Goal: Task Accomplishment & Management: Use online tool/utility

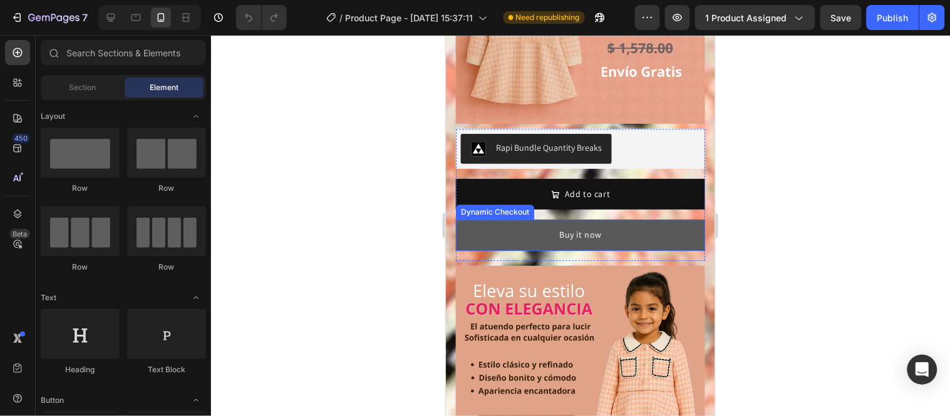
scroll to position [749, 0]
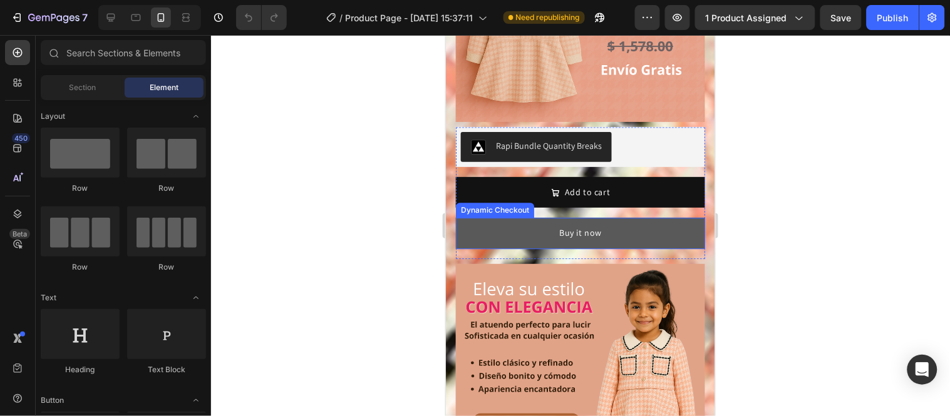
click at [653, 217] on button "Buy it now" at bounding box center [579, 232] width 249 height 31
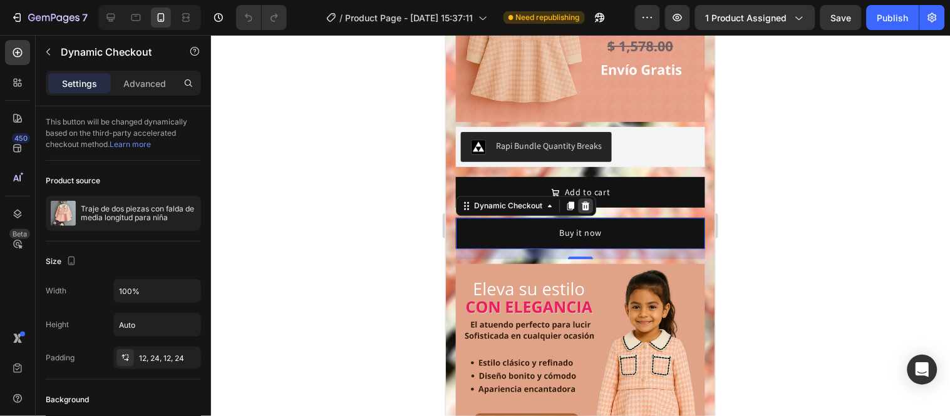
click at [585, 201] on icon at bounding box center [585, 205] width 8 height 9
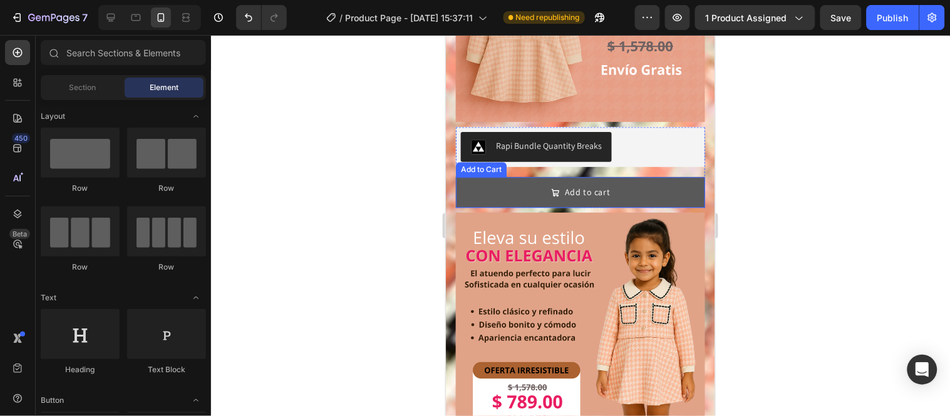
click at [644, 177] on button "Add to cart" at bounding box center [579, 192] width 249 height 31
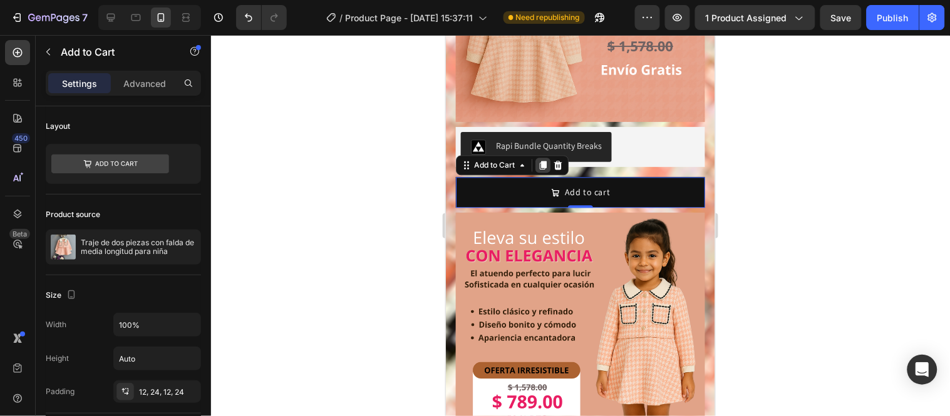
click at [543, 160] on icon at bounding box center [542, 164] width 7 height 9
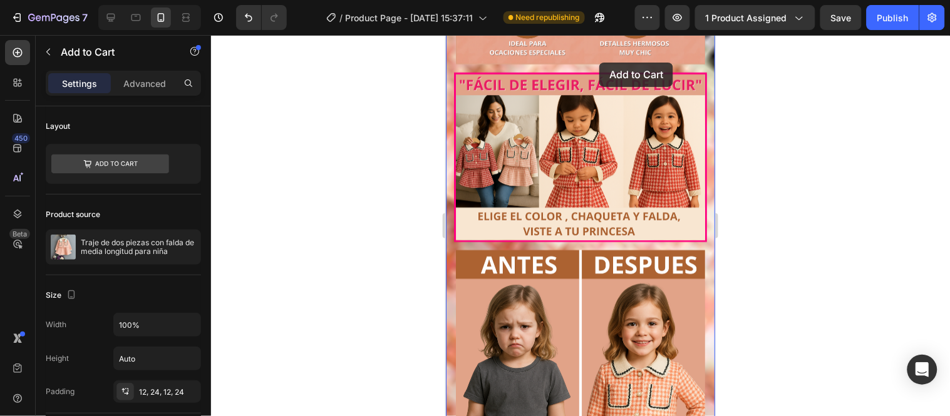
scroll to position [1291, 0]
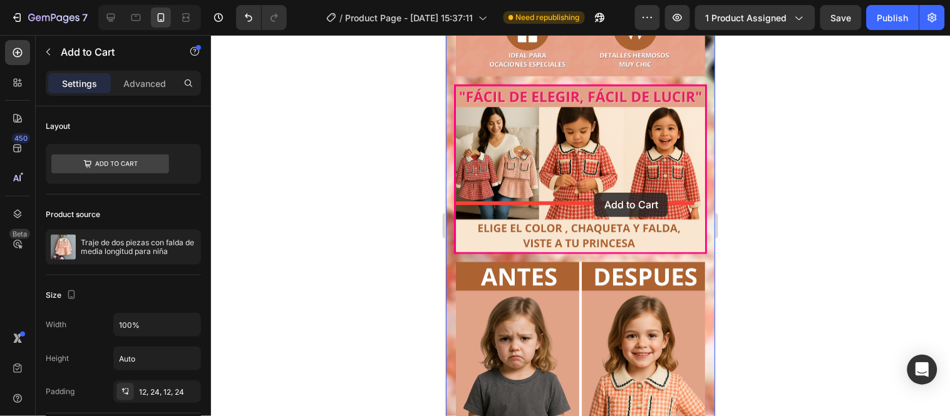
drag, startPoint x: 645, startPoint y: 188, endPoint x: 594, endPoint y: 192, distance: 52.1
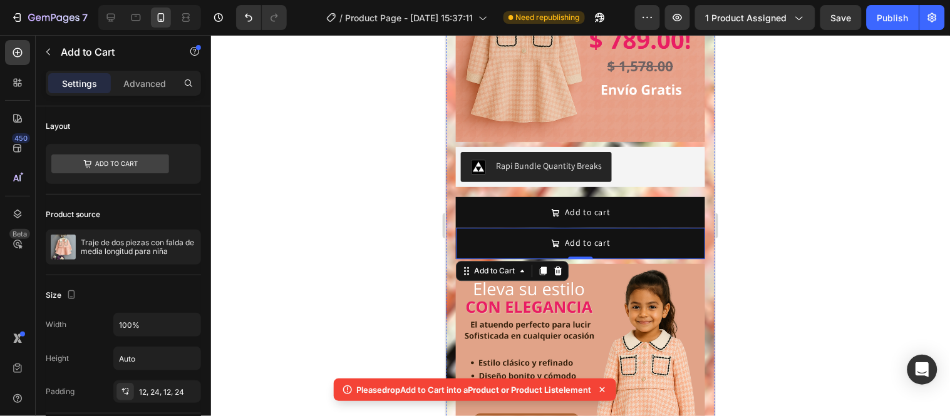
scroll to position [729, 0]
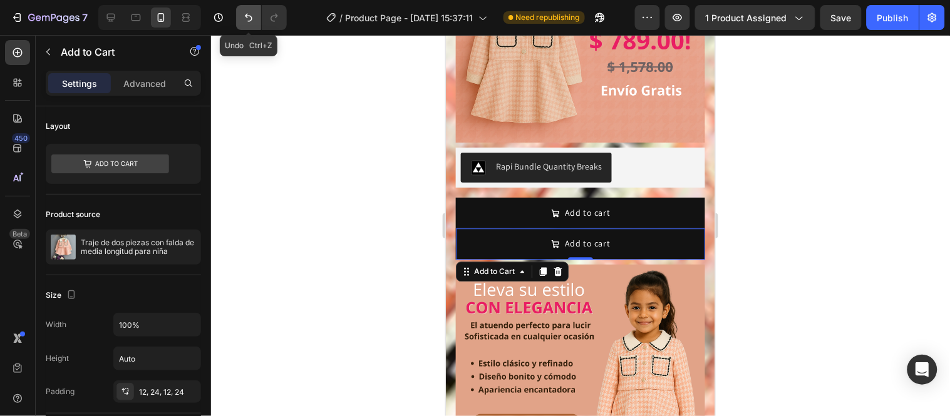
click at [243, 17] on icon "Undo/Redo" at bounding box center [248, 17] width 13 height 13
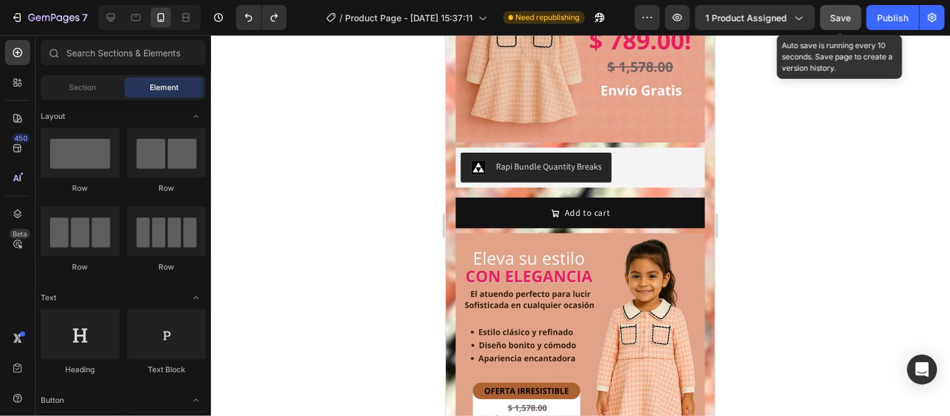
click at [850, 15] on span "Save" at bounding box center [841, 18] width 21 height 11
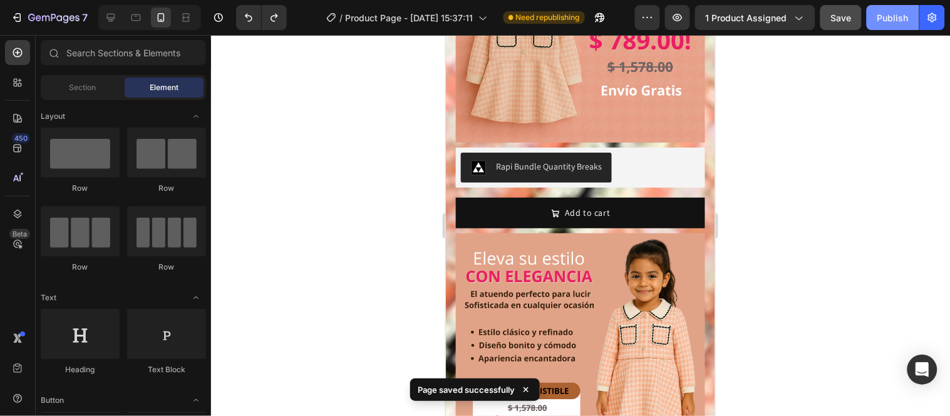
click at [883, 16] on div "Publish" at bounding box center [892, 17] width 31 height 13
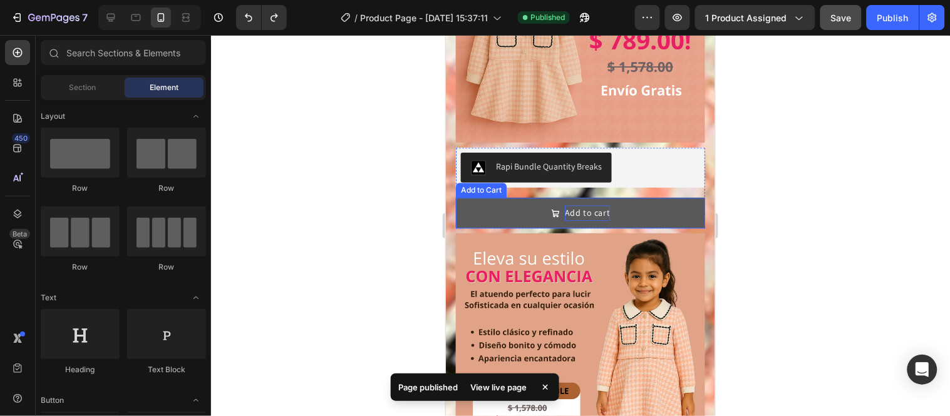
click at [600, 205] on div "Add to cart" at bounding box center [587, 213] width 46 height 16
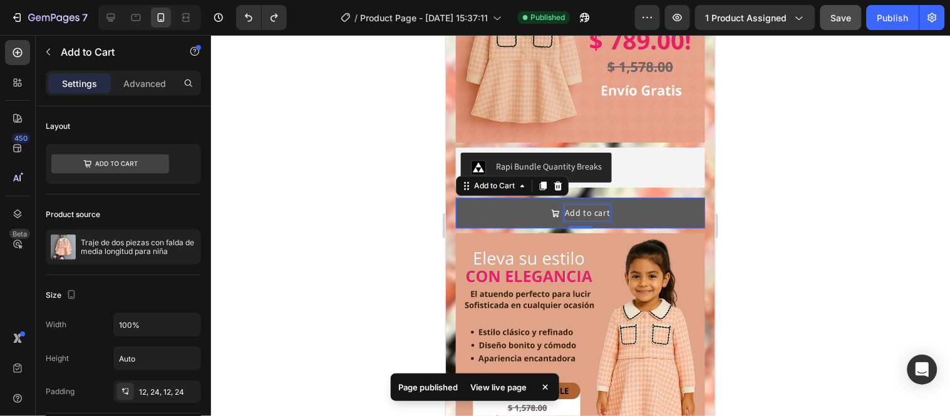
click at [600, 205] on div "Add to cart" at bounding box center [587, 213] width 46 height 16
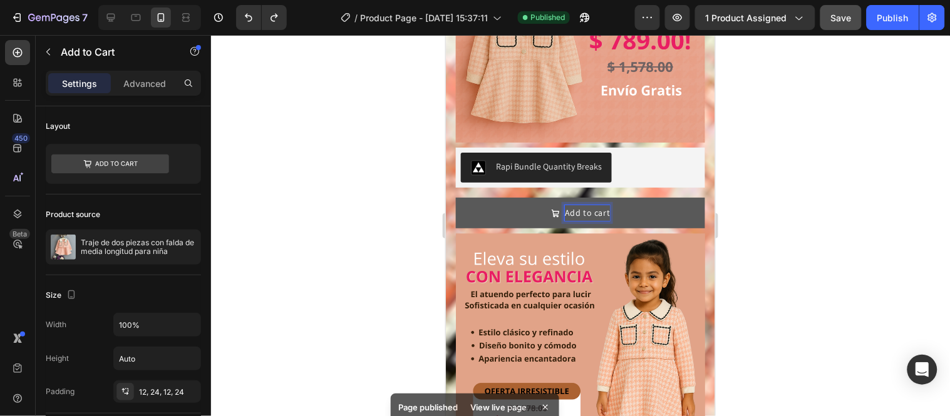
click at [600, 205] on p "Add to cart" at bounding box center [587, 213] width 46 height 16
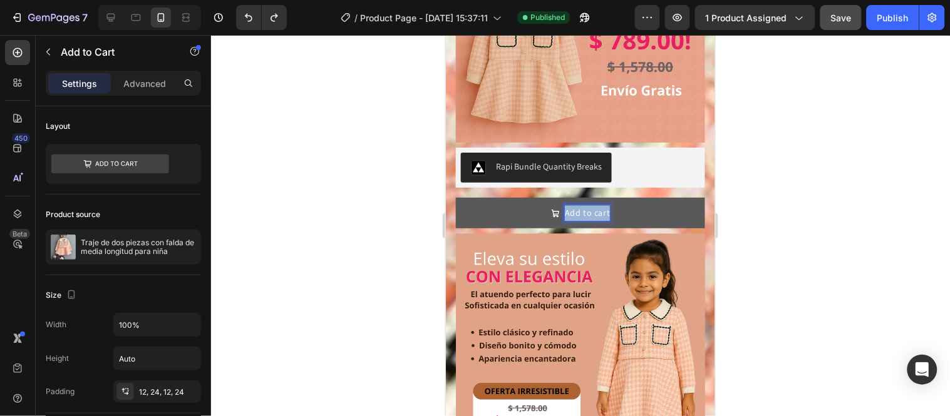
click at [600, 205] on p "Add to cart" at bounding box center [587, 213] width 46 height 16
click at [455, 197] on button "COMPRAR" at bounding box center [579, 212] width 249 height 31
click at [767, 126] on div at bounding box center [580, 225] width 739 height 381
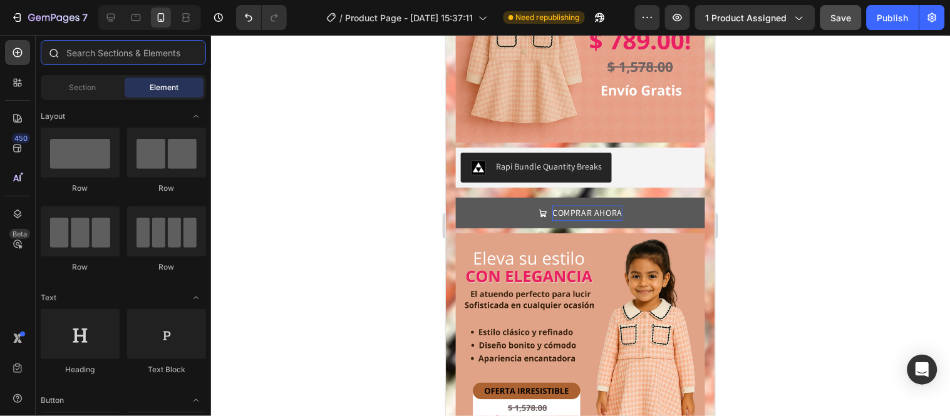
click at [145, 53] on input "text" at bounding box center [123, 52] width 165 height 25
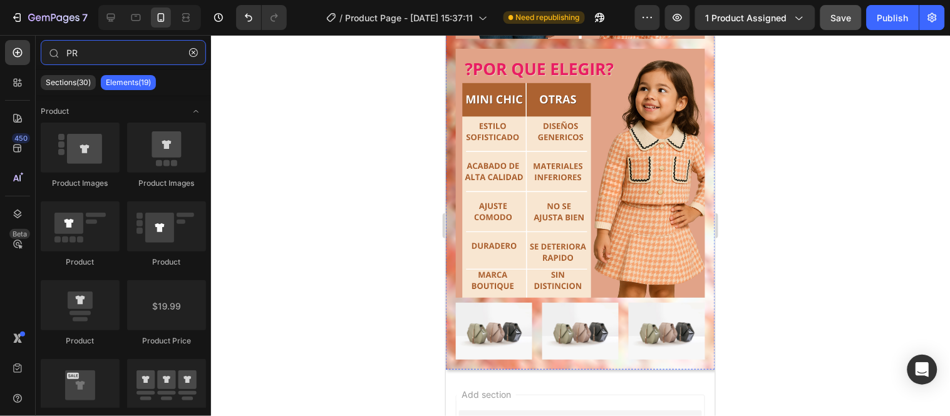
scroll to position [1734, 0]
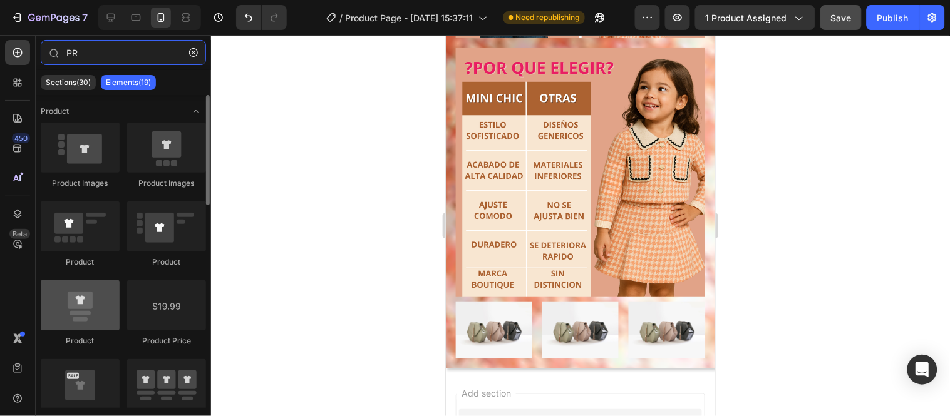
type input "PR"
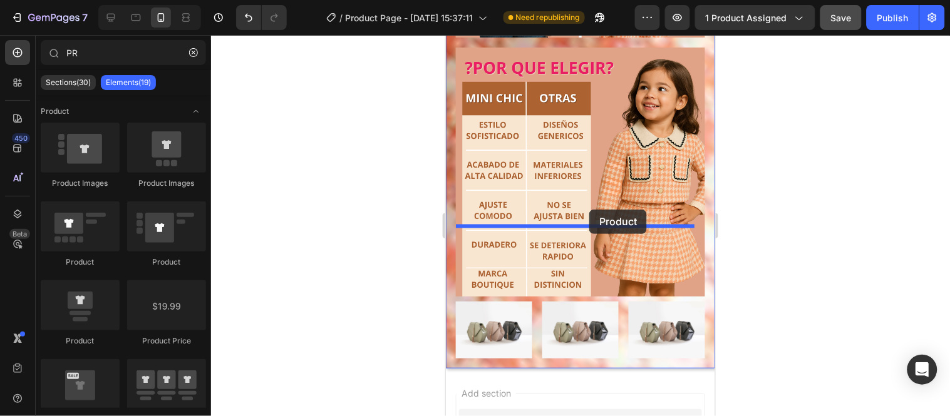
drag, startPoint x: 535, startPoint y: 359, endPoint x: 588, endPoint y: 209, distance: 159.0
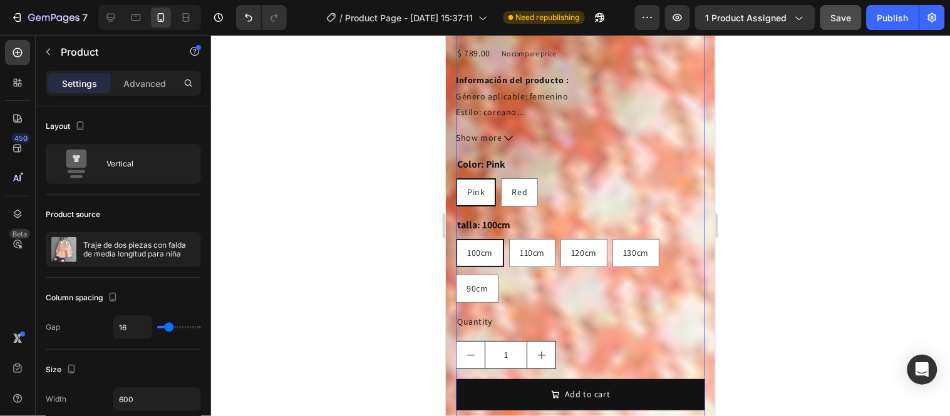
scroll to position [2342, 0]
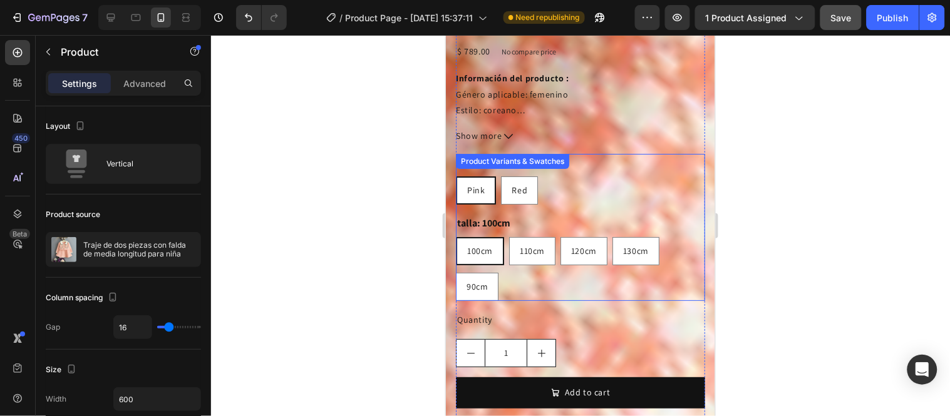
click at [635, 153] on div "Color: Pink Pink Pink Pink Red Red Red talla: 100cm 100cm 100cm 100cm 110cm 110…" at bounding box center [579, 226] width 249 height 147
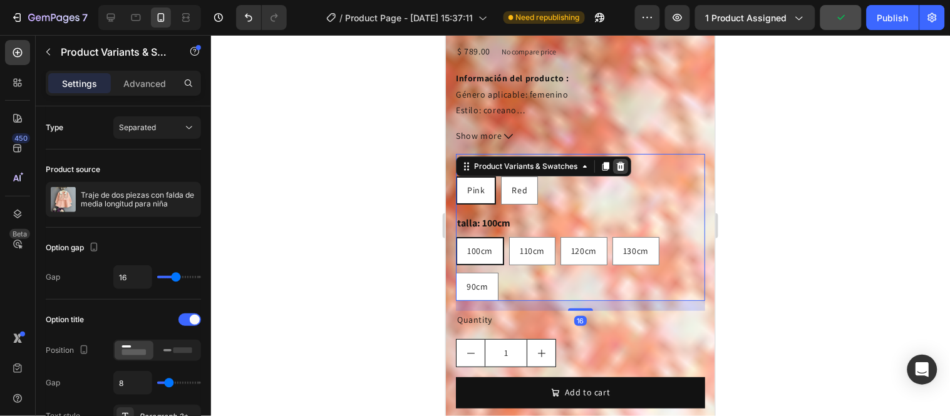
click at [622, 158] on div at bounding box center [619, 165] width 15 height 15
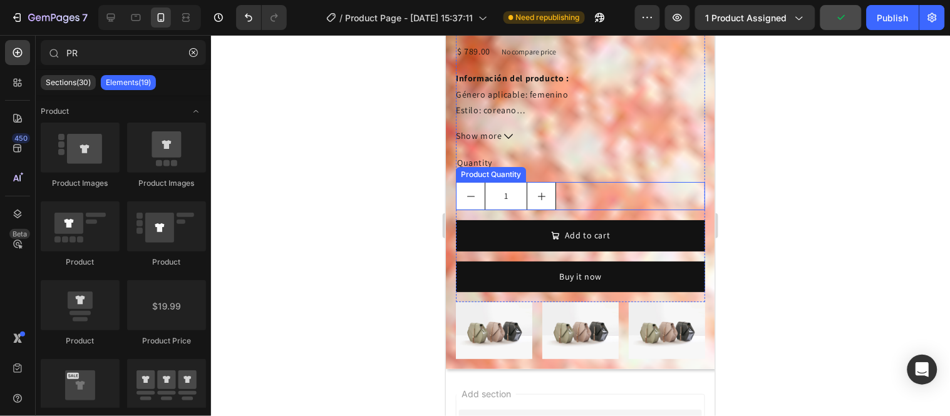
click at [612, 182] on div "1" at bounding box center [579, 196] width 249 height 28
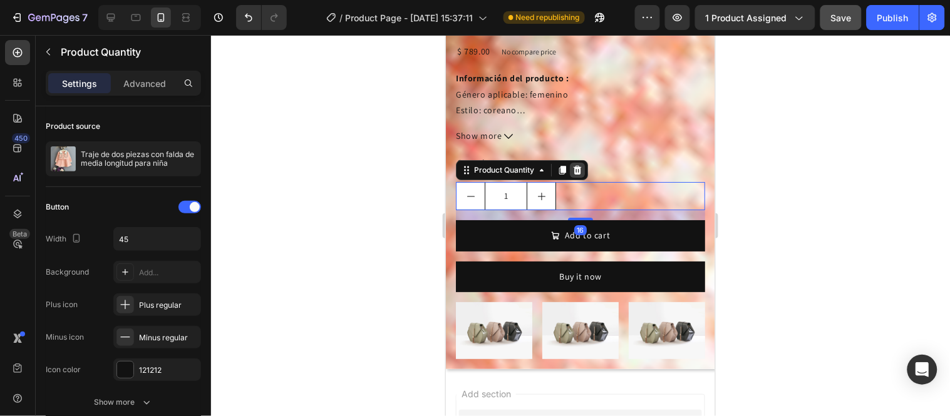
click at [576, 165] on icon at bounding box center [577, 170] width 10 height 10
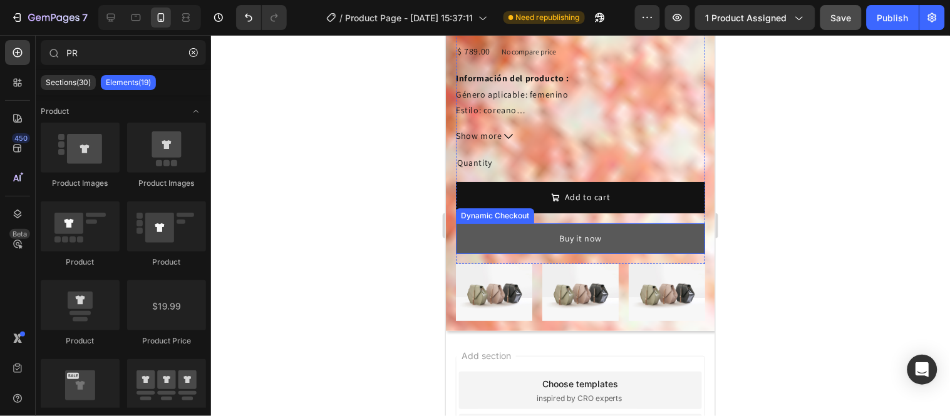
click at [637, 223] on button "Buy it now" at bounding box center [579, 238] width 249 height 31
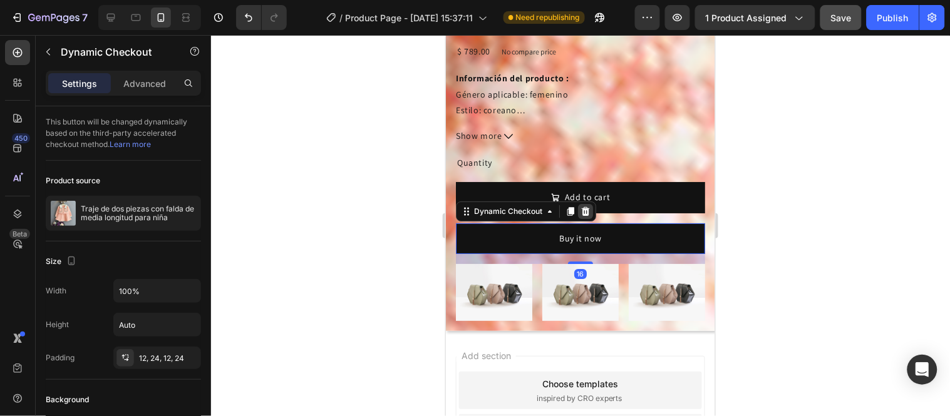
click at [588, 206] on icon at bounding box center [585, 211] width 10 height 10
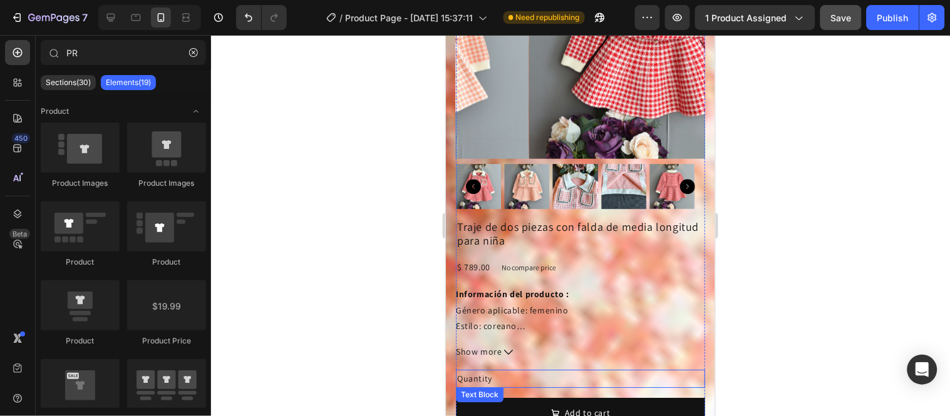
scroll to position [2123, 0]
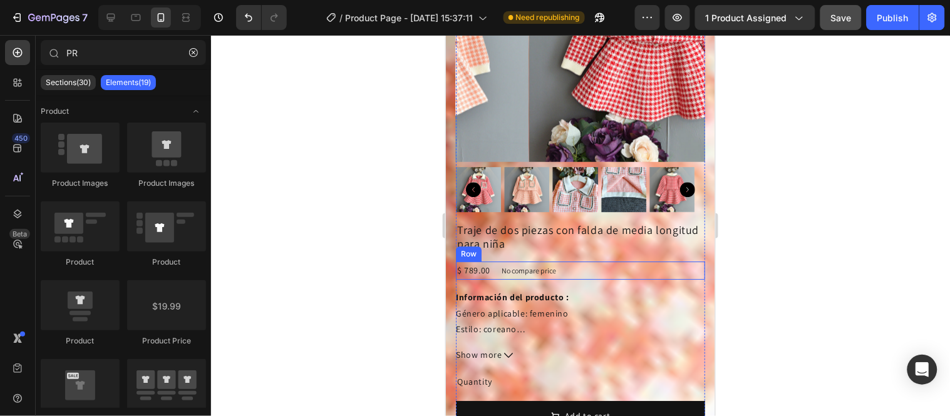
click at [630, 261] on div "$ 789.00 Product Price Product Price No compare price Product Price Row" at bounding box center [579, 270] width 249 height 18
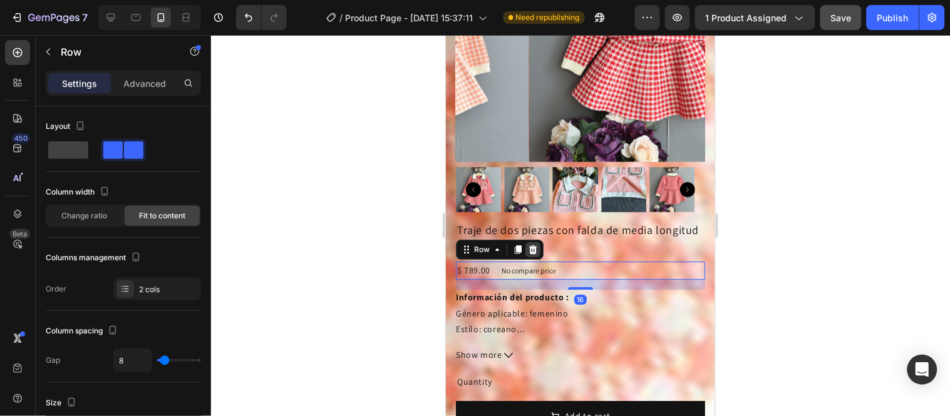
click at [533, 245] on icon at bounding box center [532, 249] width 8 height 9
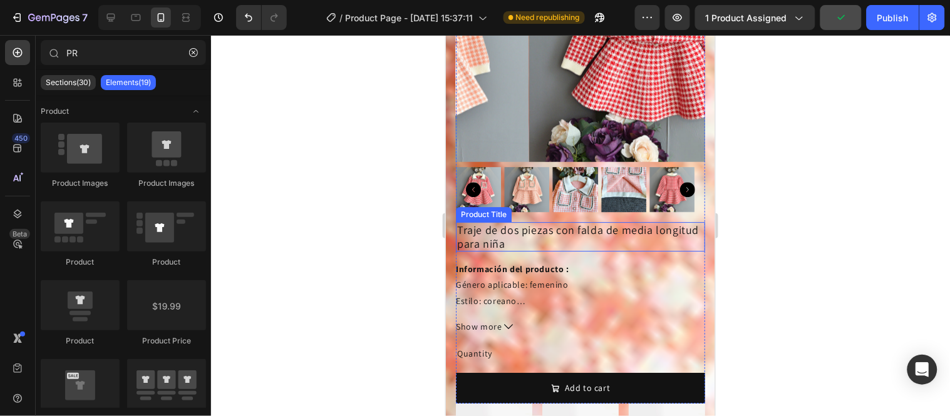
click at [672, 222] on h2 "Traje de dos piezas con falda de media longitud para niña" at bounding box center [579, 236] width 249 height 29
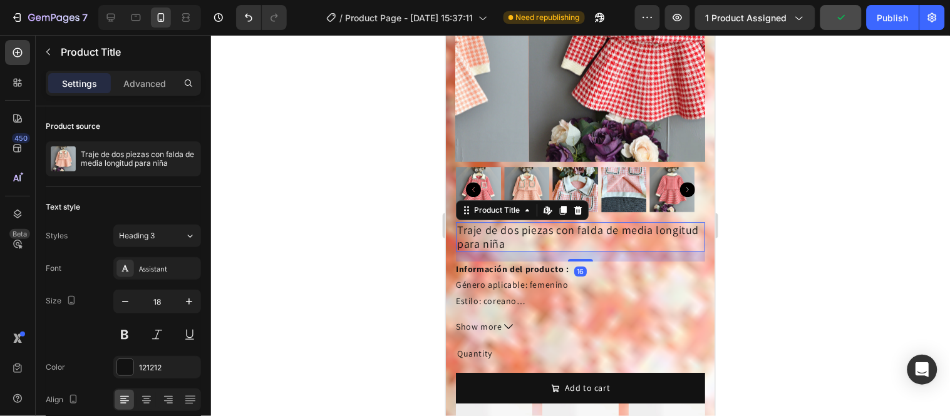
click at [577, 205] on icon at bounding box center [577, 209] width 8 height 9
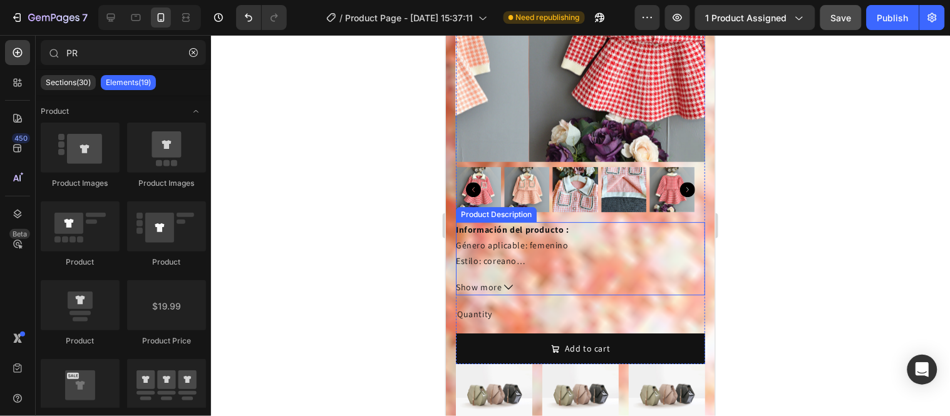
click at [649, 222] on div "Información del producto : Género aplicable: femenino Estilo: coreano Temporada…" at bounding box center [579, 246] width 249 height 48
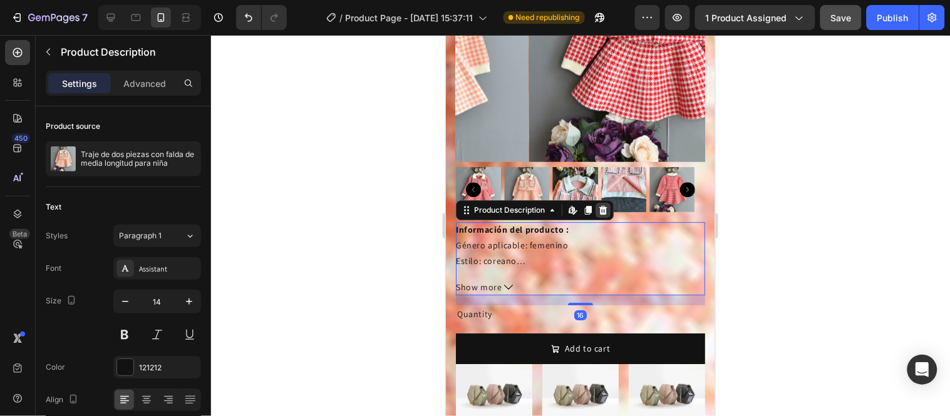
click at [603, 205] on icon at bounding box center [603, 209] width 8 height 9
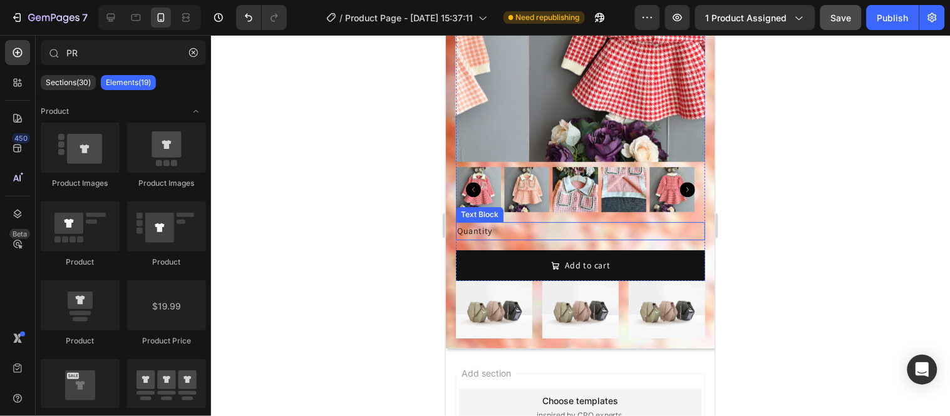
click at [619, 222] on div "Quantity" at bounding box center [579, 231] width 249 height 18
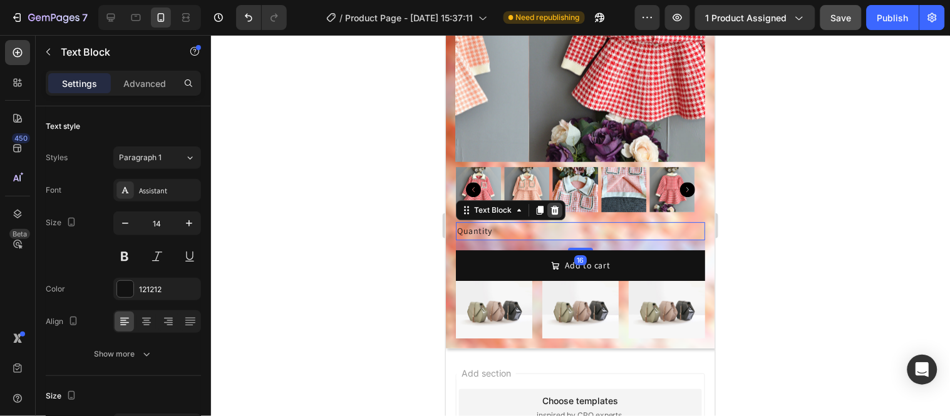
click at [553, 205] on icon at bounding box center [554, 210] width 10 height 10
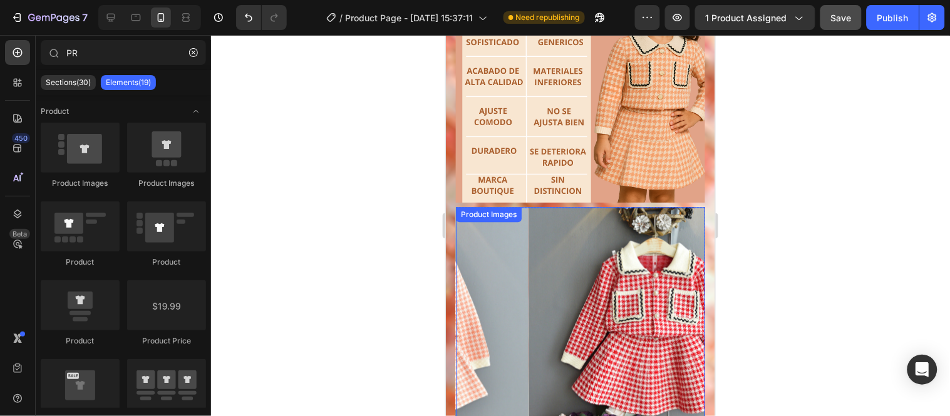
scroll to position [1827, 0]
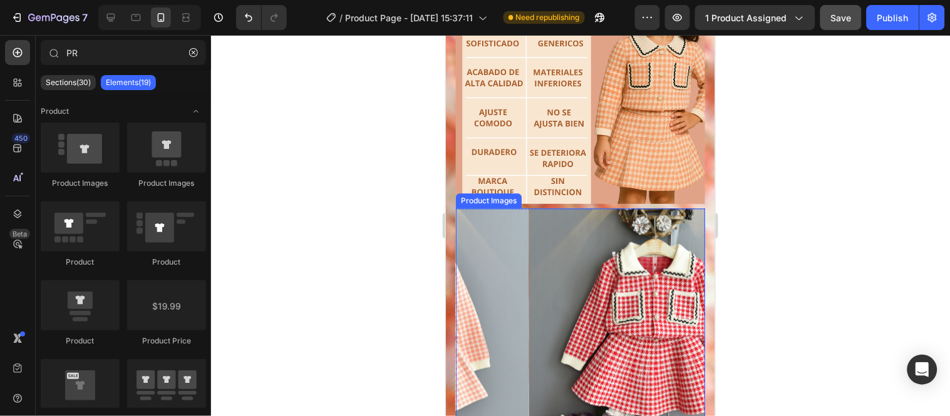
click at [642, 208] on img at bounding box center [652, 332] width 249 height 249
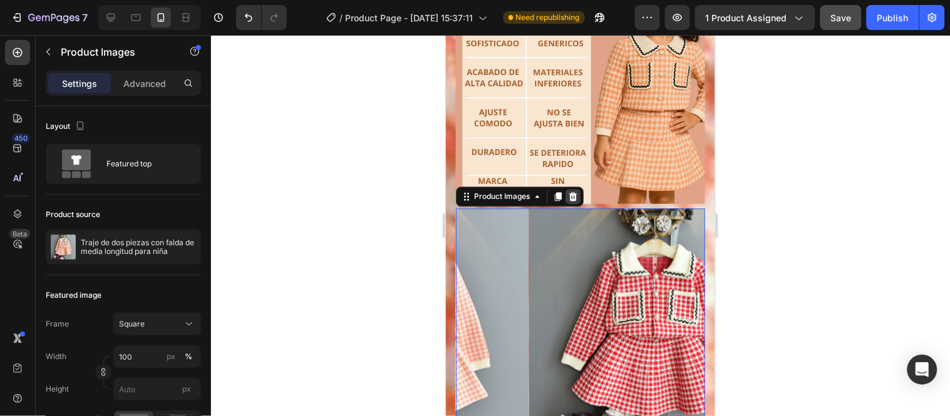
click at [574, 192] on icon at bounding box center [572, 196] width 8 height 9
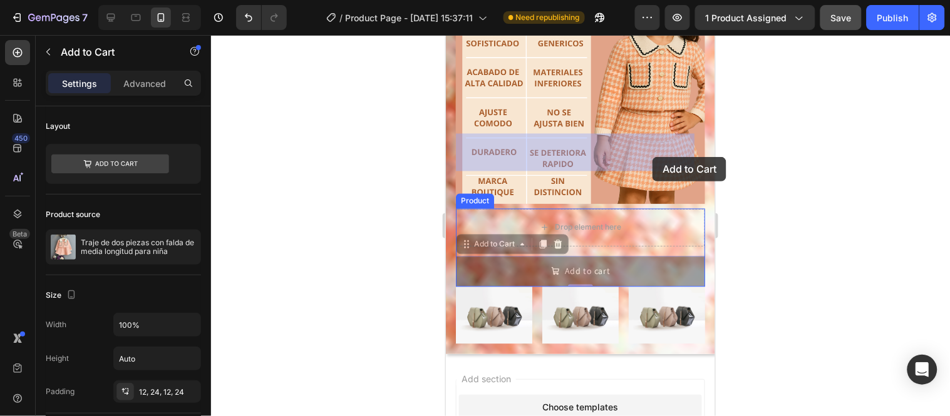
drag, startPoint x: 657, startPoint y: 192, endPoint x: 652, endPoint y: 157, distance: 36.1
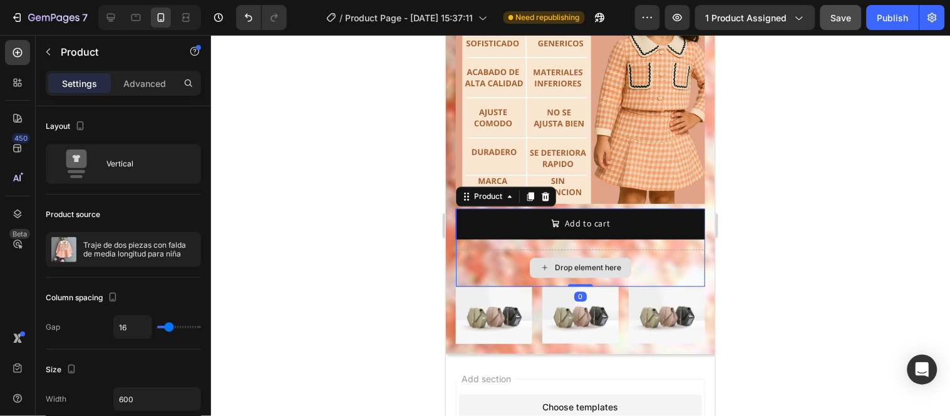
click at [657, 249] on div "Drop element here" at bounding box center [579, 268] width 249 height 38
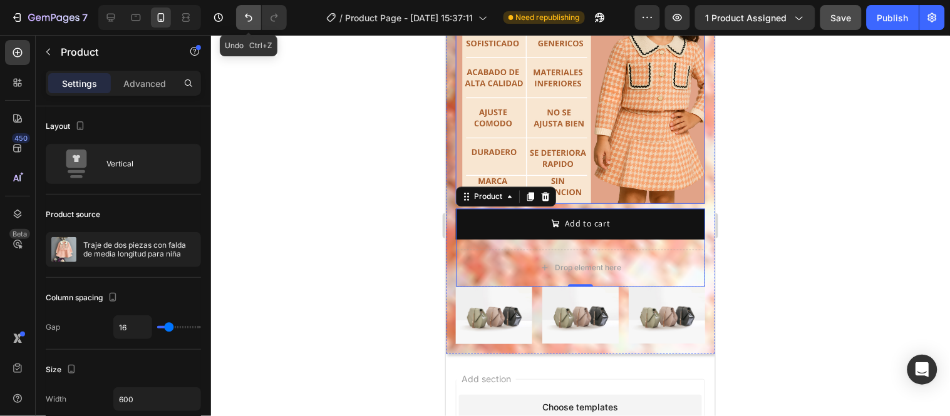
click at [253, 19] on icon "Undo/Redo" at bounding box center [248, 17] width 13 height 13
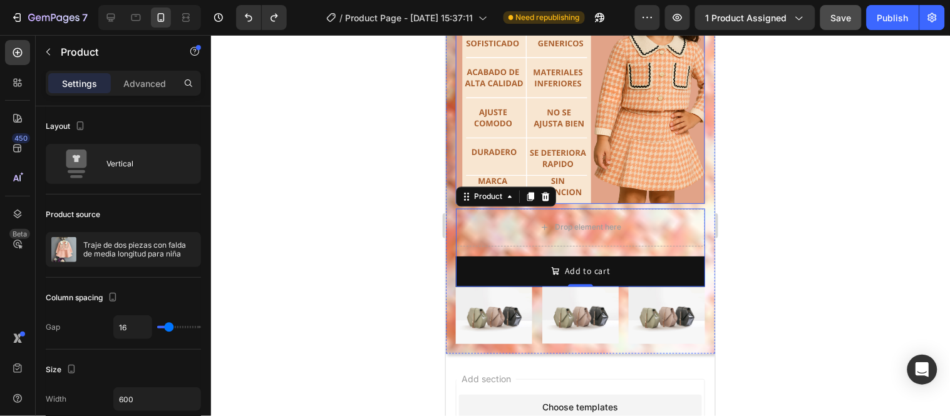
click at [420, 131] on div at bounding box center [580, 225] width 739 height 381
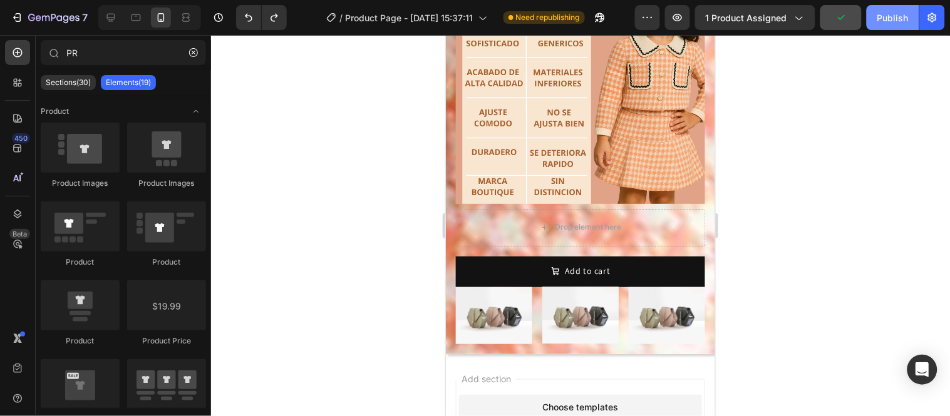
click at [886, 14] on div "Publish" at bounding box center [892, 17] width 31 height 13
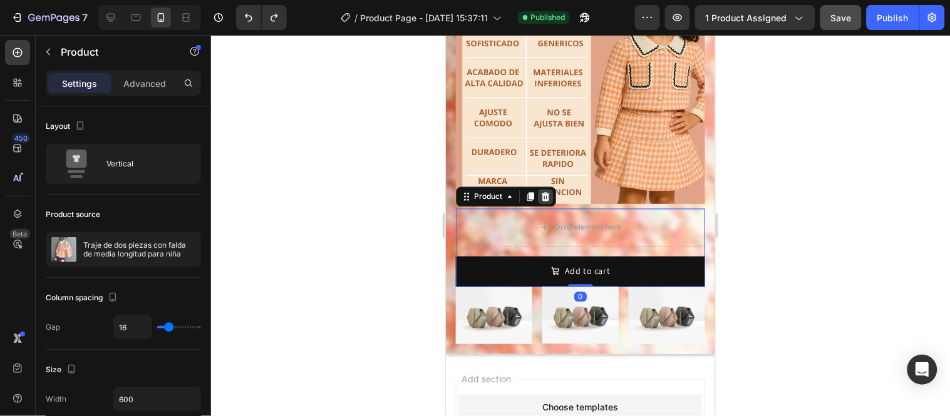
click at [547, 192] on icon at bounding box center [545, 196] width 8 height 9
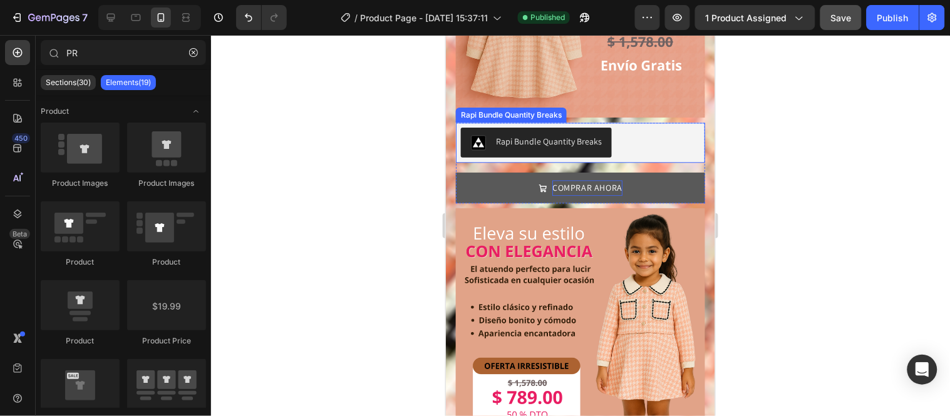
scroll to position [759, 0]
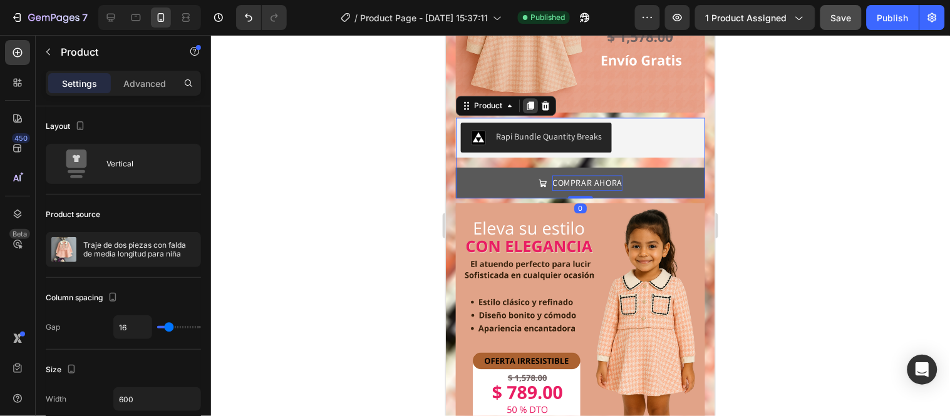
click at [530, 101] on icon at bounding box center [530, 105] width 7 height 9
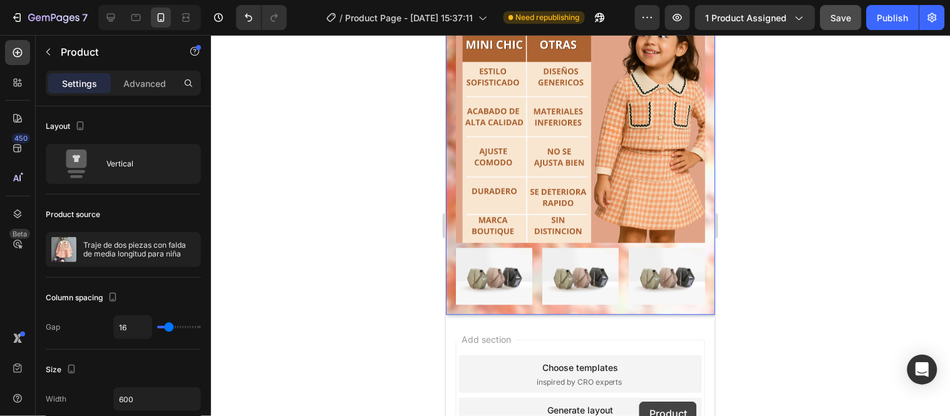
scroll to position [1925, 0]
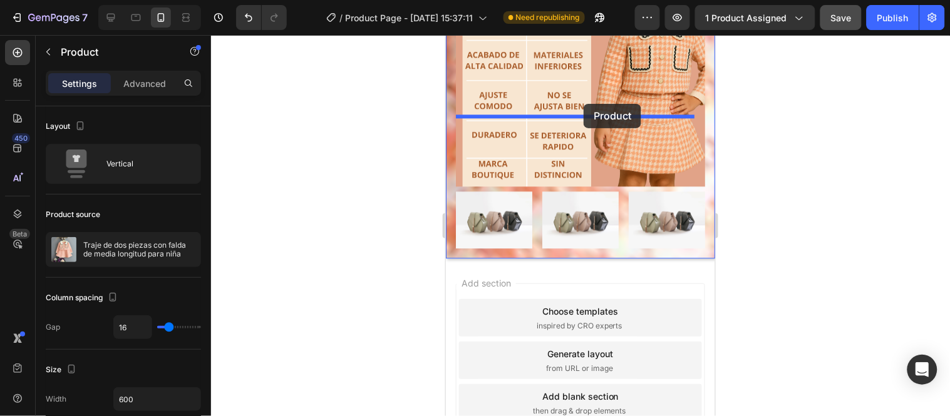
drag, startPoint x: 657, startPoint y: 210, endPoint x: 583, endPoint y: 103, distance: 130.1
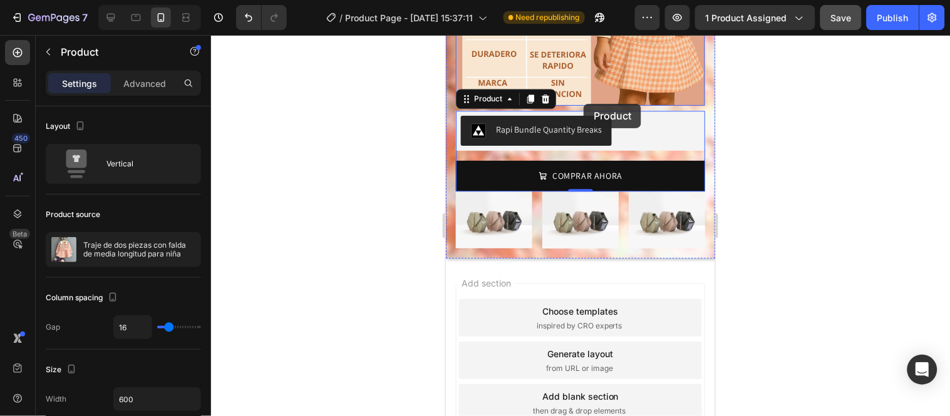
scroll to position [1844, 0]
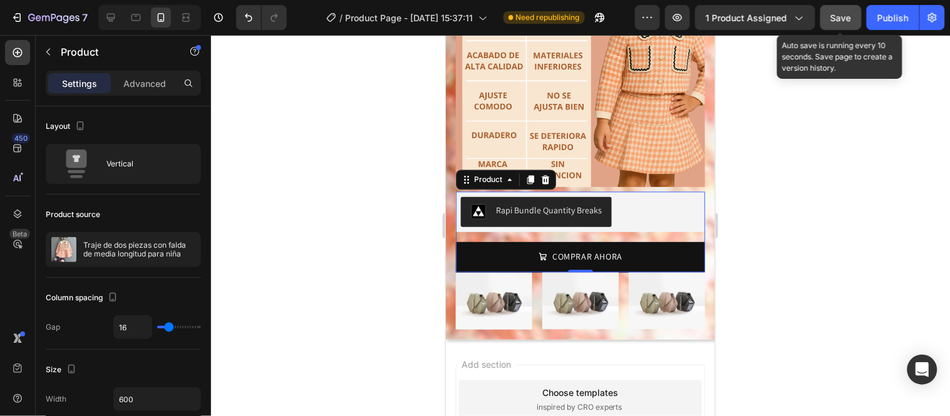
click at [836, 16] on span "Save" at bounding box center [841, 18] width 21 height 11
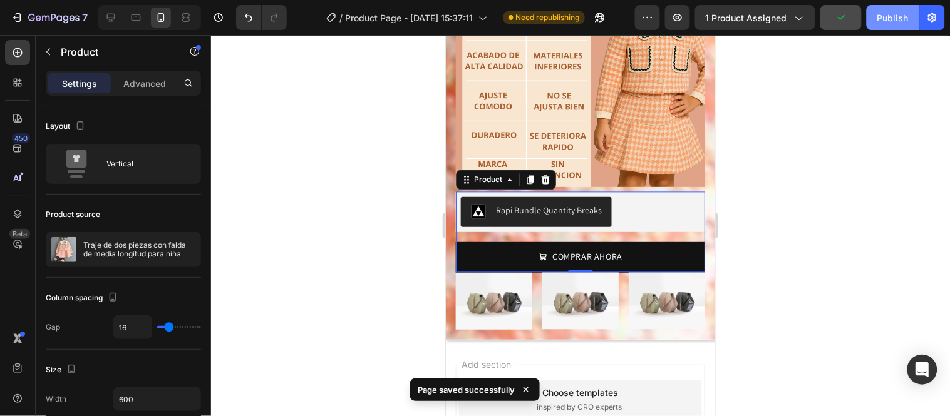
click at [885, 14] on div "Publish" at bounding box center [892, 17] width 31 height 13
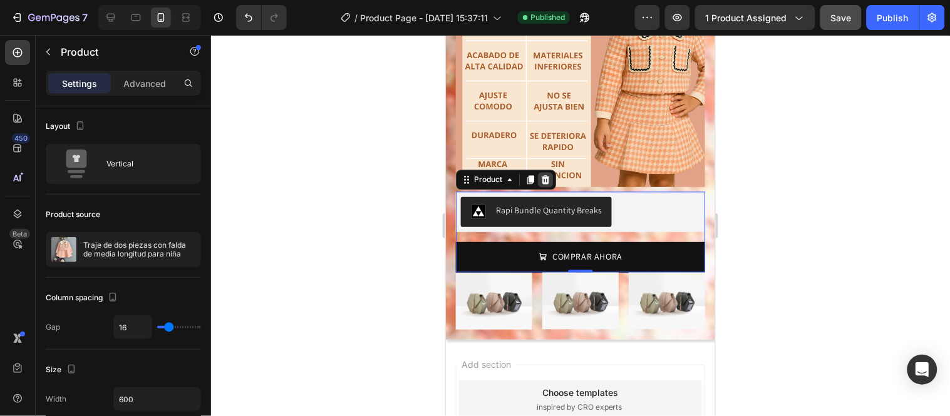
click at [545, 175] on icon at bounding box center [545, 179] width 8 height 9
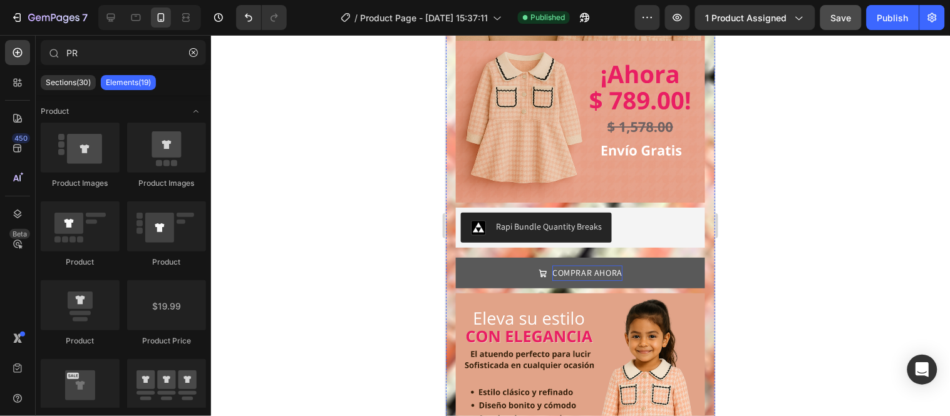
scroll to position [672, 0]
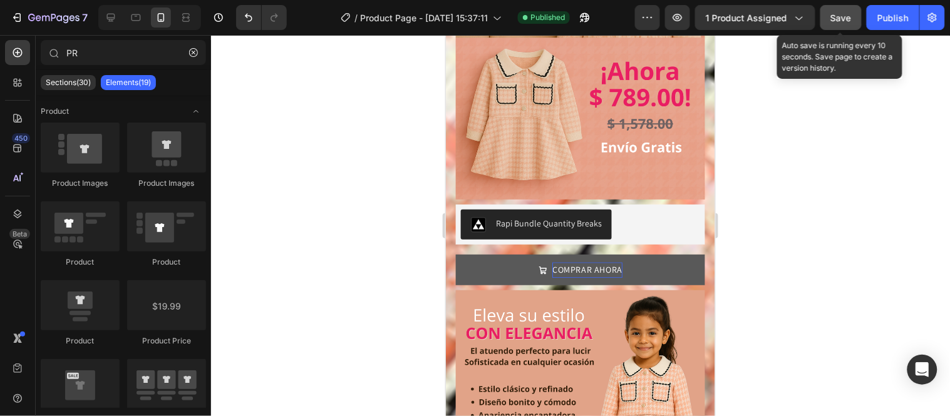
click at [838, 14] on span "Save" at bounding box center [841, 18] width 21 height 11
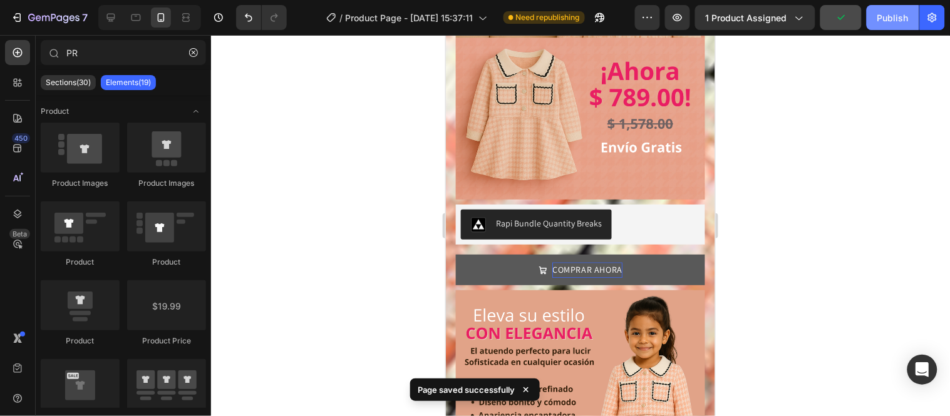
click at [898, 26] on button "Publish" at bounding box center [892, 17] width 53 height 25
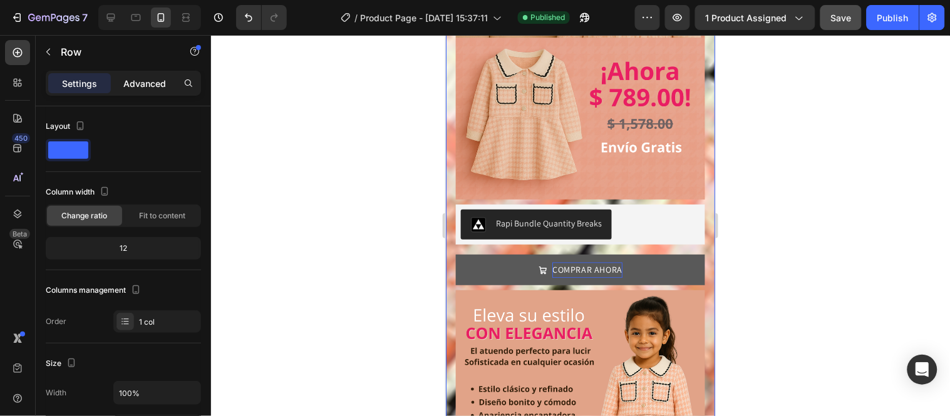
click at [147, 91] on div "Advanced" at bounding box center [144, 83] width 63 height 20
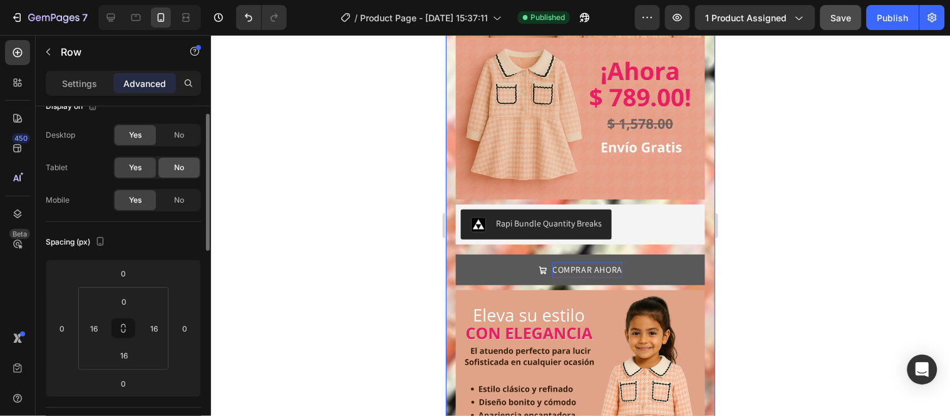
scroll to position [0, 0]
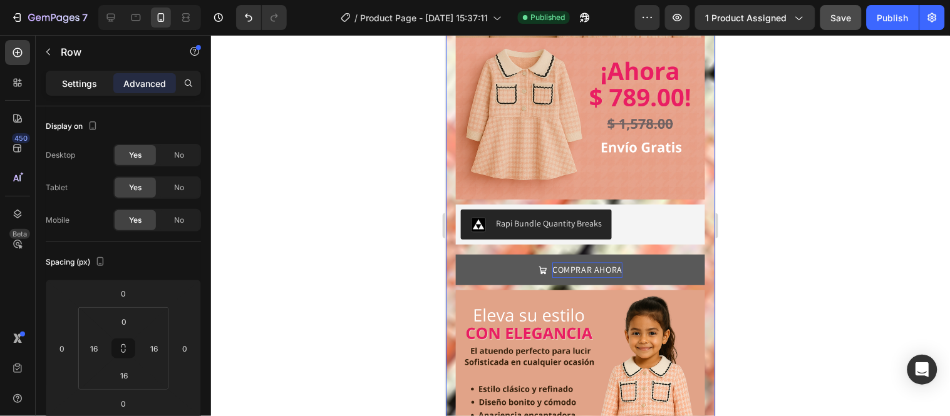
click at [76, 80] on p "Settings" at bounding box center [79, 83] width 35 height 13
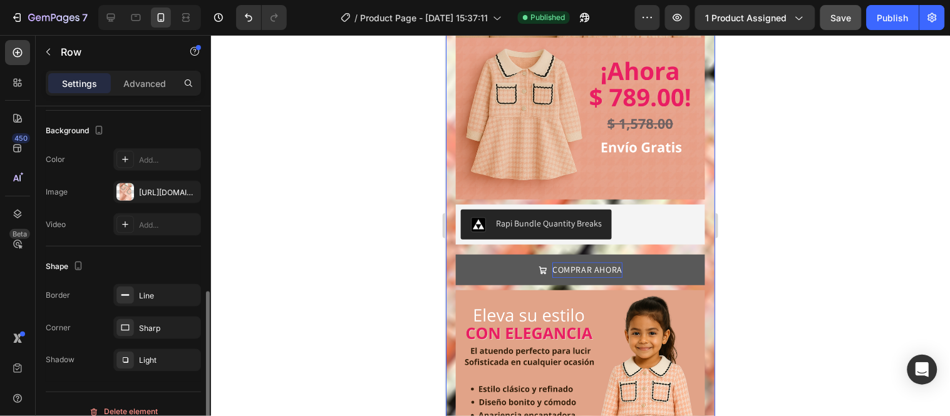
scroll to position [378, 0]
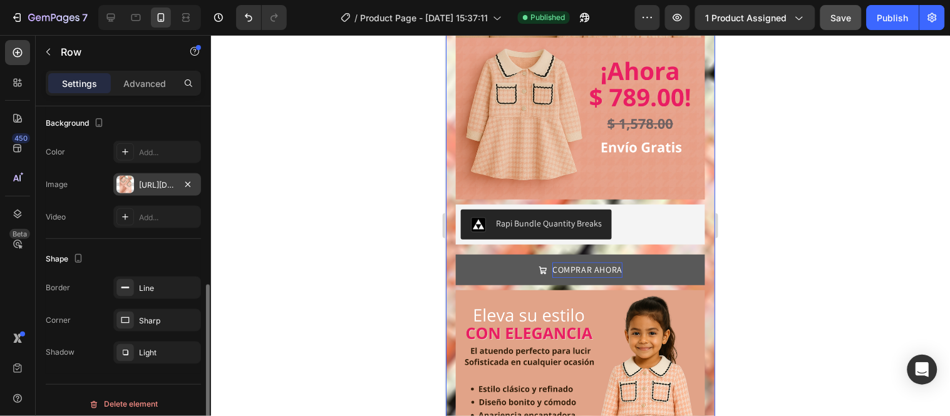
click at [141, 183] on div "https://cdn.shopify.com/s/files/1/0700/8370/6925/files/gempages_580528199528612…" at bounding box center [157, 185] width 36 height 11
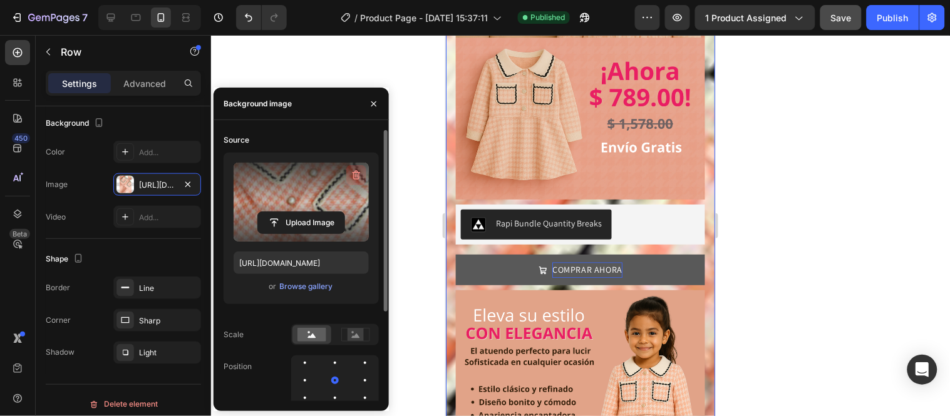
click at [353, 174] on icon "button" at bounding box center [356, 175] width 8 height 9
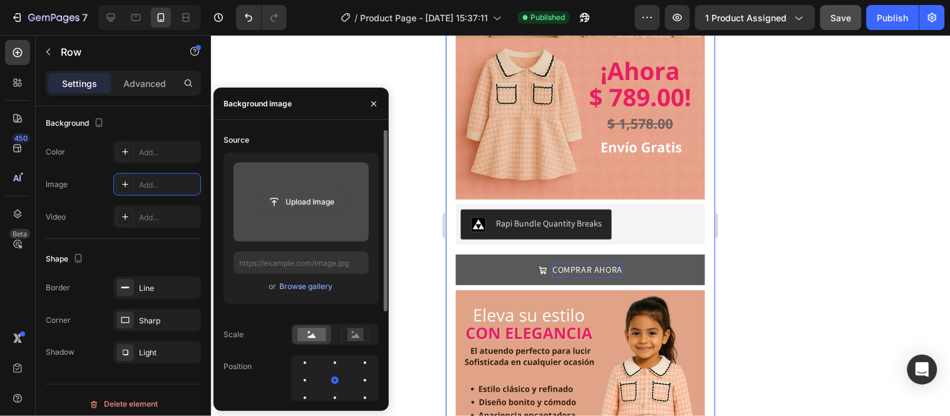
click at [299, 200] on input "file" at bounding box center [301, 202] width 86 height 21
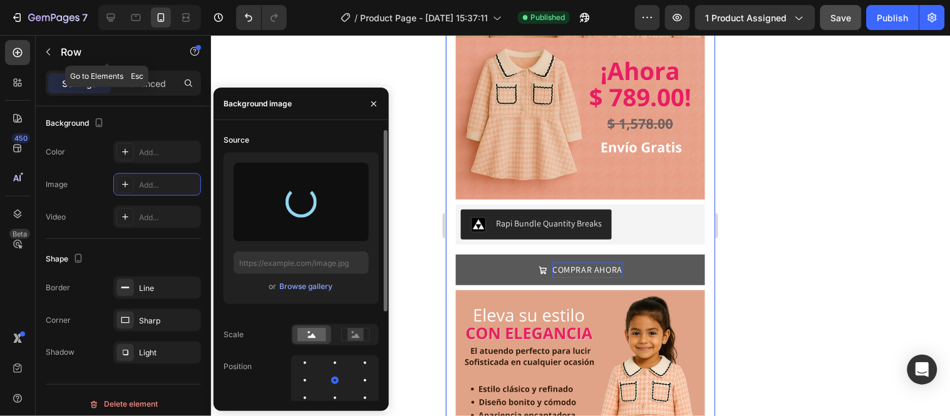
type input "[URL][DOMAIN_NAME]"
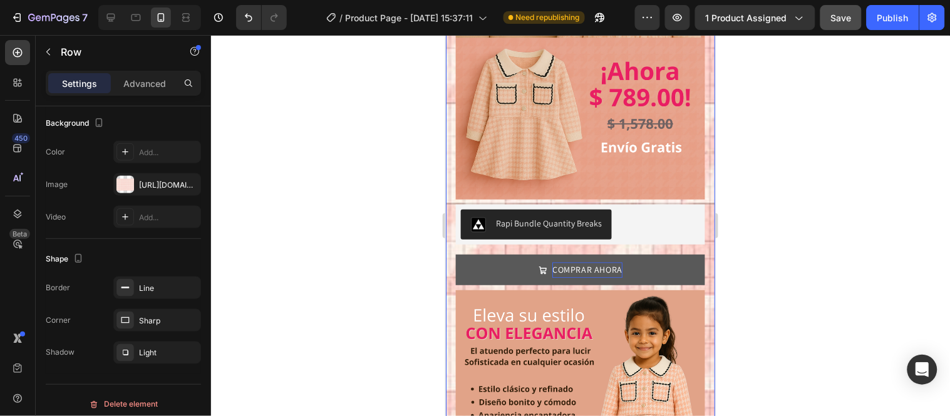
click at [412, 132] on div at bounding box center [580, 225] width 739 height 381
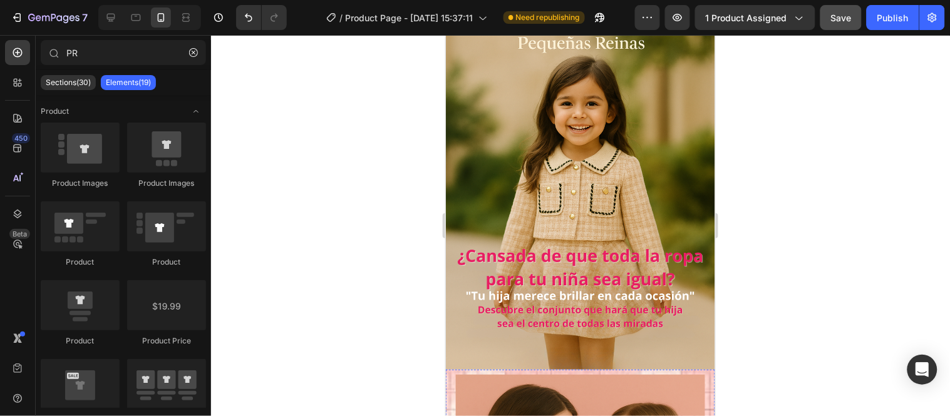
scroll to position [122, 0]
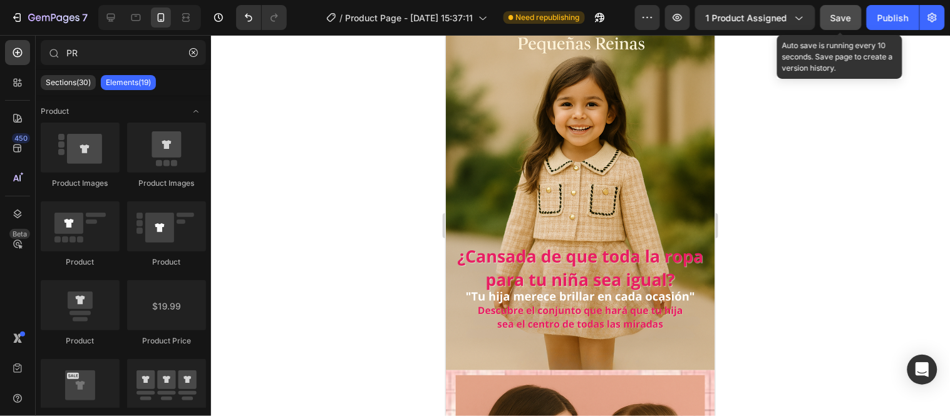
click at [841, 21] on span "Save" at bounding box center [841, 18] width 21 height 11
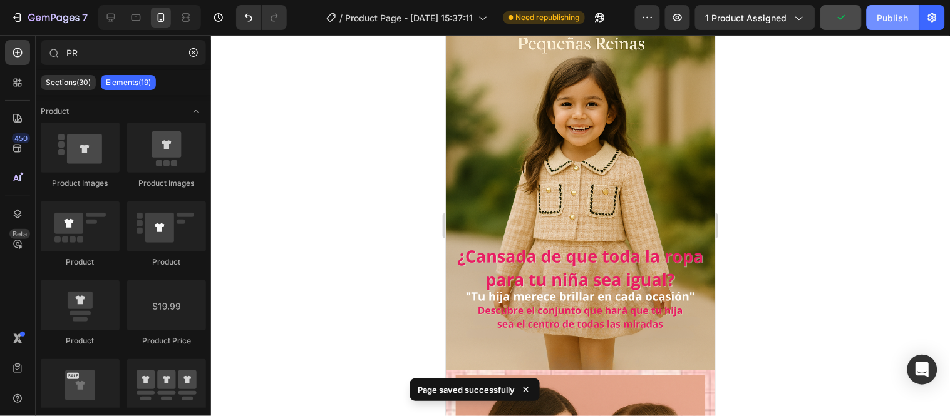
click at [881, 13] on div "Publish" at bounding box center [892, 17] width 31 height 13
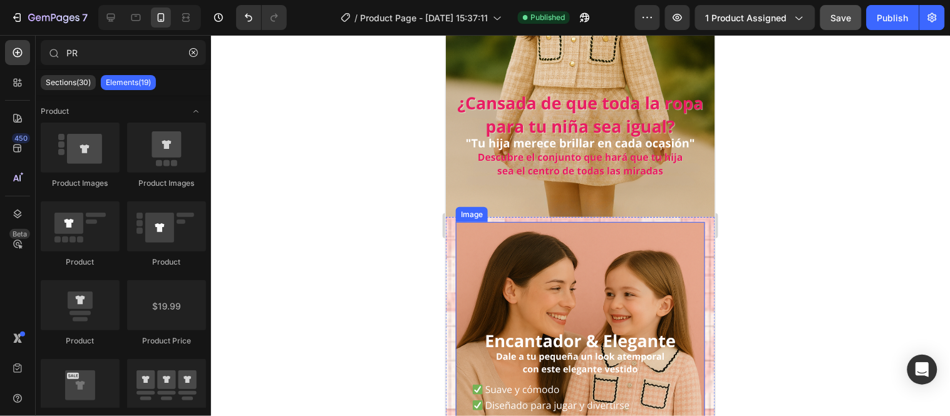
scroll to position [276, 0]
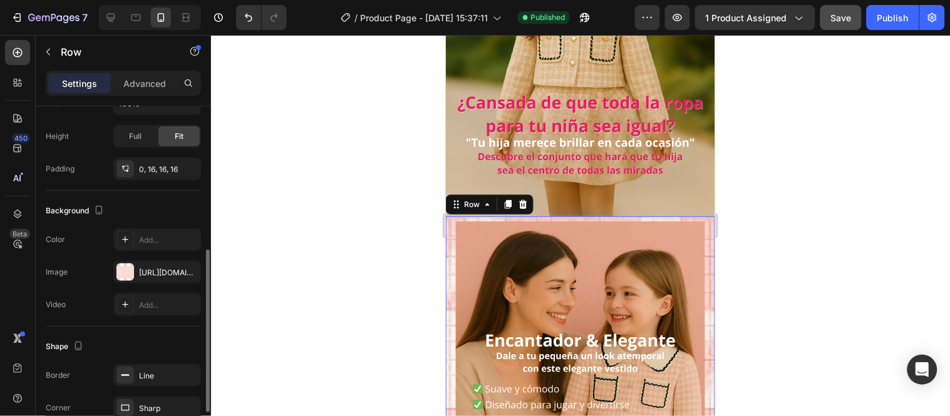
scroll to position [294, 0]
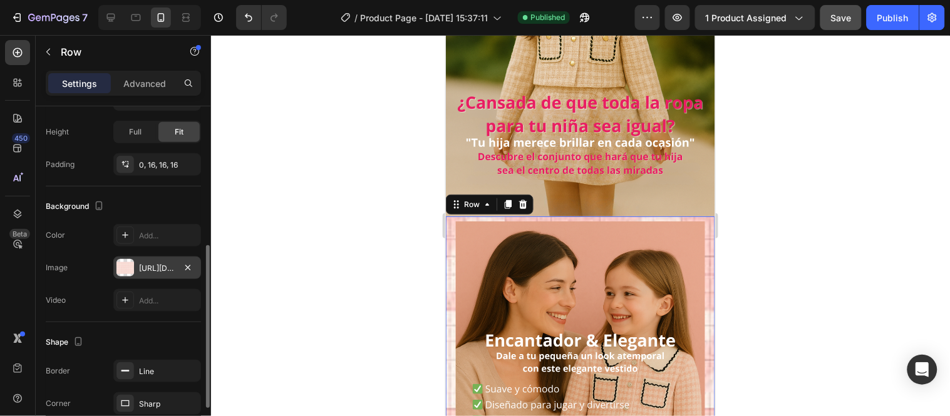
click at [170, 265] on div "[URL][DOMAIN_NAME]" at bounding box center [157, 268] width 36 height 11
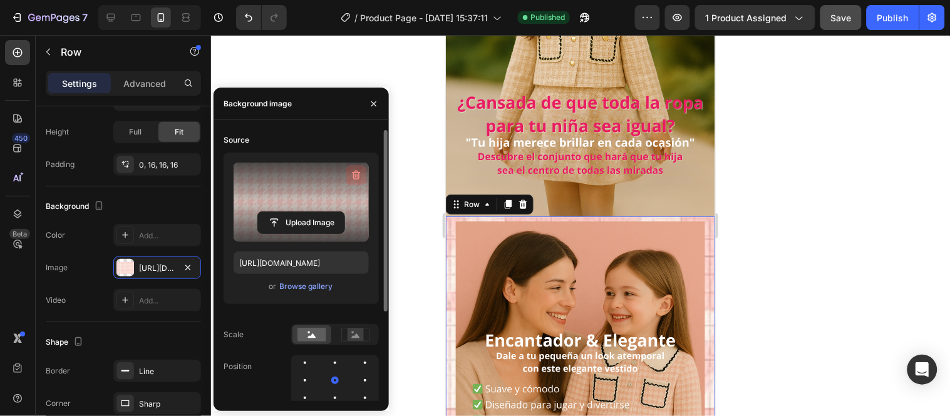
click at [359, 171] on icon "button" at bounding box center [356, 175] width 13 height 13
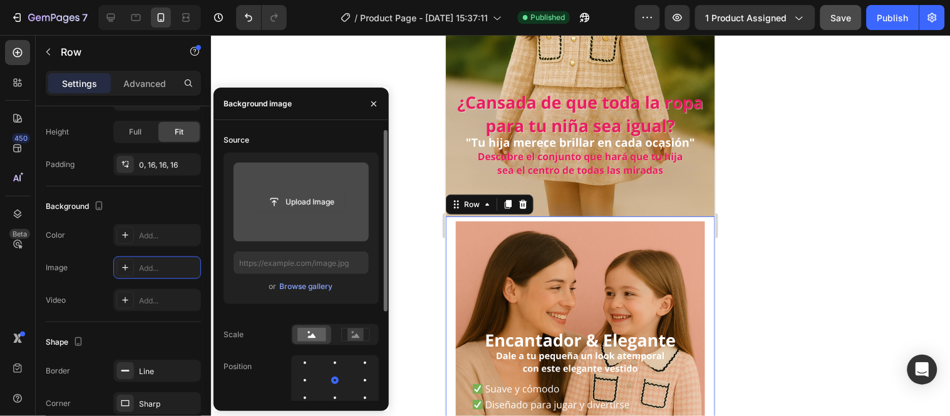
click at [302, 203] on input "file" at bounding box center [301, 202] width 86 height 21
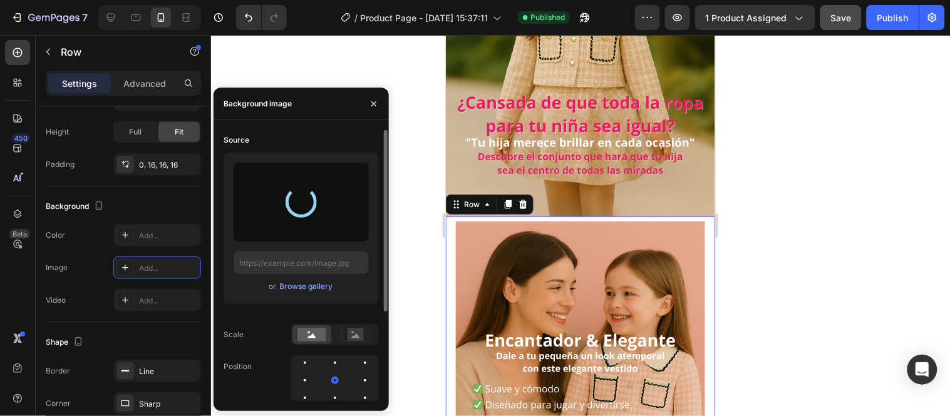
type input "[URL][DOMAIN_NAME]"
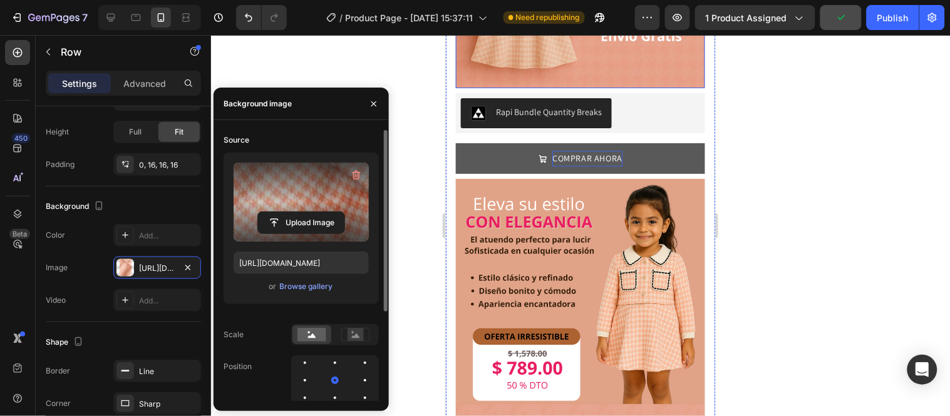
scroll to position [784, 0]
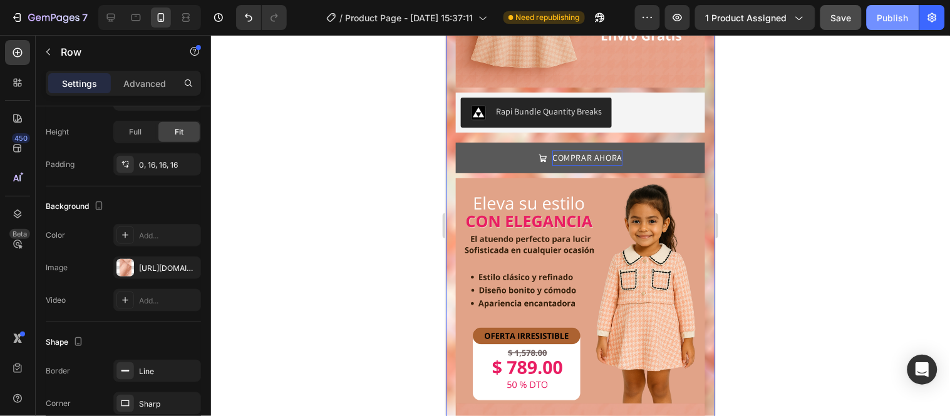
click at [888, 14] on div "Publish" at bounding box center [892, 17] width 31 height 13
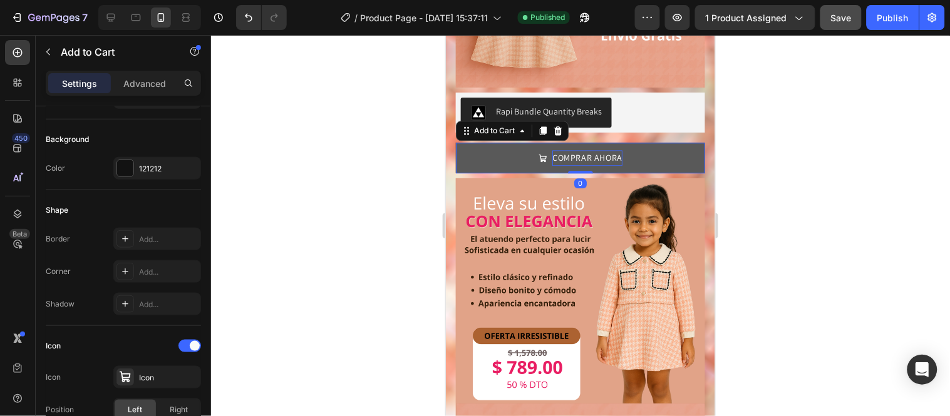
scroll to position [0, 0]
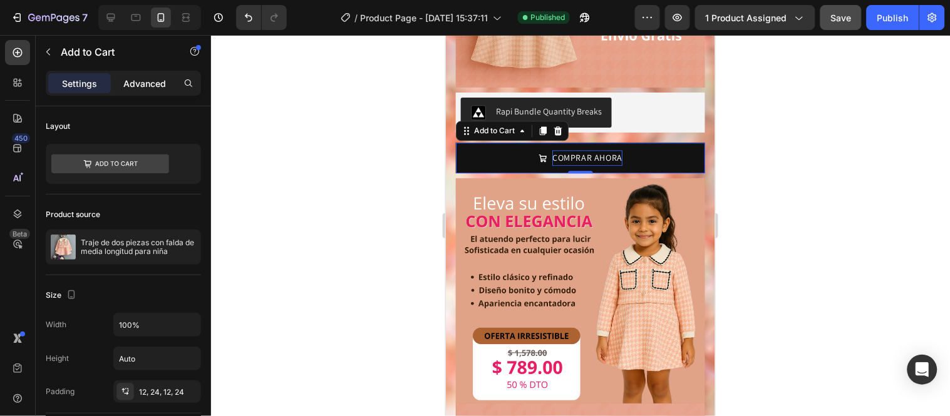
click at [141, 86] on p "Advanced" at bounding box center [144, 83] width 43 height 13
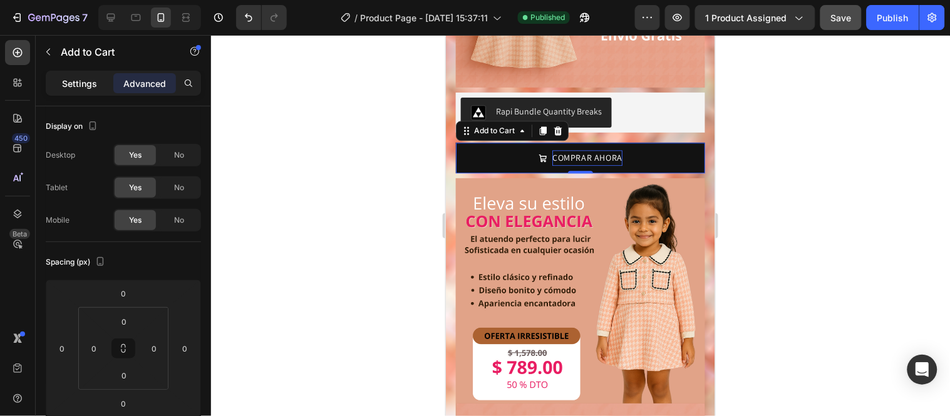
click at [93, 86] on p "Settings" at bounding box center [79, 83] width 35 height 13
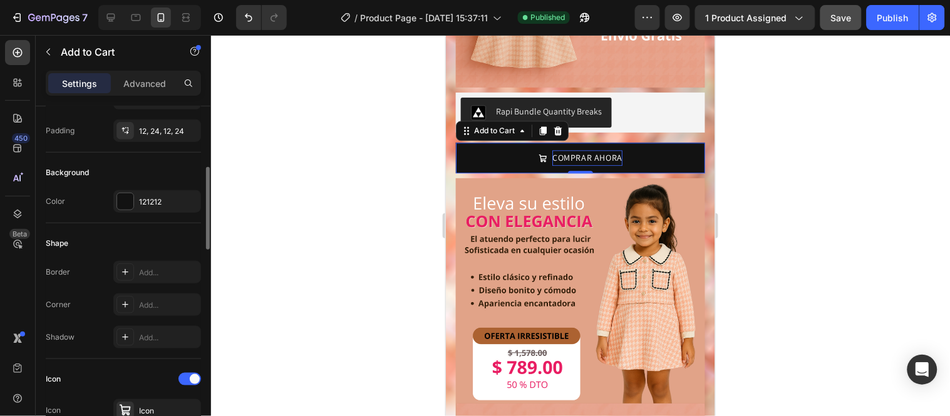
scroll to position [259, 0]
click at [158, 207] on div "121212" at bounding box center [157, 203] width 36 height 11
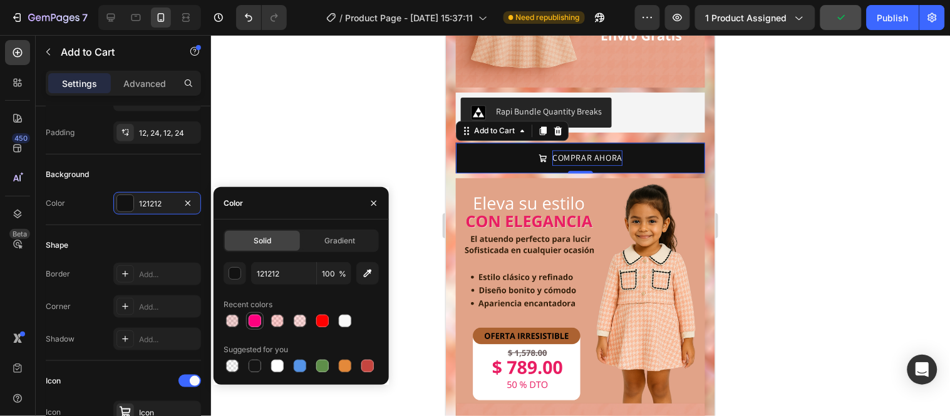
click at [254, 321] on div at bounding box center [255, 321] width 13 height 13
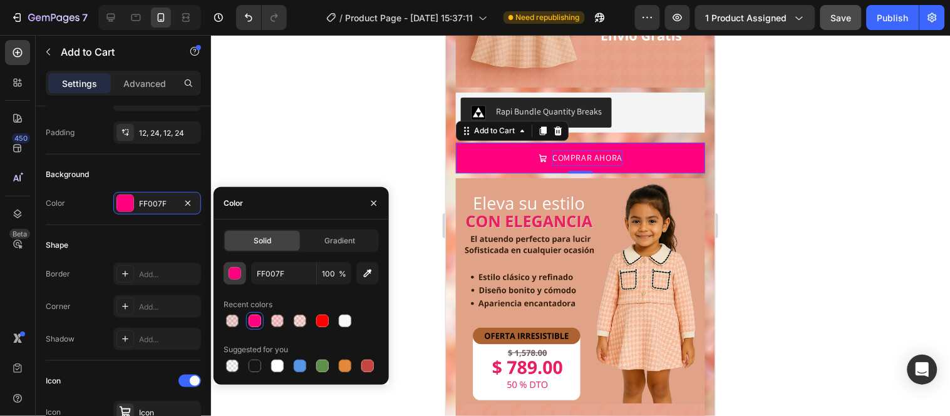
click at [232, 274] on div "button" at bounding box center [235, 274] width 13 height 13
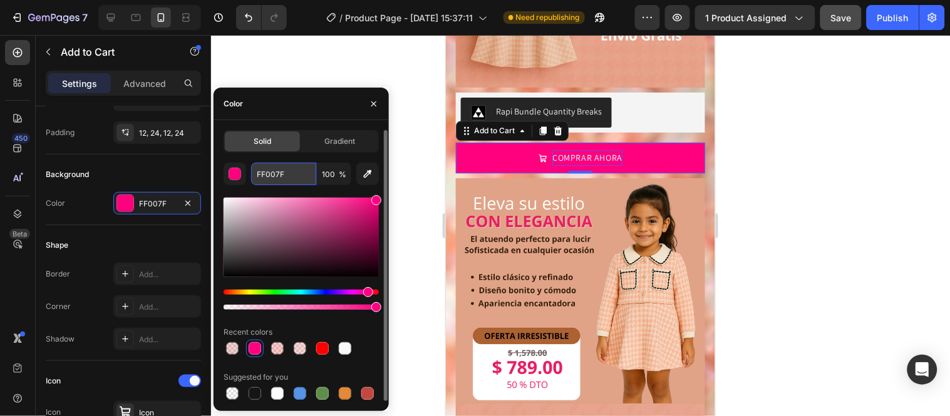
click at [284, 172] on input "FF007F" at bounding box center [283, 174] width 65 height 23
paste input "#e91e63"
type input "#e91e63"
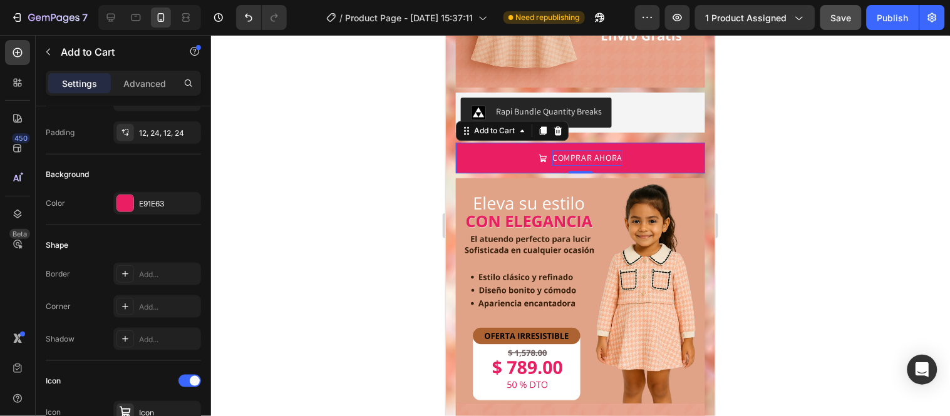
click at [436, 164] on div at bounding box center [580, 225] width 739 height 381
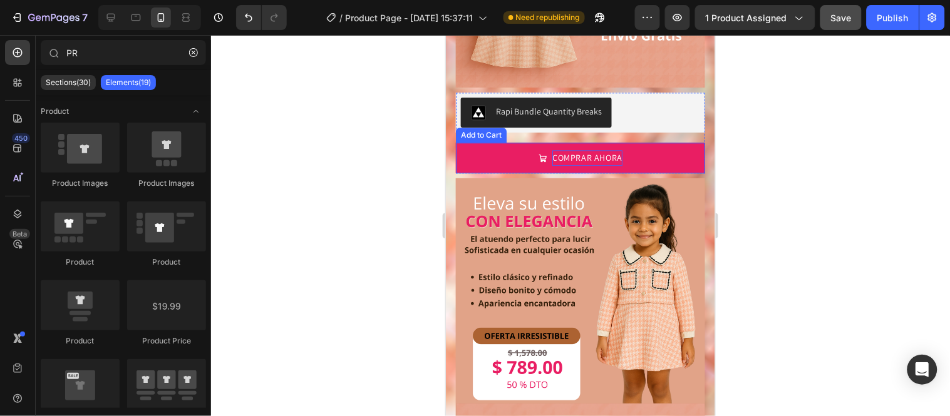
click at [560, 150] on p "COMPRAR AHORA" at bounding box center [587, 158] width 70 height 16
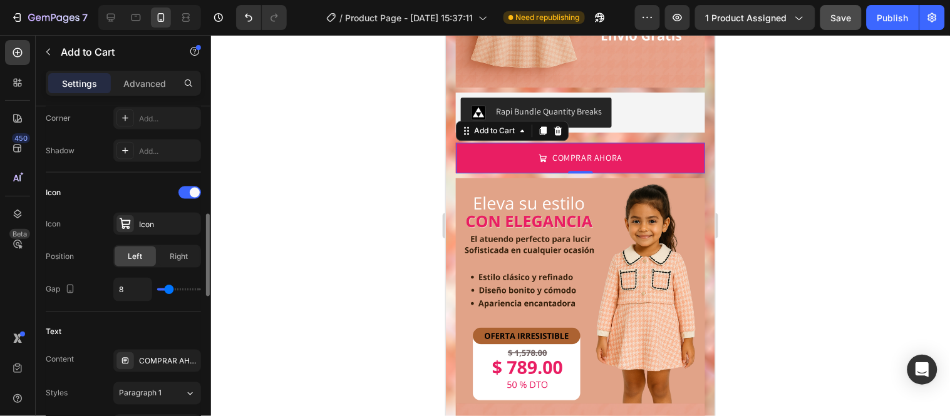
scroll to position [448, 0]
click at [190, 225] on div "Icon" at bounding box center [168, 223] width 59 height 11
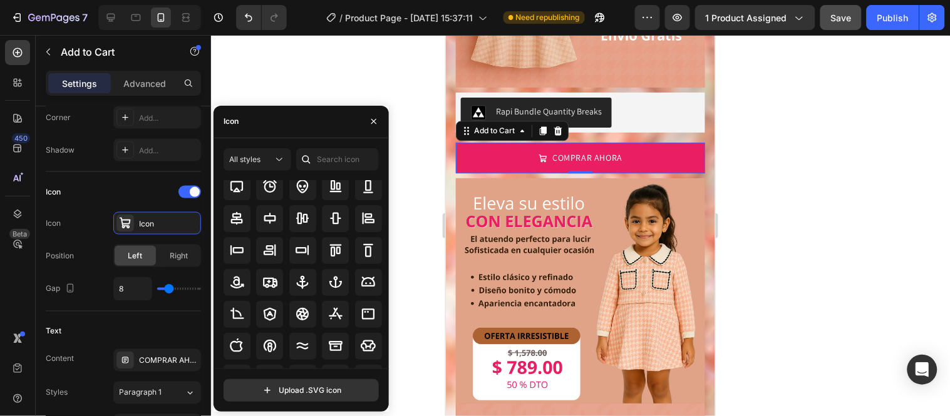
scroll to position [136, 0]
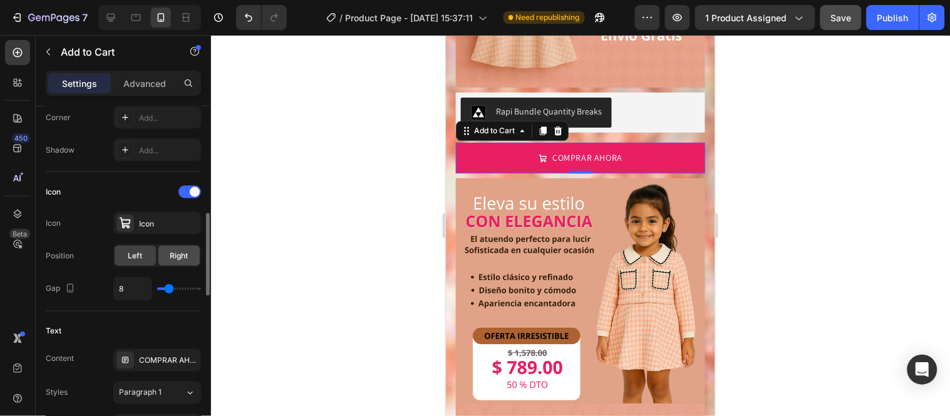
click at [176, 260] on span "Right" at bounding box center [179, 255] width 18 height 11
click at [140, 261] on span "Left" at bounding box center [135, 255] width 14 height 11
click at [167, 254] on div "Right" at bounding box center [178, 256] width 41 height 20
click at [142, 254] on div "Left" at bounding box center [135, 256] width 41 height 20
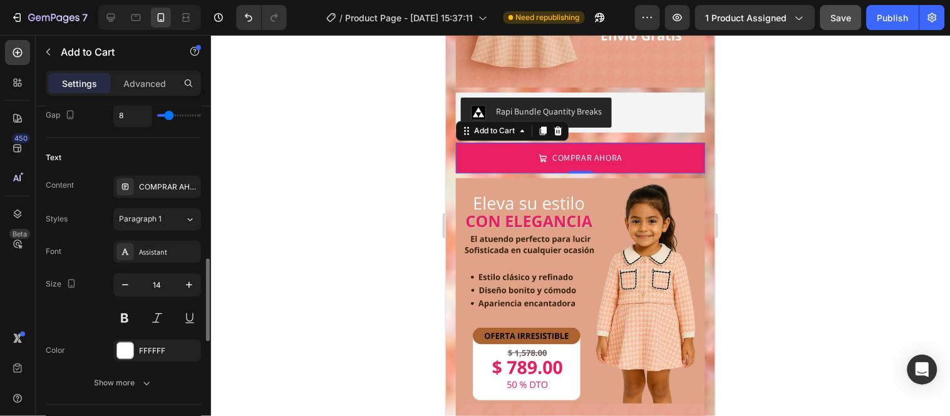
scroll to position [626, 0]
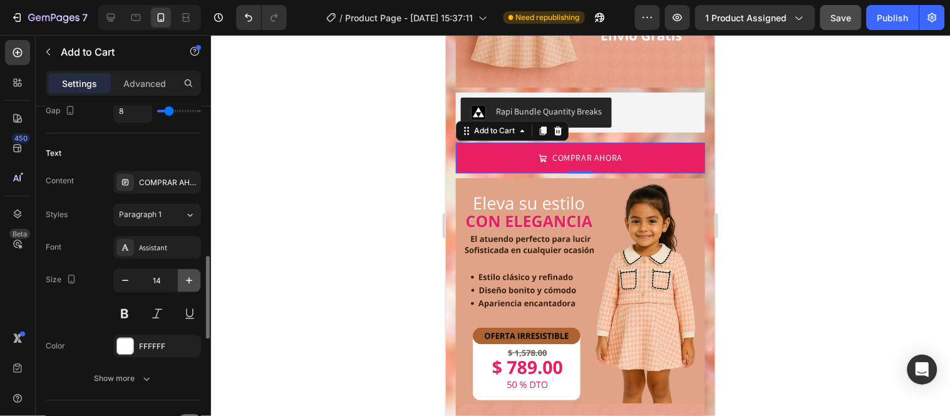
click at [190, 277] on icon "button" at bounding box center [189, 281] width 13 height 13
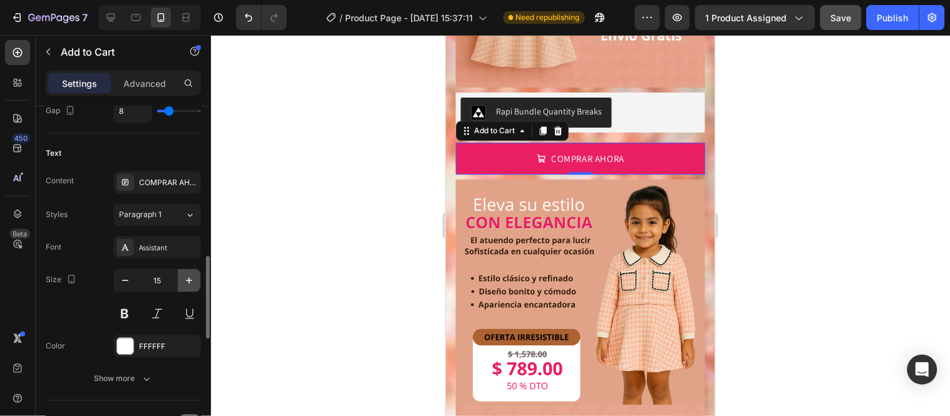
click at [190, 277] on icon "button" at bounding box center [189, 281] width 13 height 13
type input "16"
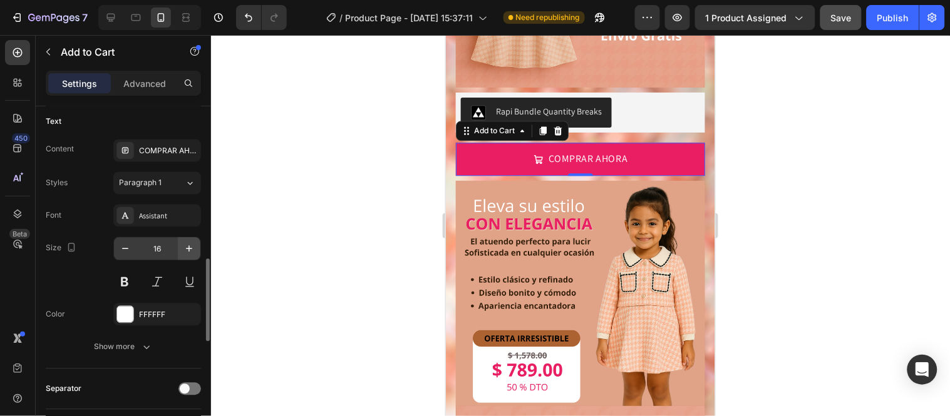
scroll to position [659, 0]
click at [124, 284] on button at bounding box center [124, 281] width 23 height 23
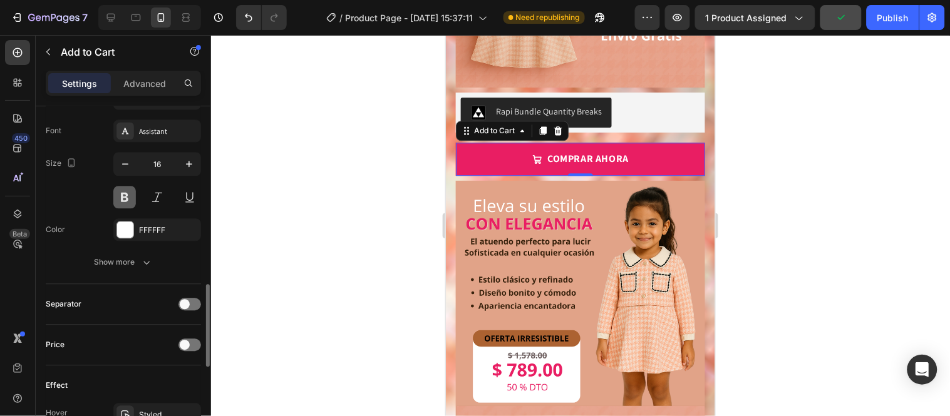
scroll to position [744, 0]
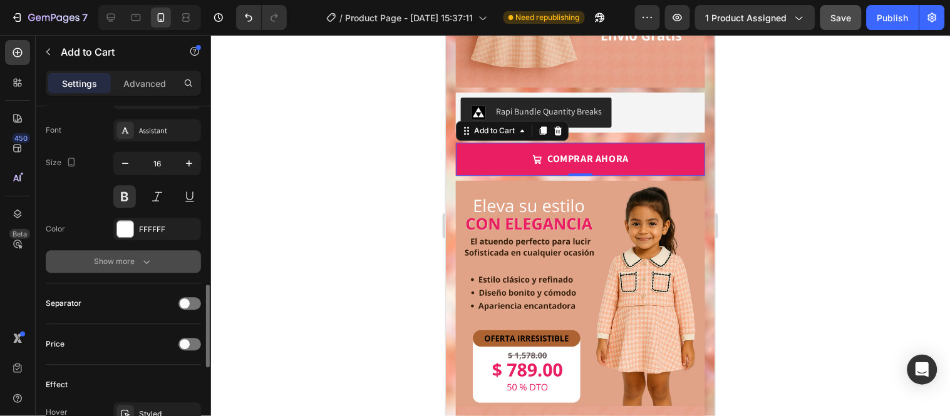
click at [138, 259] on div "Show more" at bounding box center [124, 261] width 58 height 13
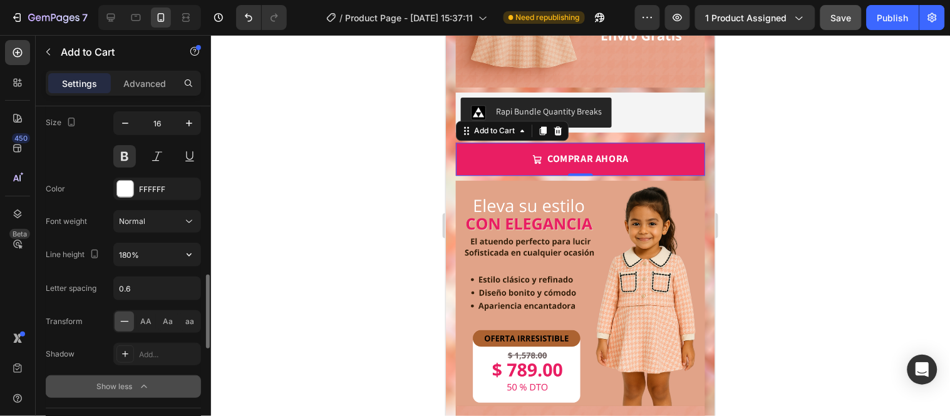
scroll to position [784, 0]
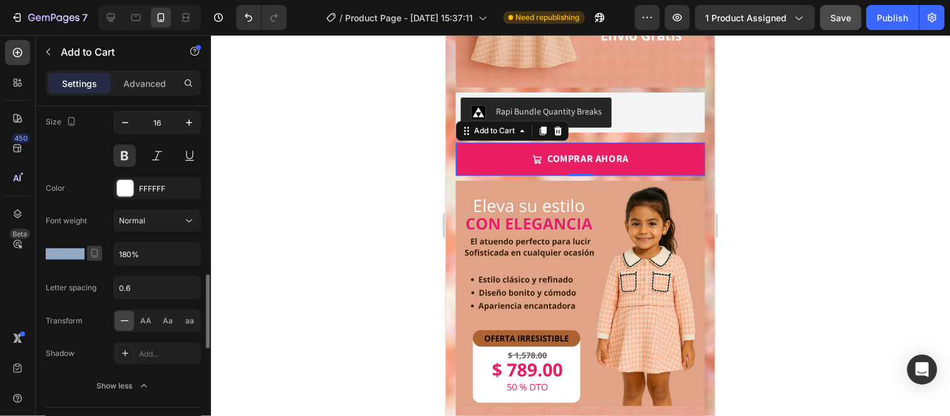
drag, startPoint x: 44, startPoint y: 254, endPoint x: 91, endPoint y: 251, distance: 47.0
click at [91, 251] on div "Layout Product source Traje de dos piezas con falda de media longitud para niña…" at bounding box center [123, 125] width 175 height 1606
copy div "Line height"
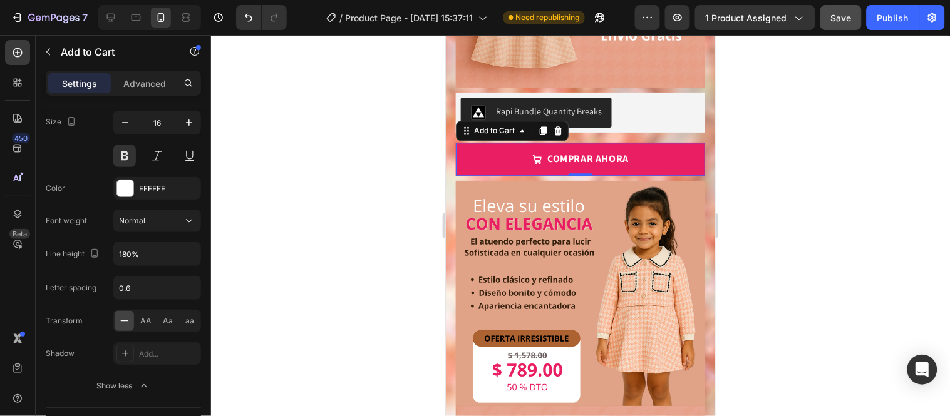
click at [354, 91] on div at bounding box center [580, 225] width 739 height 381
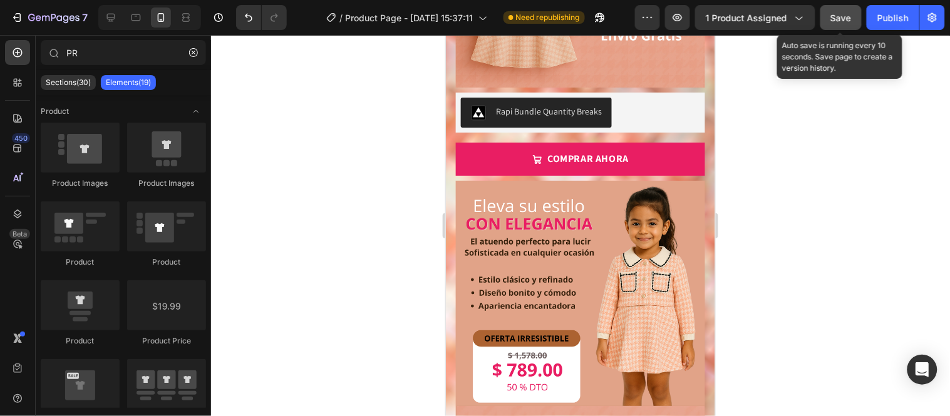
click at [840, 13] on span "Save" at bounding box center [841, 18] width 21 height 11
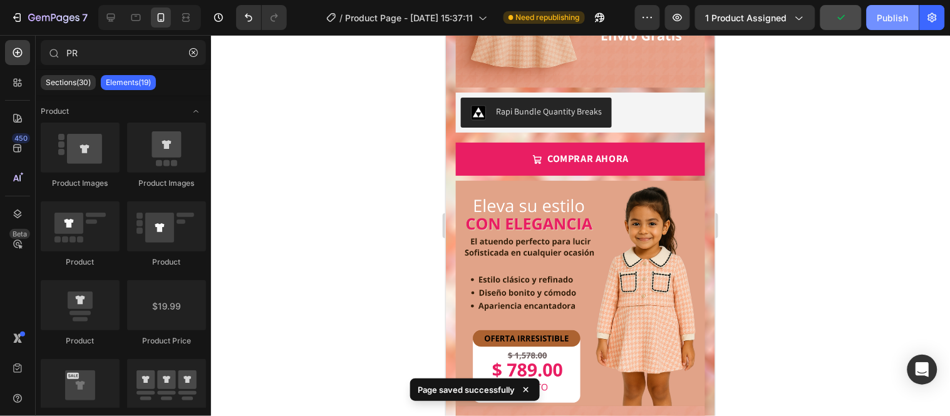
click at [897, 13] on div "Publish" at bounding box center [892, 17] width 31 height 13
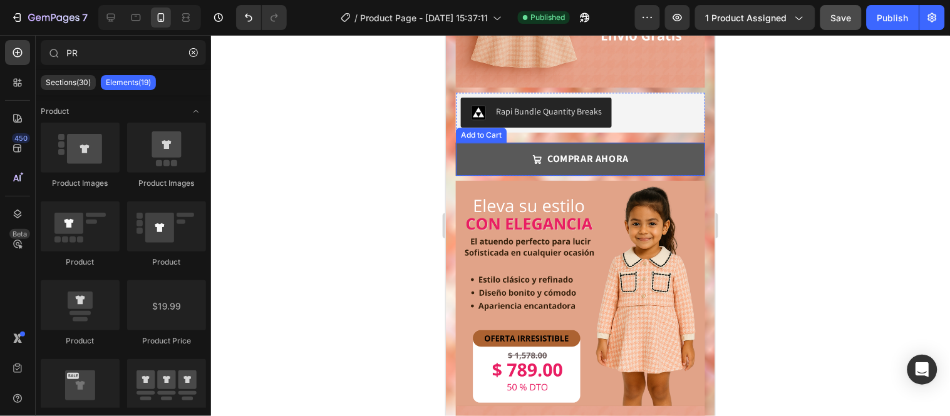
click at [503, 142] on button "COMPRAR AHORA" at bounding box center [579, 158] width 249 height 33
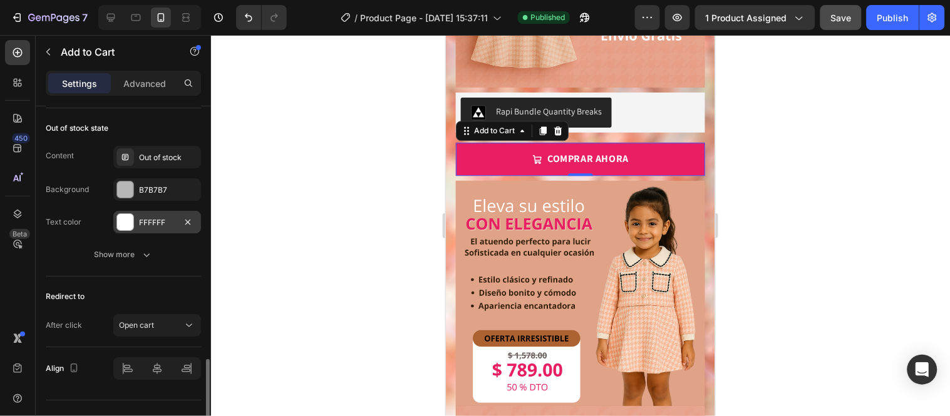
scroll to position [1068, 0]
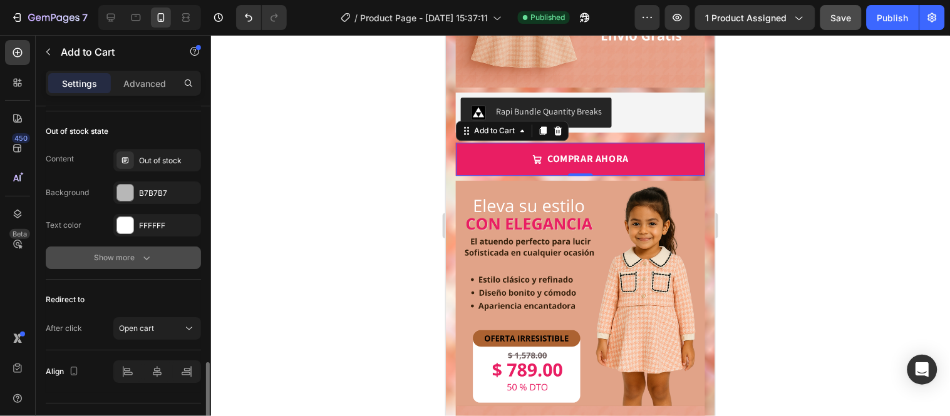
click at [150, 259] on icon "button" at bounding box center [146, 258] width 13 height 13
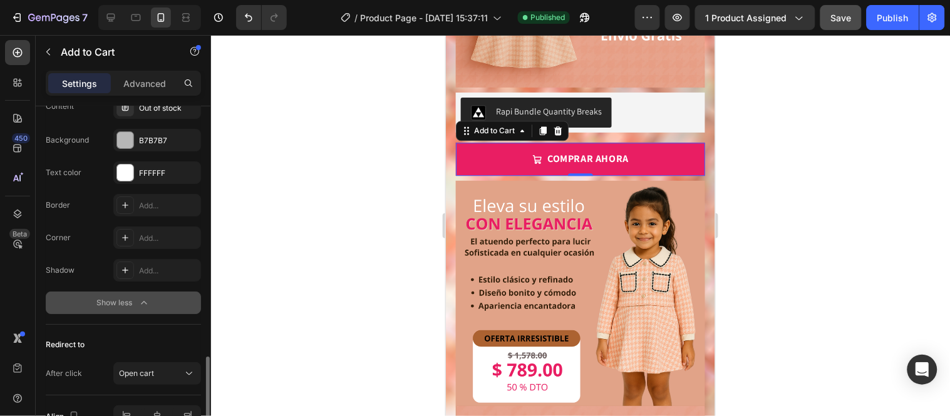
scroll to position [1121, 0]
click at [160, 136] on div "B7B7B7" at bounding box center [157, 140] width 36 height 11
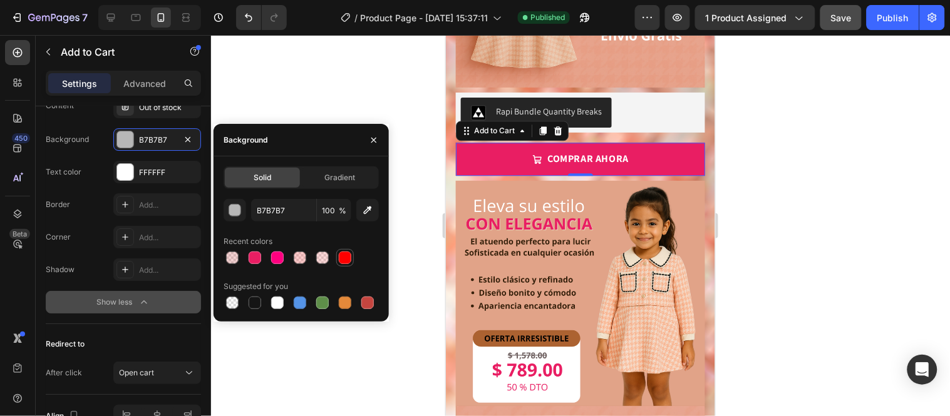
click at [351, 260] on div at bounding box center [345, 258] width 13 height 13
type input "FF0000"
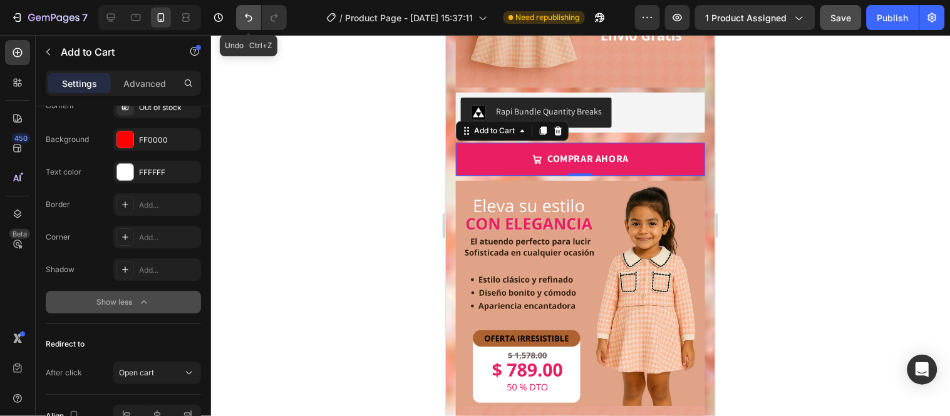
click at [250, 16] on icon "Undo/Redo" at bounding box center [249, 18] width 8 height 8
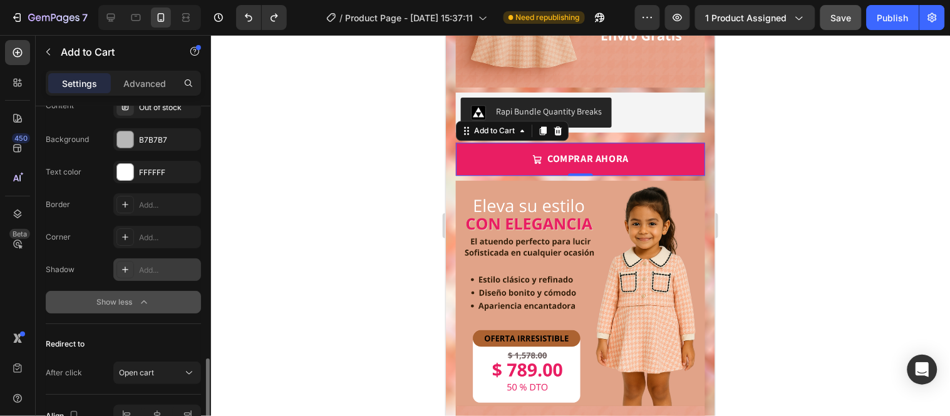
click at [163, 270] on div "Add..." at bounding box center [168, 270] width 59 height 11
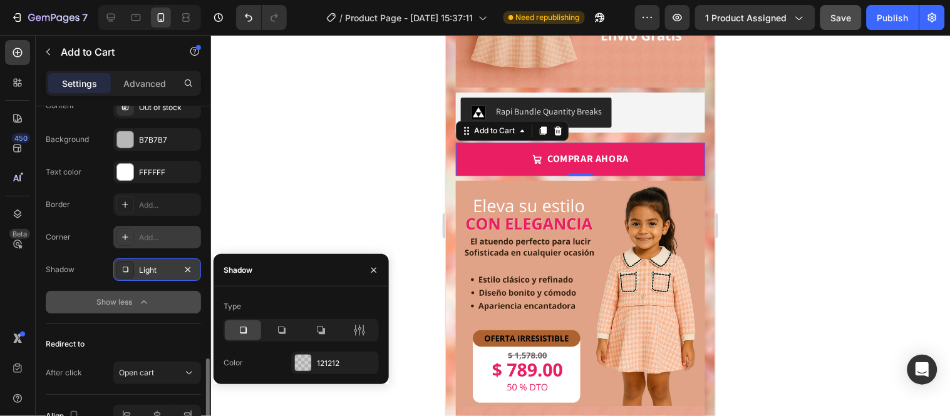
click at [154, 235] on div "Add..." at bounding box center [168, 237] width 59 height 11
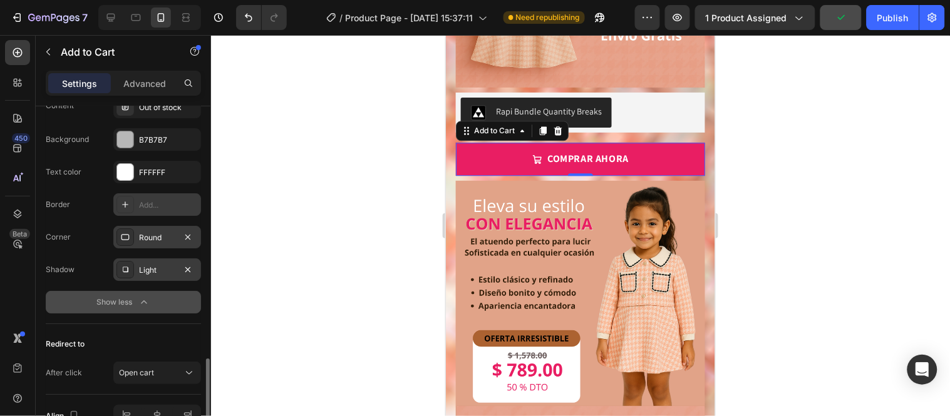
click at [155, 210] on div "Add..." at bounding box center [168, 205] width 59 height 11
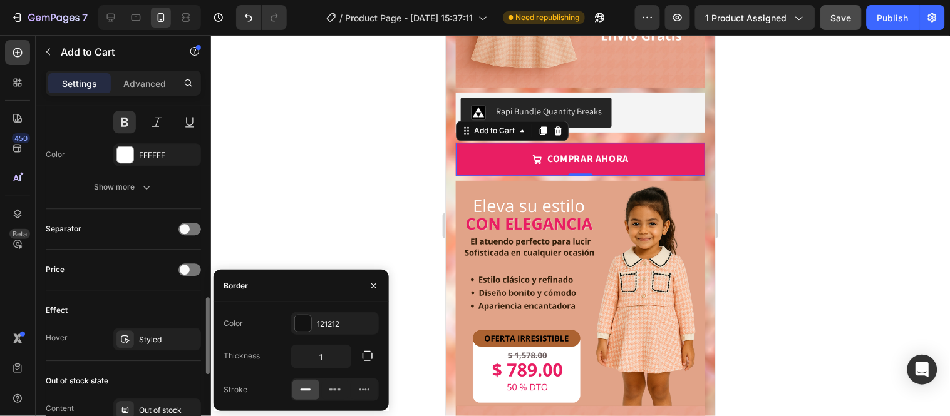
scroll to position [818, 0]
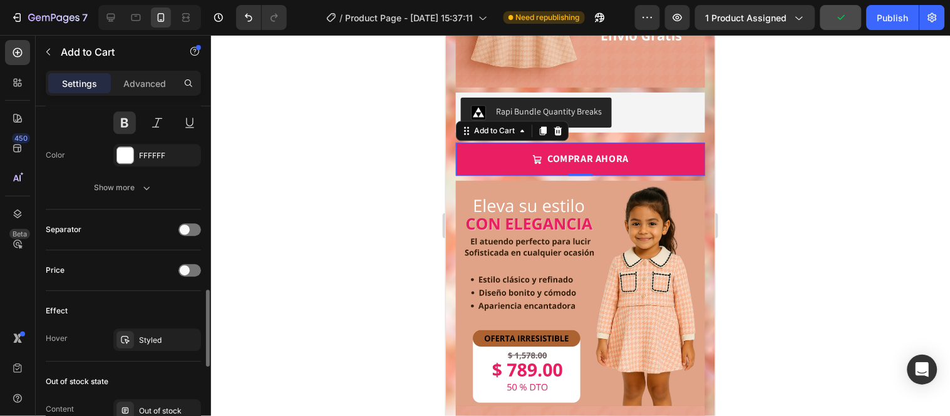
click at [158, 188] on button "Show more" at bounding box center [123, 188] width 155 height 23
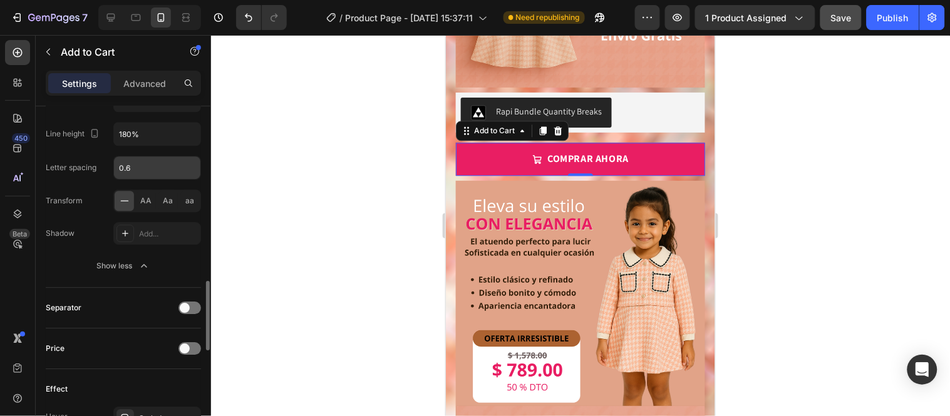
scroll to position [905, 0]
click at [160, 229] on div "Add..." at bounding box center [168, 233] width 59 height 11
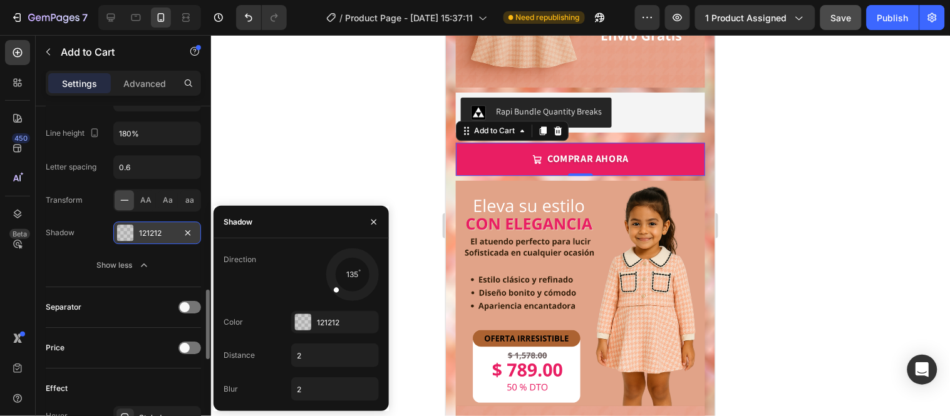
click at [160, 229] on div "121212" at bounding box center [157, 233] width 36 height 11
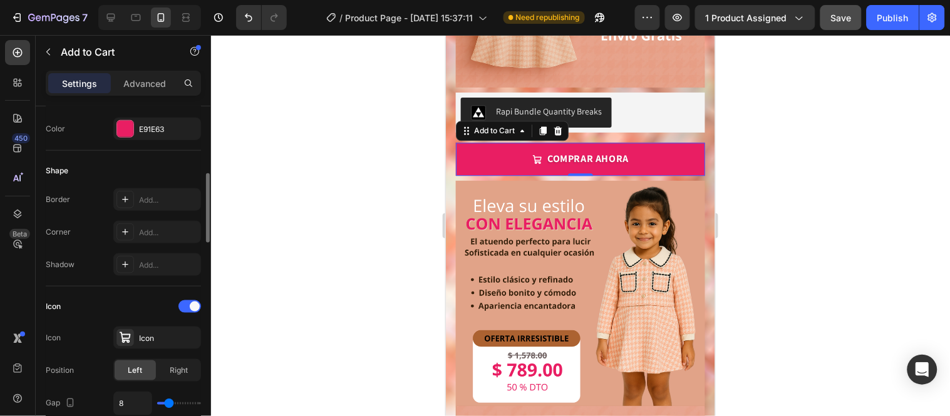
scroll to position [333, 0]
click at [160, 197] on div "Add..." at bounding box center [168, 200] width 59 height 11
click at [159, 230] on div "Add..." at bounding box center [168, 233] width 59 height 11
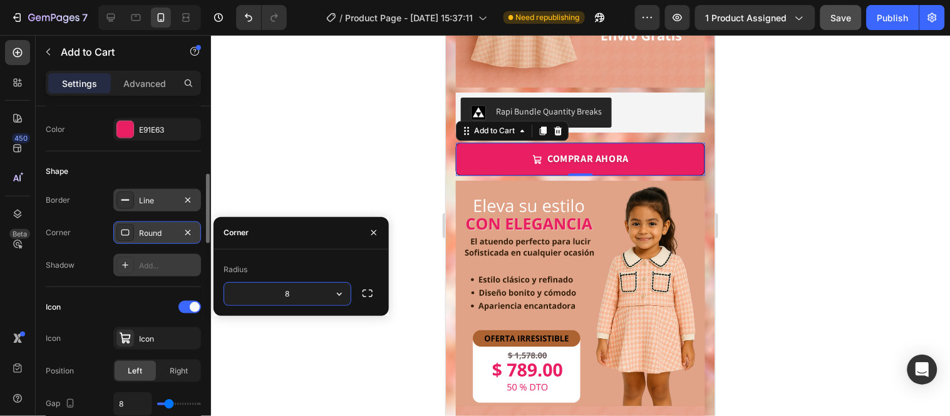
click at [155, 265] on div "Add..." at bounding box center [168, 265] width 59 height 11
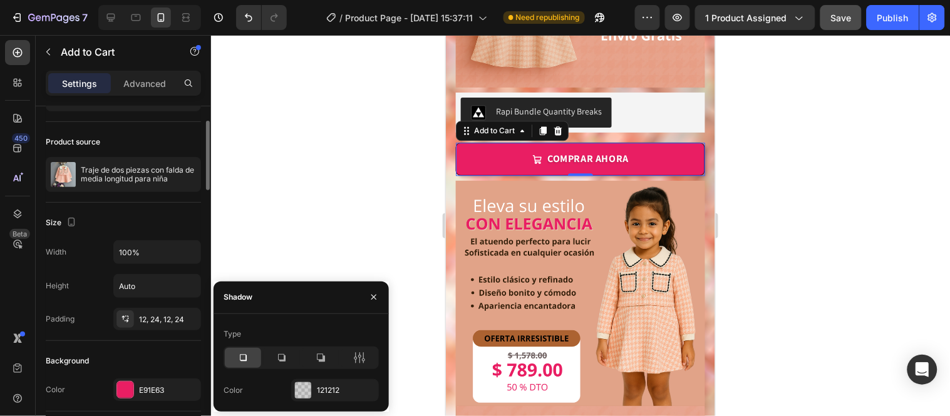
scroll to position [0, 0]
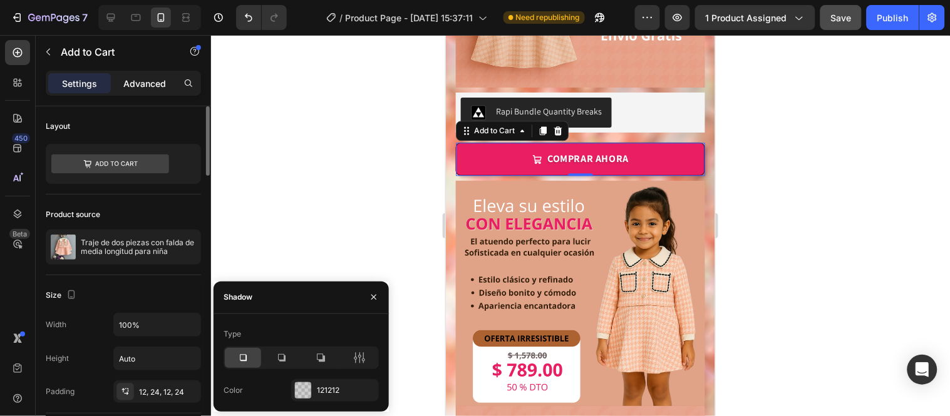
click at [157, 86] on p "Advanced" at bounding box center [144, 83] width 43 height 13
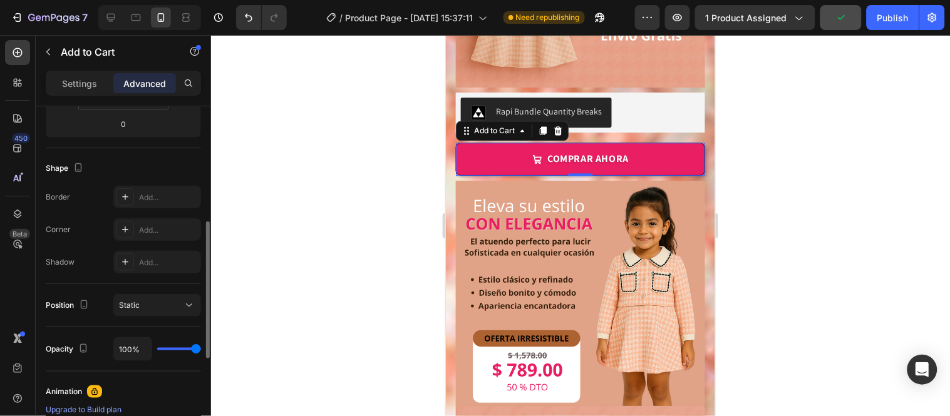
scroll to position [283, 0]
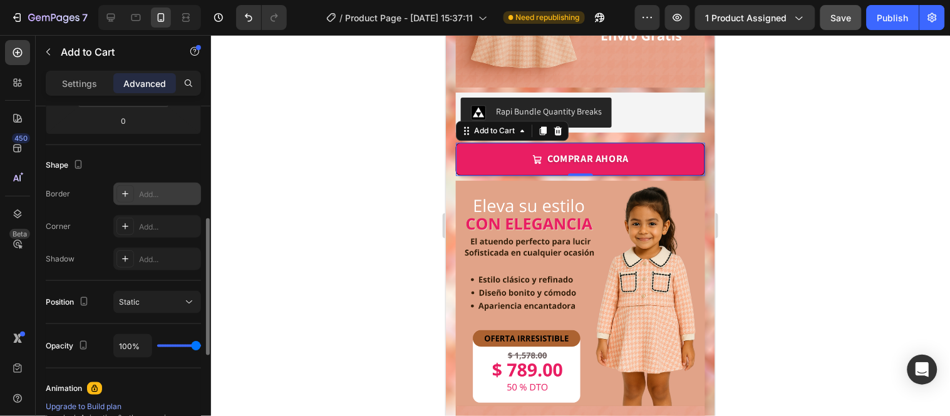
click at [163, 190] on div "Add..." at bounding box center [168, 194] width 59 height 11
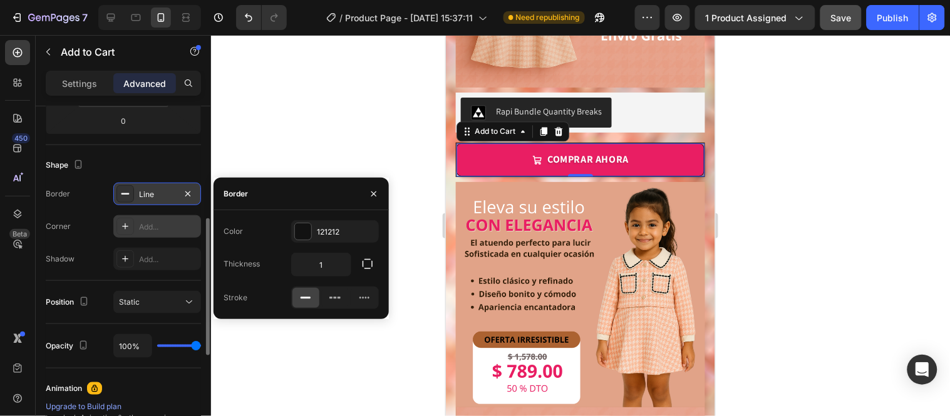
click at [148, 224] on div "Add..." at bounding box center [168, 227] width 59 height 11
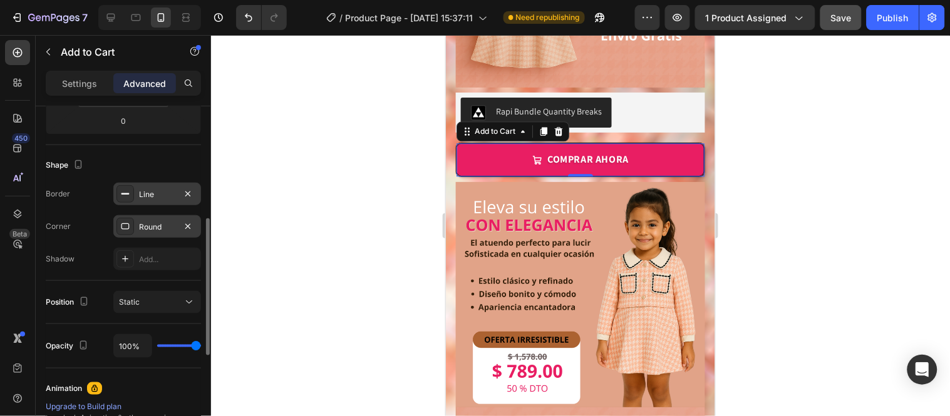
click at [151, 197] on div "Line" at bounding box center [157, 194] width 36 height 11
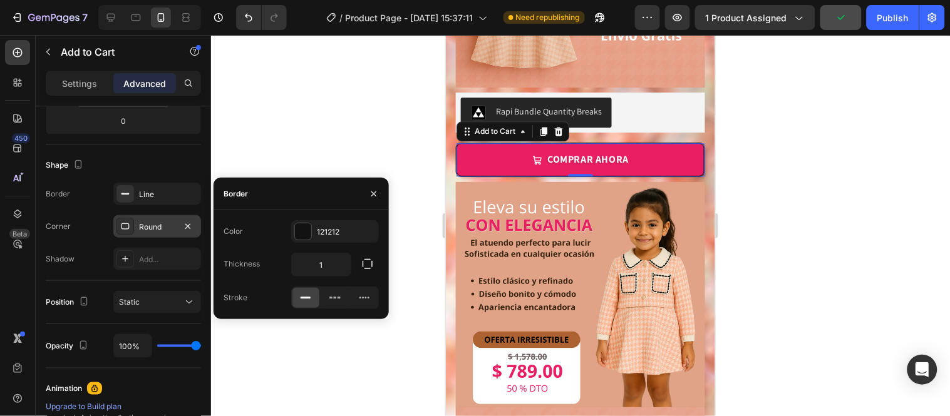
click at [152, 227] on div "Round" at bounding box center [157, 227] width 36 height 11
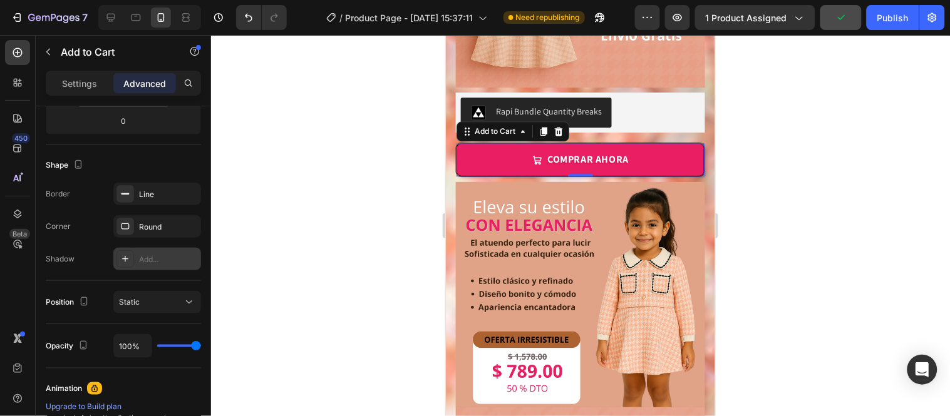
click at [153, 257] on div "Add..." at bounding box center [168, 259] width 59 height 11
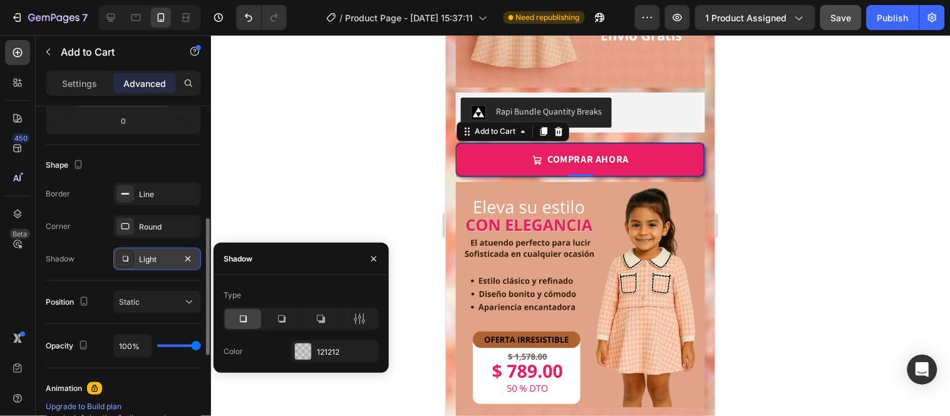
click at [163, 159] on div "Shape" at bounding box center [123, 165] width 155 height 20
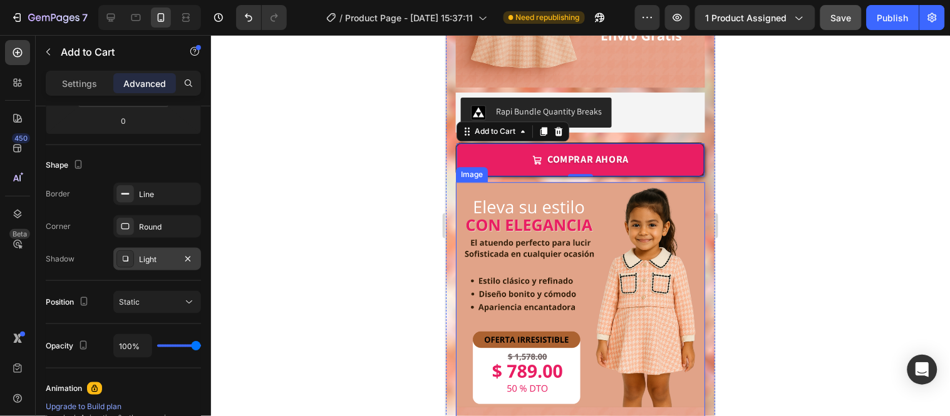
click at [470, 189] on img at bounding box center [579, 369] width 249 height 374
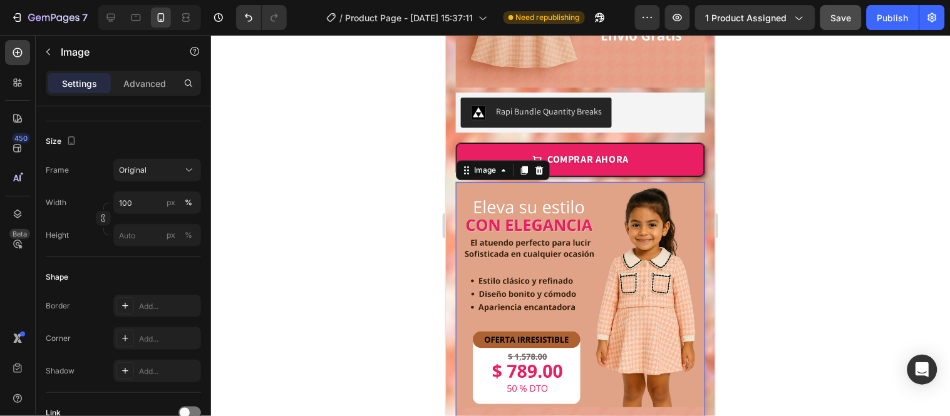
scroll to position [0, 0]
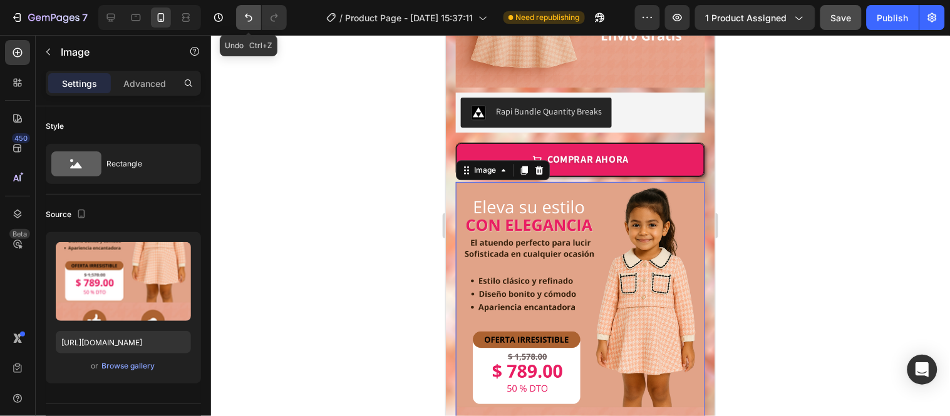
click at [251, 16] on icon "Undo/Redo" at bounding box center [249, 18] width 8 height 8
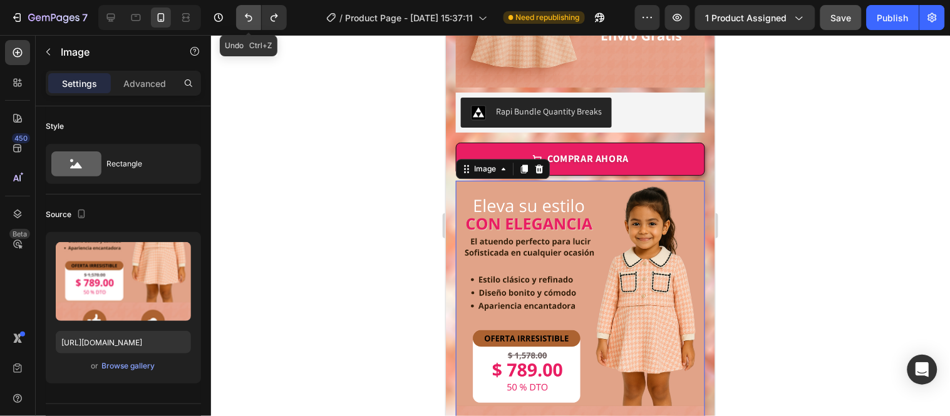
click at [251, 16] on icon "Undo/Redo" at bounding box center [249, 18] width 8 height 8
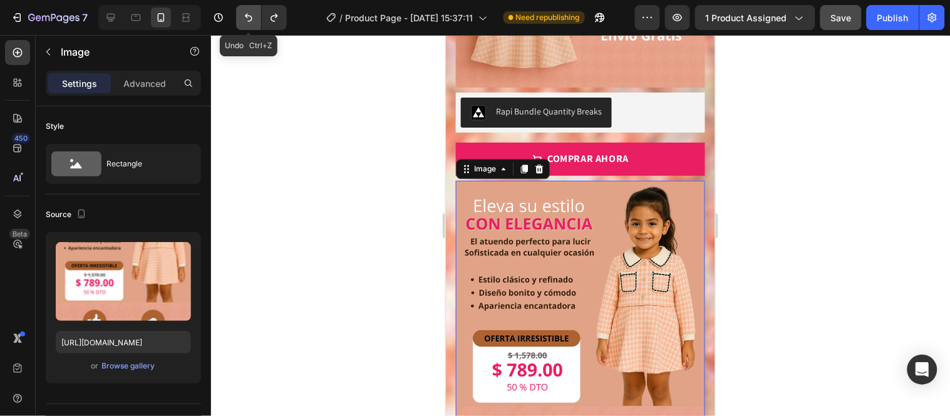
click at [251, 16] on icon "Undo/Redo" at bounding box center [249, 18] width 8 height 8
click at [275, 15] on icon "Undo/Redo" at bounding box center [273, 18] width 7 height 8
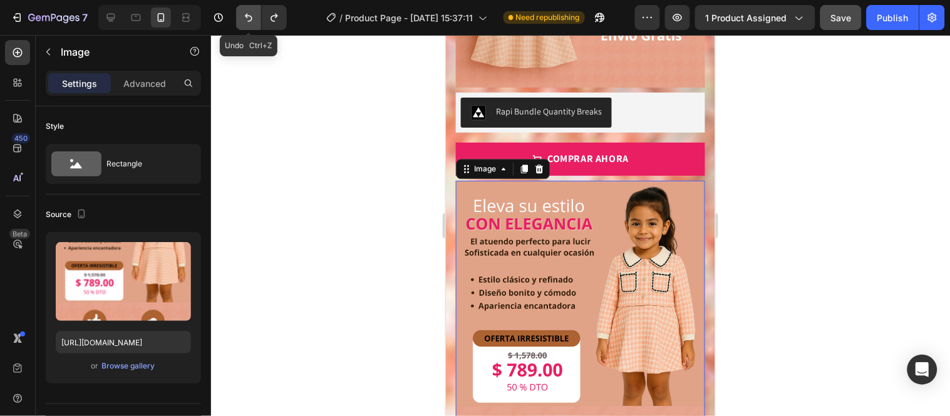
click at [251, 14] on icon "Undo/Redo" at bounding box center [248, 17] width 13 height 13
click at [276, 14] on icon "Undo/Redo" at bounding box center [273, 18] width 7 height 8
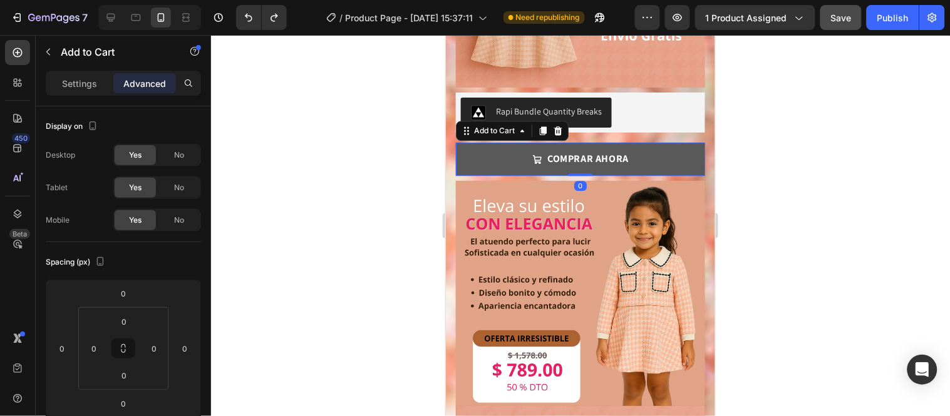
click at [656, 142] on button "COMPRAR AHORA" at bounding box center [579, 158] width 249 height 33
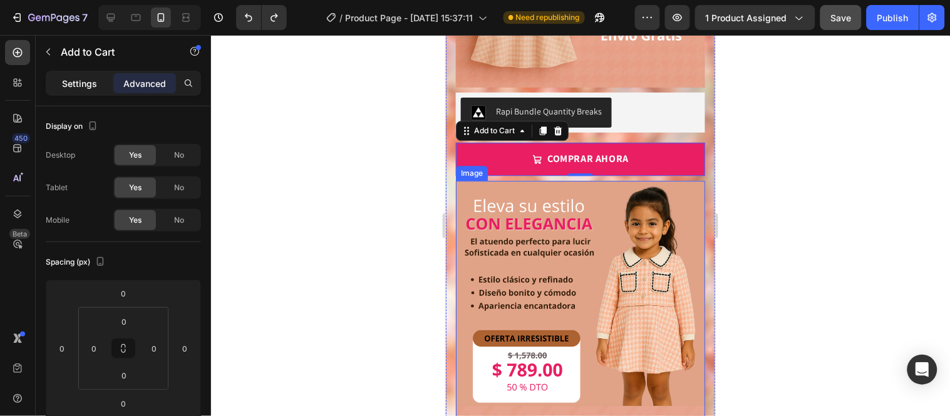
click at [81, 86] on p "Settings" at bounding box center [79, 83] width 35 height 13
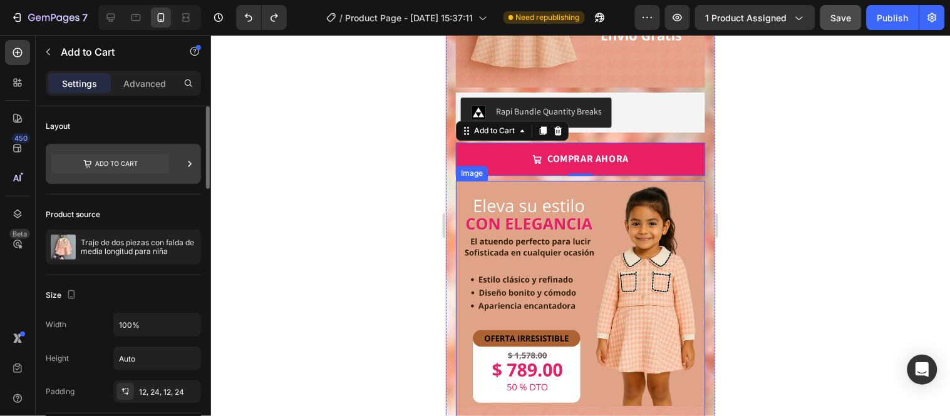
click at [192, 166] on icon at bounding box center [189, 164] width 13 height 13
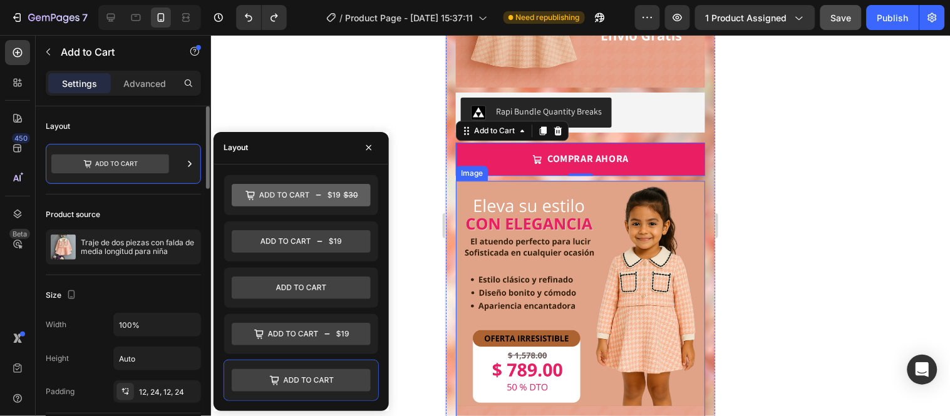
click at [194, 118] on div "Layout" at bounding box center [123, 126] width 155 height 20
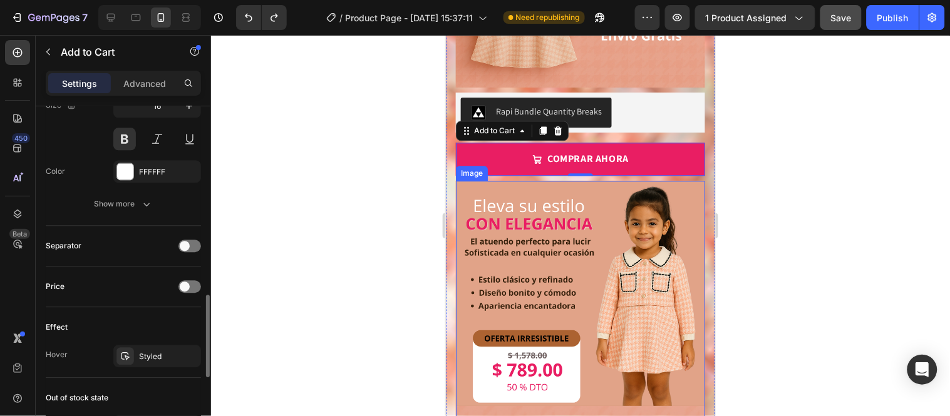
scroll to position [802, 0]
drag, startPoint x: 135, startPoint y: 357, endPoint x: 174, endPoint y: 355, distance: 38.9
click at [174, 355] on div "Styled" at bounding box center [157, 355] width 88 height 23
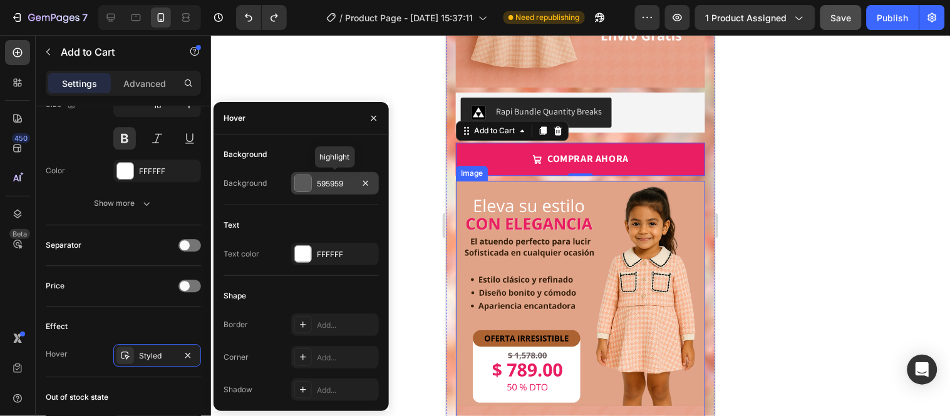
click at [346, 185] on div "595959" at bounding box center [335, 183] width 36 height 11
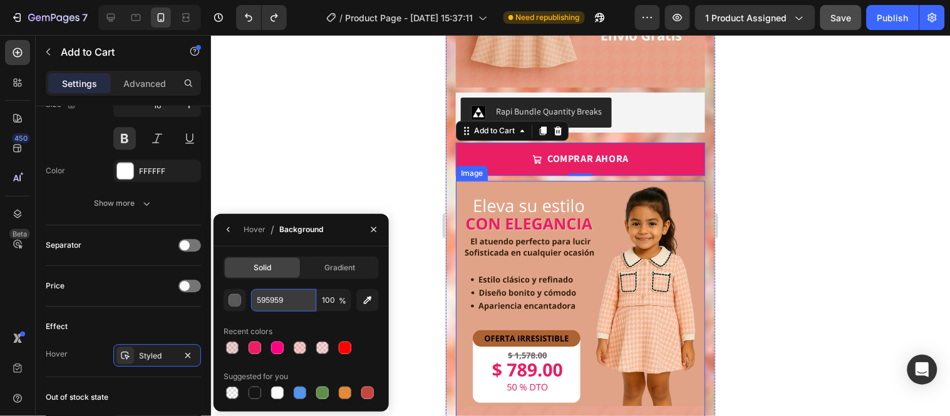
click at [299, 301] on input "595959" at bounding box center [283, 300] width 65 height 23
paste input "Line height"
type input "Line"
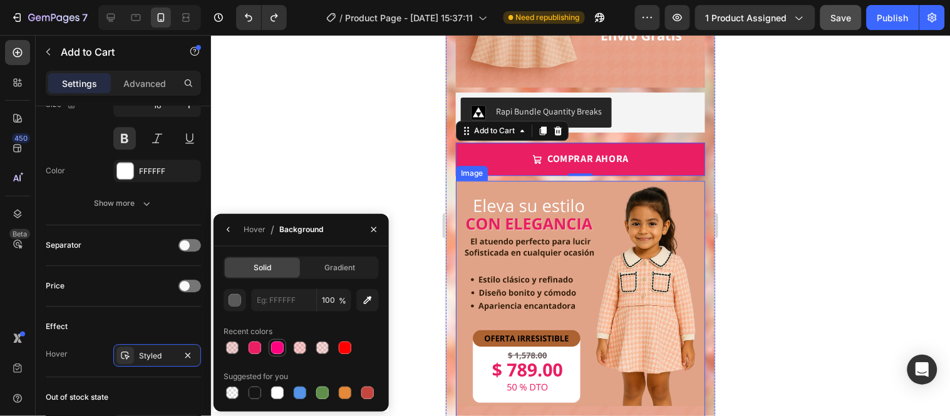
type input "595959"
click at [282, 342] on div at bounding box center [301, 348] width 155 height 18
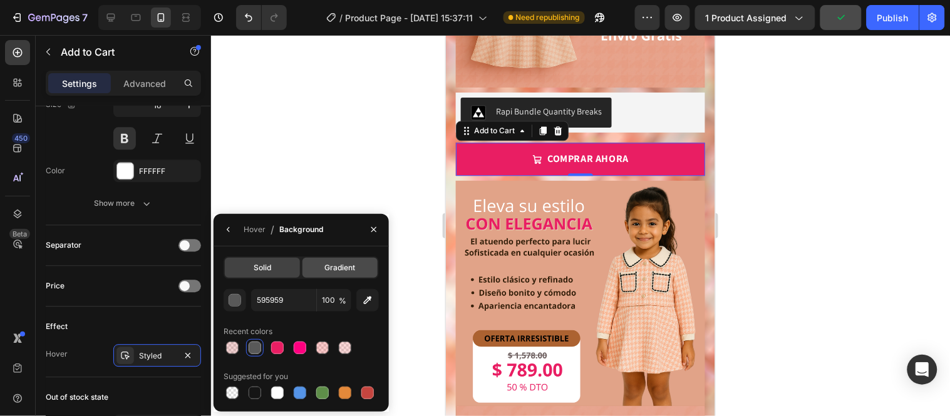
click at [332, 272] on span "Gradient" at bounding box center [339, 267] width 31 height 11
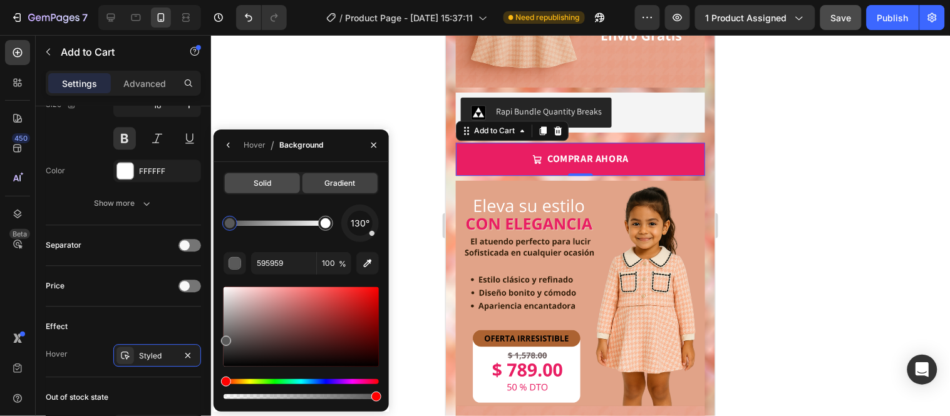
click at [283, 185] on div "Solid" at bounding box center [262, 183] width 75 height 20
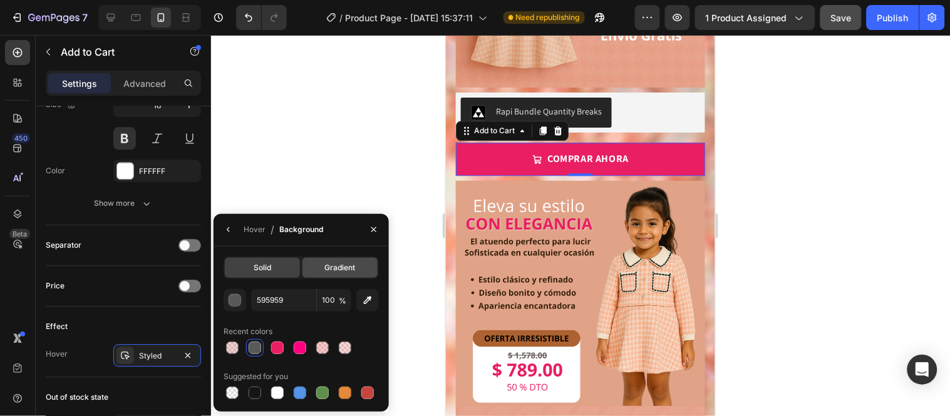
click at [336, 267] on span "Gradient" at bounding box center [339, 267] width 31 height 11
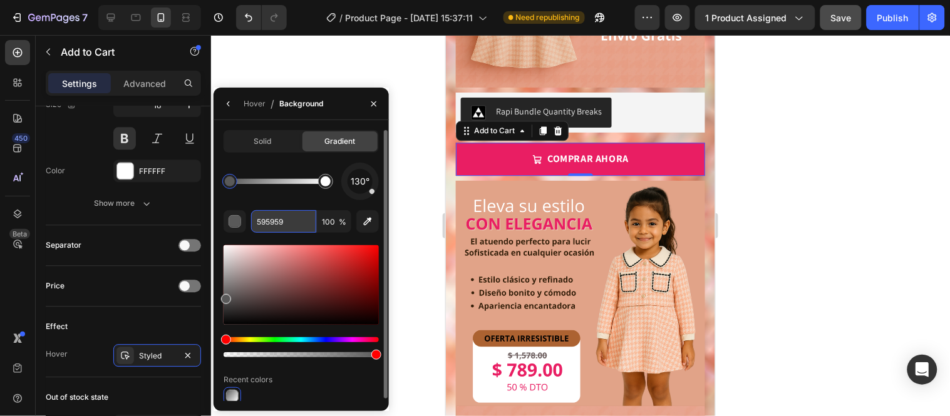
click at [290, 224] on input "595959" at bounding box center [283, 221] width 65 height 23
paste input "#e91e63"
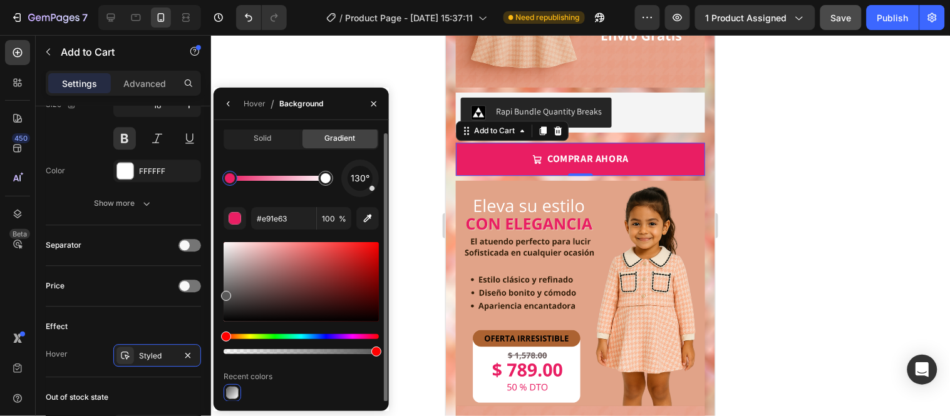
type input "E91E63"
click at [232, 393] on div at bounding box center [232, 393] width 13 height 13
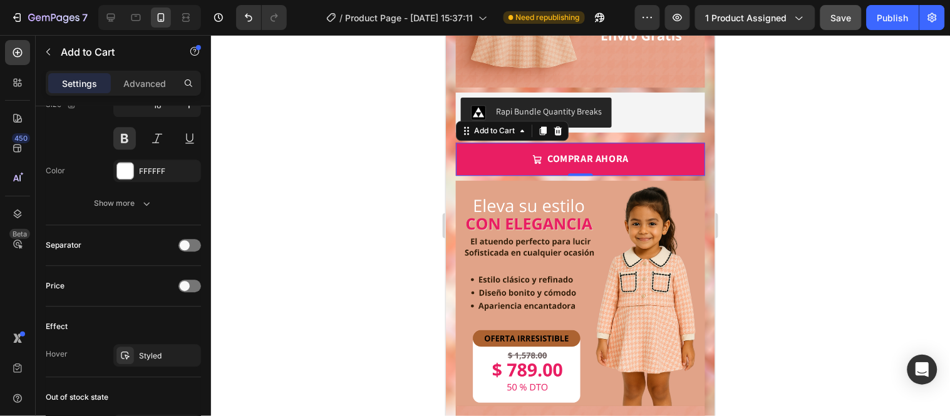
click at [411, 162] on div at bounding box center [580, 225] width 739 height 381
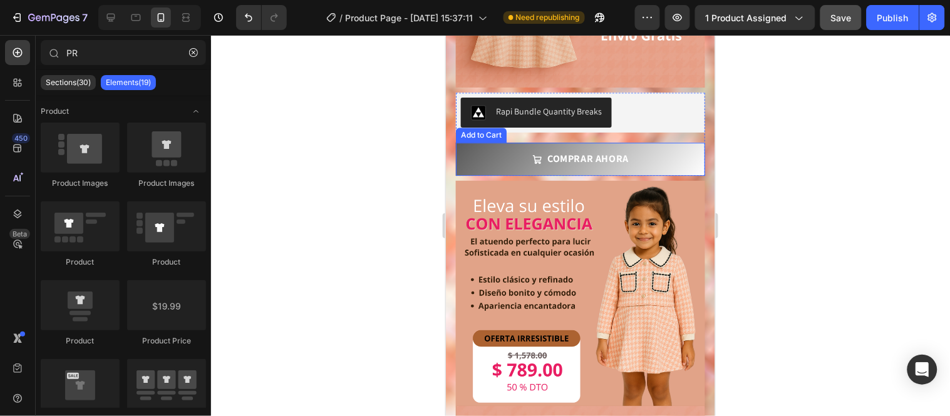
click at [476, 142] on button "COMPRAR AHORA" at bounding box center [579, 158] width 249 height 33
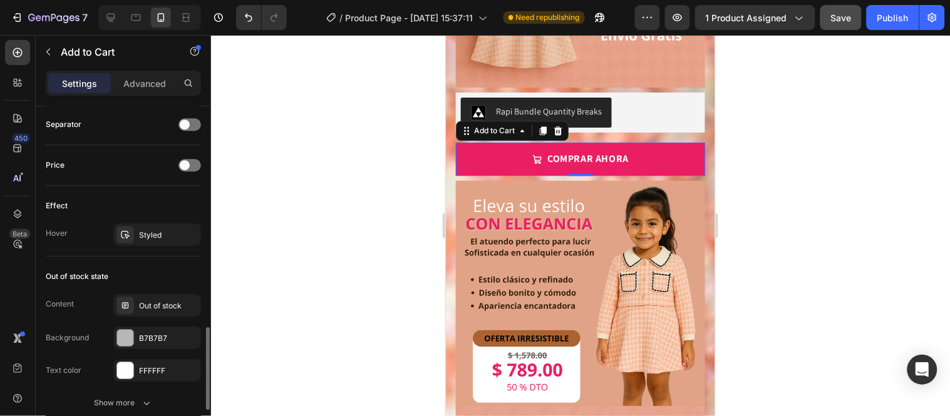
scroll to position [922, 0]
click at [142, 242] on div "Styled" at bounding box center [157, 236] width 88 height 23
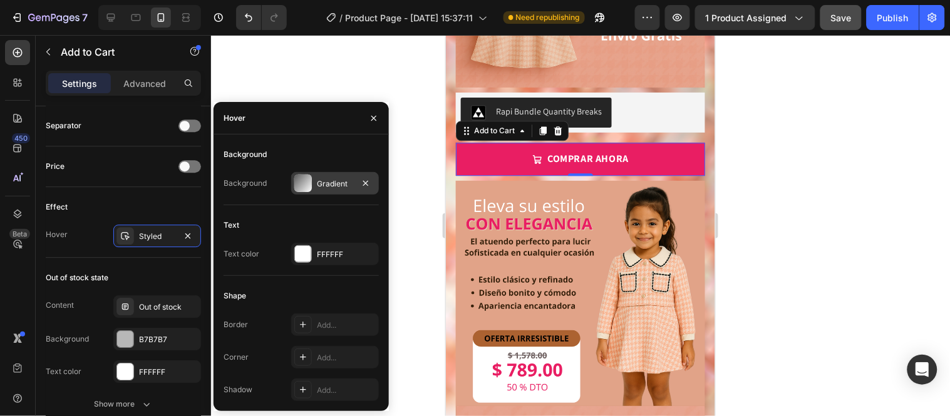
click at [324, 182] on div "Gradient" at bounding box center [335, 183] width 36 height 11
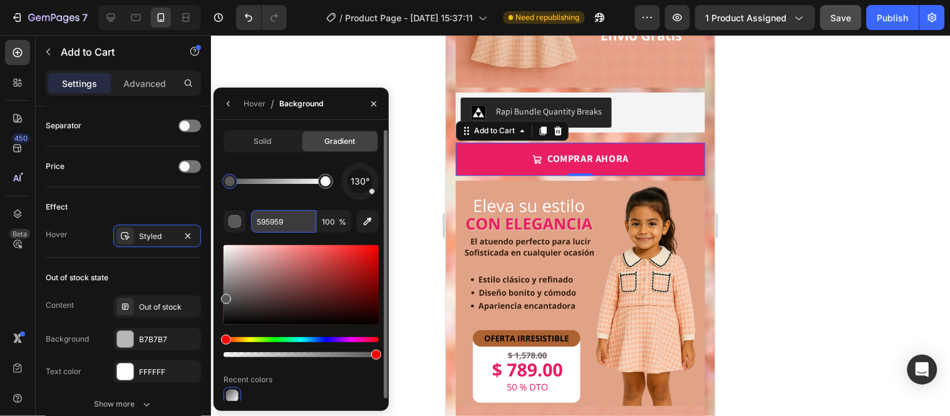
click at [293, 225] on input "595959" at bounding box center [283, 221] width 65 height 23
paste input "#e91e63"
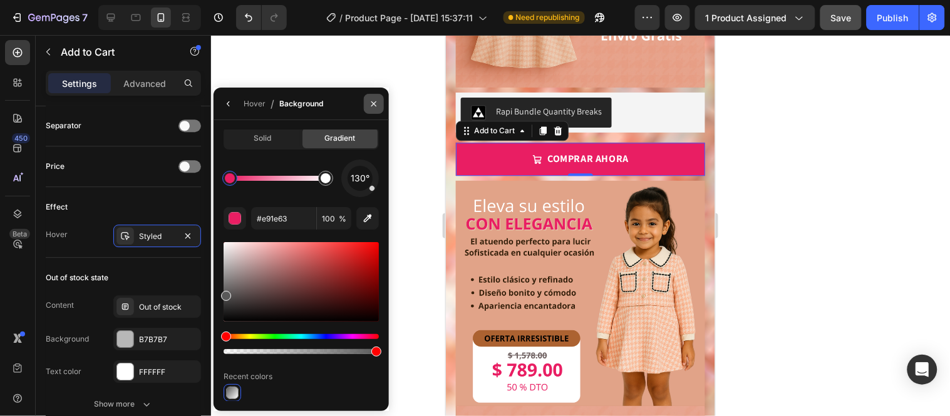
type input "E91E63"
click at [372, 102] on icon "button" at bounding box center [374, 104] width 10 height 10
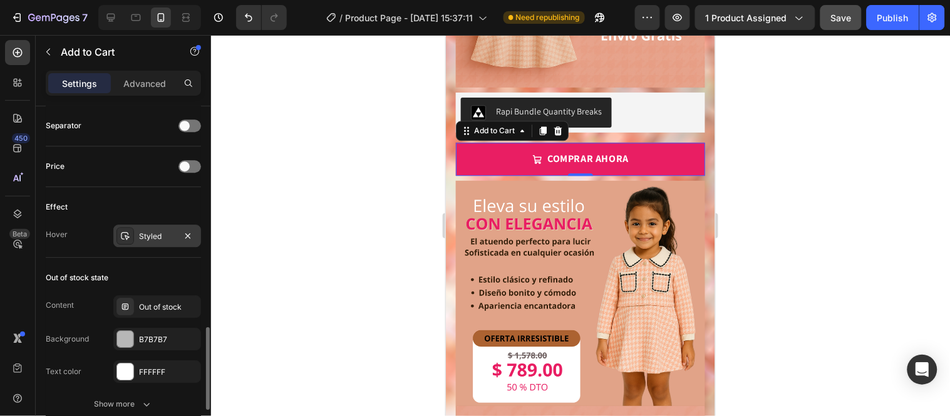
click at [155, 240] on div "Styled" at bounding box center [157, 236] width 36 height 11
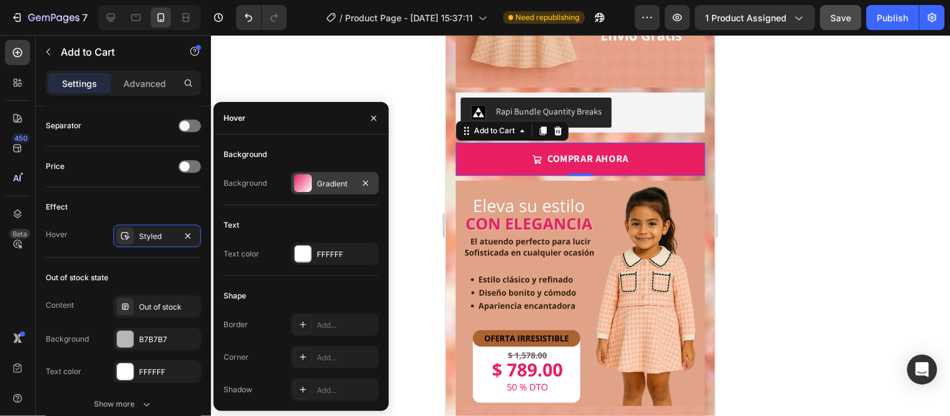
click at [321, 178] on div "Gradient" at bounding box center [335, 183] width 36 height 11
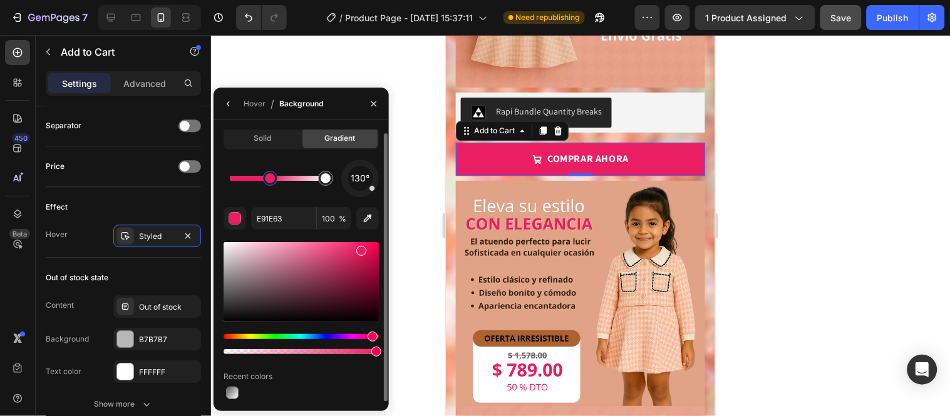
drag, startPoint x: 234, startPoint y: 180, endPoint x: 270, endPoint y: 182, distance: 37.0
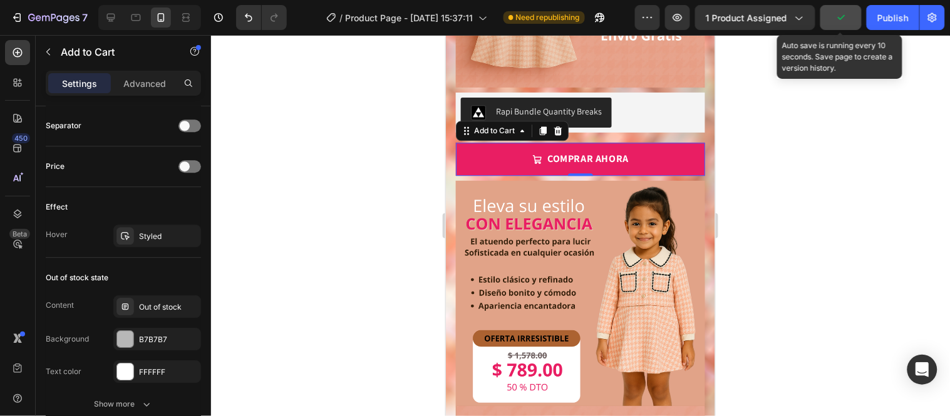
click at [838, 20] on icon "button" at bounding box center [841, 17] width 13 height 13
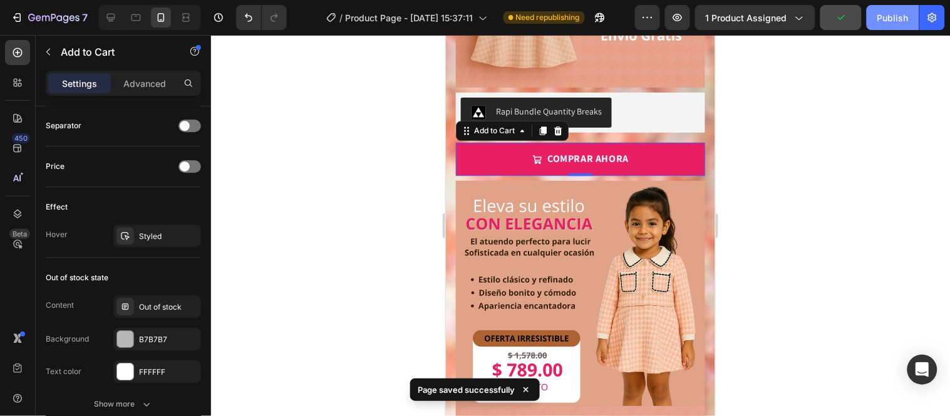
click at [892, 11] on div "Publish" at bounding box center [892, 17] width 31 height 13
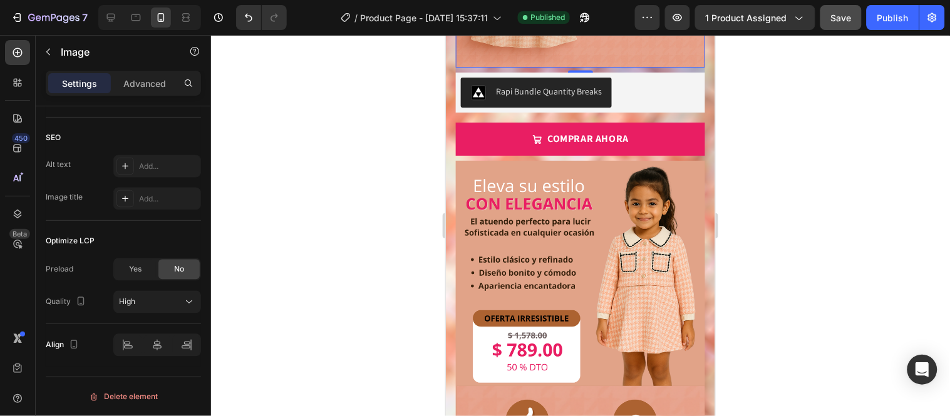
scroll to position [804, 0]
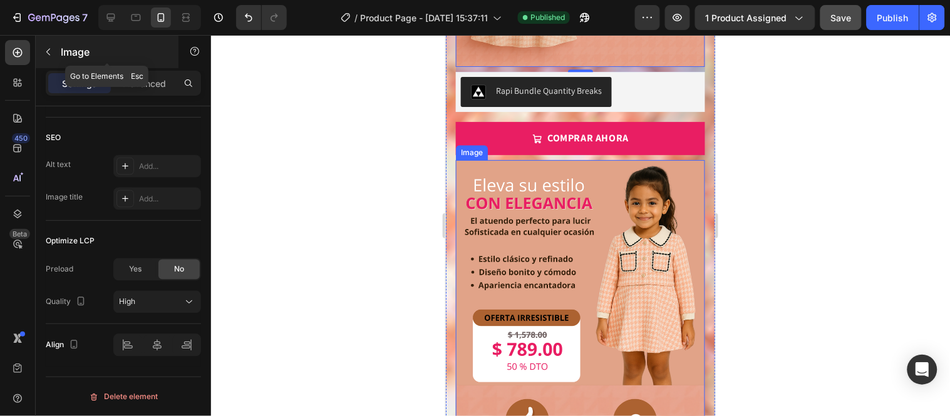
click at [51, 48] on icon "button" at bounding box center [48, 52] width 10 height 10
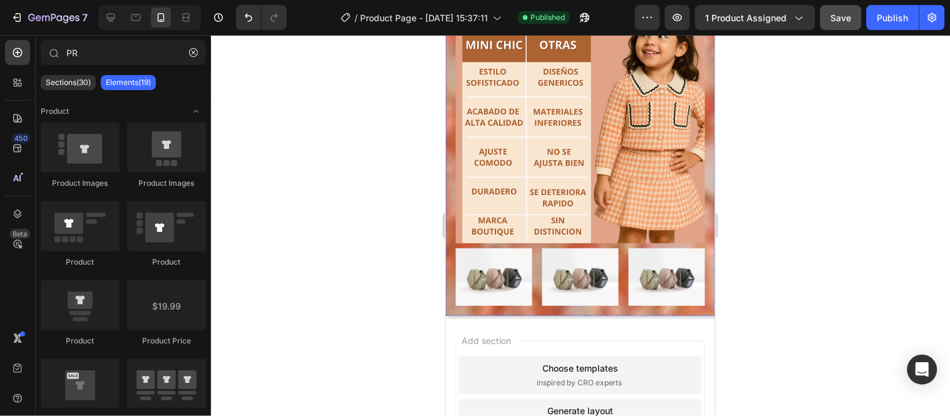
scroll to position [1792, 0]
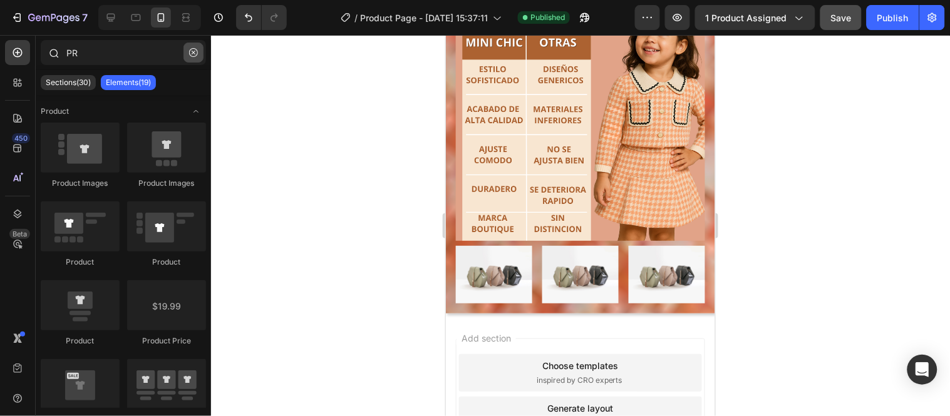
click at [195, 51] on icon "button" at bounding box center [193, 52] width 9 height 9
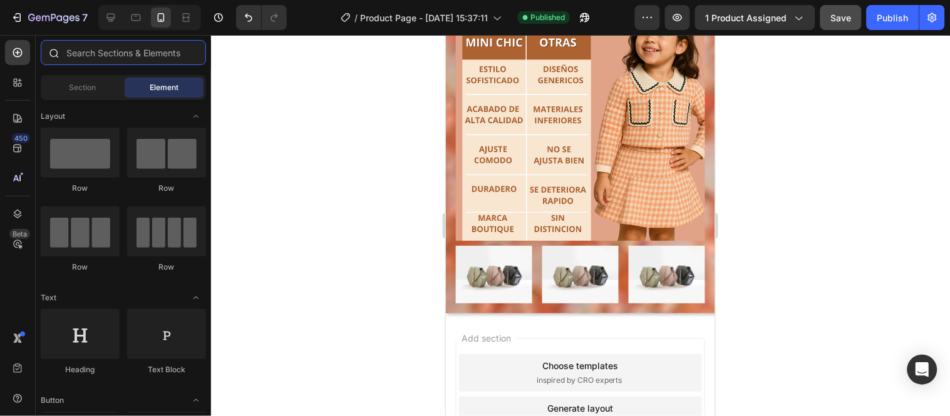
click at [180, 50] on input "text" at bounding box center [123, 52] width 165 height 25
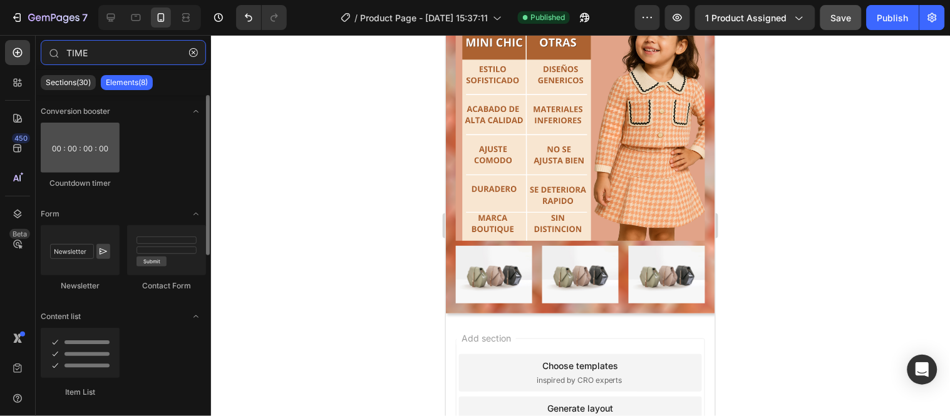
type input "TIME"
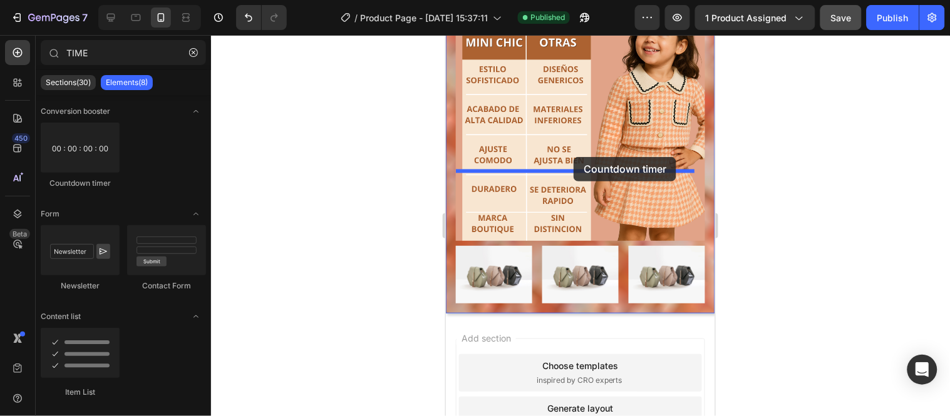
drag, startPoint x: 532, startPoint y: 188, endPoint x: 573, endPoint y: 157, distance: 51.8
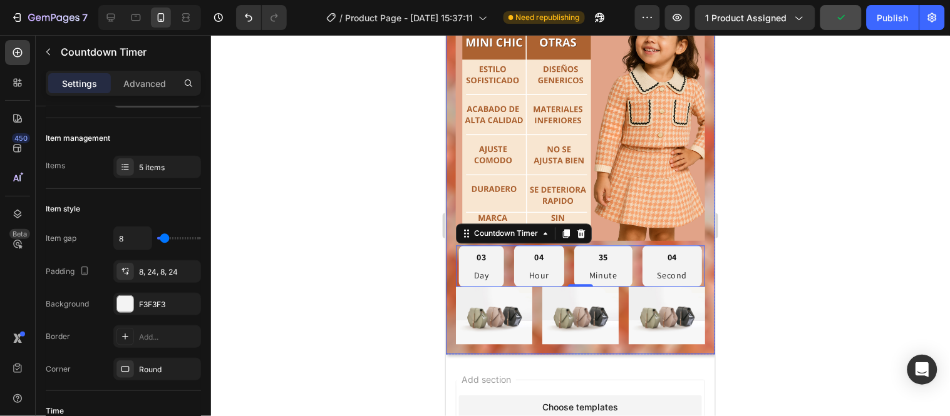
scroll to position [0, 0]
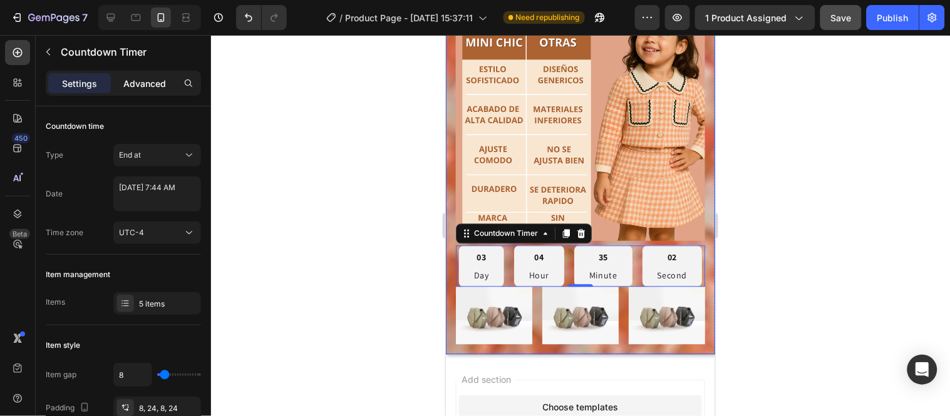
click at [160, 86] on p "Advanced" at bounding box center [144, 83] width 43 height 13
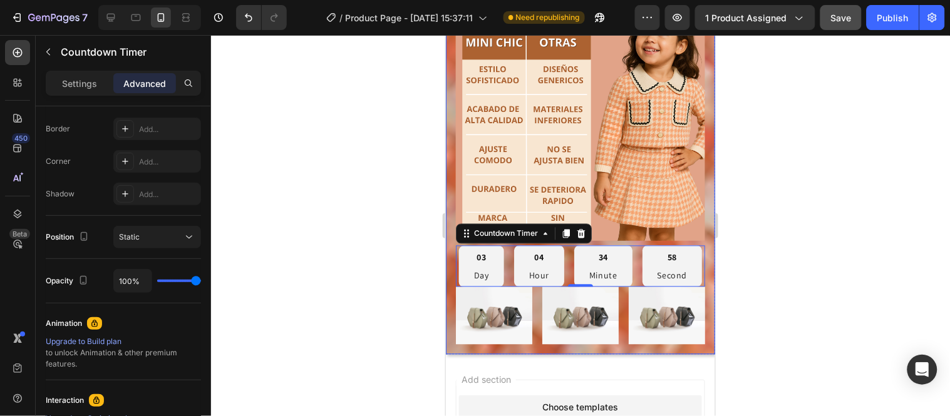
scroll to position [523, 0]
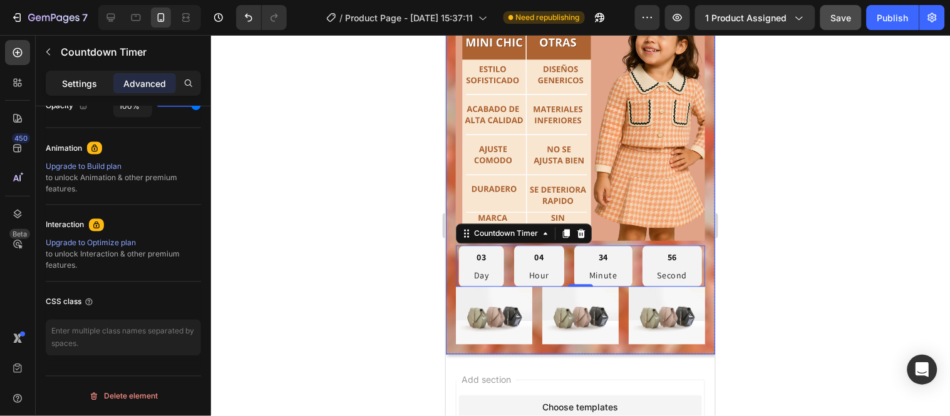
click at [90, 88] on p "Settings" at bounding box center [79, 83] width 35 height 13
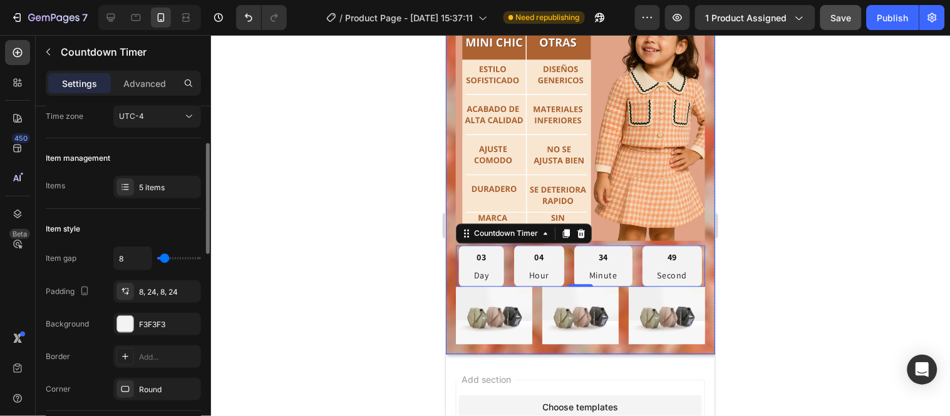
scroll to position [0, 0]
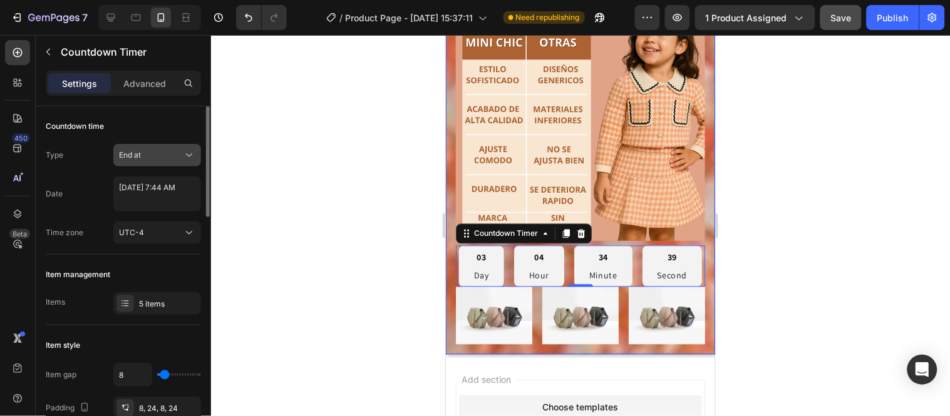
click at [187, 155] on icon at bounding box center [189, 155] width 13 height 13
click at [162, 233] on div "UTC-4" at bounding box center [151, 232] width 64 height 11
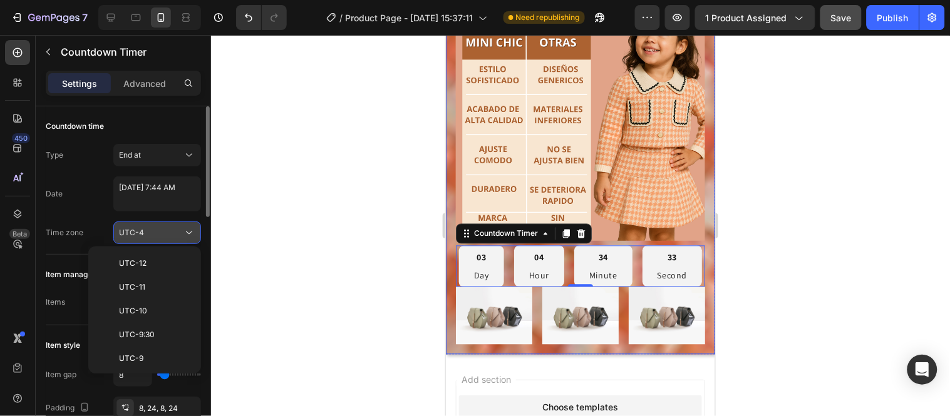
scroll to position [135, 0]
click at [162, 233] on div "UTC-4" at bounding box center [151, 232] width 64 height 11
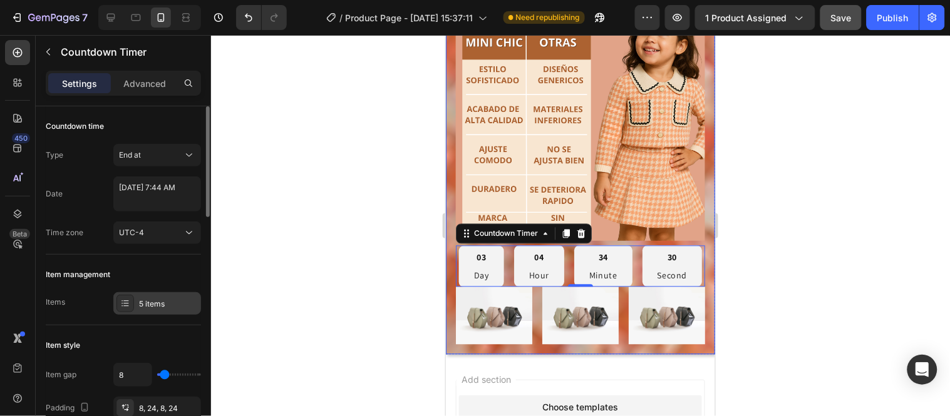
click at [160, 303] on div "5 items" at bounding box center [168, 304] width 59 height 11
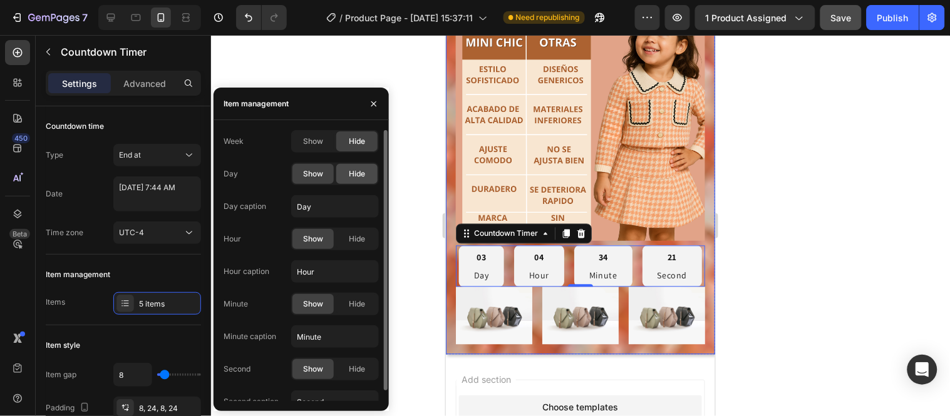
click at [366, 175] on div "Hide" at bounding box center [356, 174] width 41 height 20
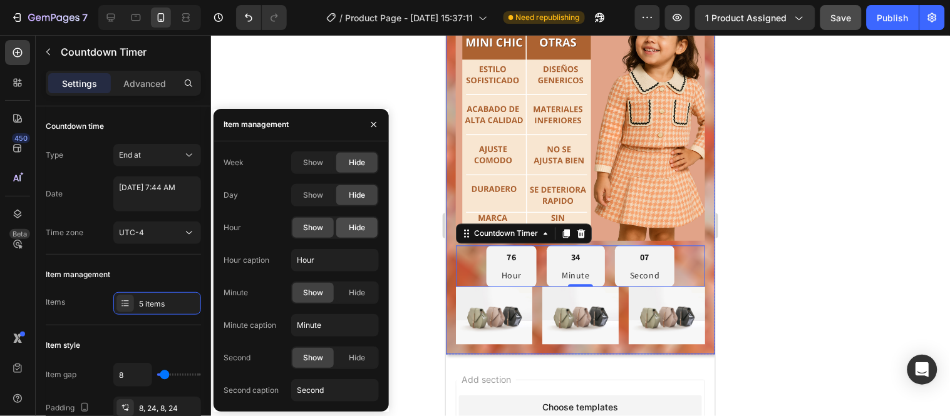
click at [349, 225] on span "Hide" at bounding box center [357, 227] width 16 height 11
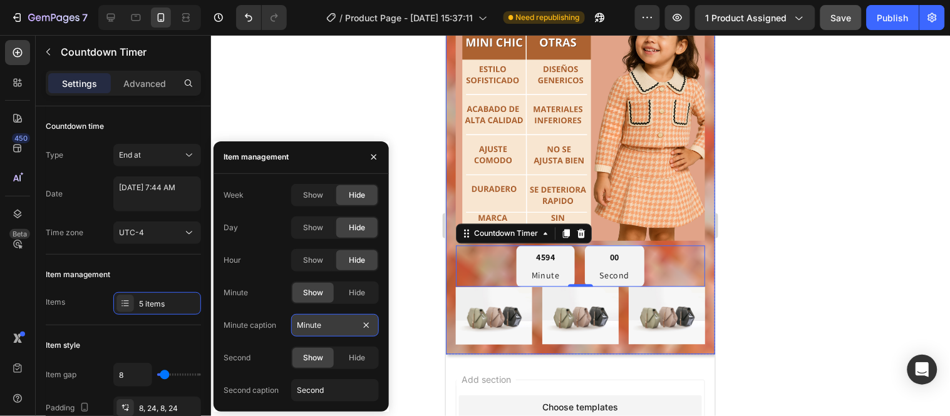
click at [329, 322] on input "Minute" at bounding box center [335, 325] width 88 height 23
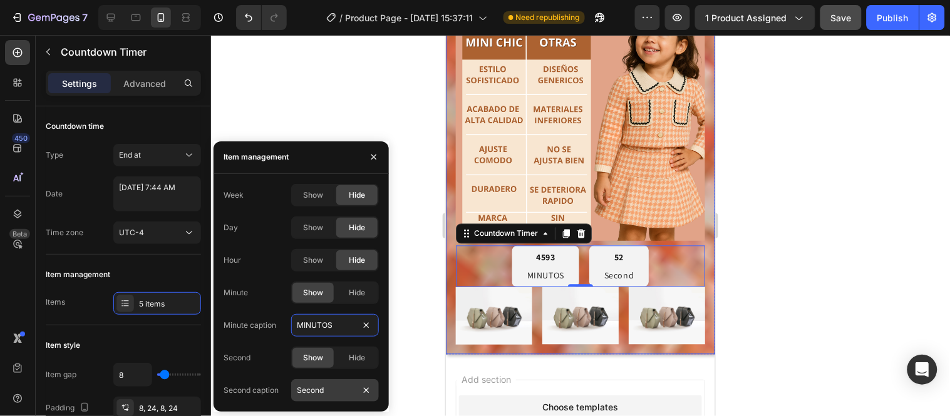
type input "MINUTOS"
click at [333, 387] on input "Second" at bounding box center [335, 390] width 88 height 23
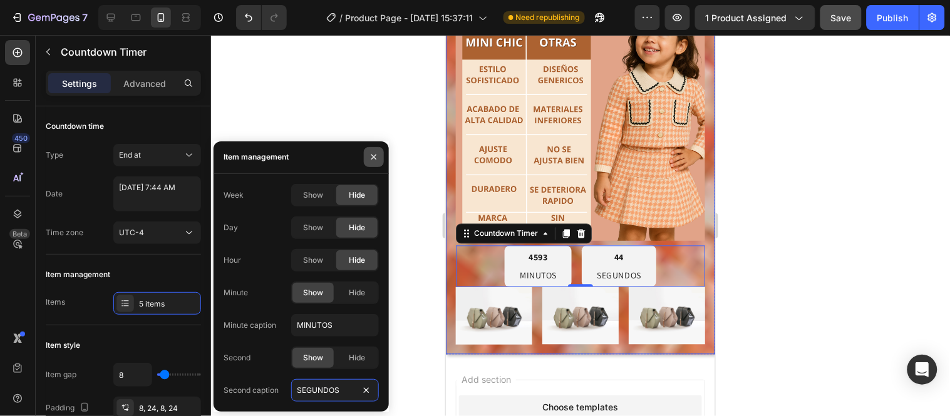
type input "SEGUNDOS"
click at [378, 154] on icon "button" at bounding box center [374, 157] width 10 height 10
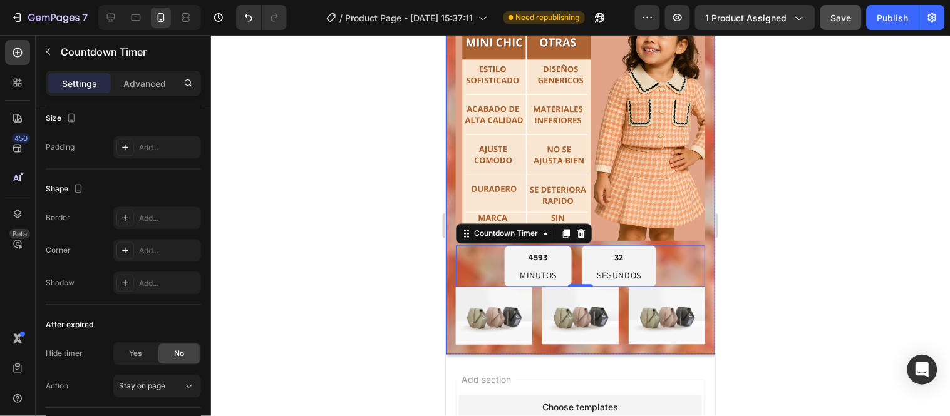
scroll to position [730, 0]
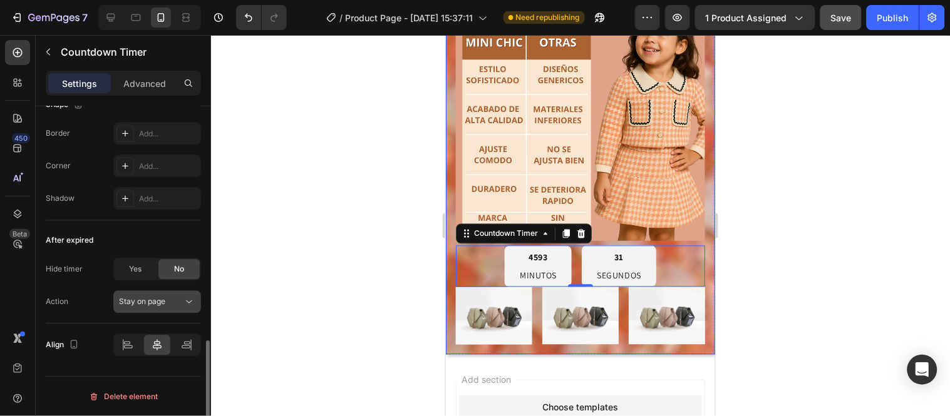
click at [187, 303] on icon at bounding box center [189, 301] width 13 height 13
click at [235, 171] on div at bounding box center [580, 225] width 739 height 381
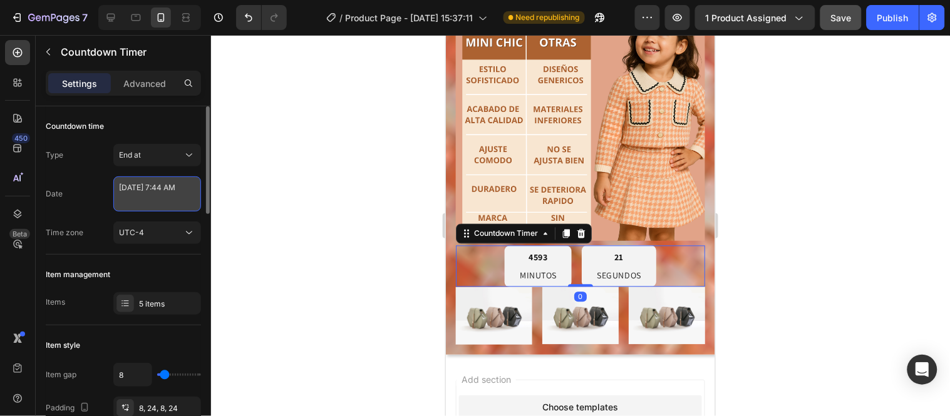
select select "7"
select select "44"
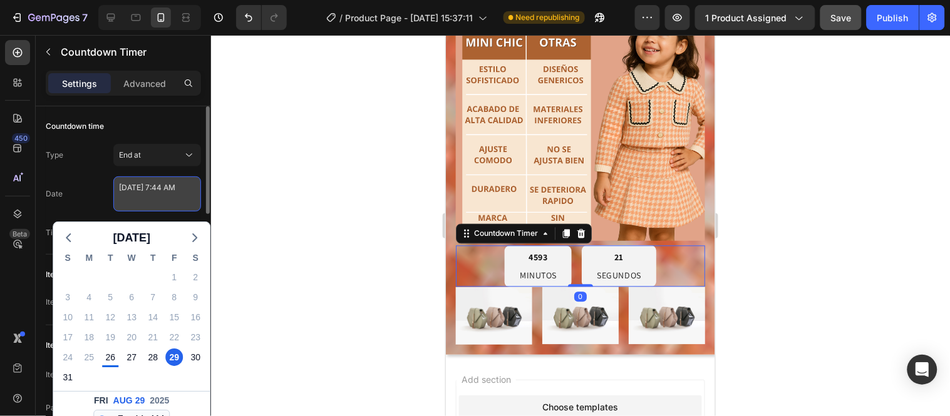
click at [152, 196] on textarea "August 29 2025 7:44 AM" at bounding box center [157, 194] width 88 height 35
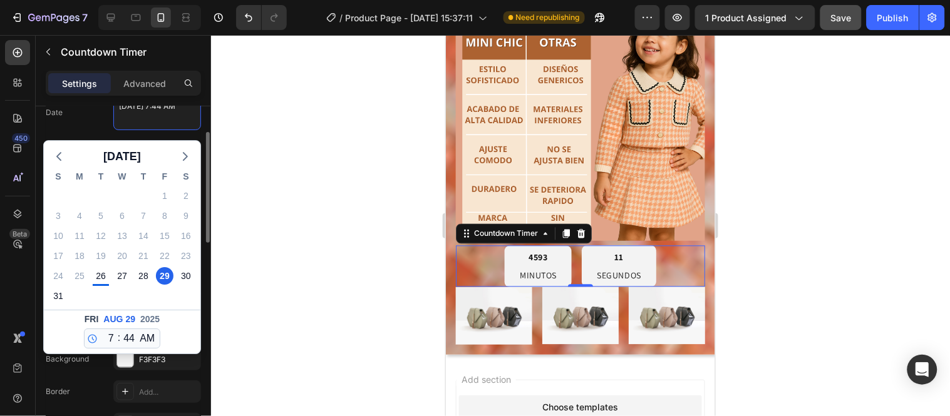
scroll to position [0, 0]
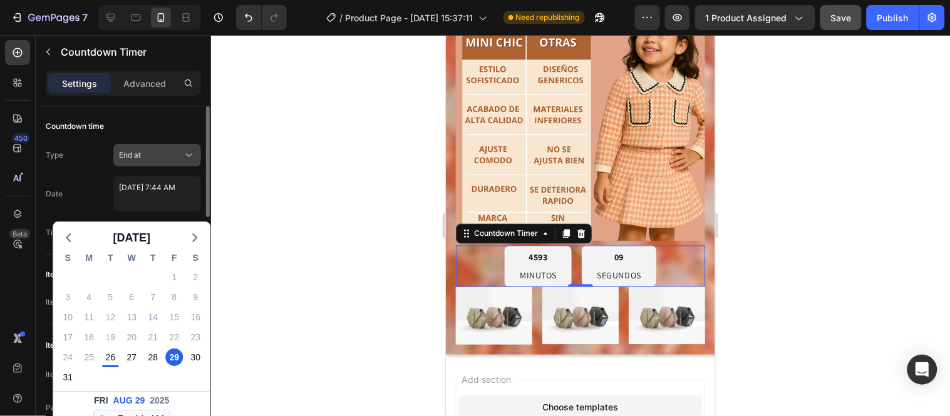
click at [185, 154] on icon at bounding box center [189, 155] width 13 height 13
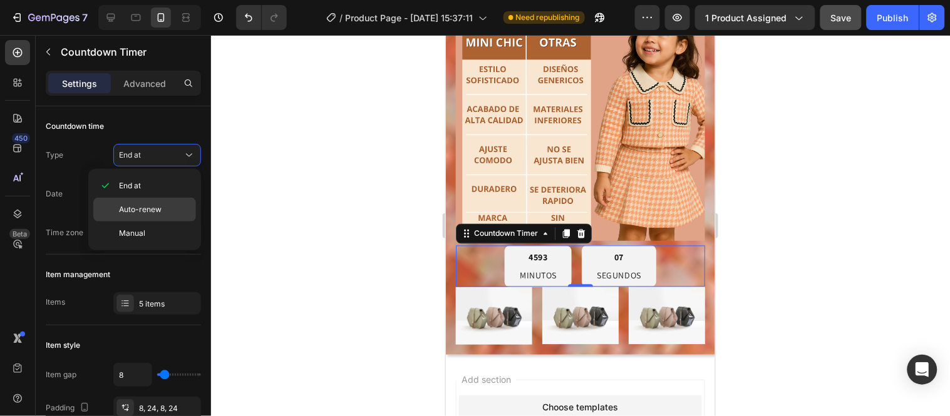
click at [159, 205] on span "Auto-renew" at bounding box center [140, 209] width 43 height 11
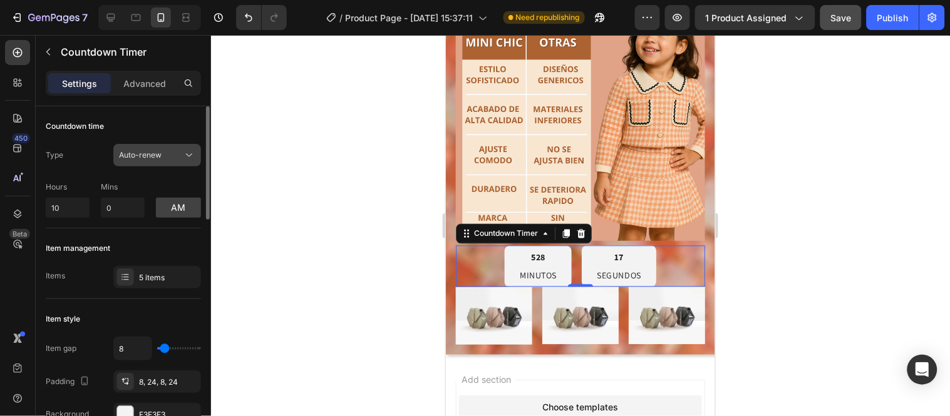
click at [186, 155] on icon at bounding box center [189, 155] width 13 height 13
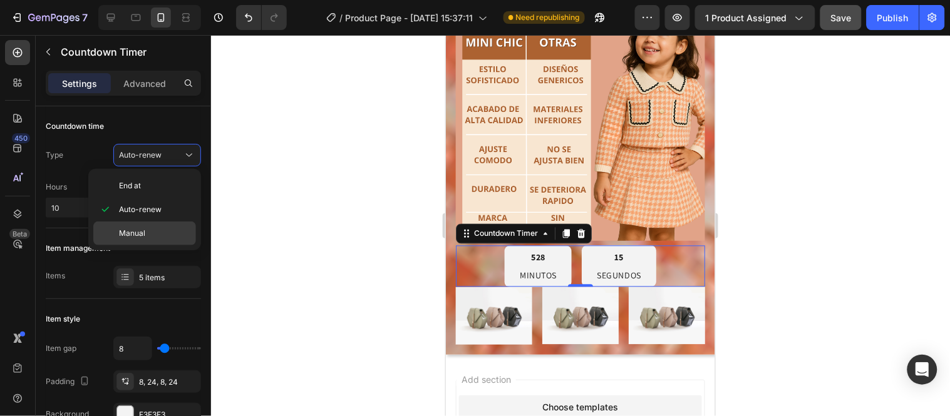
click at [154, 230] on p "Manual" at bounding box center [154, 233] width 71 height 11
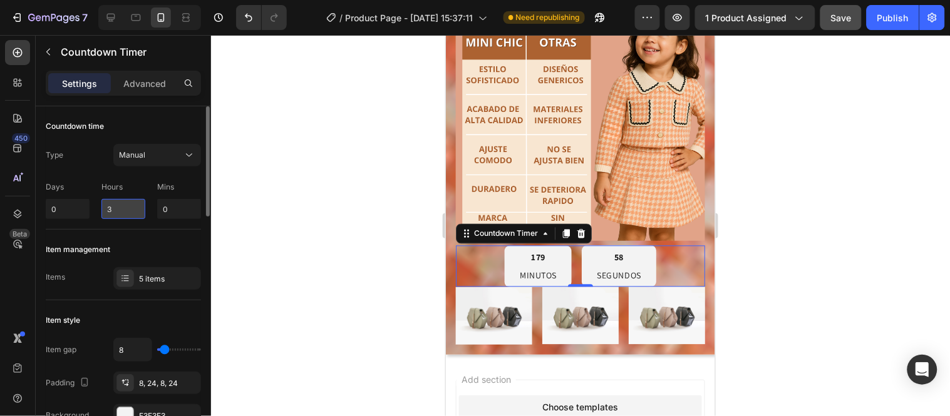
click at [121, 212] on input "3" at bounding box center [123, 209] width 44 height 20
type input "0"
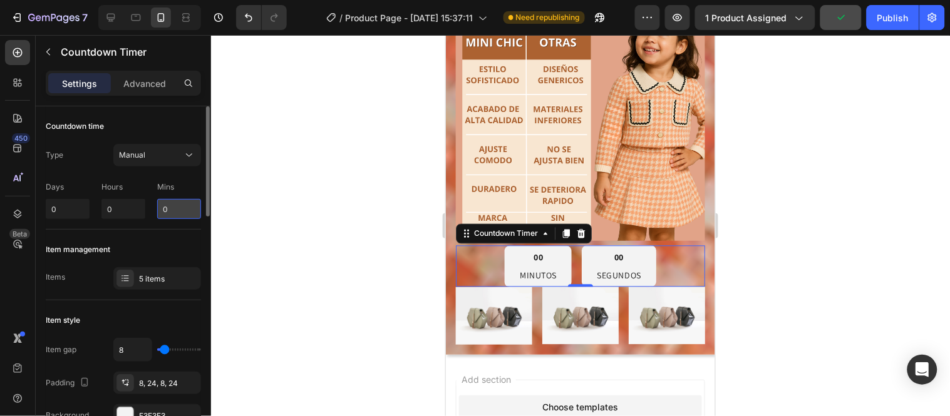
click at [170, 207] on input "0" at bounding box center [179, 209] width 44 height 20
type input "59"
click at [245, 229] on div at bounding box center [580, 225] width 739 height 381
click at [152, 83] on p "Advanced" at bounding box center [144, 83] width 43 height 13
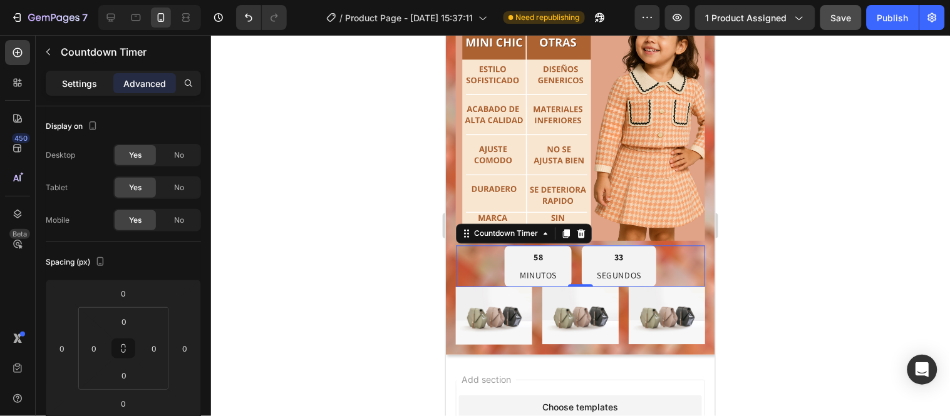
click at [85, 86] on p "Settings" at bounding box center [79, 83] width 35 height 13
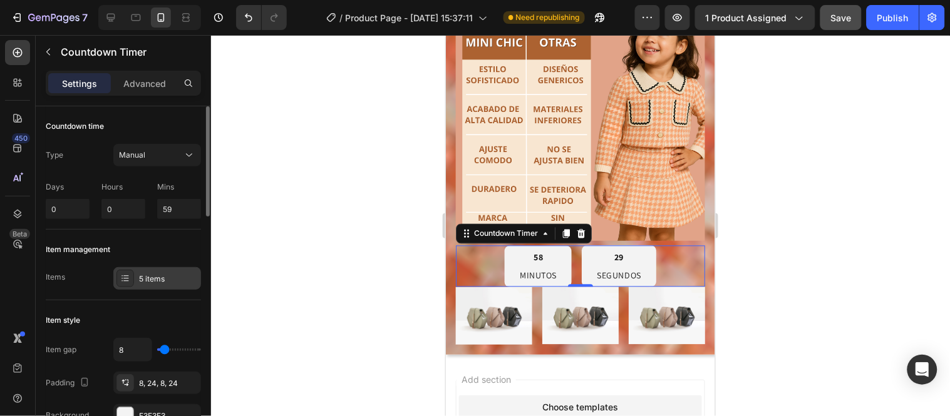
click at [169, 274] on div "5 items" at bounding box center [168, 279] width 59 height 11
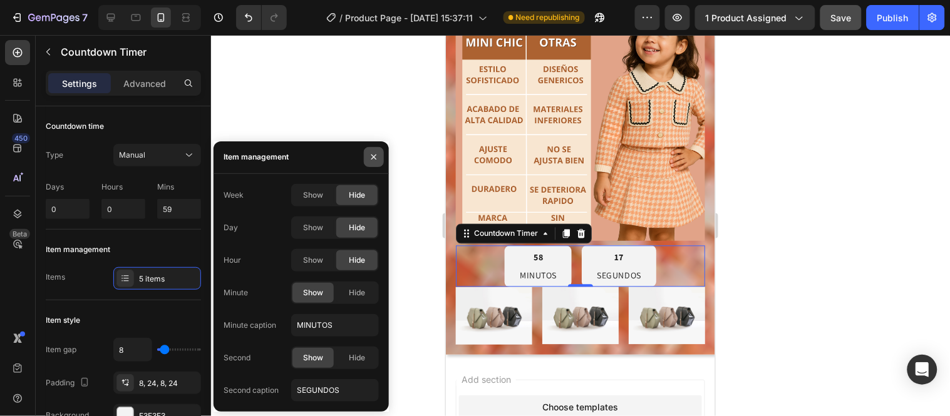
click at [374, 153] on icon "button" at bounding box center [374, 157] width 10 height 10
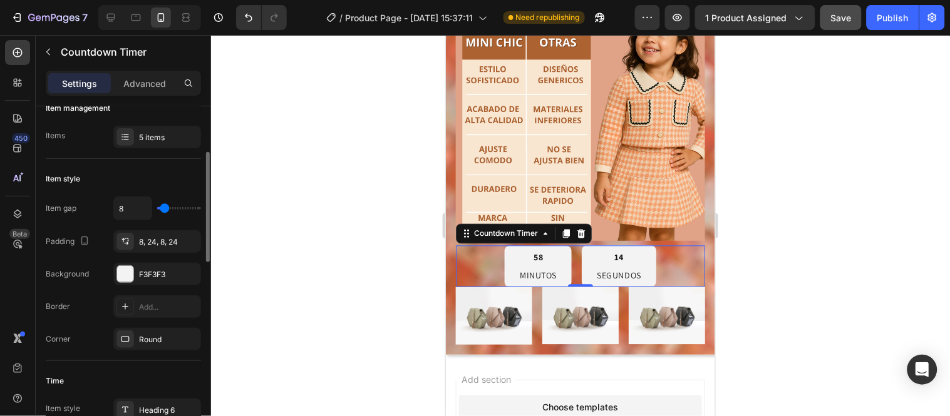
scroll to position [142, 0]
click at [135, 203] on input "8" at bounding box center [133, 208] width 38 height 23
type input "1"
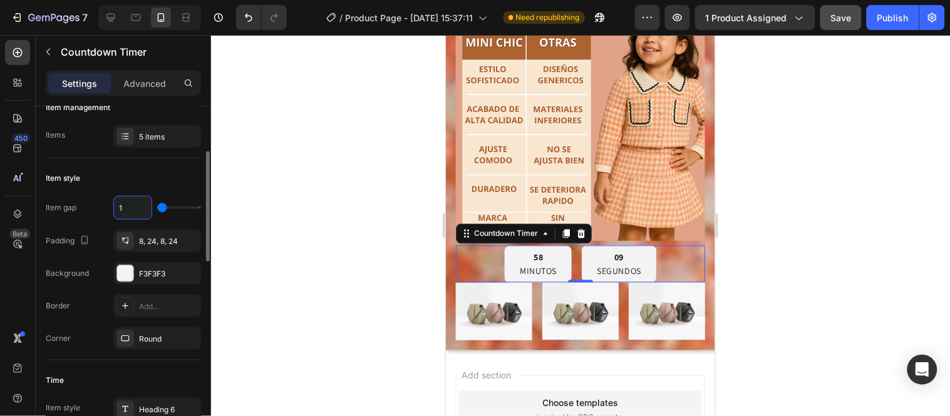
type input "12"
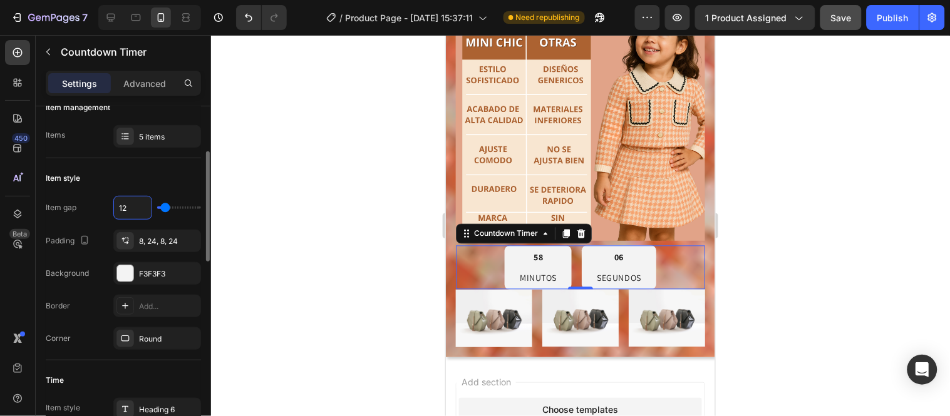
type input "1"
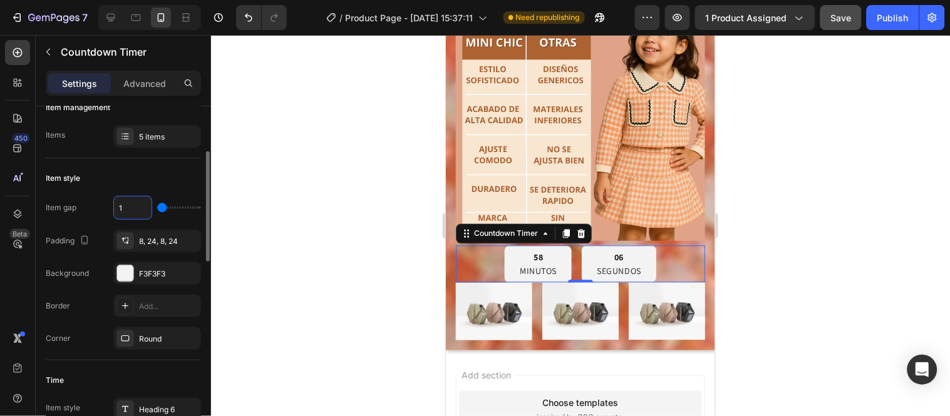
type input "0"
click at [122, 240] on icon at bounding box center [125, 241] width 10 height 10
click at [133, 273] on div at bounding box center [125, 273] width 16 height 16
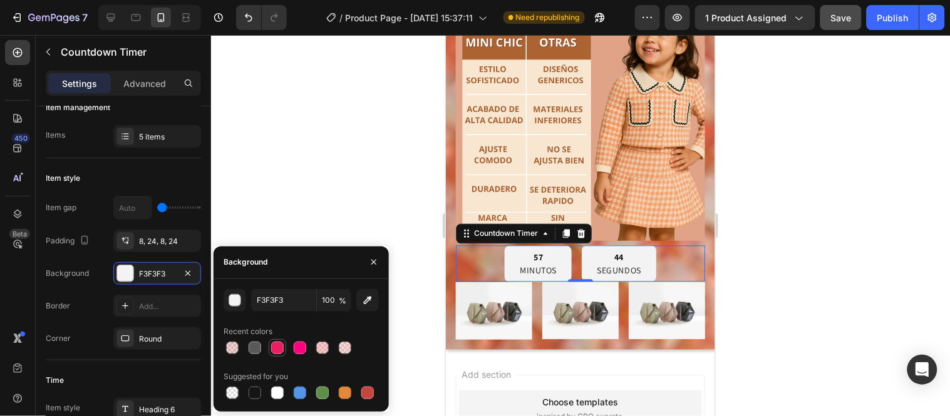
click at [275, 349] on div at bounding box center [277, 348] width 13 height 13
type input "E91E63"
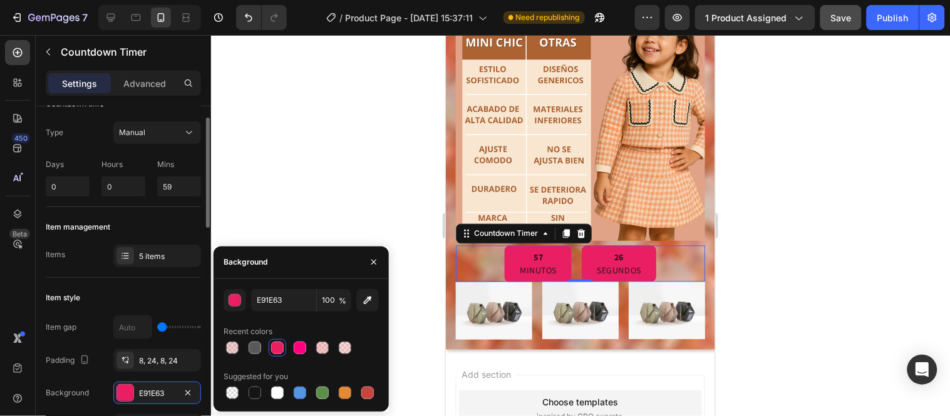
scroll to position [21, 0]
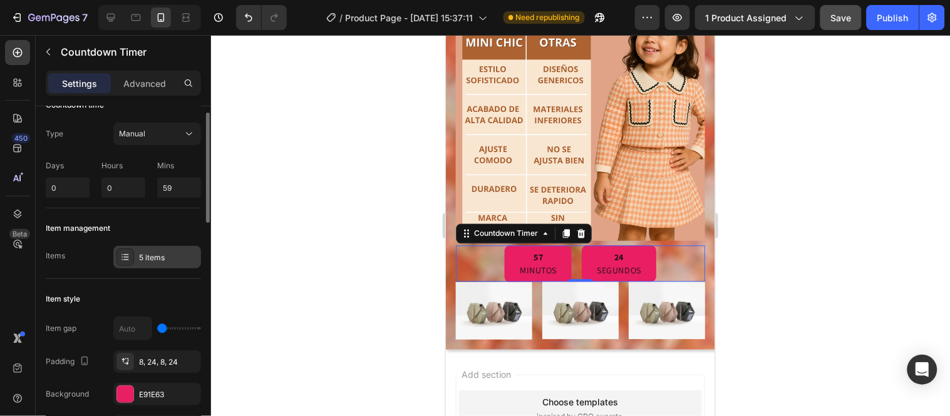
click at [168, 254] on div "5 items" at bounding box center [168, 257] width 59 height 11
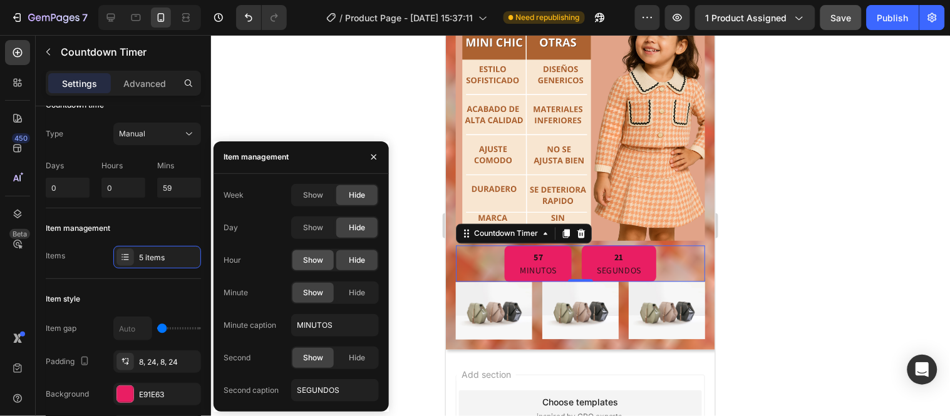
click at [324, 260] on div "Show" at bounding box center [312, 260] width 41 height 20
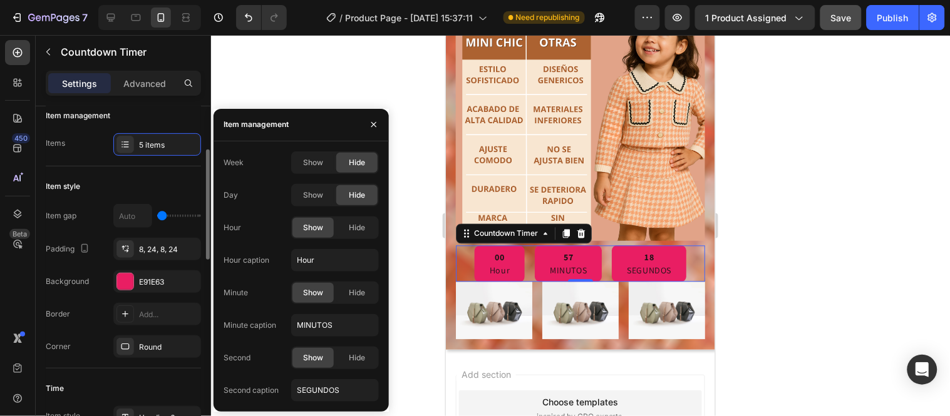
scroll to position [135, 0]
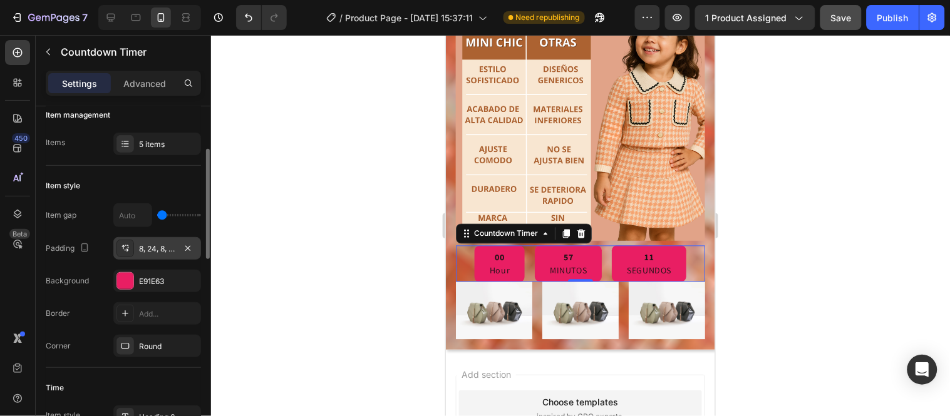
click at [150, 251] on div "8, 24, 8, 24" at bounding box center [157, 249] width 36 height 11
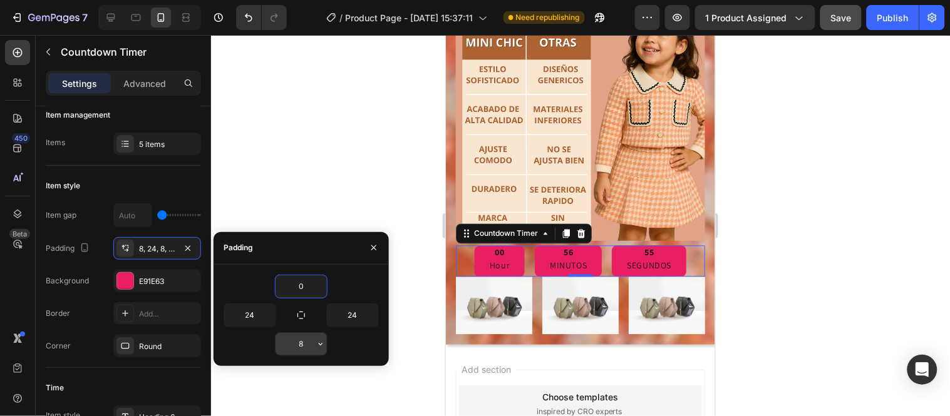
type input "0"
click at [309, 344] on input "8" at bounding box center [300, 344] width 51 height 23
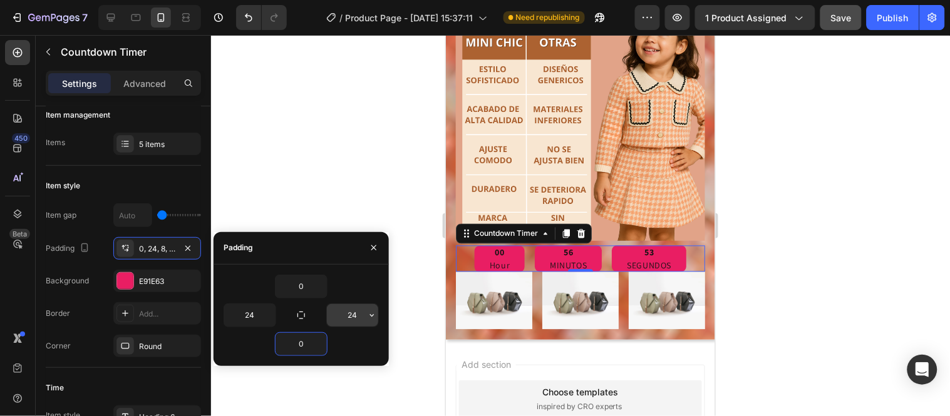
type input "0"
click at [356, 314] on input "24" at bounding box center [352, 315] width 51 height 23
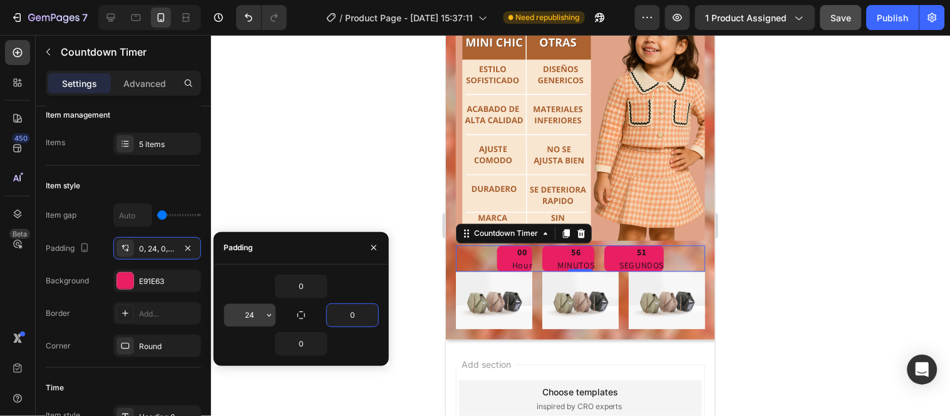
type input "0"
click at [260, 312] on input "24" at bounding box center [249, 315] width 51 height 23
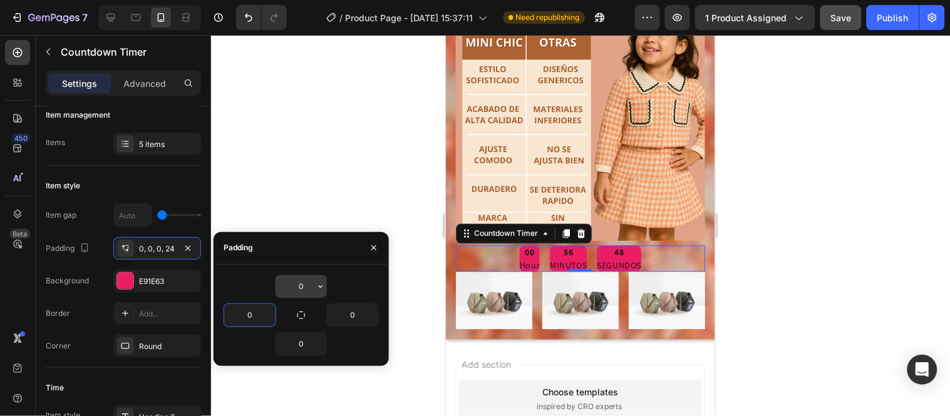
type input "0"
click at [294, 289] on input "0" at bounding box center [300, 286] width 51 height 23
type input "8"
click at [312, 291] on input "0" at bounding box center [300, 286] width 51 height 23
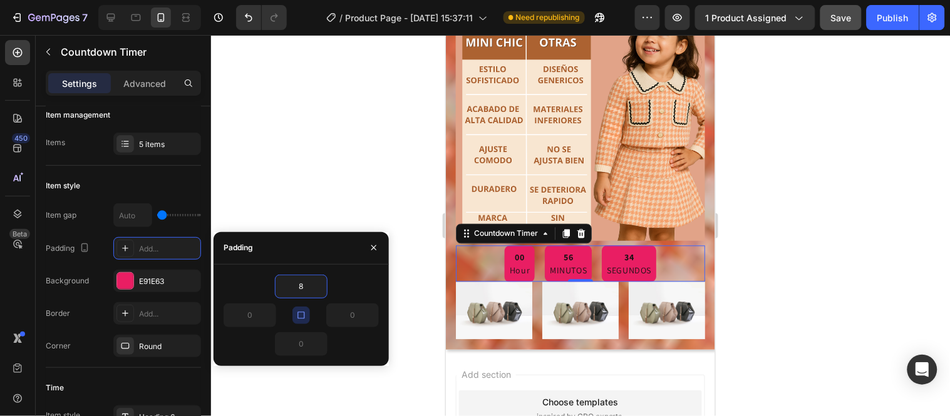
type input "8"
click at [299, 315] on icon "button" at bounding box center [301, 316] width 10 height 10
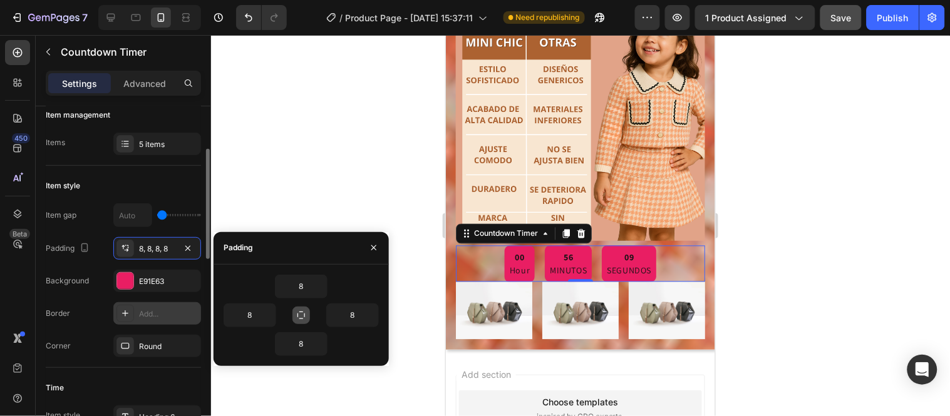
click at [152, 310] on div "Add..." at bounding box center [168, 314] width 59 height 11
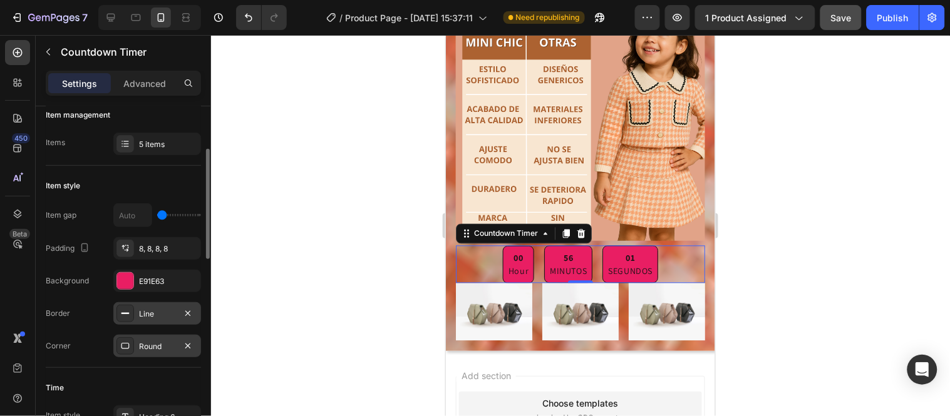
click at [163, 346] on div "Round" at bounding box center [157, 346] width 36 height 11
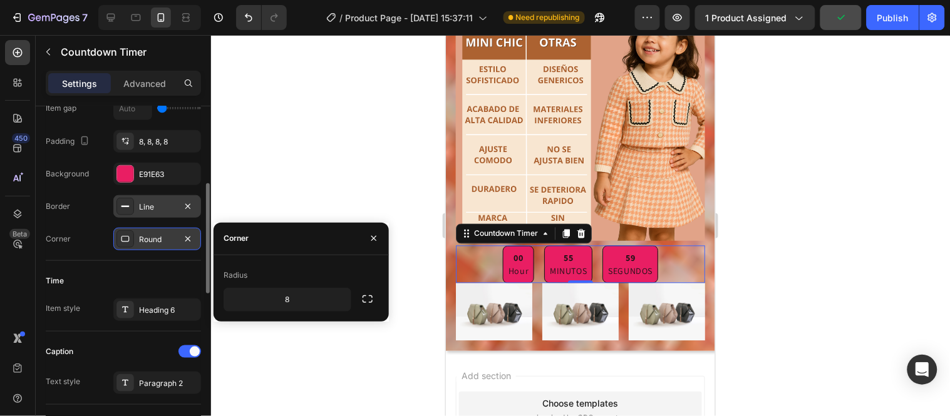
scroll to position [242, 0]
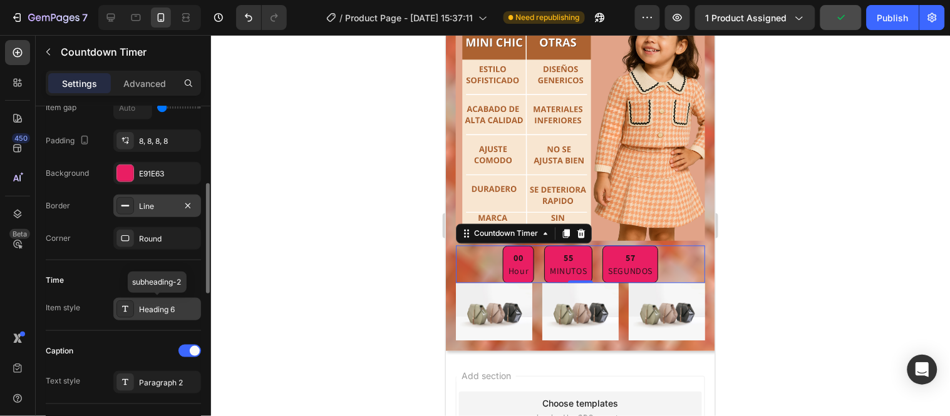
click at [158, 310] on div "Heading 6" at bounding box center [168, 309] width 59 height 11
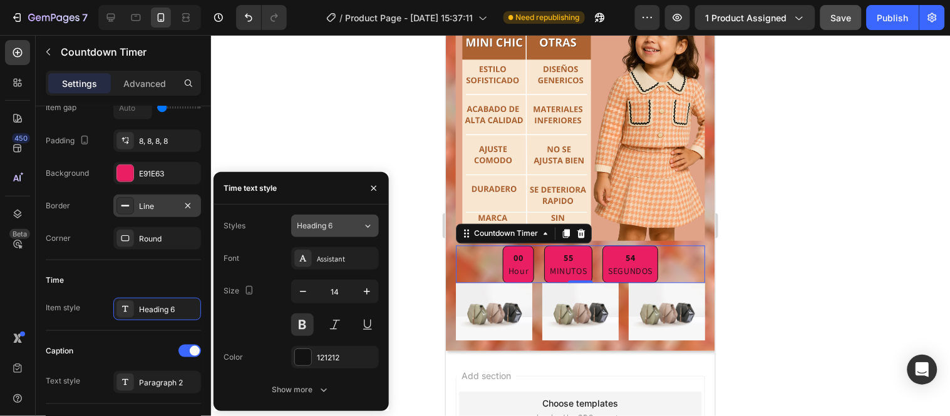
click at [366, 224] on icon at bounding box center [367, 226] width 11 height 13
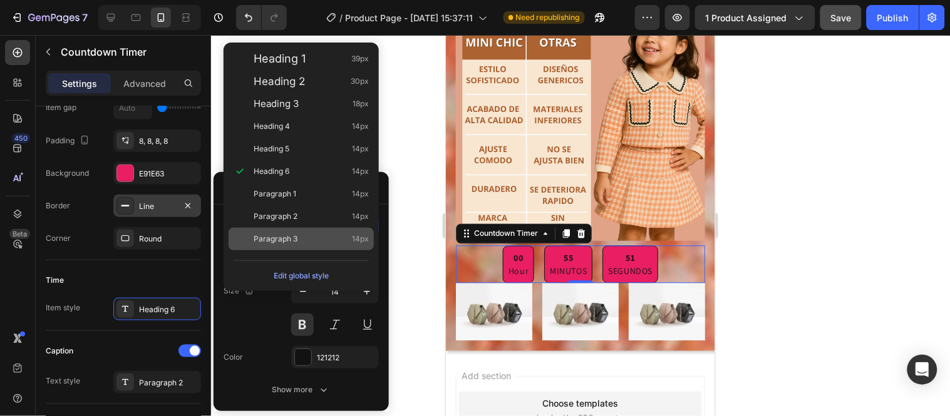
click at [320, 234] on div "Paragraph 3 14px" at bounding box center [311, 239] width 115 height 13
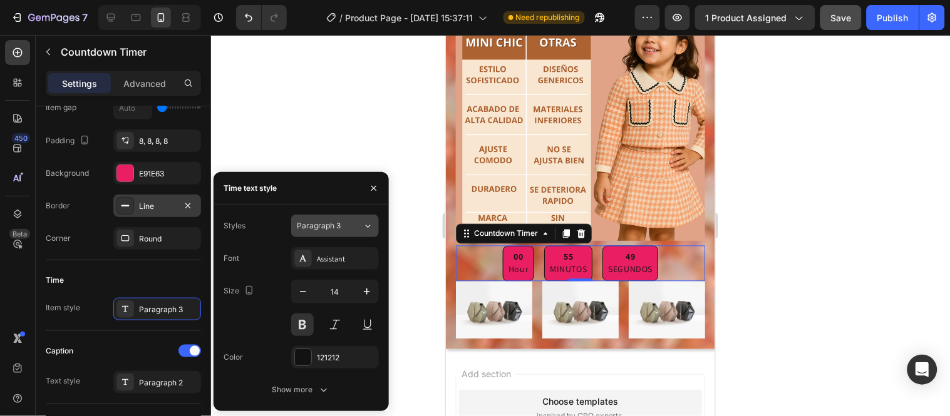
click at [330, 229] on span "Paragraph 3" at bounding box center [319, 225] width 44 height 11
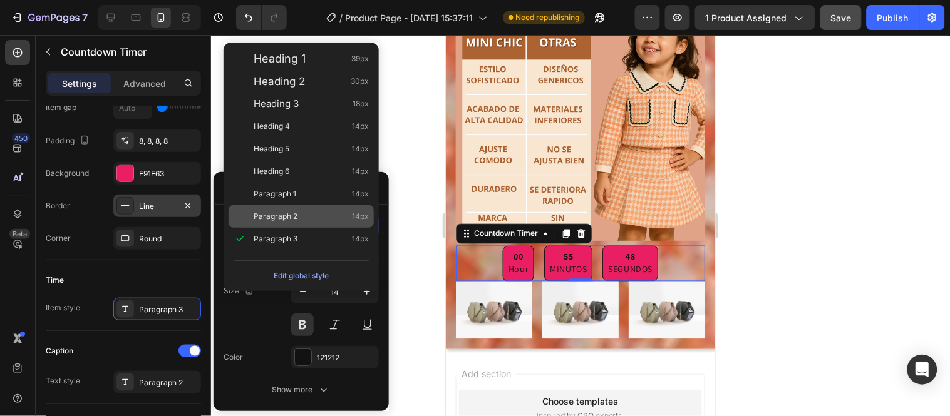
click at [314, 215] on div "Paragraph 2 14px" at bounding box center [311, 216] width 115 height 13
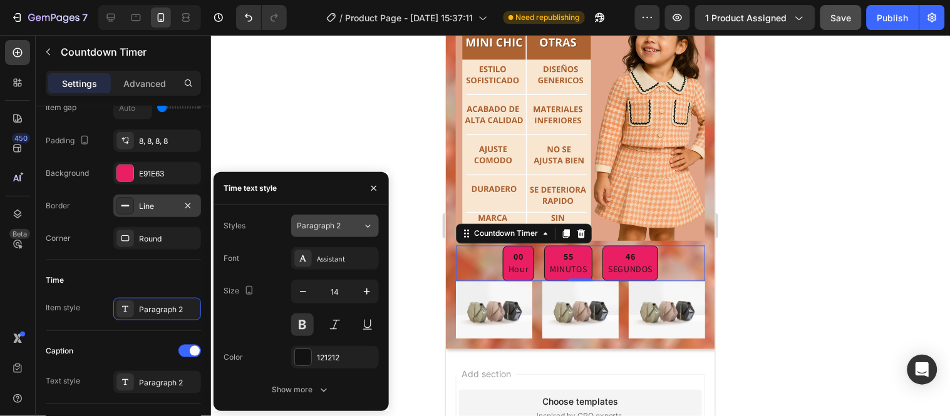
click at [342, 224] on div "Paragraph 2" at bounding box center [322, 225] width 51 height 11
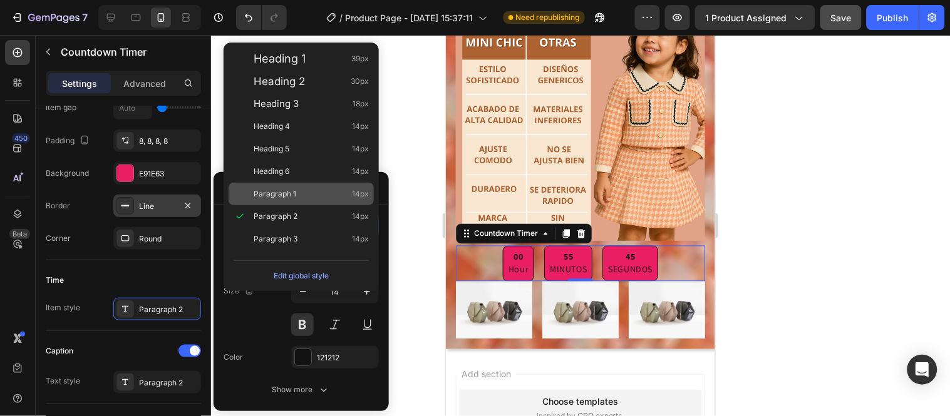
click at [315, 192] on div "Paragraph 1 14px" at bounding box center [311, 194] width 115 height 13
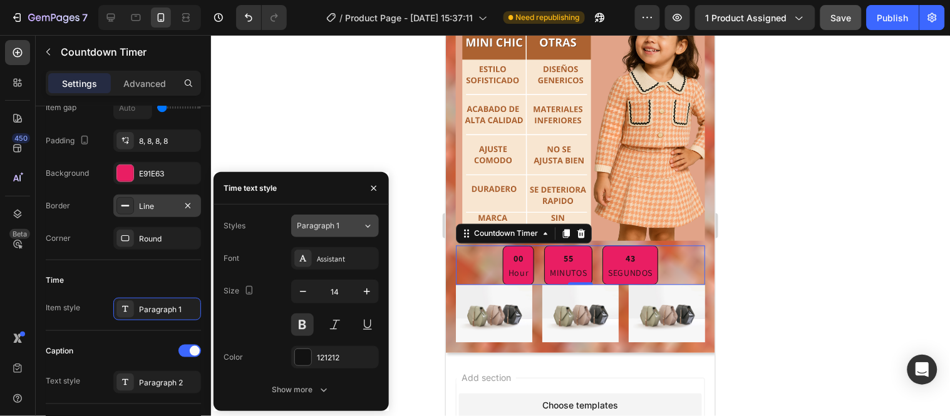
click at [336, 220] on span "Paragraph 1" at bounding box center [318, 225] width 43 height 11
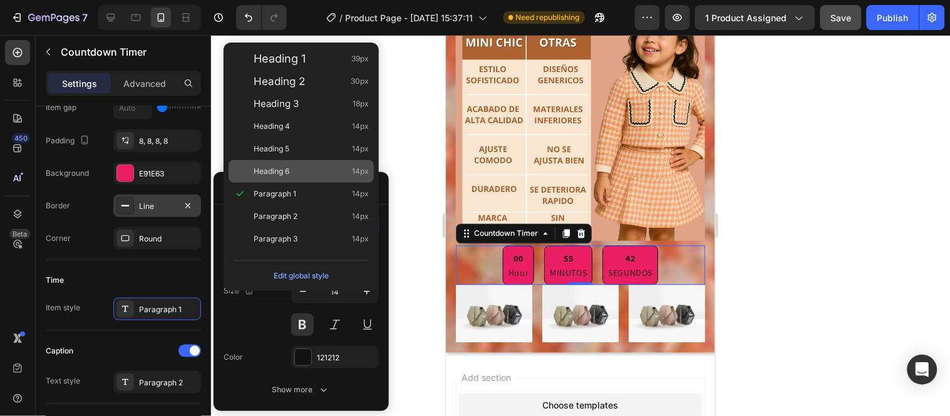
click at [312, 172] on div "Heading 6 14px" at bounding box center [311, 171] width 115 height 13
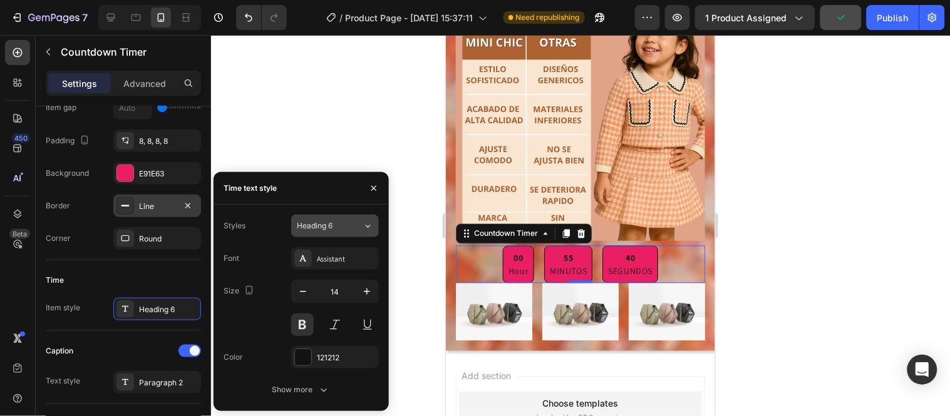
click at [339, 227] on div "Heading 6" at bounding box center [322, 225] width 51 height 11
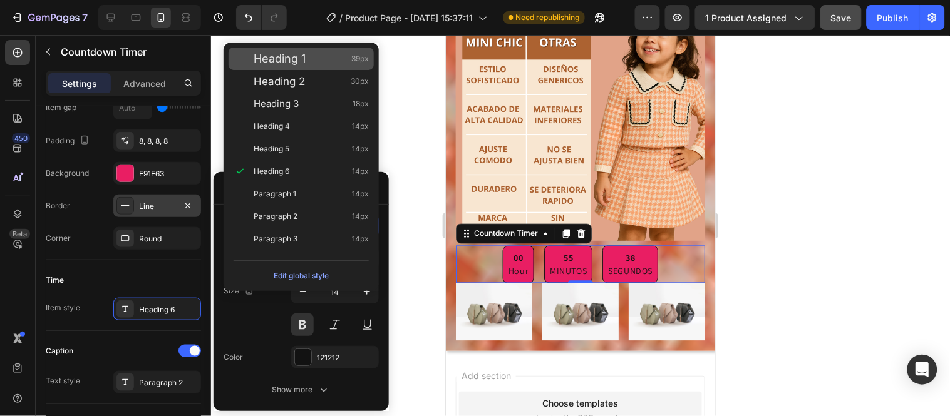
click at [329, 64] on div "Heading 1 39px" at bounding box center [311, 59] width 115 height 13
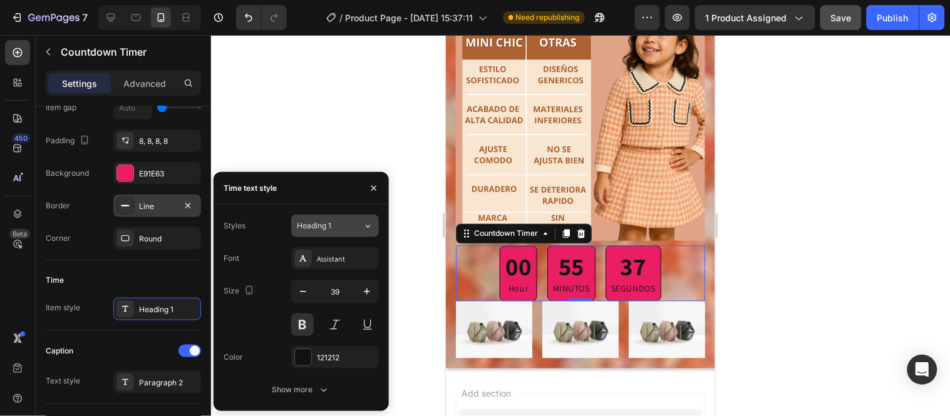
click at [346, 224] on div "Heading 1" at bounding box center [322, 225] width 51 height 11
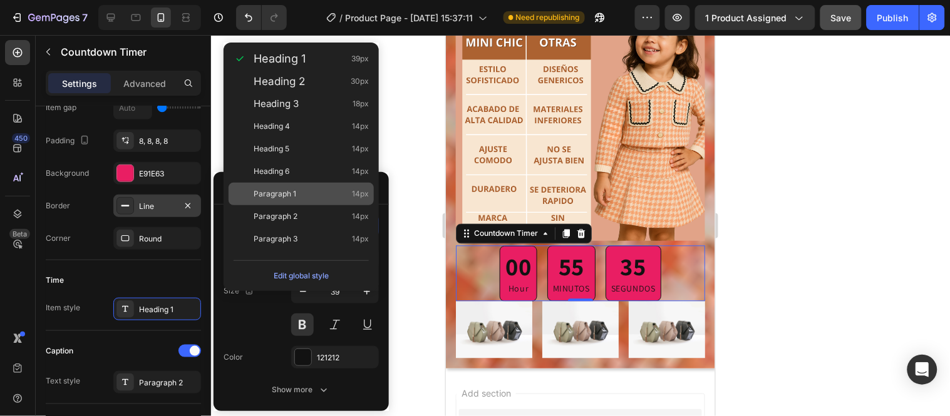
click at [304, 191] on div "Paragraph 1 14px" at bounding box center [311, 194] width 115 height 13
type input "14"
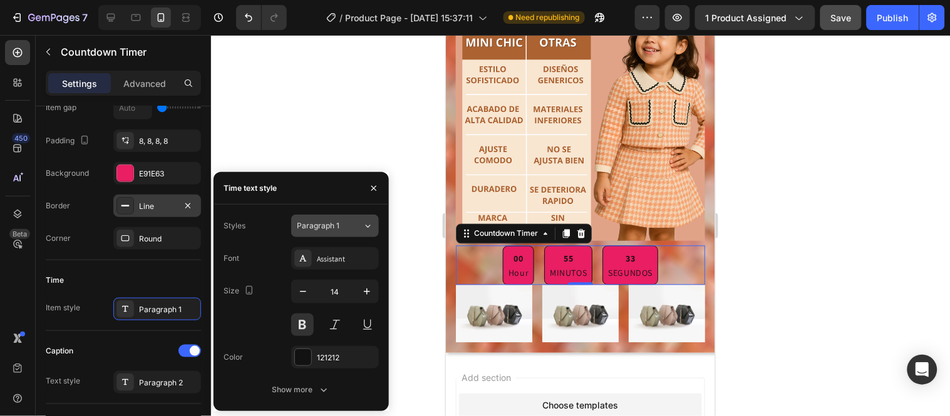
click at [339, 224] on div "Paragraph 1" at bounding box center [322, 225] width 51 height 11
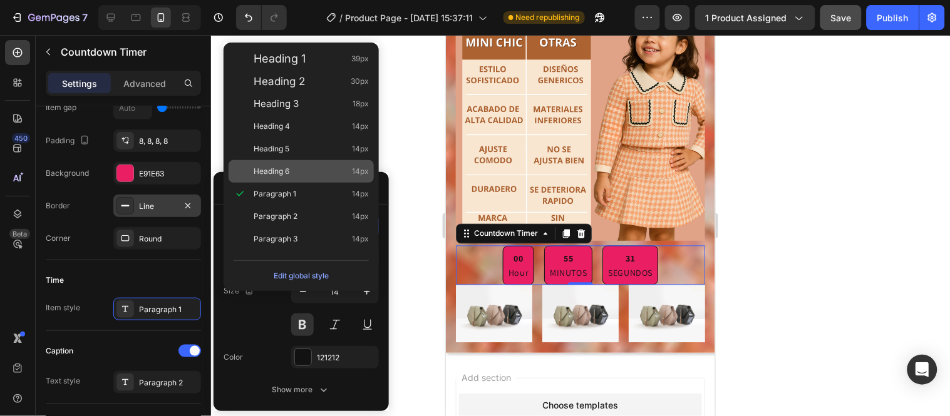
click at [307, 163] on div "Heading 6 14px" at bounding box center [301, 171] width 145 height 23
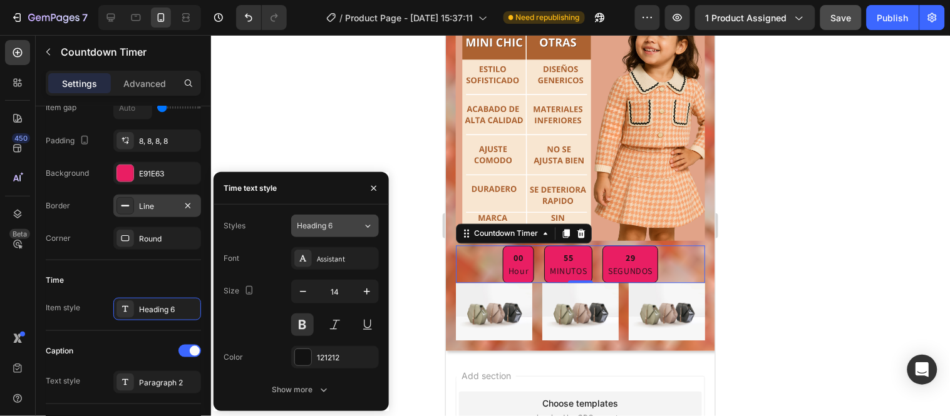
click at [346, 224] on div "Heading 6" at bounding box center [322, 225] width 51 height 11
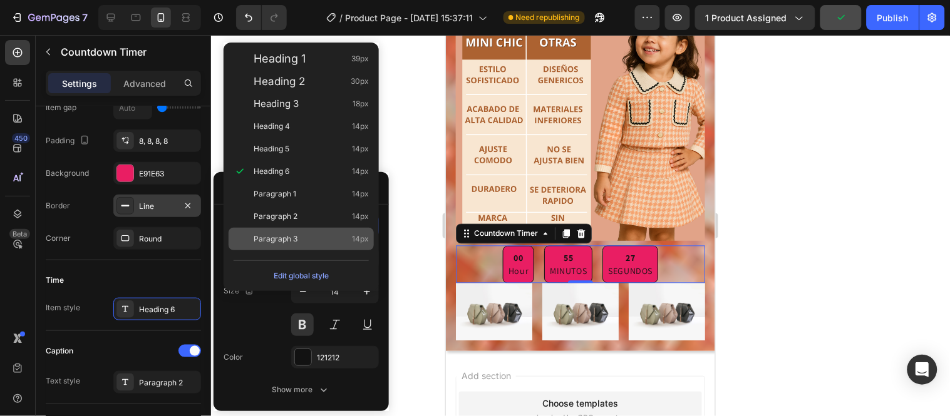
click at [301, 235] on div "Paragraph 3 14px" at bounding box center [311, 239] width 115 height 13
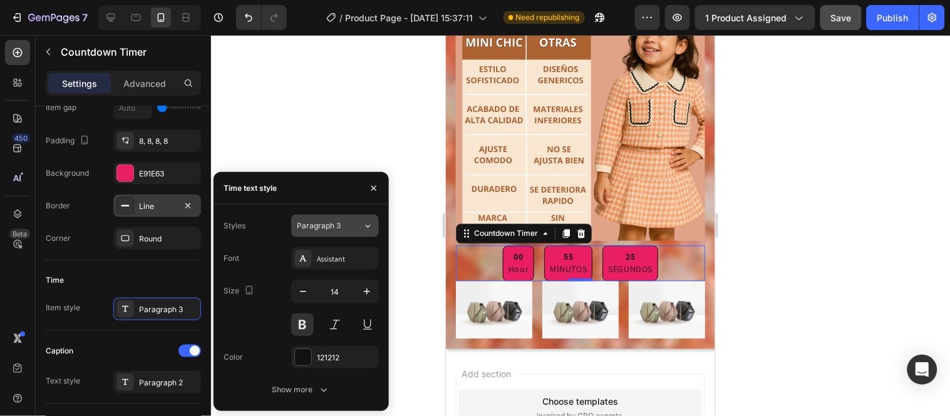
click at [334, 227] on span "Paragraph 3" at bounding box center [319, 225] width 44 height 11
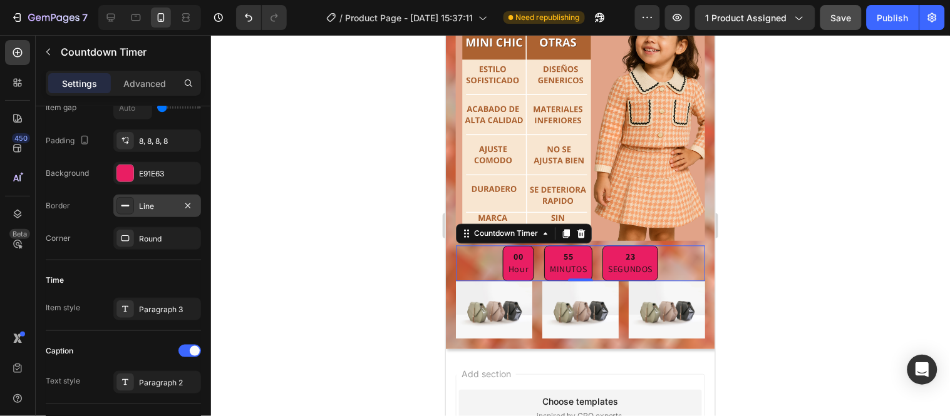
click at [389, 153] on div at bounding box center [580, 225] width 739 height 381
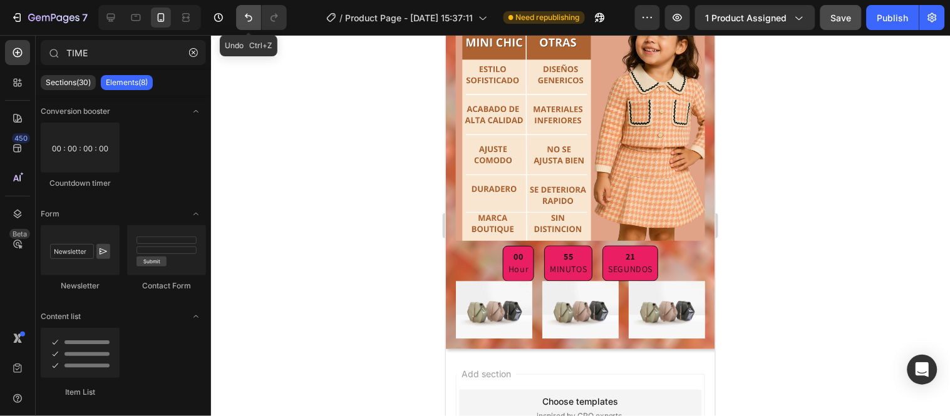
click at [254, 18] on icon "Undo/Redo" at bounding box center [248, 17] width 13 height 13
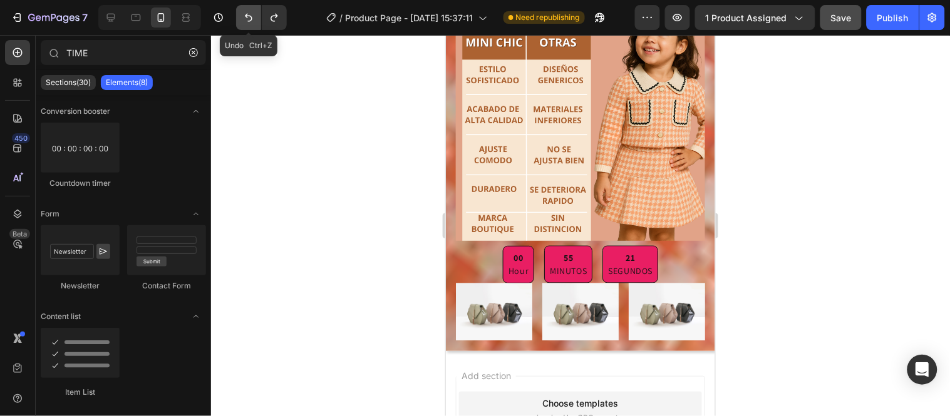
click at [254, 18] on icon "Undo/Redo" at bounding box center [248, 17] width 13 height 13
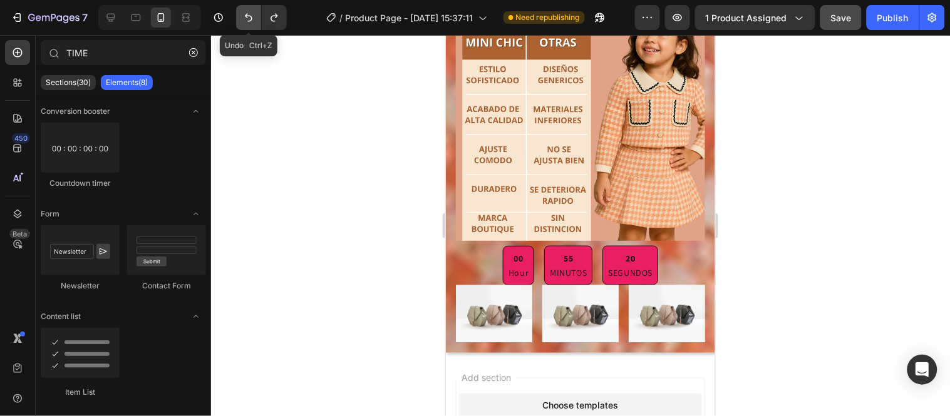
click at [254, 18] on icon "Undo/Redo" at bounding box center [248, 17] width 13 height 13
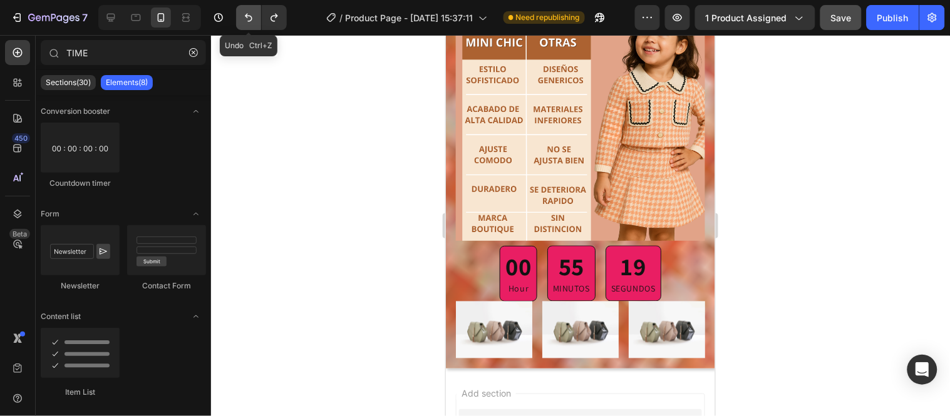
click at [254, 18] on icon "Undo/Redo" at bounding box center [248, 17] width 13 height 13
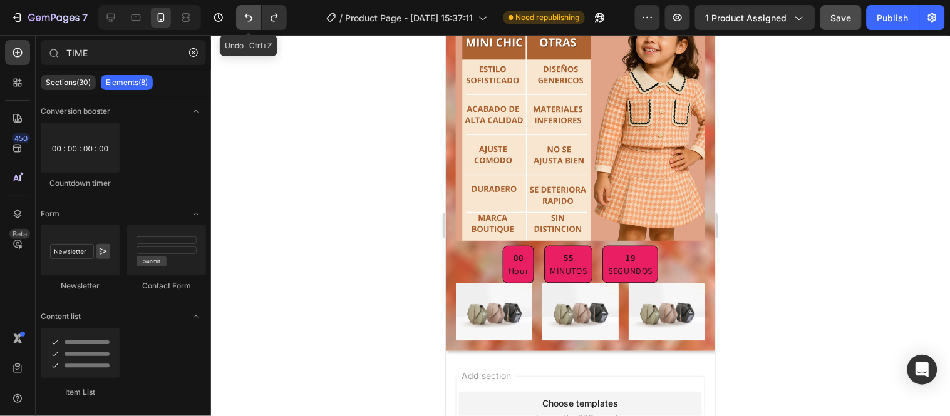
click at [254, 18] on icon "Undo/Redo" at bounding box center [248, 17] width 13 height 13
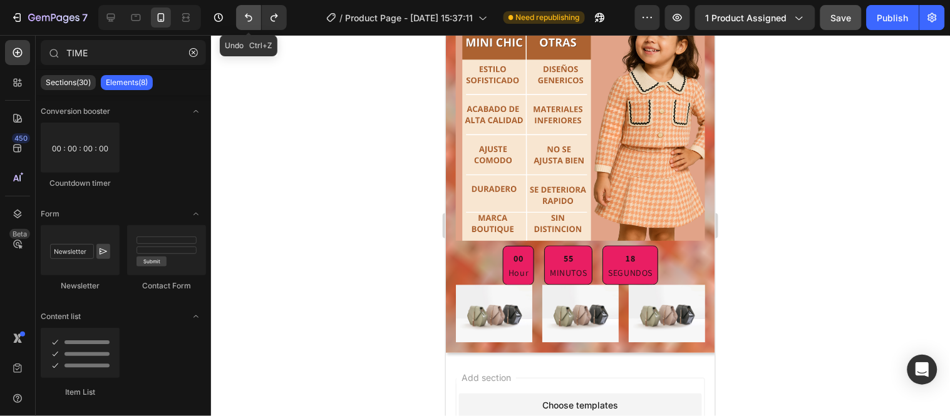
click at [254, 18] on icon "Undo/Redo" at bounding box center [248, 17] width 13 height 13
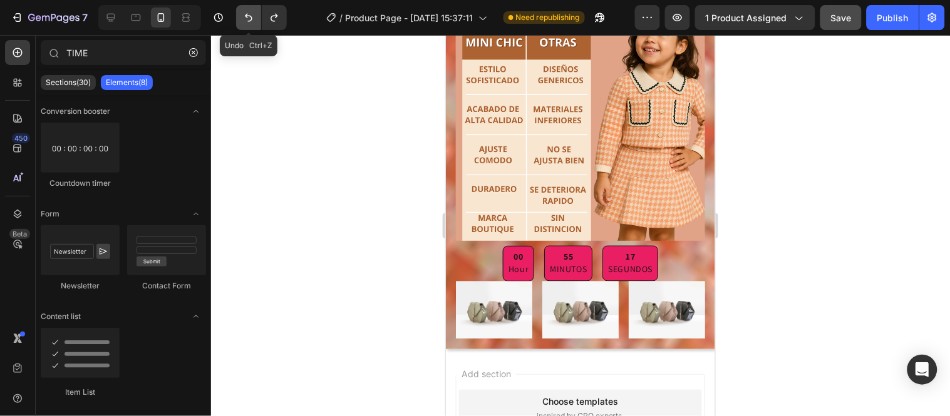
click at [254, 18] on icon "Undo/Redo" at bounding box center [248, 17] width 13 height 13
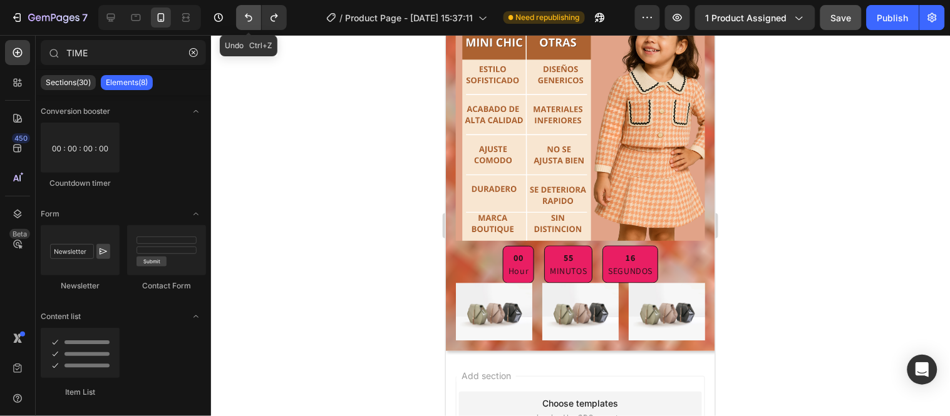
click at [254, 18] on icon "Undo/Redo" at bounding box center [248, 17] width 13 height 13
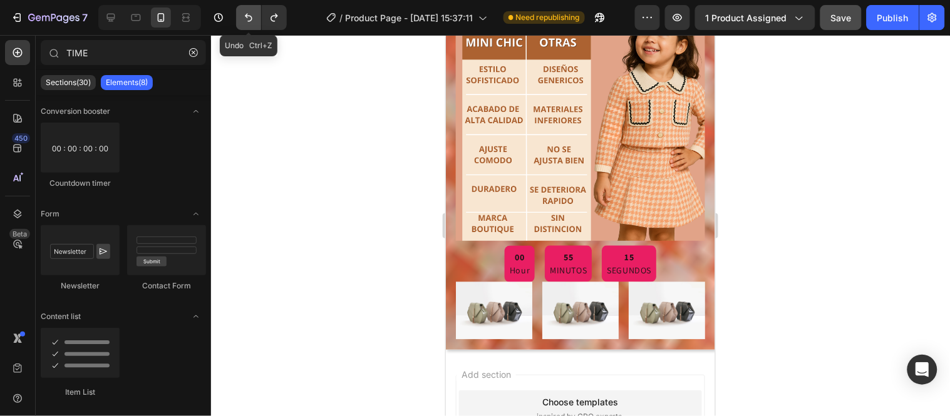
click at [254, 18] on icon "Undo/Redo" at bounding box center [248, 17] width 13 height 13
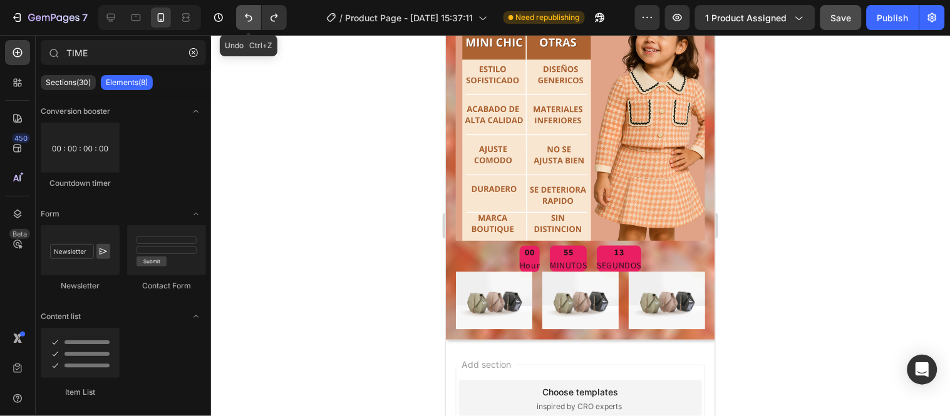
click at [254, 18] on icon "Undo/Redo" at bounding box center [248, 17] width 13 height 13
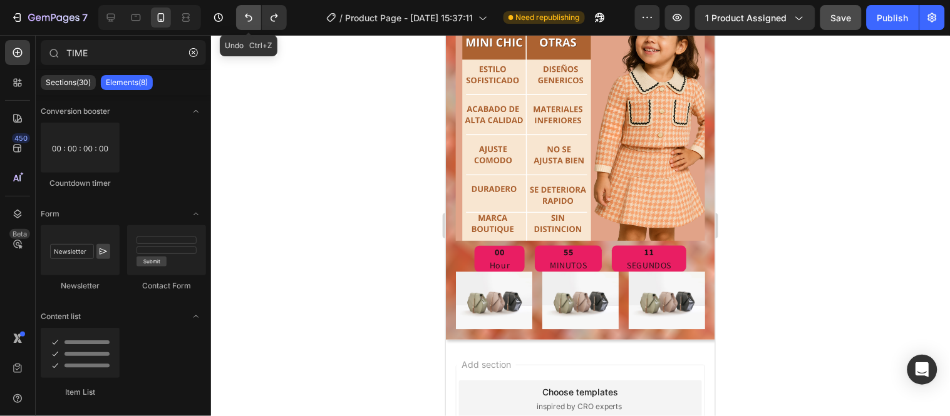
click at [254, 18] on icon "Undo/Redo" at bounding box center [248, 17] width 13 height 13
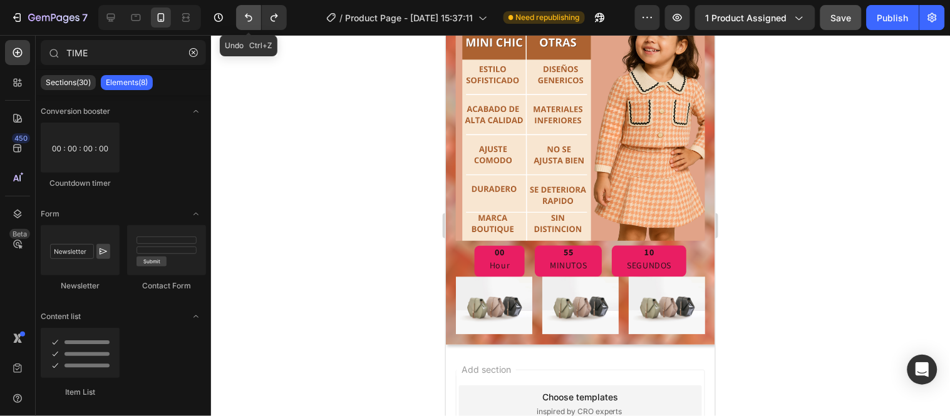
click at [254, 18] on icon "Undo/Redo" at bounding box center [248, 17] width 13 height 13
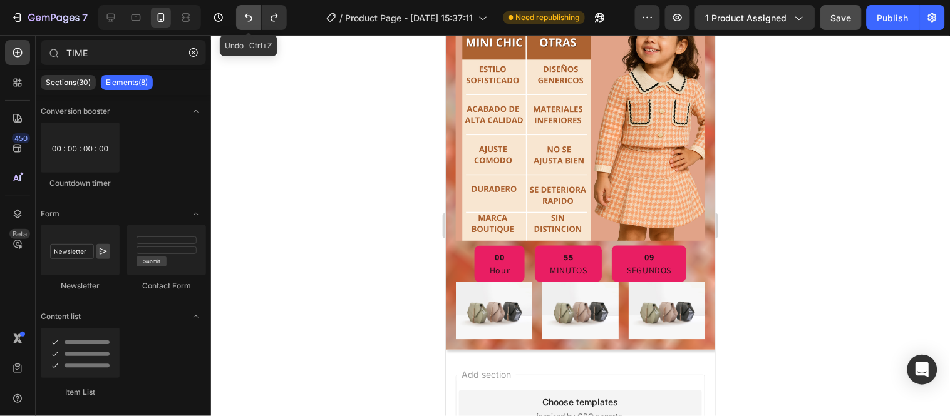
click at [254, 18] on icon "Undo/Redo" at bounding box center [248, 17] width 13 height 13
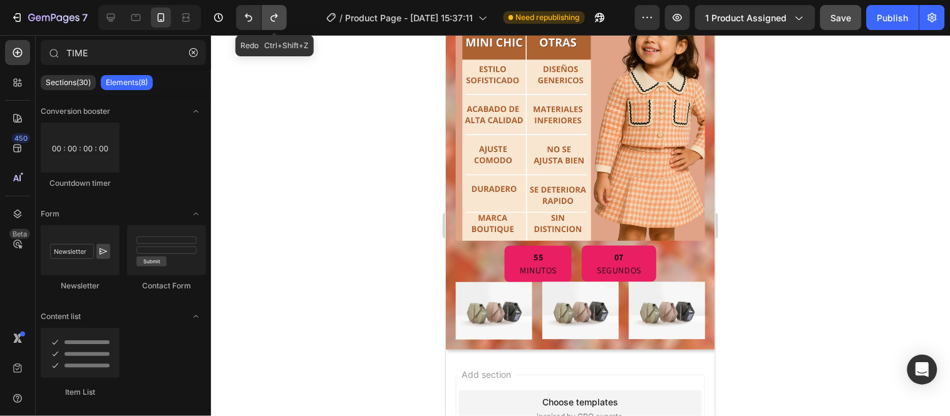
click at [277, 20] on icon "Undo/Redo" at bounding box center [274, 17] width 13 height 13
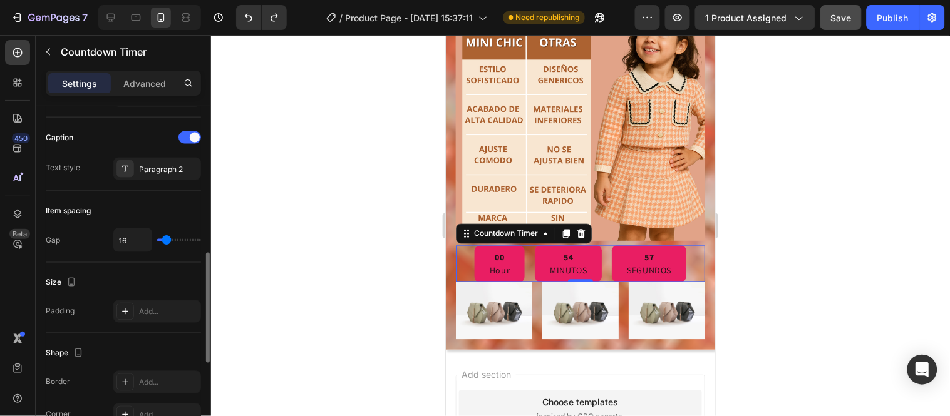
scroll to position [457, 0]
click at [157, 308] on div "Add..." at bounding box center [168, 311] width 59 height 11
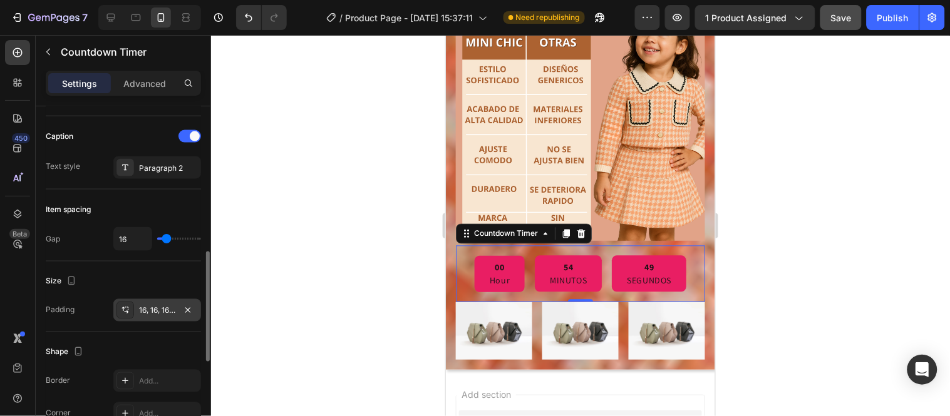
click at [164, 272] on div "Size" at bounding box center [123, 282] width 155 height 20
click at [251, 16] on icon "Undo/Redo" at bounding box center [248, 17] width 13 height 13
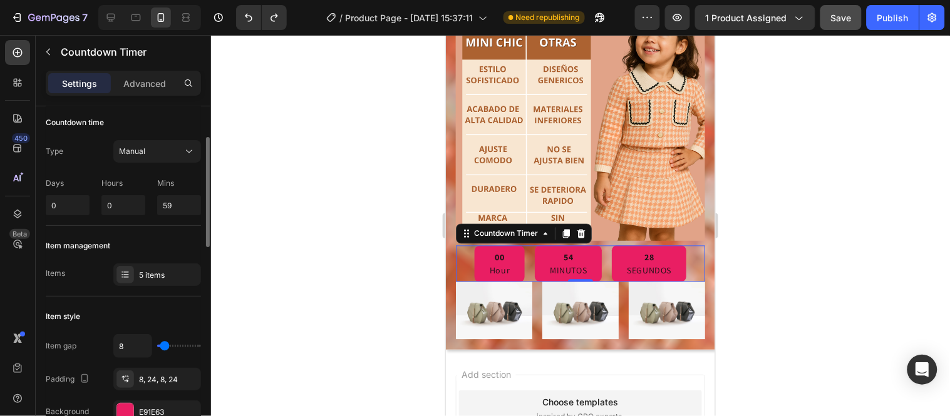
scroll to position [0, 0]
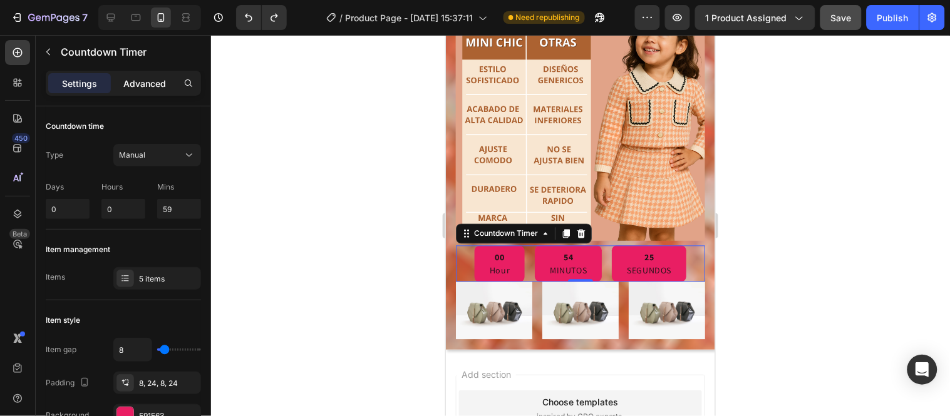
click at [152, 82] on p "Advanced" at bounding box center [144, 83] width 43 height 13
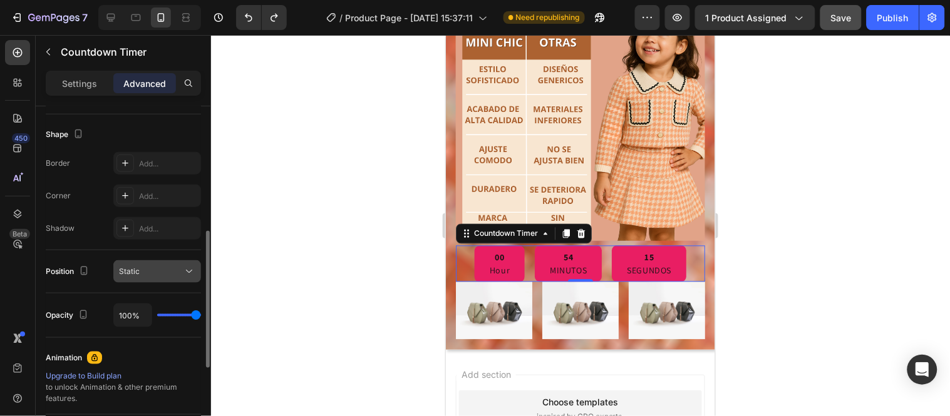
scroll to position [314, 0]
click at [155, 230] on div "Add..." at bounding box center [168, 228] width 59 height 11
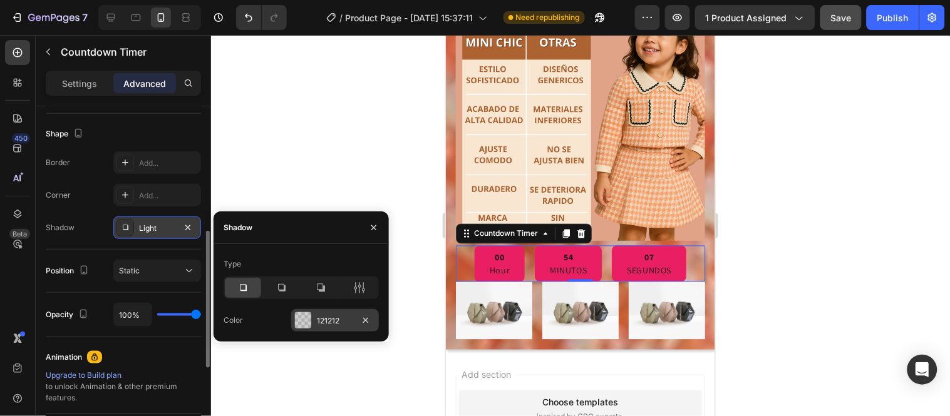
click at [324, 322] on div "121212" at bounding box center [335, 321] width 36 height 11
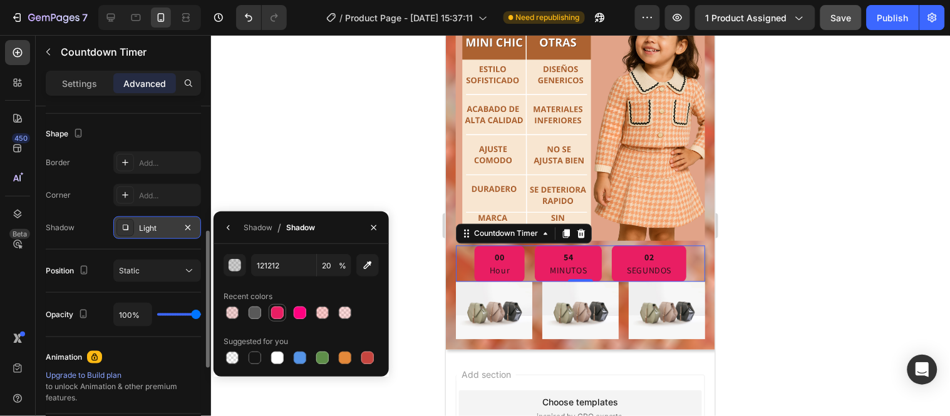
click at [280, 312] on div at bounding box center [277, 313] width 13 height 13
type input "E91E63"
type input "100"
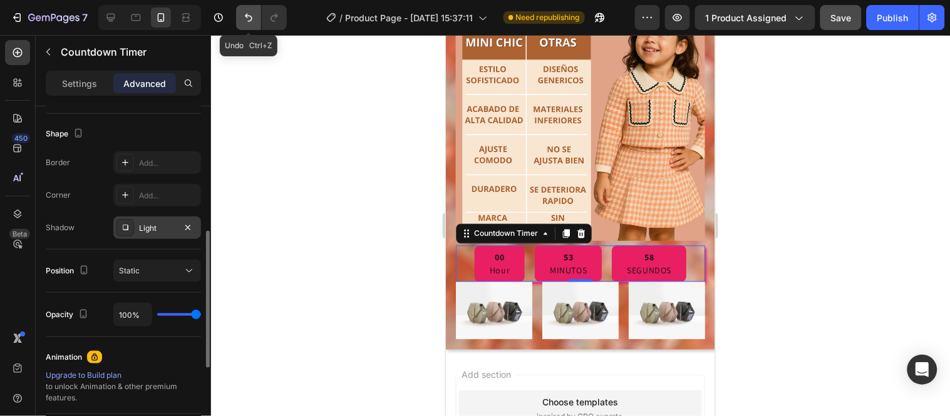
click at [247, 14] on icon "Undo/Redo" at bounding box center [249, 18] width 8 height 8
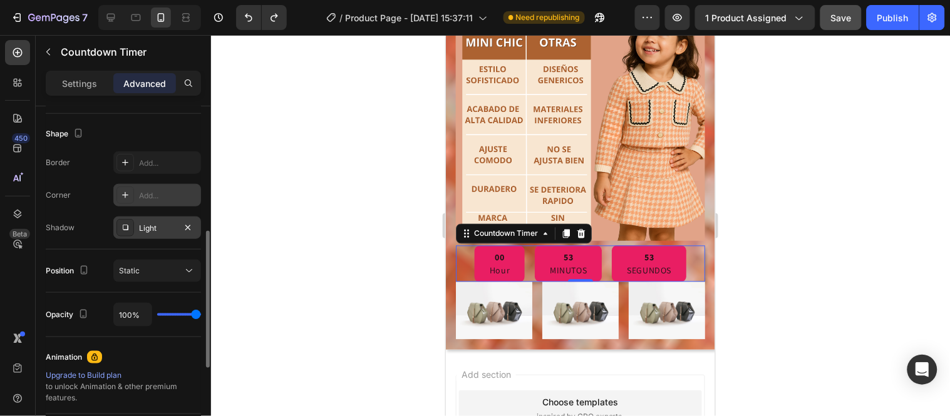
click at [164, 193] on div "Add..." at bounding box center [168, 195] width 59 height 11
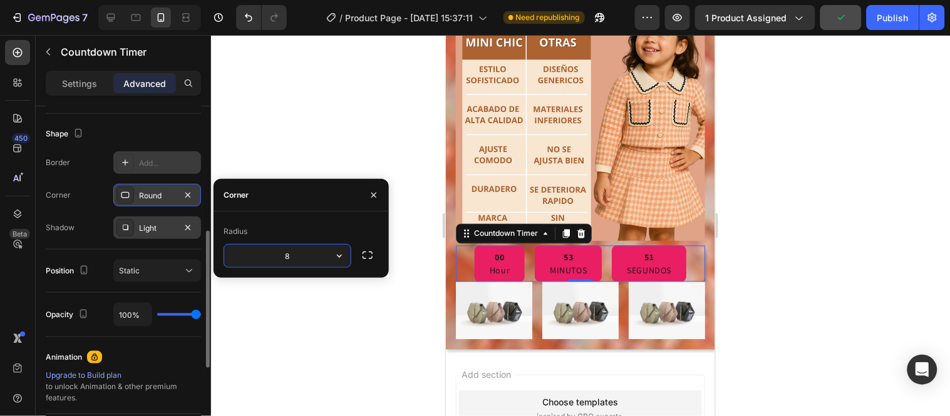
click at [150, 160] on div "Add..." at bounding box center [168, 163] width 59 height 11
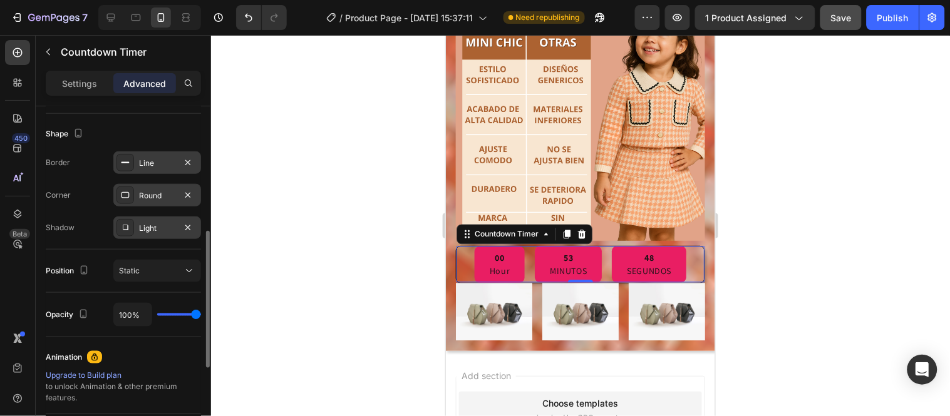
click at [274, 68] on div at bounding box center [580, 225] width 739 height 381
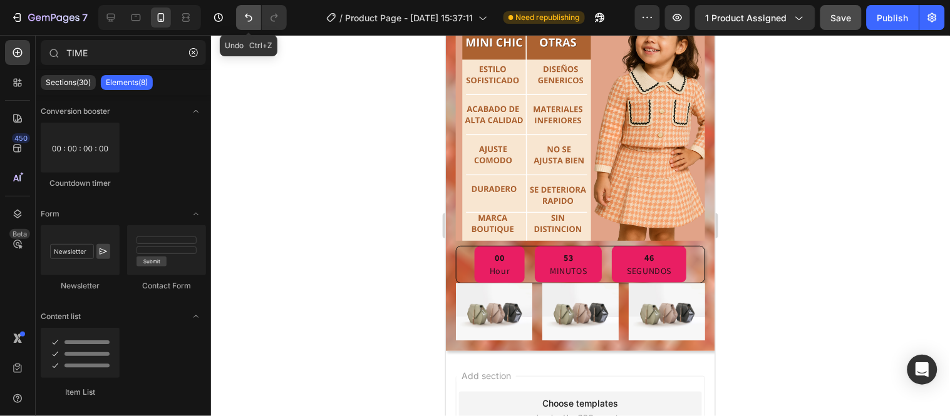
click at [251, 17] on icon "Undo/Redo" at bounding box center [249, 18] width 8 height 8
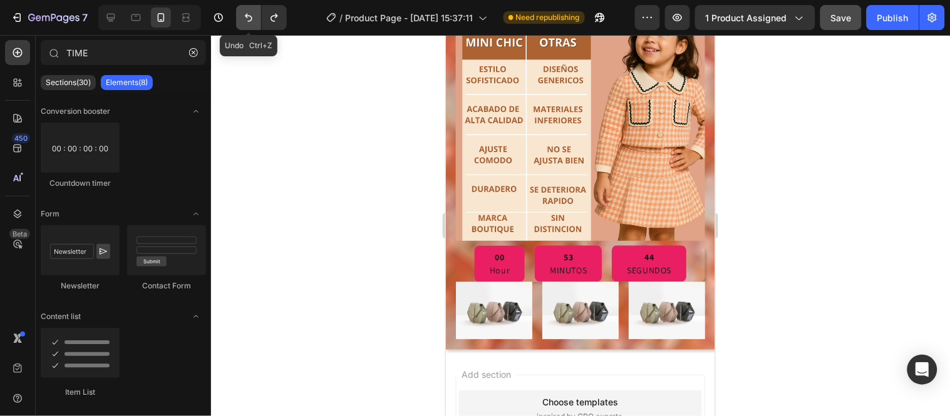
click at [251, 17] on icon "Undo/Redo" at bounding box center [249, 18] width 8 height 8
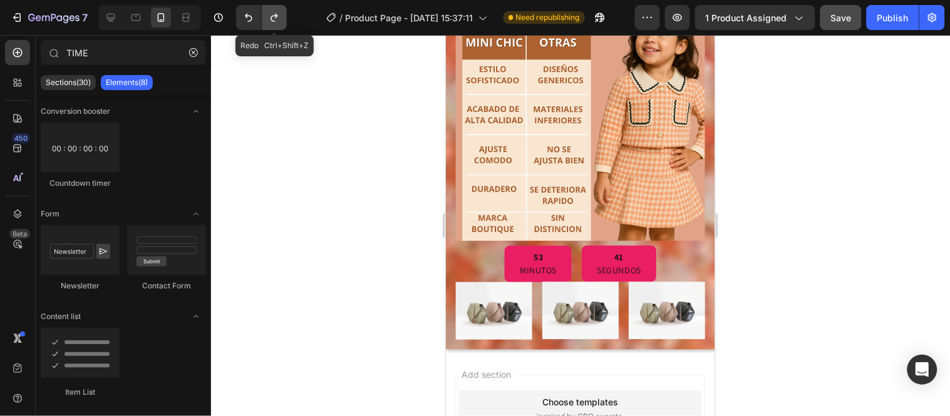
click at [280, 17] on icon "Undo/Redo" at bounding box center [274, 17] width 13 height 13
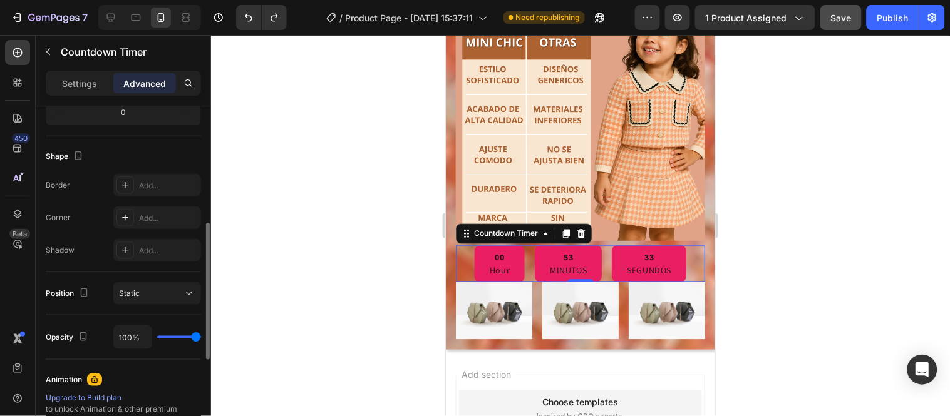
scroll to position [293, 0]
click at [195, 287] on icon at bounding box center [189, 292] width 13 height 13
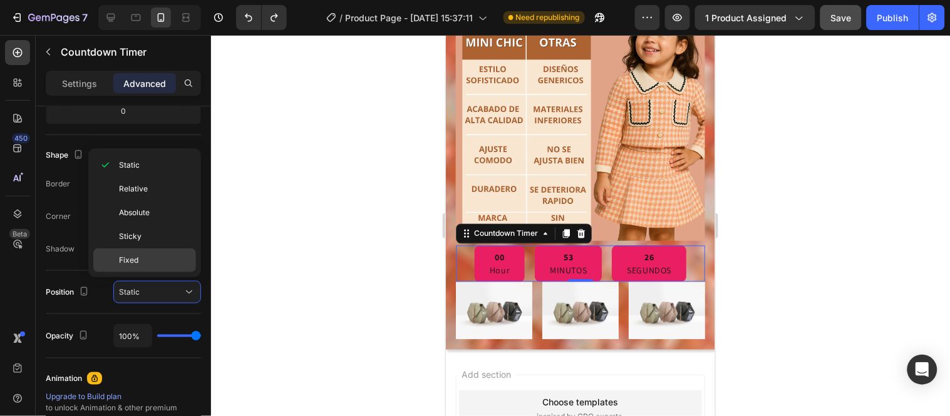
click at [173, 264] on p "Fixed" at bounding box center [154, 260] width 71 height 11
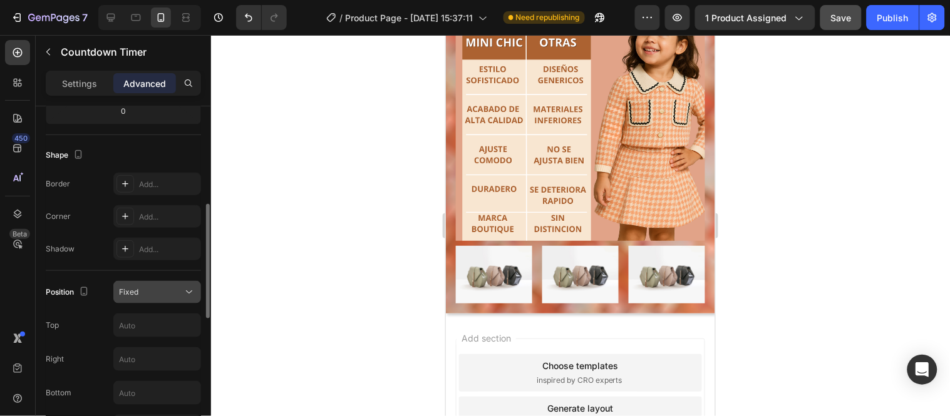
click at [186, 289] on icon at bounding box center [189, 292] width 13 height 13
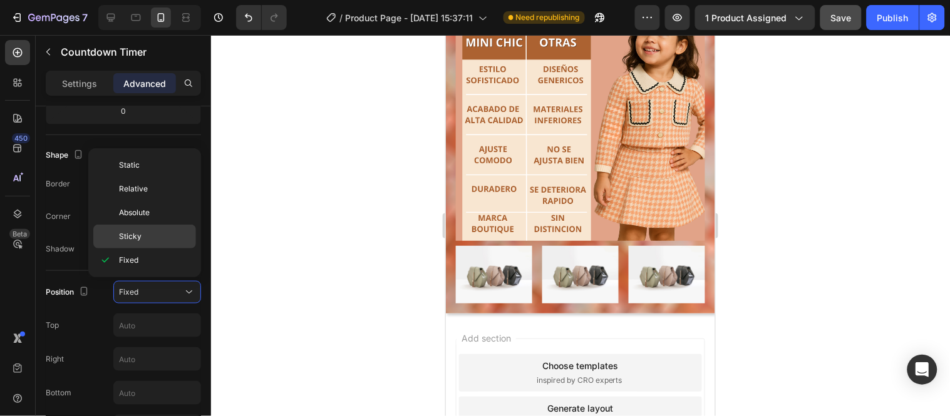
click at [162, 232] on p "Sticky" at bounding box center [154, 236] width 71 height 11
type input "0"
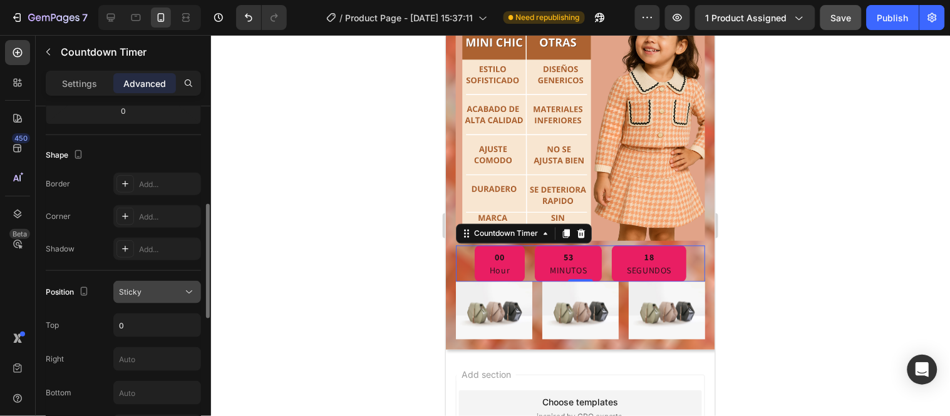
click at [191, 296] on icon at bounding box center [189, 292] width 13 height 13
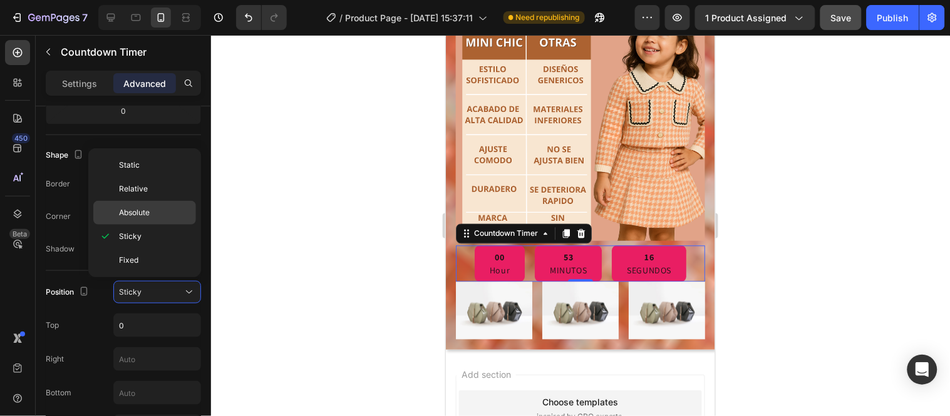
click at [167, 208] on p "Absolute" at bounding box center [154, 212] width 71 height 11
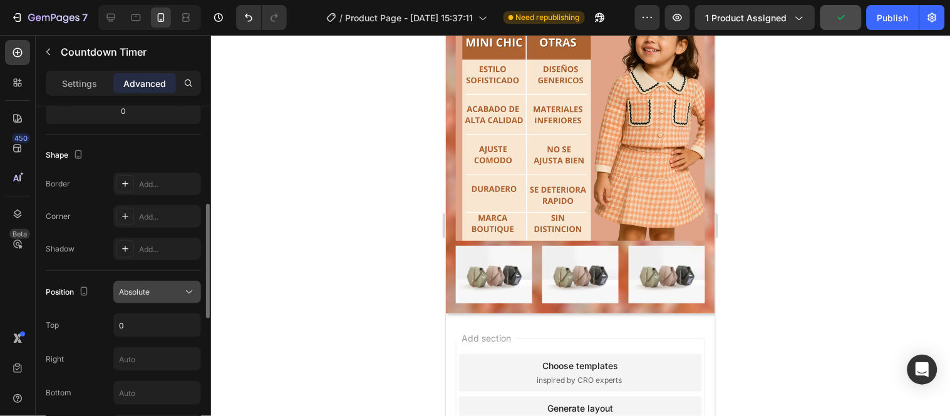
click at [185, 290] on icon at bounding box center [189, 292] width 13 height 13
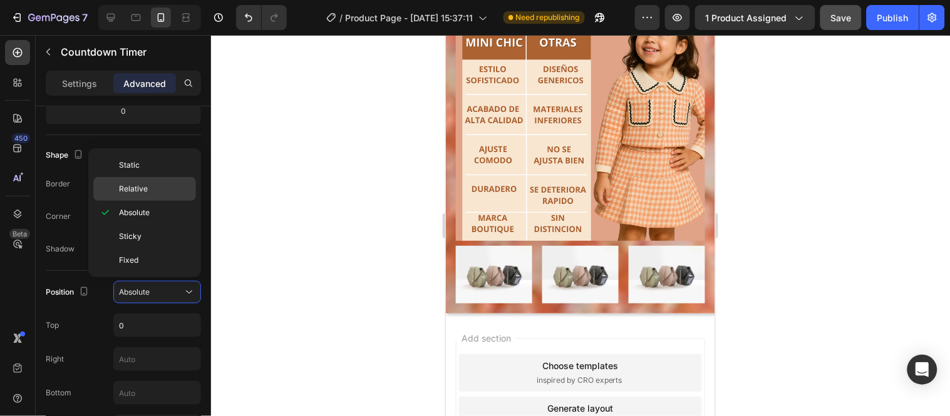
click at [170, 186] on p "Relative" at bounding box center [154, 188] width 71 height 11
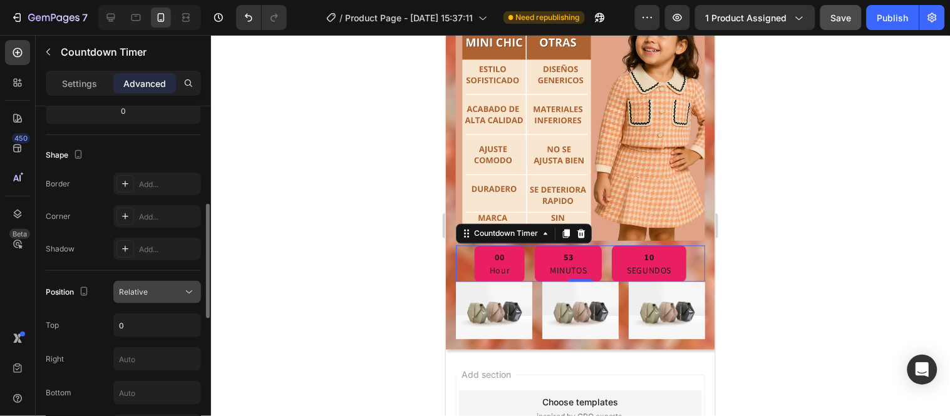
click at [193, 289] on icon at bounding box center [189, 292] width 13 height 13
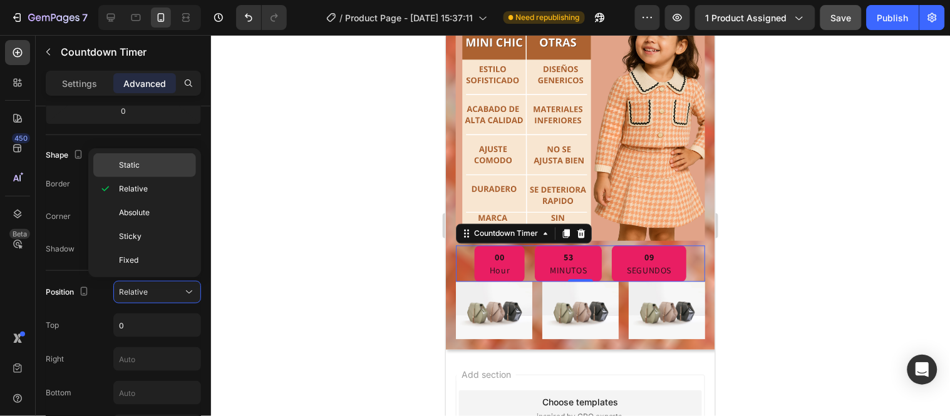
click at [160, 158] on div "Static" at bounding box center [144, 165] width 103 height 24
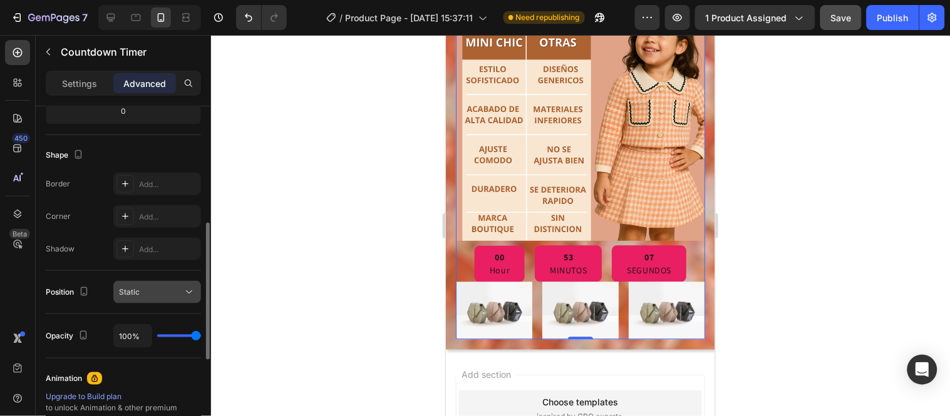
click at [179, 292] on div "Static" at bounding box center [151, 292] width 64 height 11
click at [244, 222] on div at bounding box center [580, 225] width 739 height 381
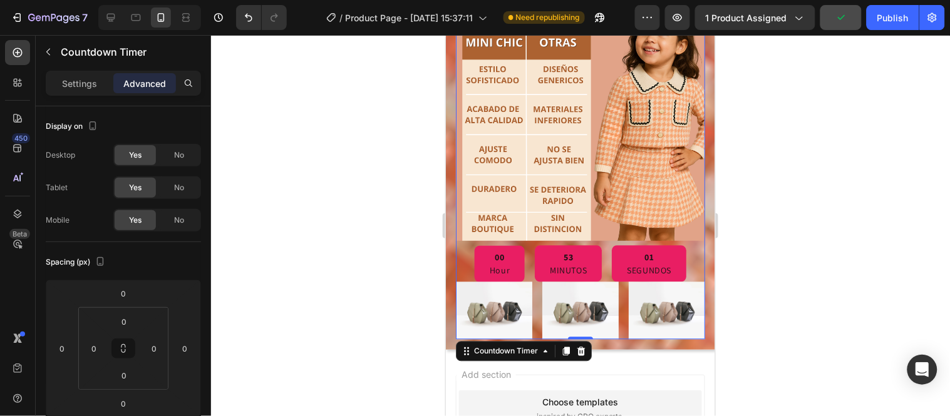
click at [549, 250] on div "53" at bounding box center [567, 257] width 37 height 14
click at [266, 219] on div at bounding box center [580, 225] width 739 height 381
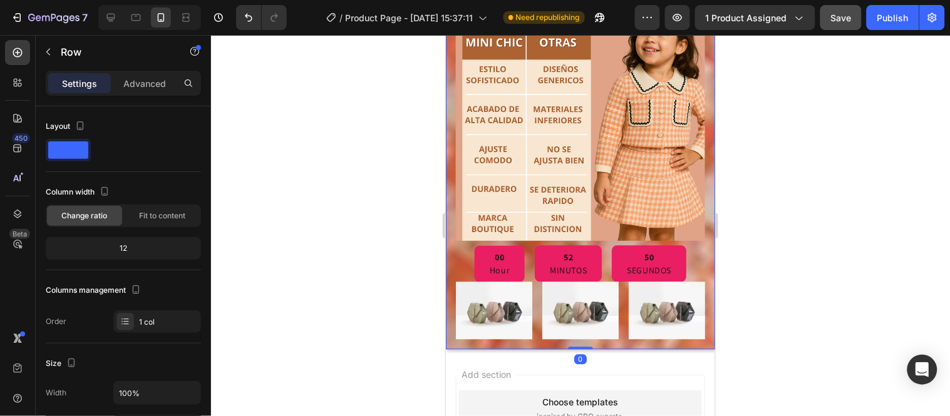
click at [509, 245] on div "00 Hour" at bounding box center [499, 263] width 50 height 36
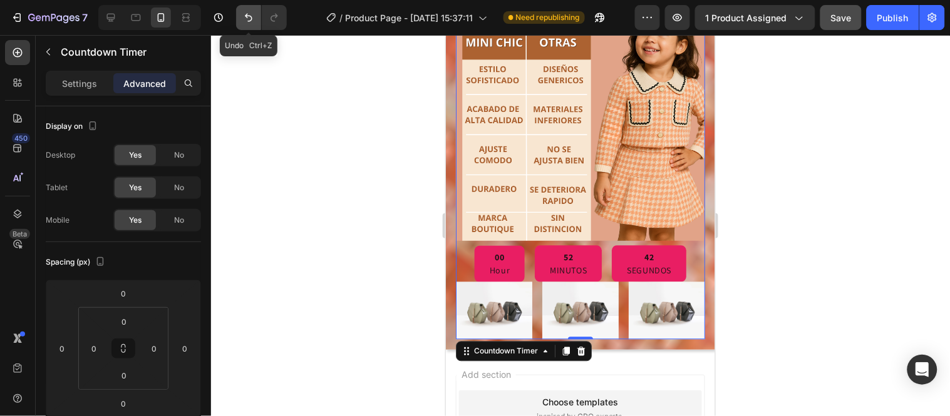
click at [247, 13] on icon "Undo/Redo" at bounding box center [248, 17] width 13 height 13
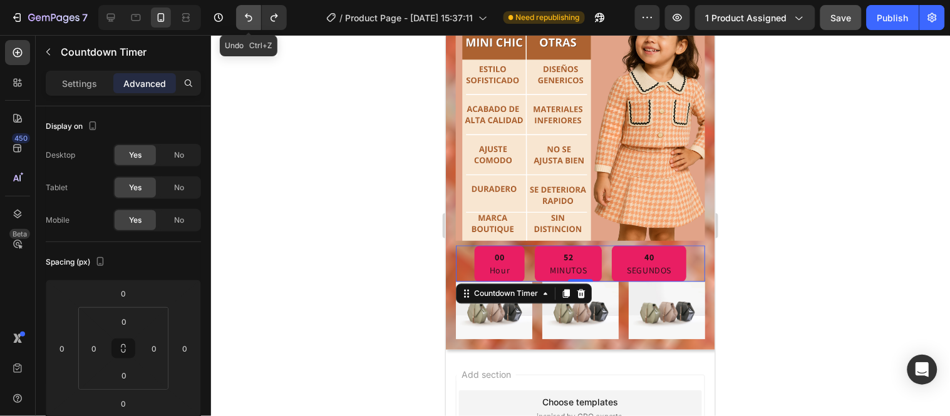
click at [247, 13] on icon "Undo/Redo" at bounding box center [248, 17] width 13 height 13
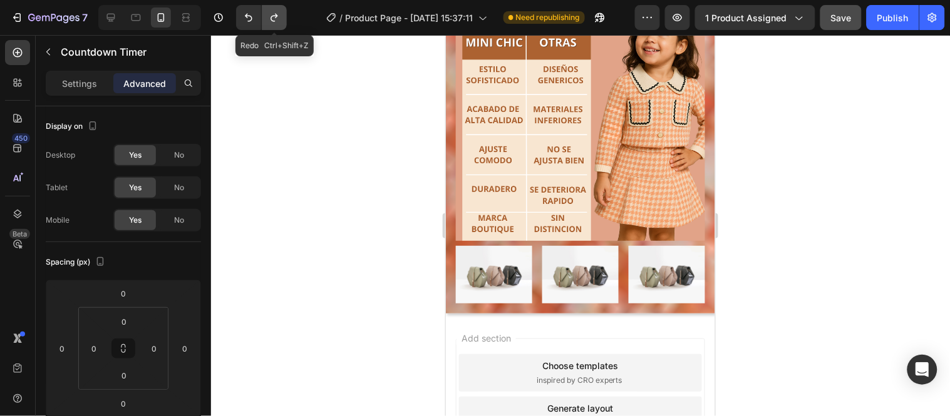
click at [270, 18] on icon "Undo/Redo" at bounding box center [274, 17] width 13 height 13
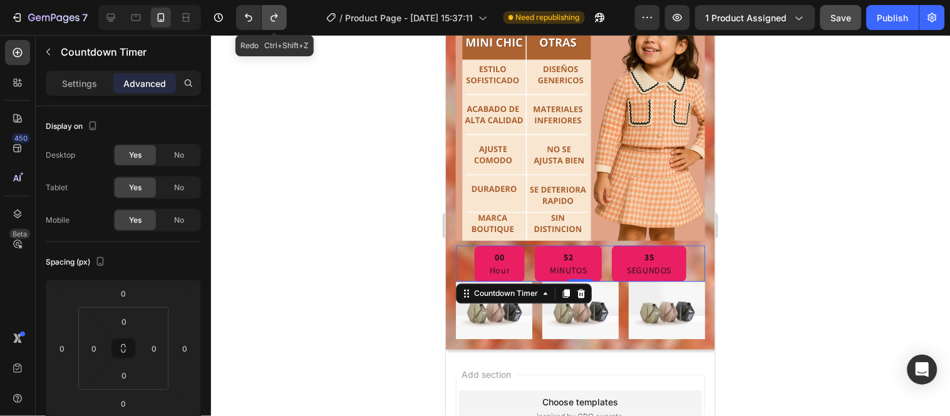
click at [270, 18] on icon "Undo/Redo" at bounding box center [274, 17] width 13 height 13
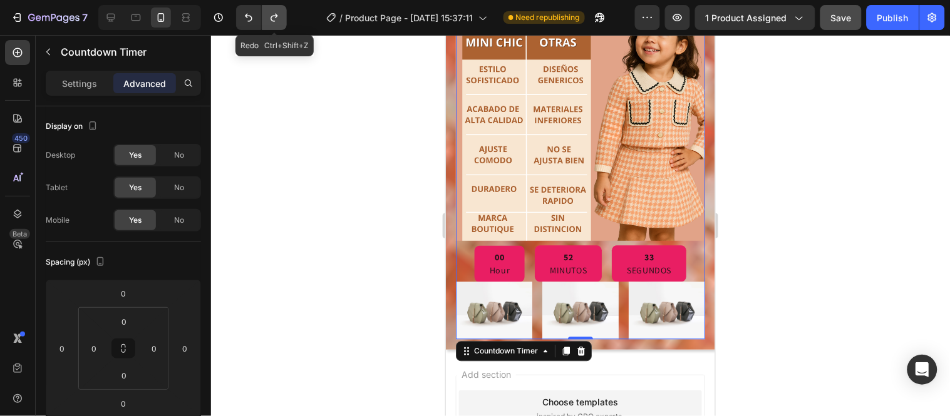
click at [270, 18] on icon "Undo/Redo" at bounding box center [274, 17] width 13 height 13
click at [252, 16] on icon "Undo/Redo" at bounding box center [248, 17] width 13 height 13
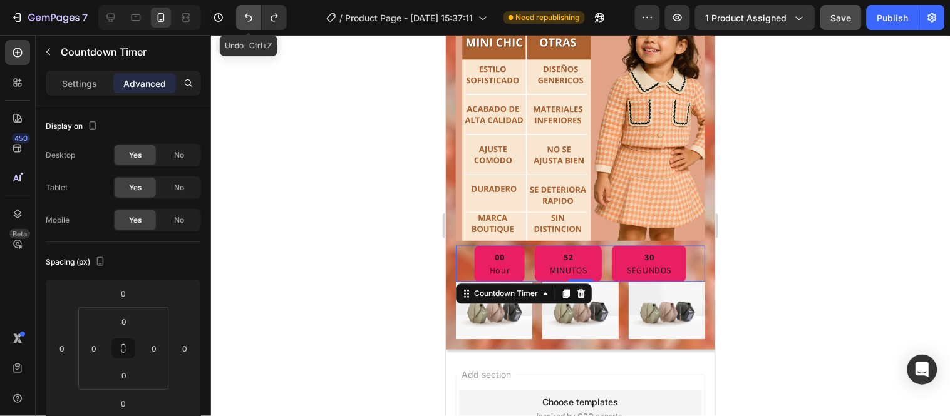
click at [252, 16] on icon "Undo/Redo" at bounding box center [248, 17] width 13 height 13
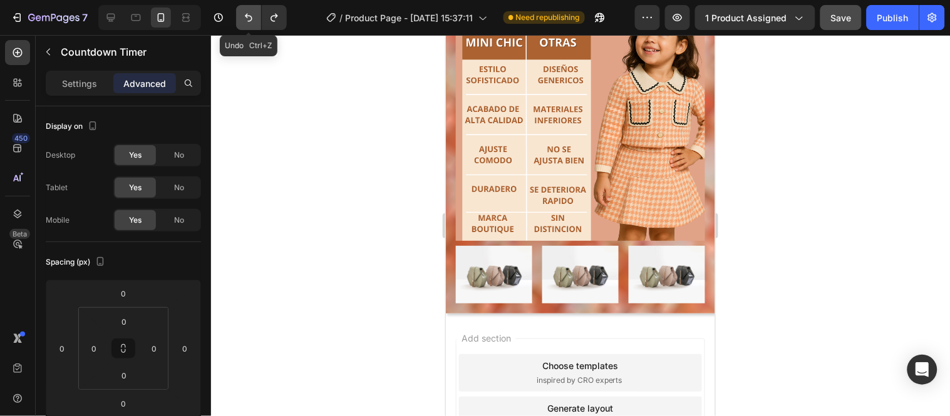
click at [252, 16] on icon "Undo/Redo" at bounding box center [248, 17] width 13 height 13
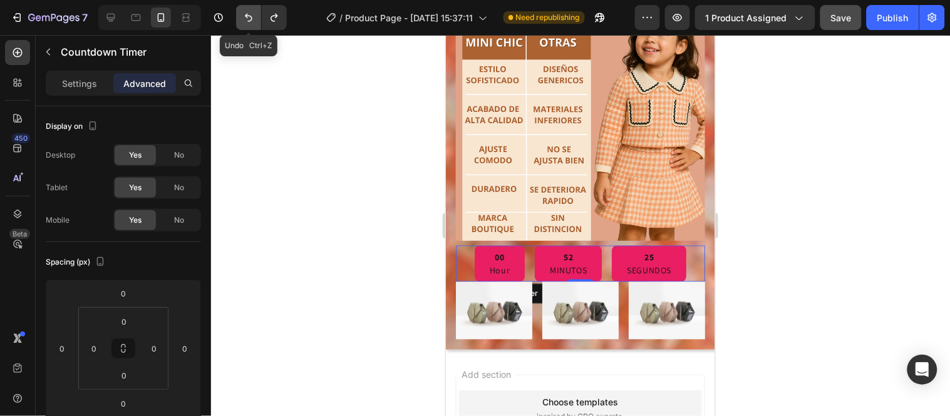
click at [252, 16] on icon "Undo/Redo" at bounding box center [248, 17] width 13 height 13
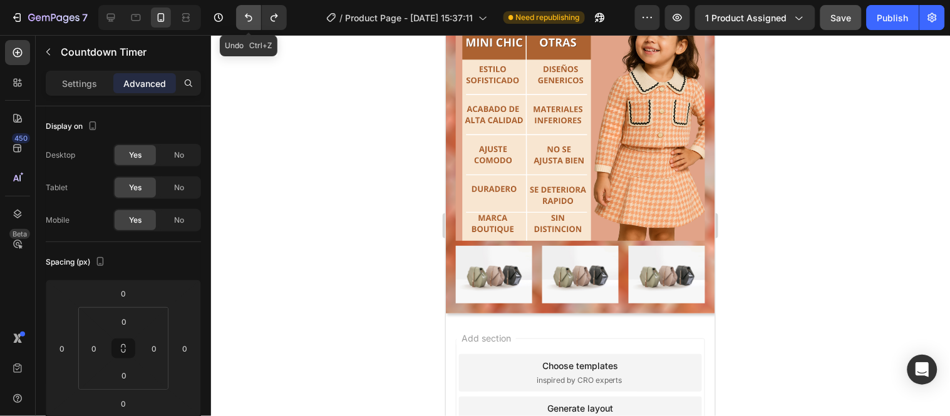
click at [252, 16] on icon "Undo/Redo" at bounding box center [248, 17] width 13 height 13
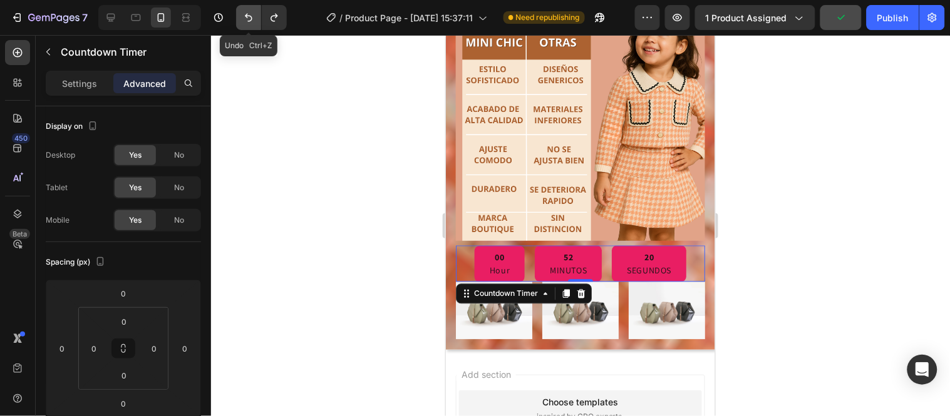
click at [252, 16] on icon "Undo/Redo" at bounding box center [248, 17] width 13 height 13
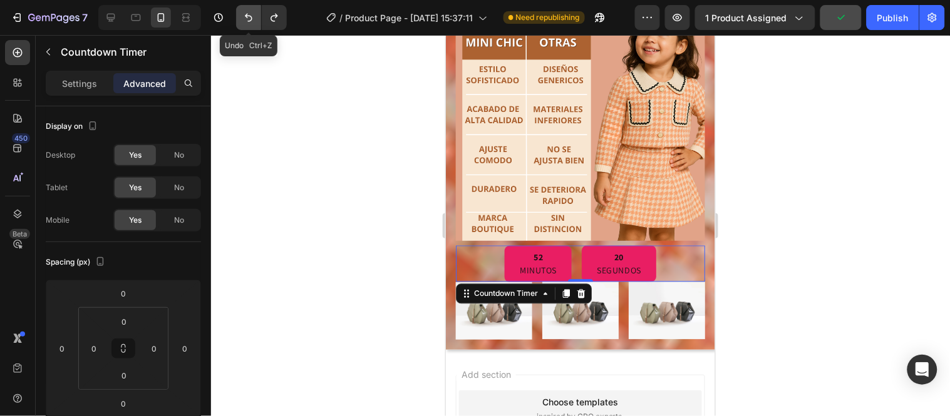
click at [252, 16] on icon "Undo/Redo" at bounding box center [248, 17] width 13 height 13
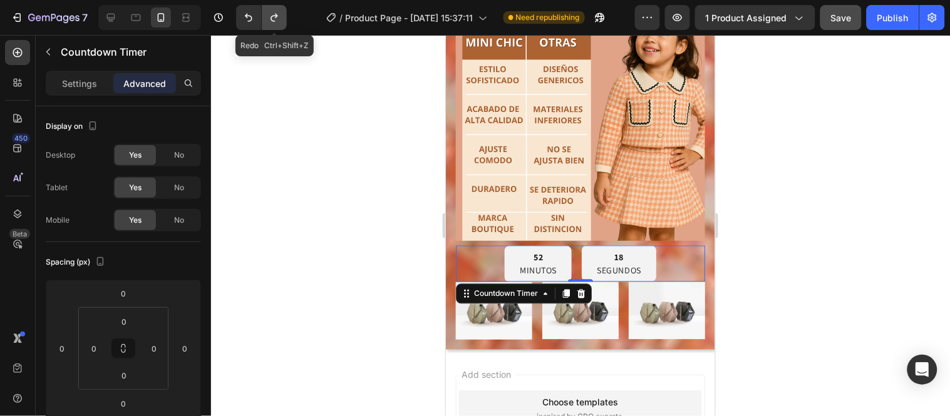
click at [277, 14] on icon "Undo/Redo" at bounding box center [273, 18] width 7 height 8
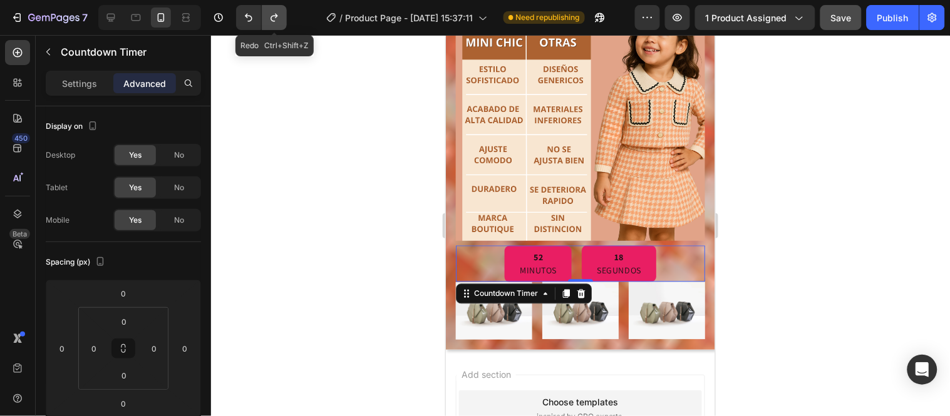
click at [277, 14] on icon "Undo/Redo" at bounding box center [273, 18] width 7 height 8
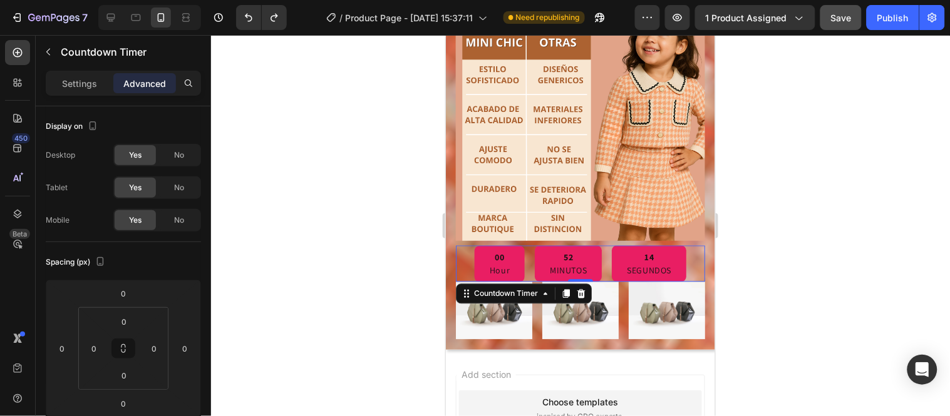
click at [316, 170] on div at bounding box center [580, 225] width 739 height 381
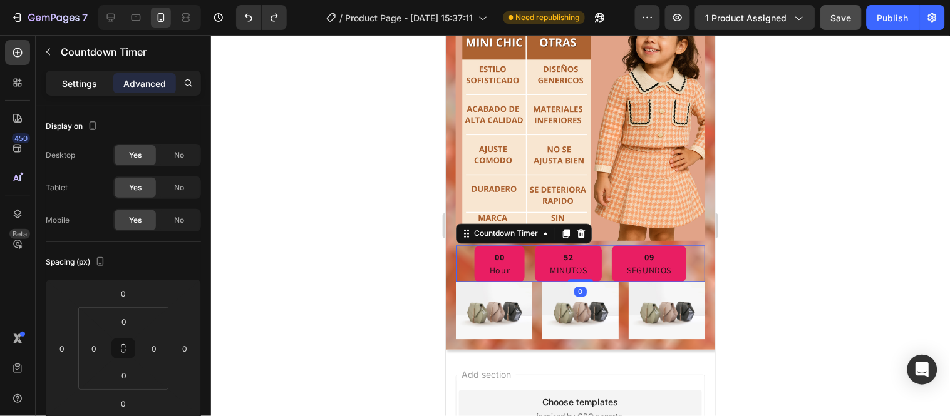
click at [69, 76] on div "Settings" at bounding box center [79, 83] width 63 height 20
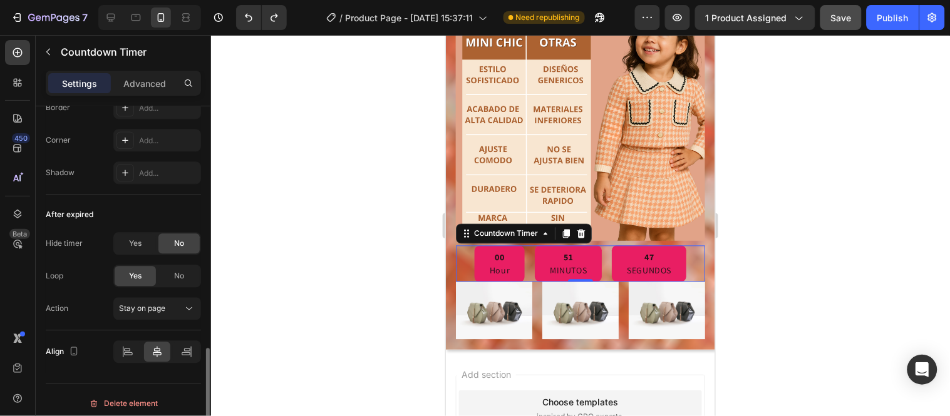
scroll to position [737, 0]
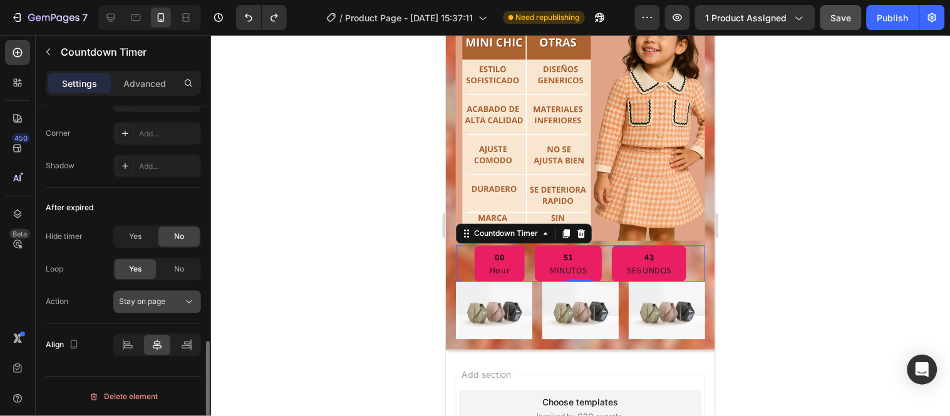
click at [186, 299] on icon at bounding box center [189, 301] width 13 height 13
click at [236, 259] on div at bounding box center [580, 225] width 739 height 381
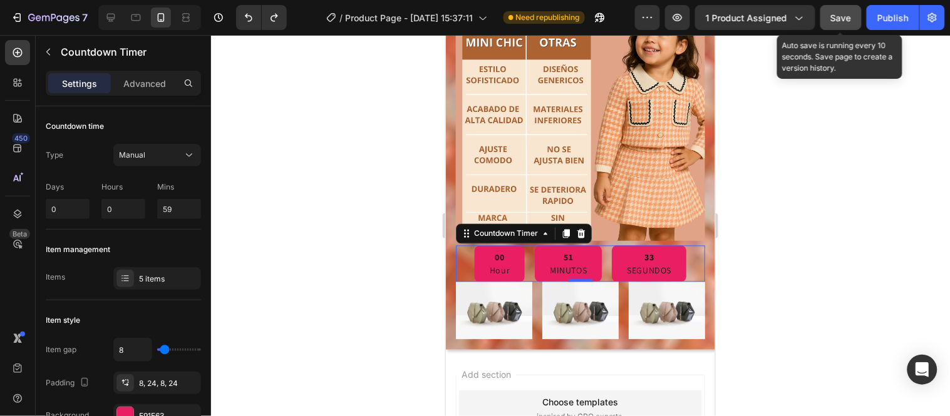
click at [853, 11] on button "Save" at bounding box center [840, 17] width 41 height 25
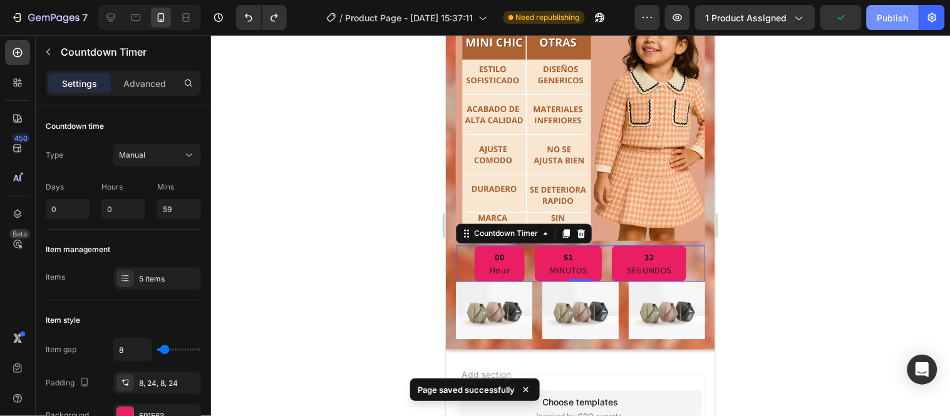
click at [876, 15] on button "Publish" at bounding box center [892, 17] width 53 height 25
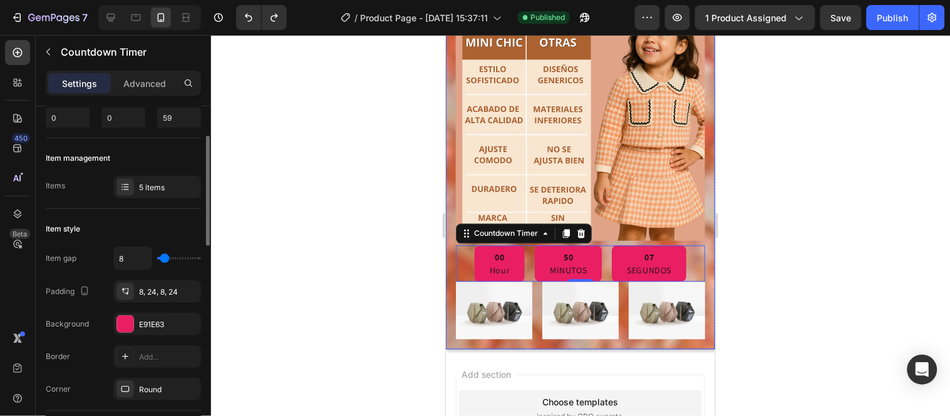
scroll to position [93, 0]
click at [166, 318] on div "E91E63" at bounding box center [157, 323] width 36 height 11
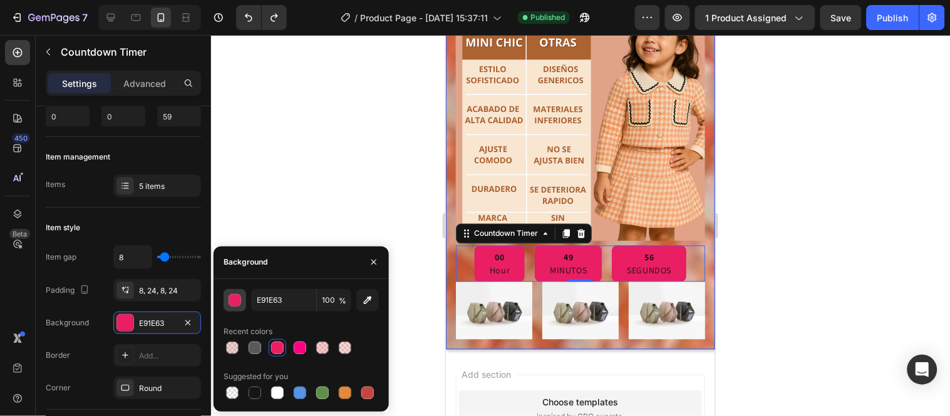
click at [235, 302] on div "button" at bounding box center [235, 301] width 13 height 13
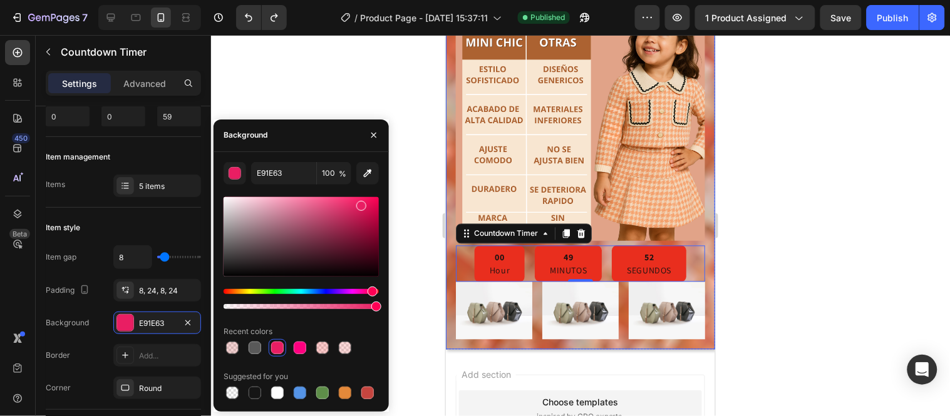
click at [226, 290] on div "Hue" at bounding box center [301, 291] width 155 height 5
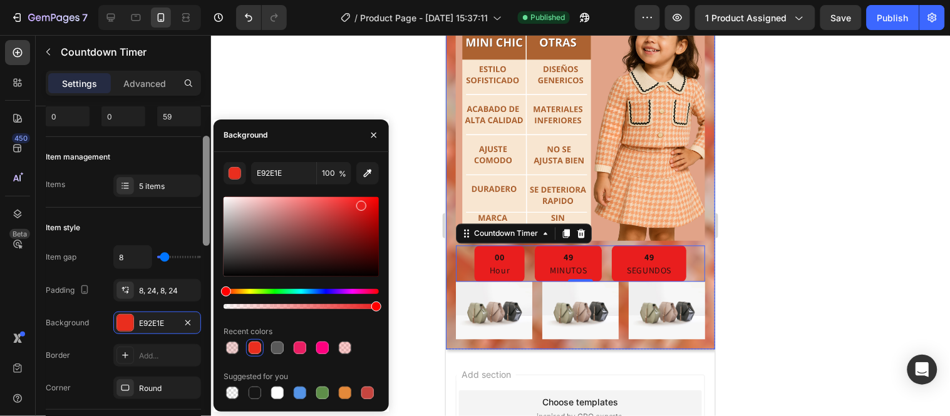
drag, startPoint x: 226, startPoint y: 290, endPoint x: 205, endPoint y: 287, distance: 21.0
click at [205, 287] on div "450 Beta TIME Sections(30) Elements(8) Conversion booster Countdown timer Form …" at bounding box center [105, 225] width 211 height 381
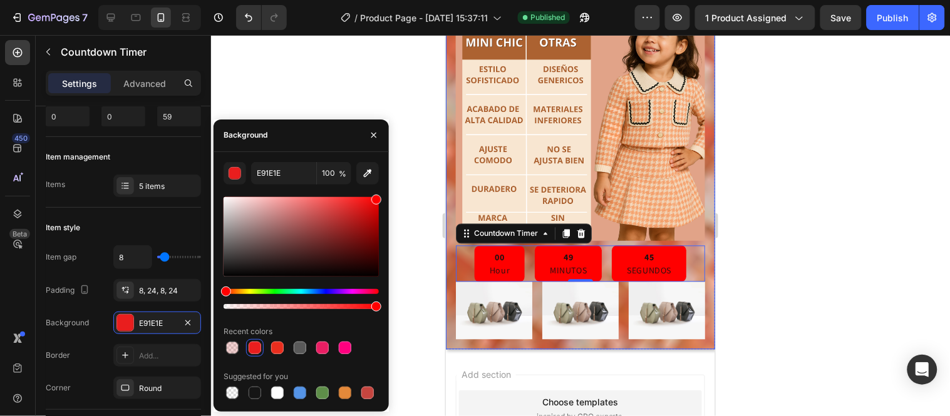
drag, startPoint x: 361, startPoint y: 205, endPoint x: 418, endPoint y: 177, distance: 63.8
click at [418, 0] on div "7 / Product Page - Aug 18, 15:37:11 Published Preview 1 product assigned Save P…" at bounding box center [475, 0] width 950 height 0
type input "FF0000"
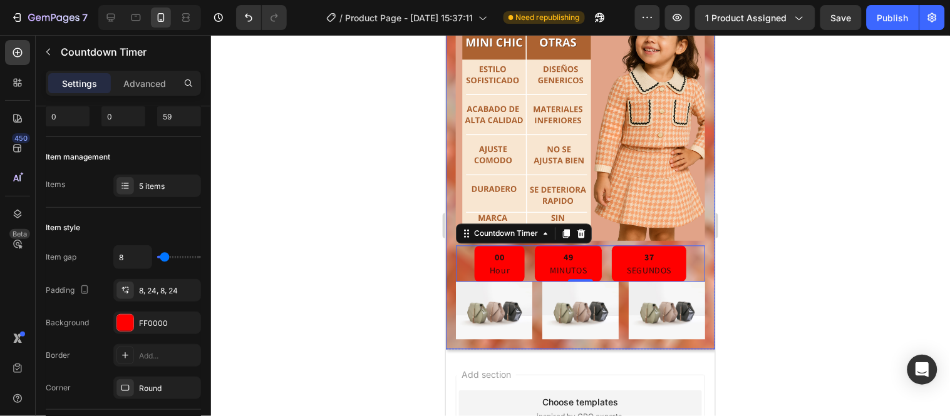
click at [418, 177] on div at bounding box center [580, 225] width 739 height 381
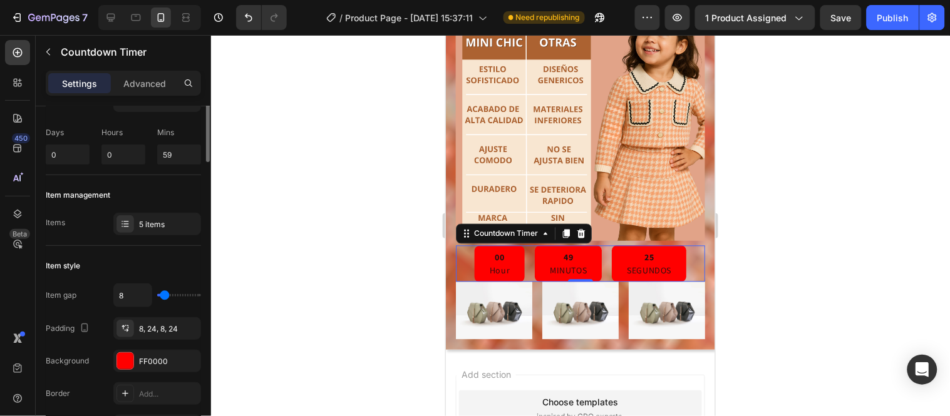
scroll to position [0, 0]
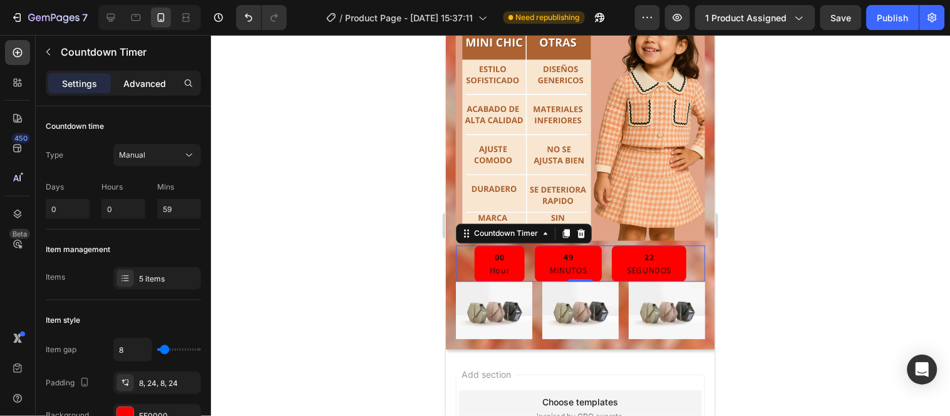
click at [155, 81] on p "Advanced" at bounding box center [144, 83] width 43 height 13
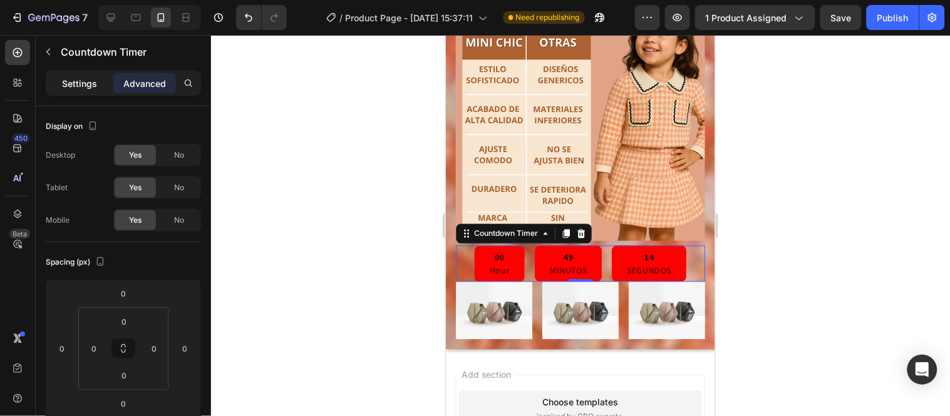
click at [88, 77] on p "Settings" at bounding box center [79, 83] width 35 height 13
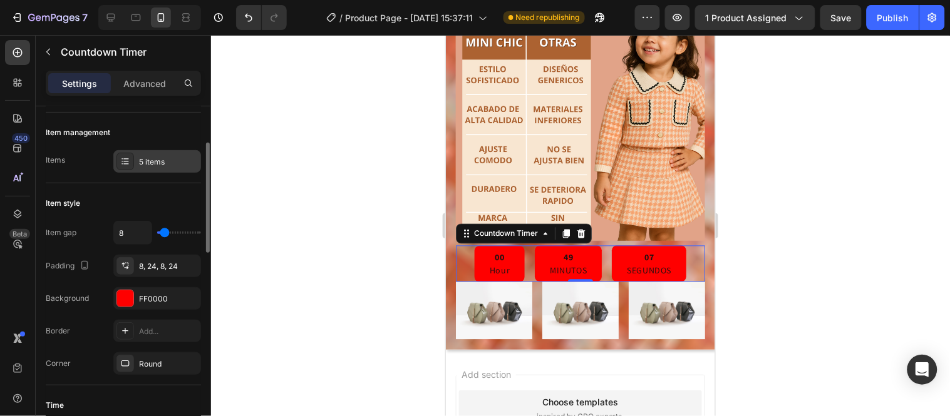
scroll to position [118, 0]
type input "39"
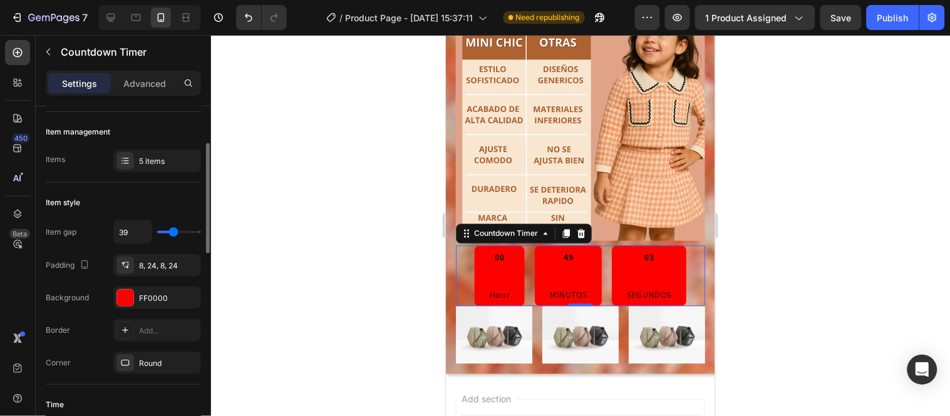
type input "39"
click at [173, 231] on input "range" at bounding box center [179, 232] width 44 height 3
click at [249, 13] on icon "Undo/Redo" at bounding box center [248, 17] width 13 height 13
type input "8"
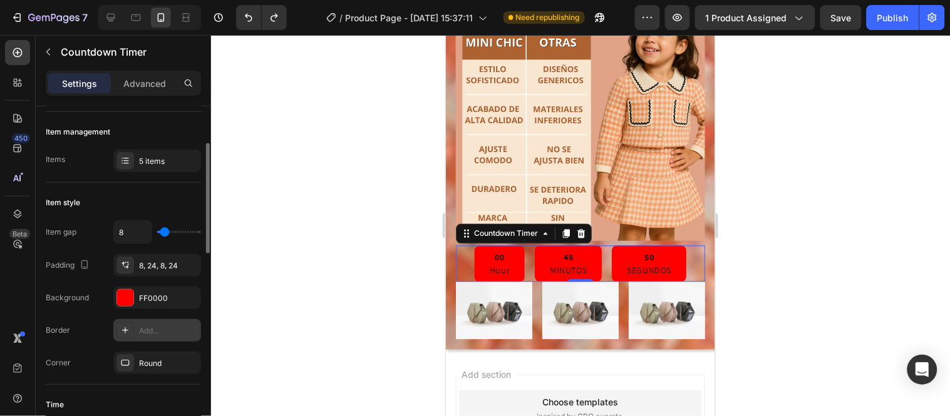
click at [152, 330] on div "Add..." at bounding box center [168, 331] width 59 height 11
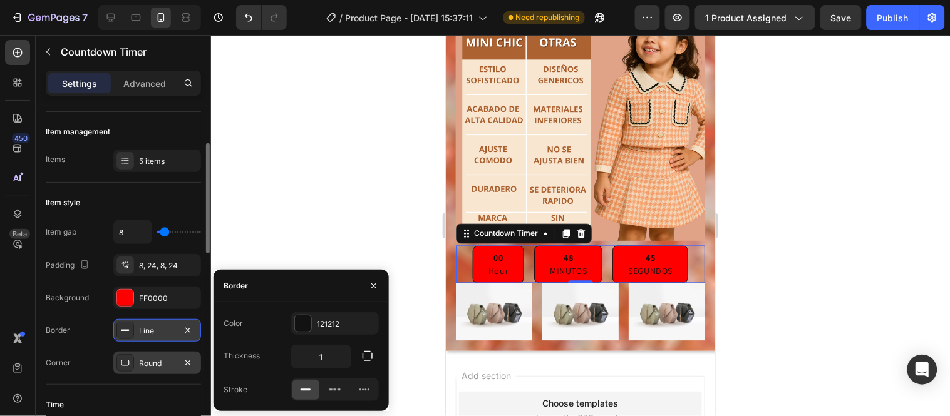
click at [153, 360] on div "Round" at bounding box center [157, 363] width 36 height 11
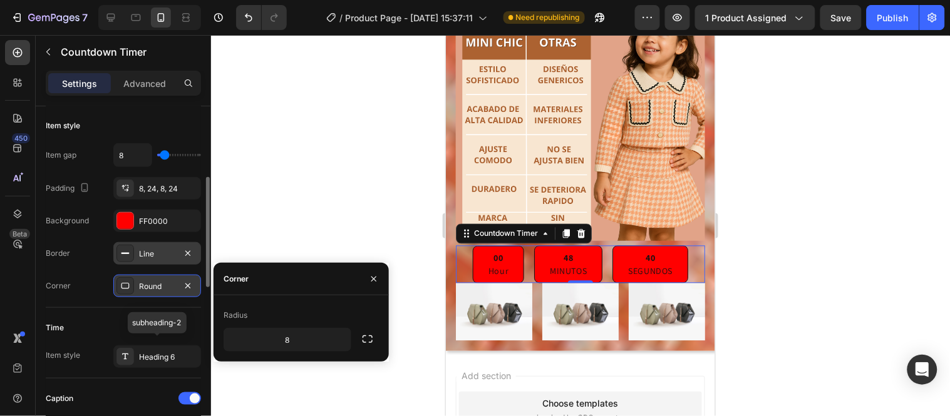
scroll to position [252, 0]
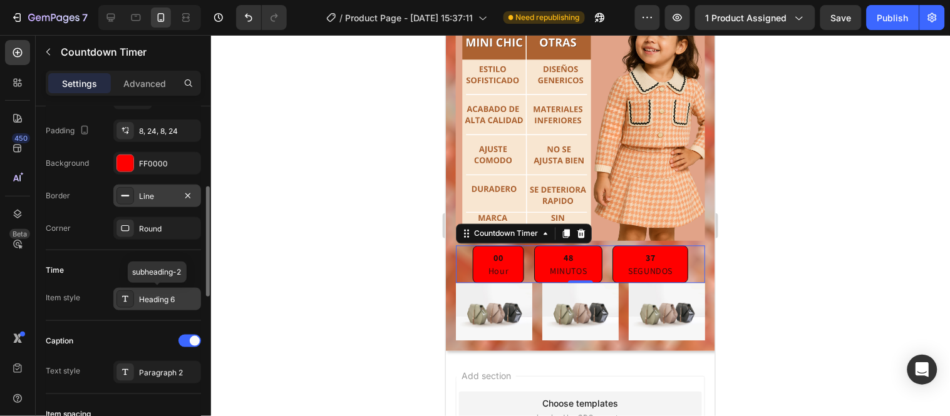
click at [160, 294] on div "Heading 6" at bounding box center [168, 299] width 59 height 11
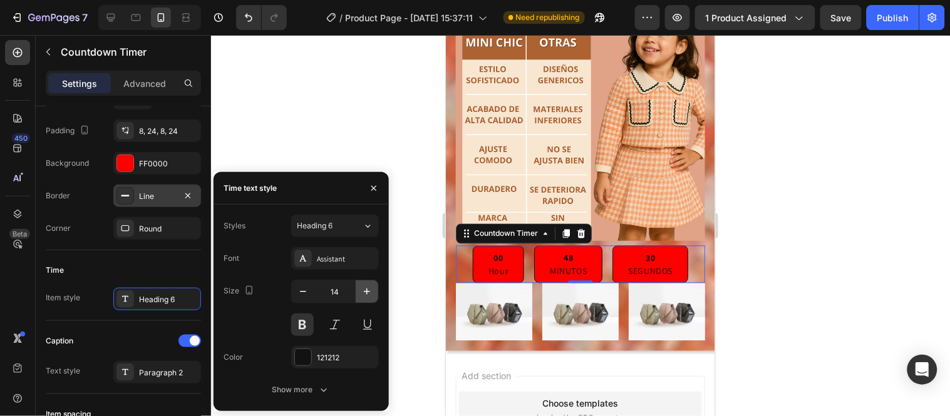
click at [366, 288] on icon "button" at bounding box center [367, 291] width 13 height 13
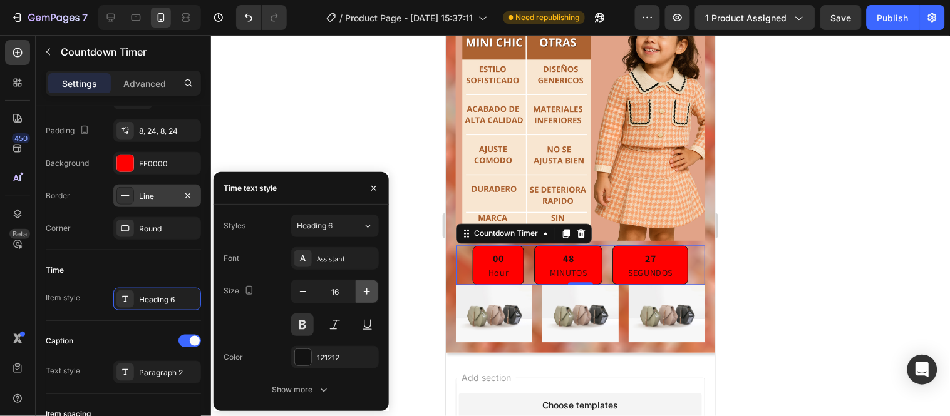
click at [366, 288] on icon "button" at bounding box center [367, 291] width 13 height 13
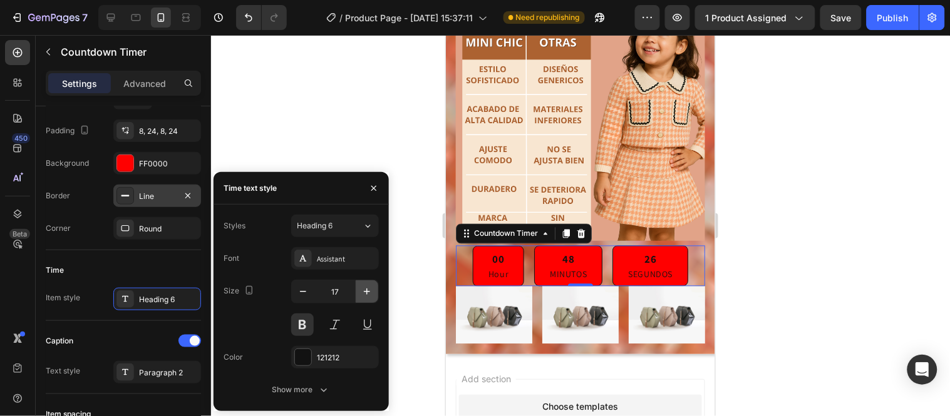
click at [366, 288] on icon "button" at bounding box center [367, 291] width 13 height 13
type input "18"
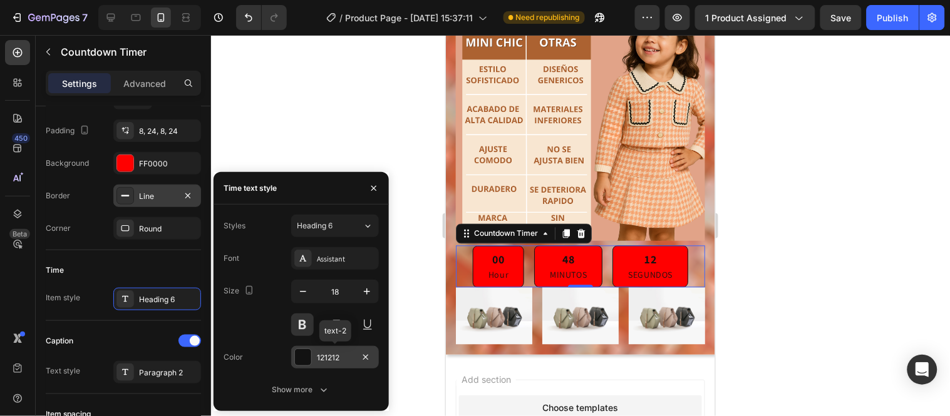
click at [315, 360] on div "121212" at bounding box center [335, 357] width 88 height 23
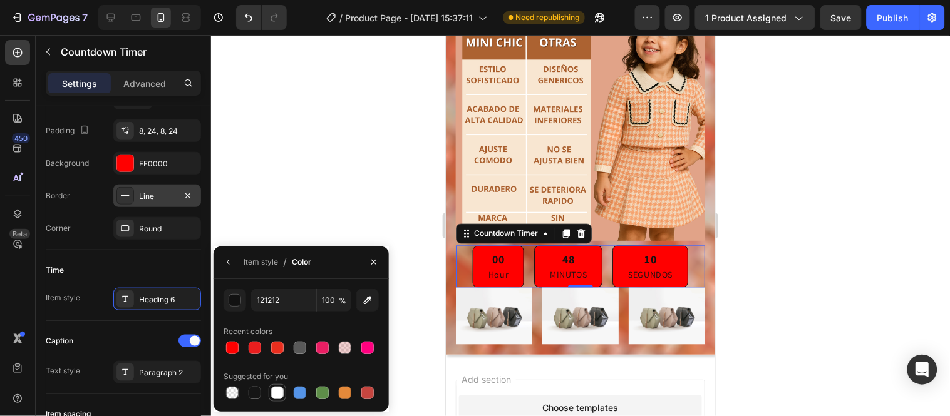
click at [273, 395] on div at bounding box center [277, 393] width 13 height 13
type input "FFFFFF"
click at [232, 259] on icon "button" at bounding box center [229, 262] width 10 height 10
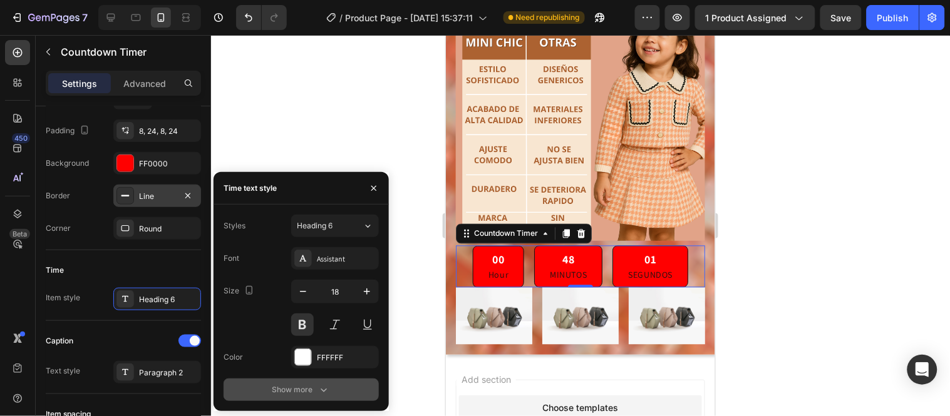
click at [308, 389] on div "Show more" at bounding box center [301, 390] width 58 height 13
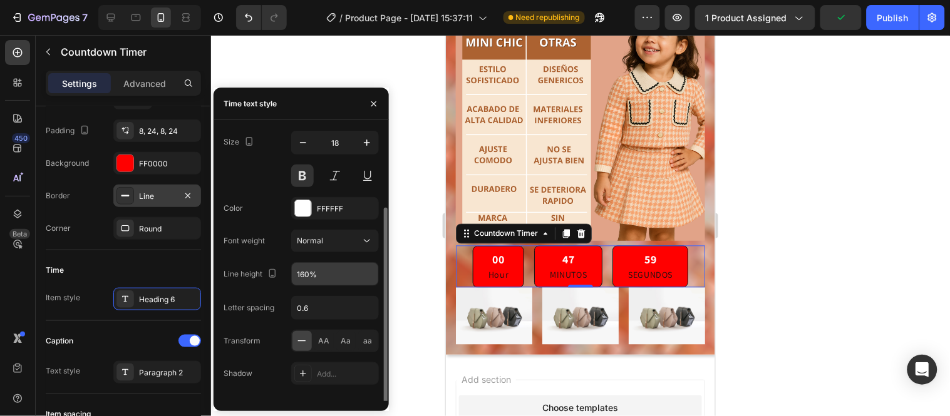
scroll to position [80, 0]
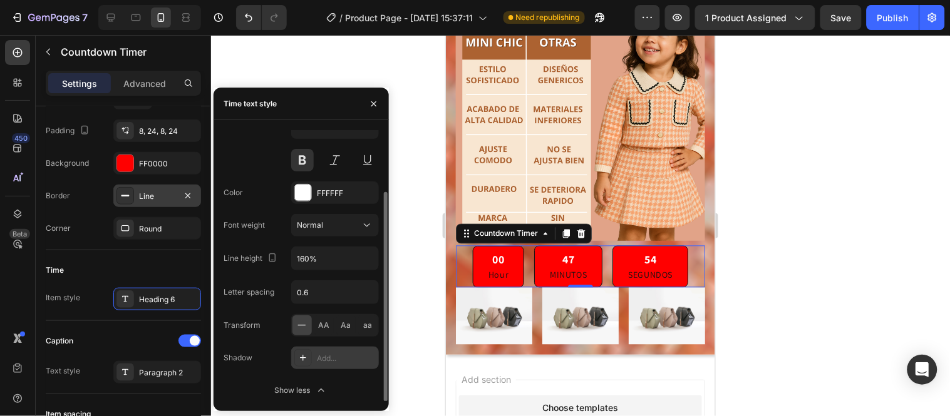
click at [324, 359] on div "Add..." at bounding box center [346, 358] width 59 height 11
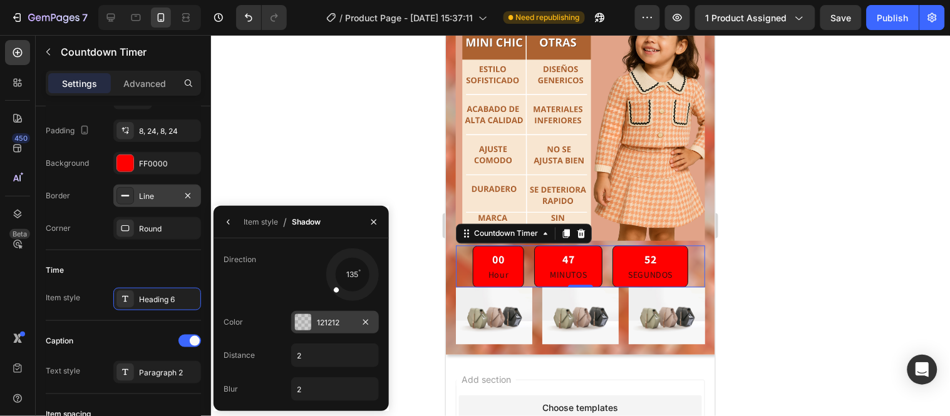
click at [329, 326] on div "121212" at bounding box center [335, 322] width 36 height 11
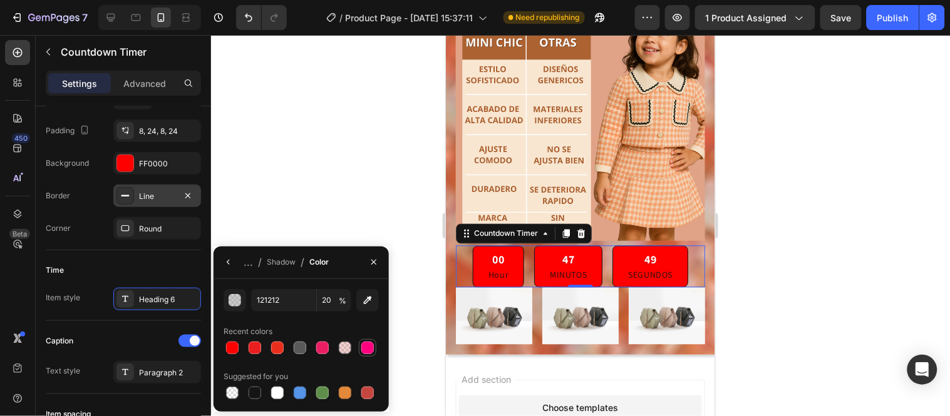
click at [371, 351] on div at bounding box center [367, 348] width 13 height 13
type input "FF007F"
type input "100"
click at [371, 351] on div at bounding box center [367, 348] width 13 height 13
click at [278, 393] on div at bounding box center [277, 393] width 13 height 13
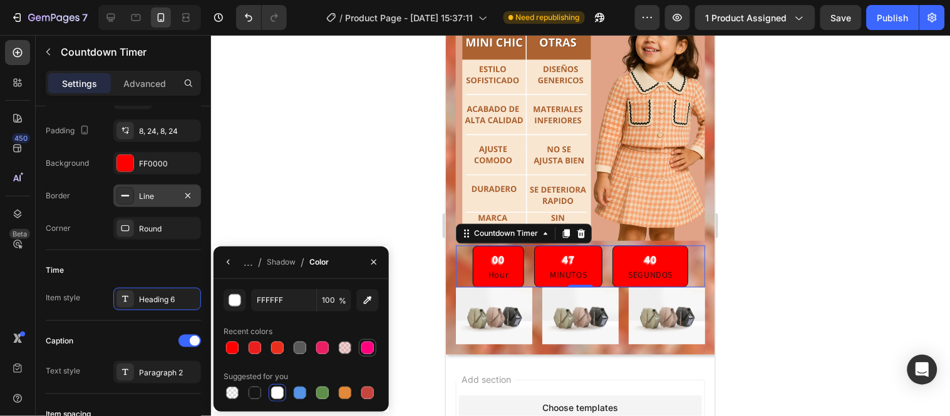
click at [367, 346] on div at bounding box center [367, 348] width 13 height 13
click at [234, 394] on div at bounding box center [232, 393] width 13 height 13
type input "000000"
type input "0"
click at [234, 260] on button "button" at bounding box center [228, 262] width 20 height 20
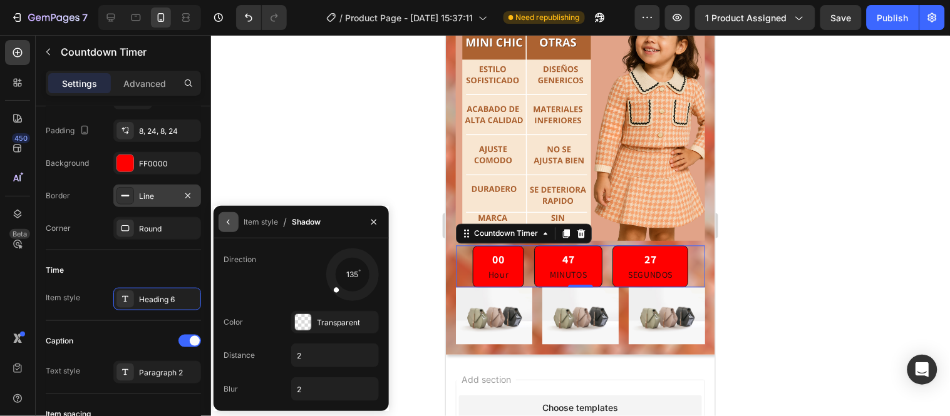
click at [232, 220] on icon "button" at bounding box center [229, 222] width 10 height 10
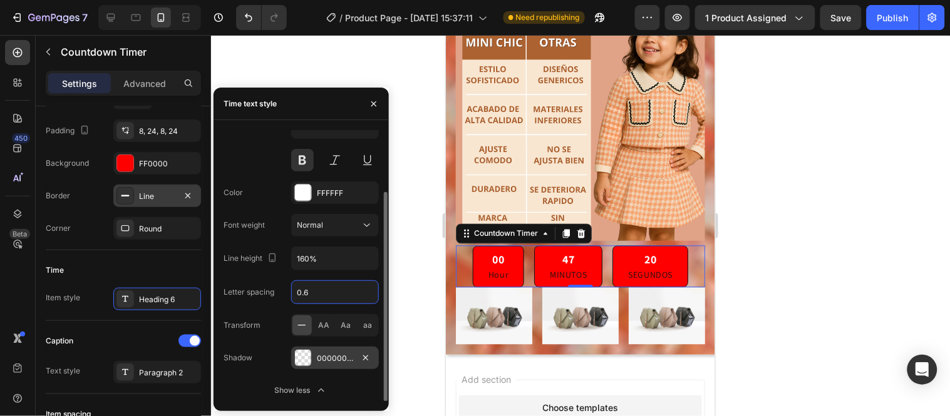
click at [342, 288] on input "0.6" at bounding box center [335, 292] width 86 height 23
click at [362, 257] on icon "button" at bounding box center [367, 258] width 13 height 13
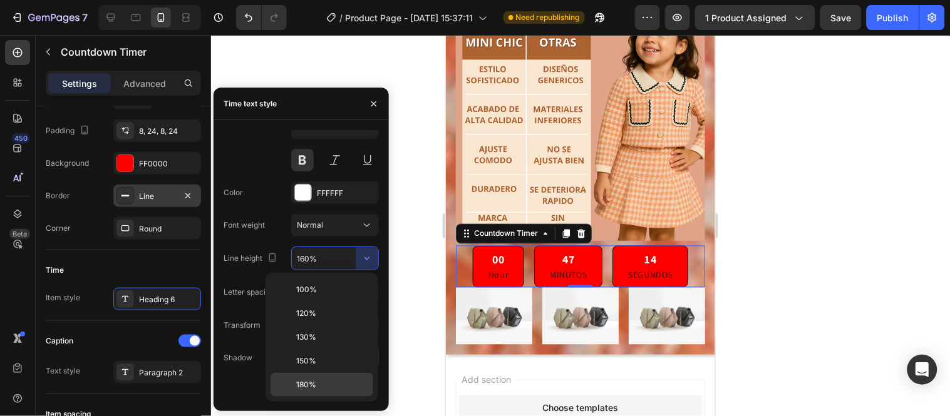
click at [322, 381] on p "180%" at bounding box center [331, 384] width 71 height 11
type input "180%"
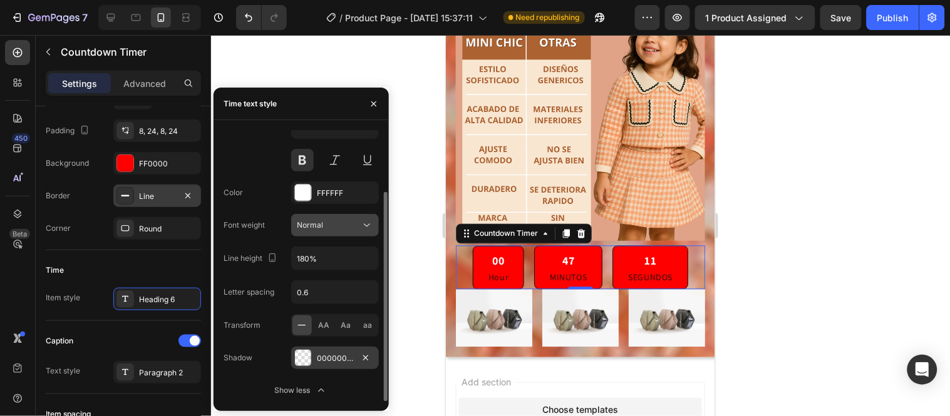
click at [363, 228] on icon at bounding box center [367, 225] width 13 height 13
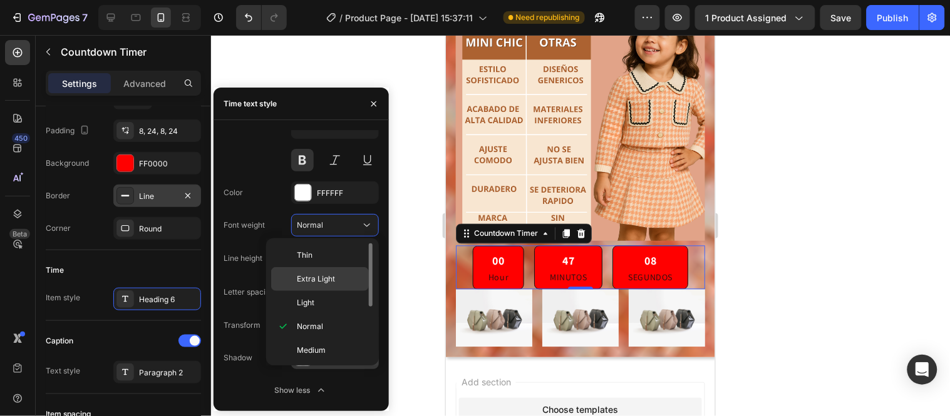
click at [342, 274] on p "Extra Light" at bounding box center [330, 279] width 66 height 11
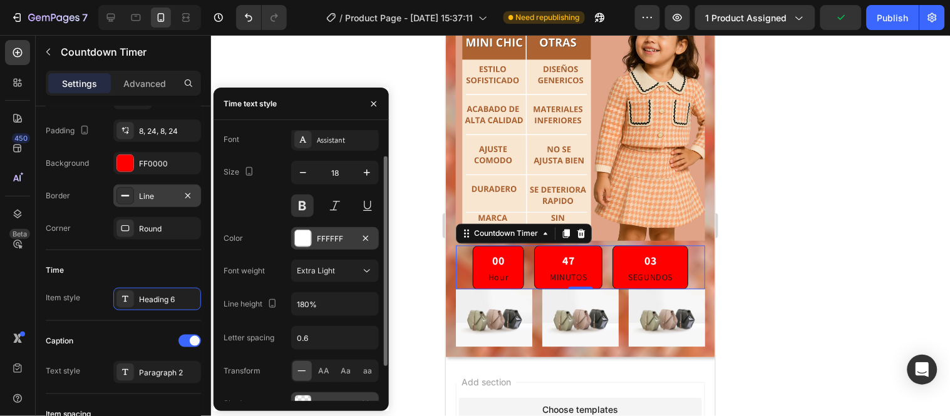
scroll to position [0, 0]
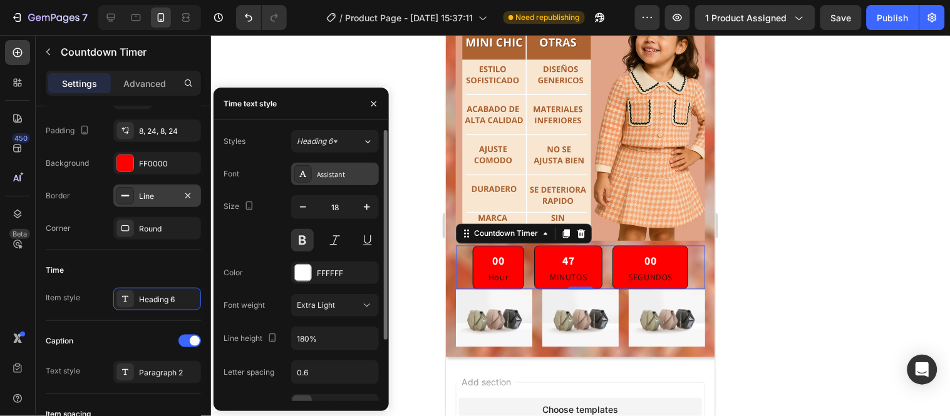
click at [349, 179] on div "Assistant" at bounding box center [346, 174] width 59 height 11
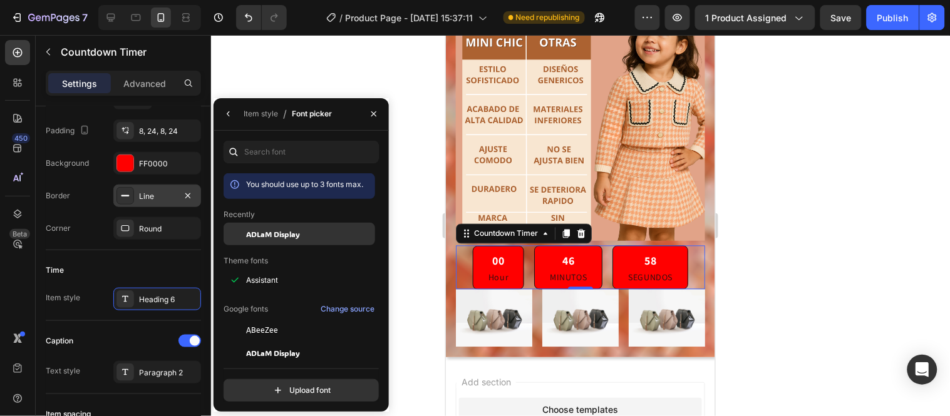
click at [302, 238] on div "ADLaM Display" at bounding box center [309, 234] width 126 height 11
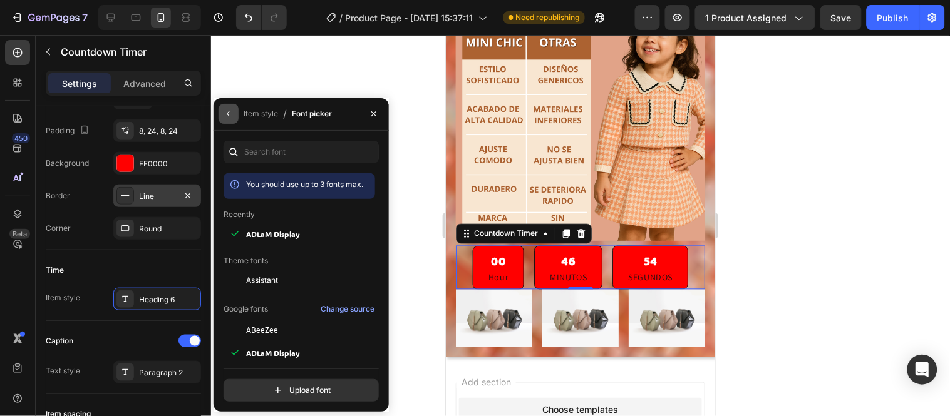
click at [230, 116] on icon "button" at bounding box center [229, 114] width 10 height 10
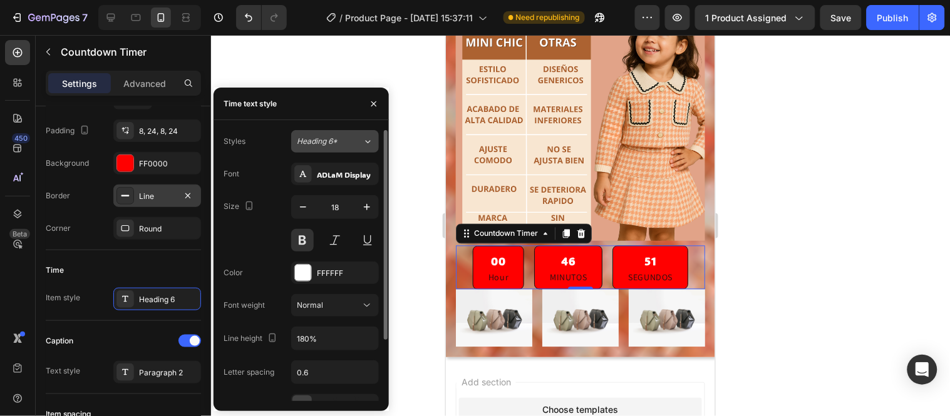
click at [359, 145] on div "Heading 6*" at bounding box center [330, 141] width 66 height 11
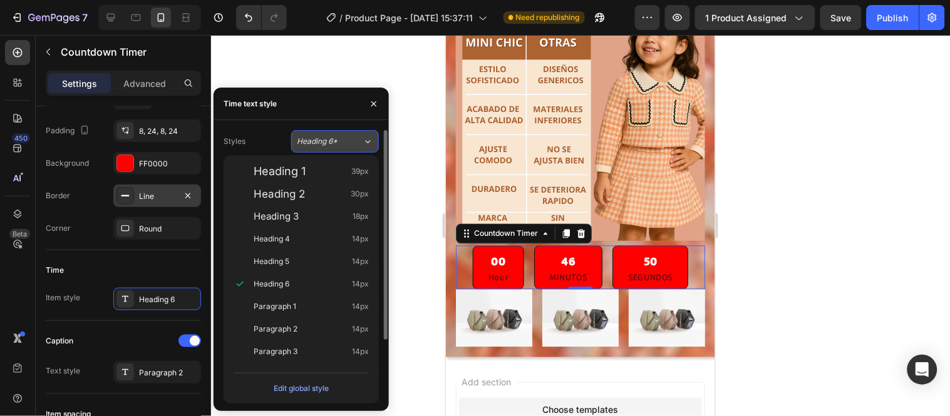
click at [359, 145] on div "Heading 6*" at bounding box center [330, 141] width 66 height 11
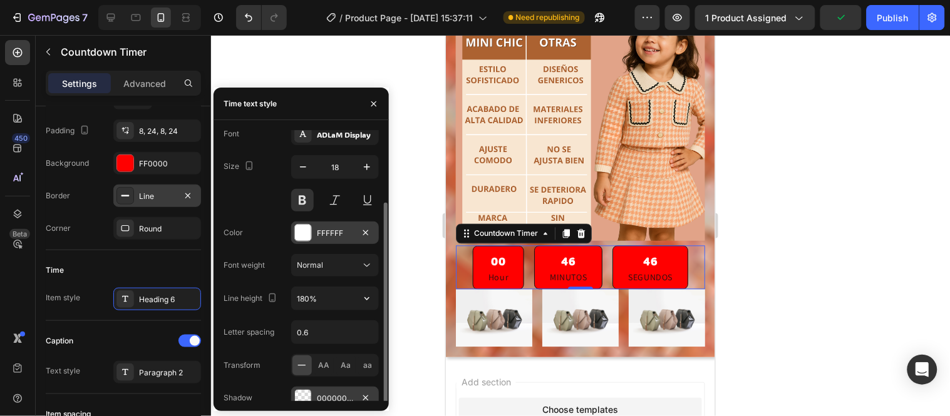
scroll to position [80, 0]
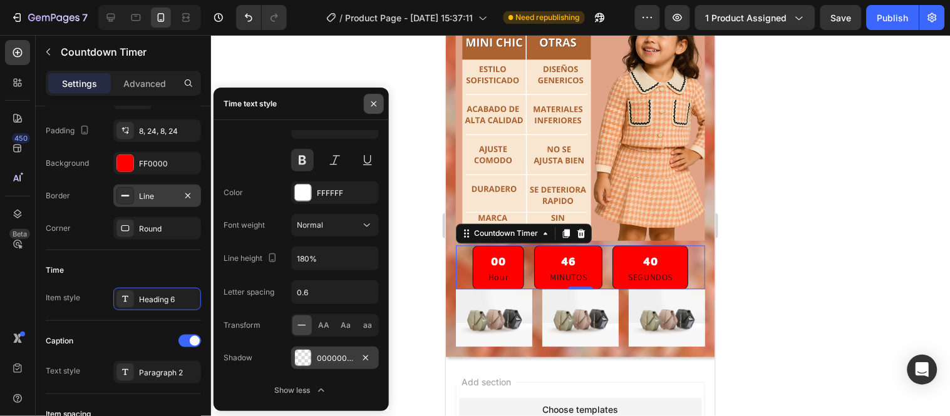
click at [373, 102] on icon "button" at bounding box center [373, 103] width 5 height 5
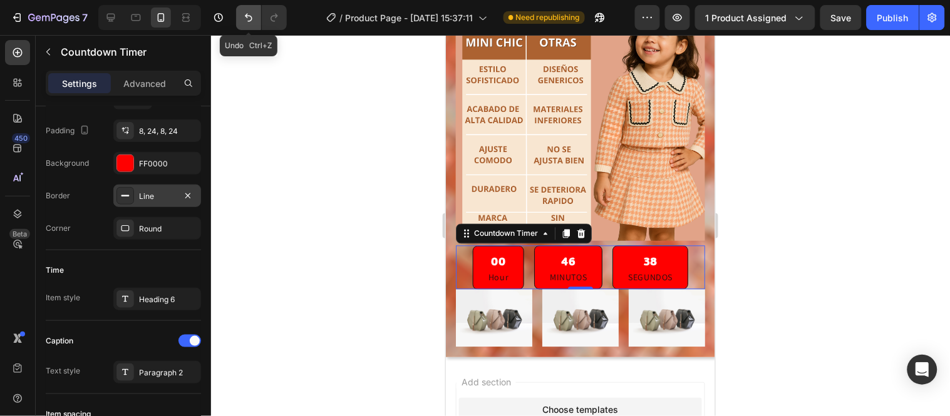
click at [252, 22] on icon "Undo/Redo" at bounding box center [248, 17] width 13 height 13
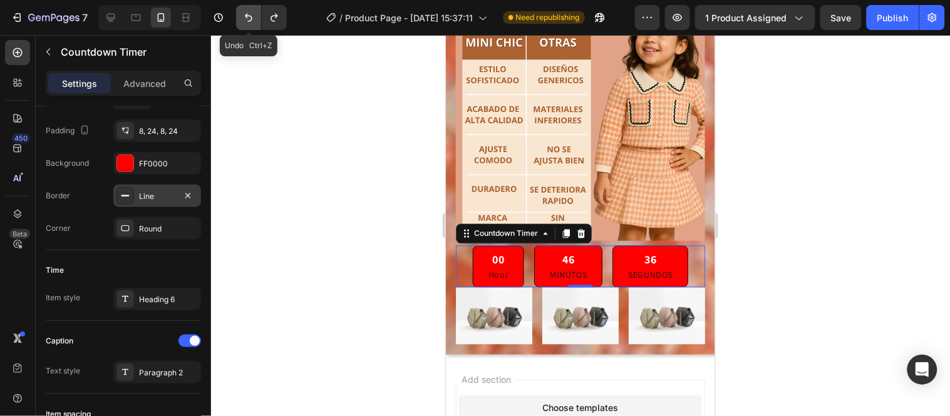
click at [252, 22] on icon "Undo/Redo" at bounding box center [248, 17] width 13 height 13
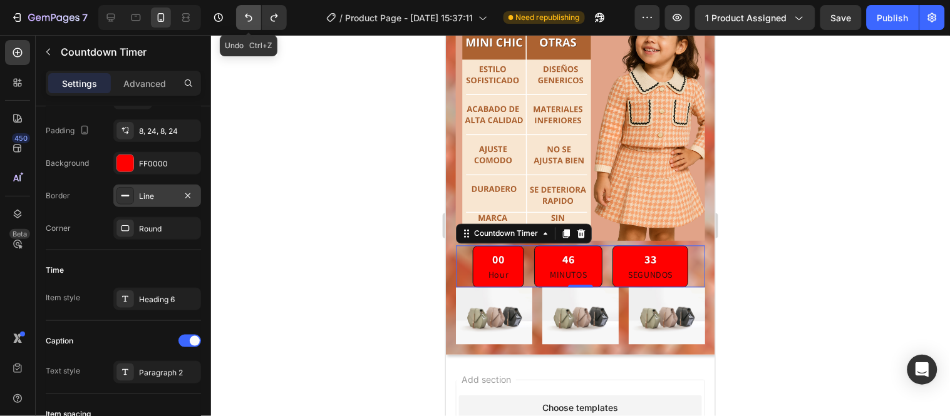
click at [252, 22] on icon "Undo/Redo" at bounding box center [248, 17] width 13 height 13
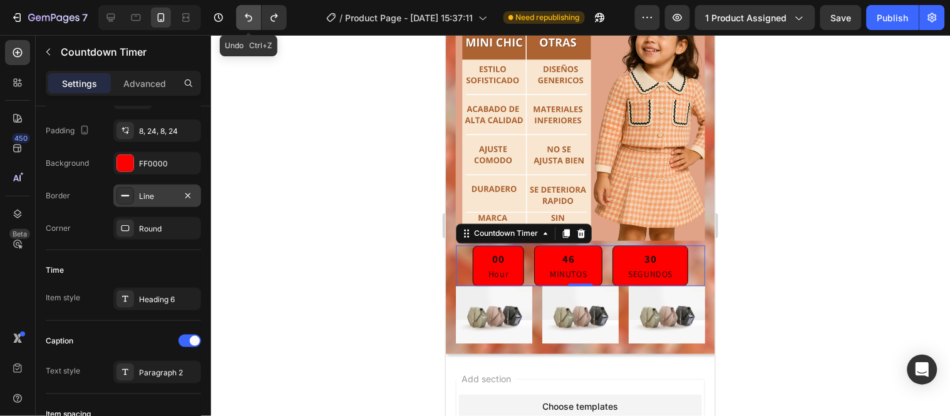
click at [252, 22] on icon "Undo/Redo" at bounding box center [248, 17] width 13 height 13
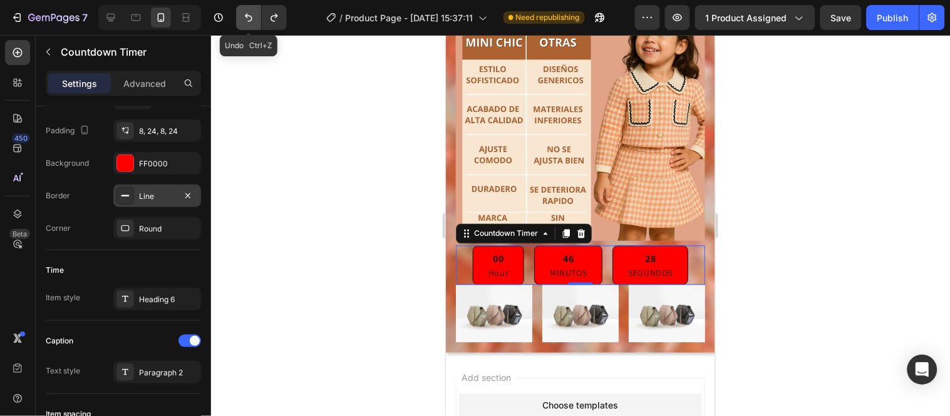
click at [252, 22] on icon "Undo/Redo" at bounding box center [248, 17] width 13 height 13
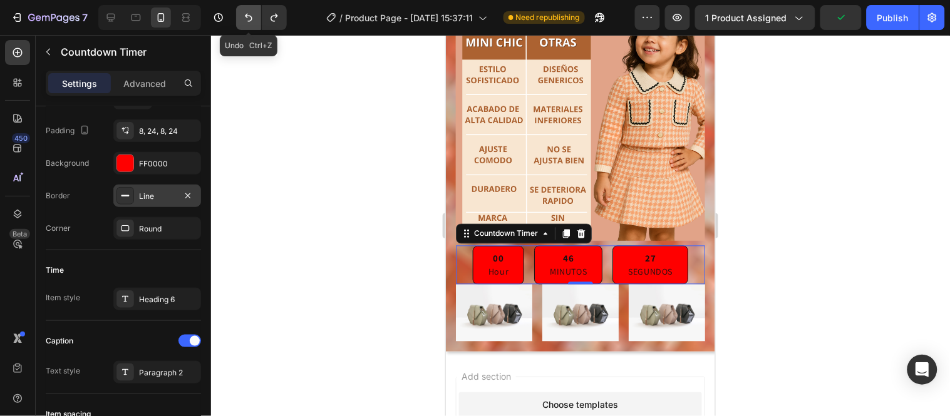
click at [252, 22] on icon "Undo/Redo" at bounding box center [248, 17] width 13 height 13
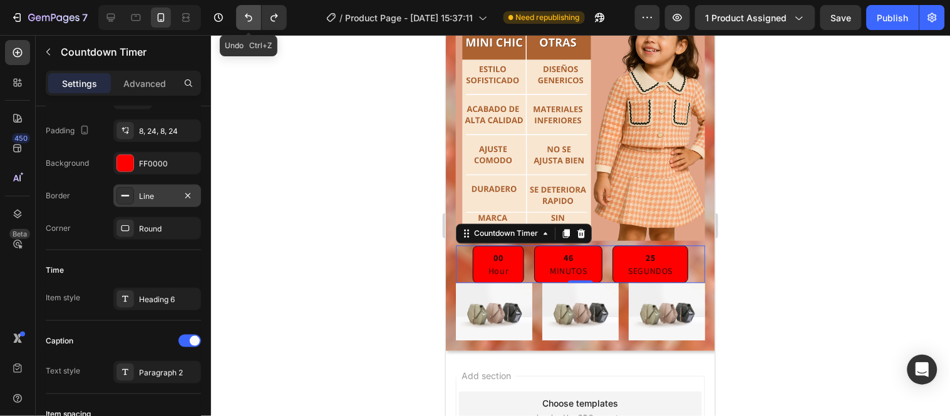
click at [252, 22] on icon "Undo/Redo" at bounding box center [248, 17] width 13 height 13
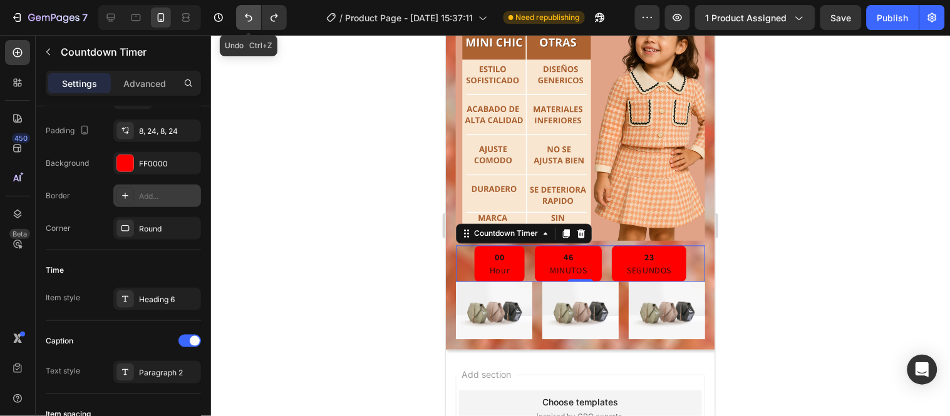
click at [252, 22] on icon "Undo/Redo" at bounding box center [248, 17] width 13 height 13
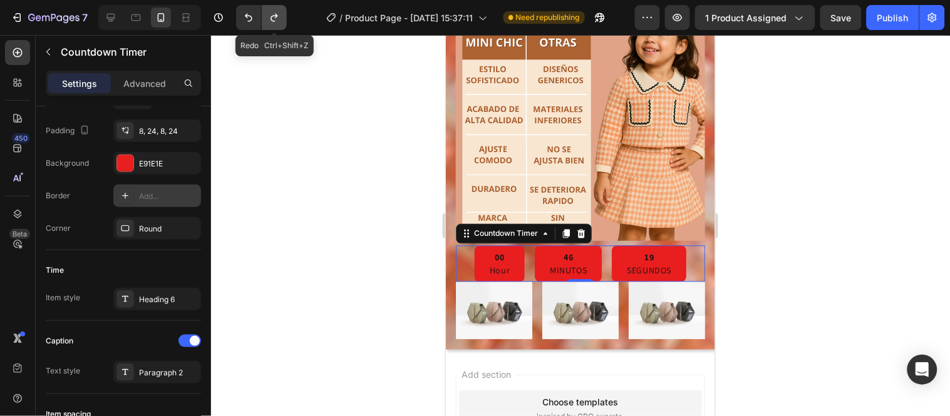
click at [270, 19] on icon "Undo/Redo" at bounding box center [274, 17] width 13 height 13
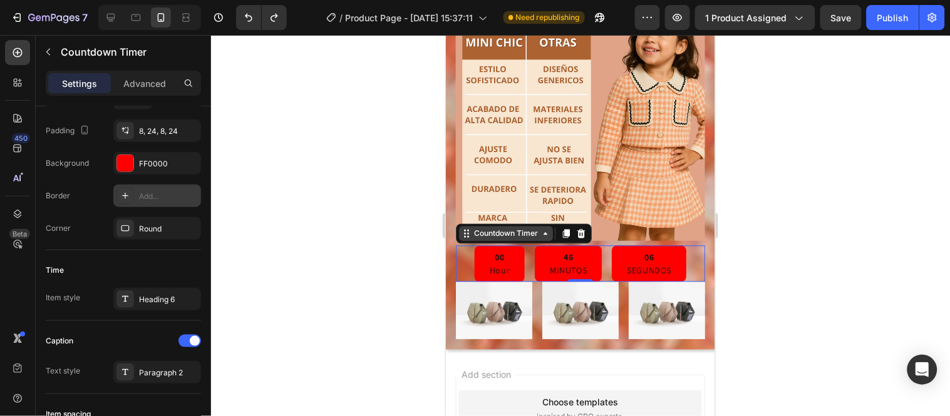
click at [537, 228] on div "Countdown Timer" at bounding box center [505, 233] width 69 height 11
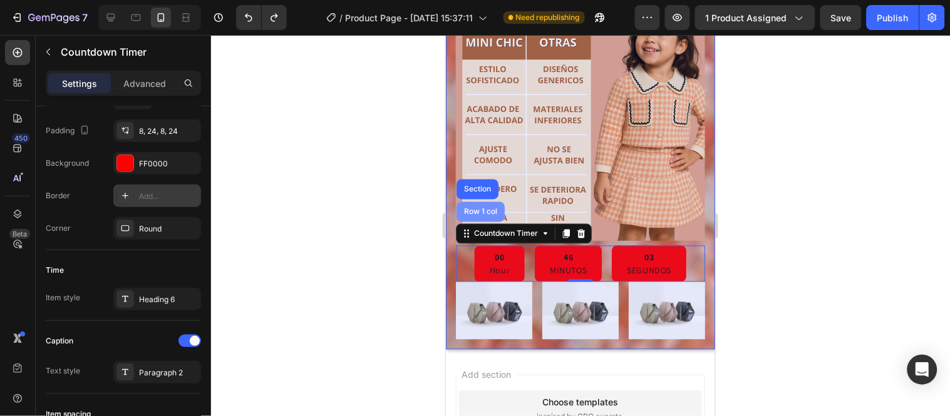
click at [488, 208] on div "Row 1 col" at bounding box center [480, 212] width 38 height 8
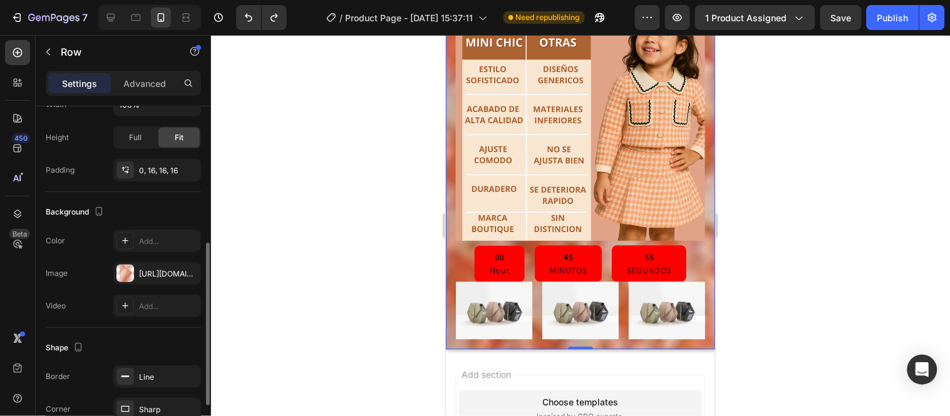
scroll to position [289, 0]
click at [163, 243] on div "Add..." at bounding box center [168, 240] width 59 height 11
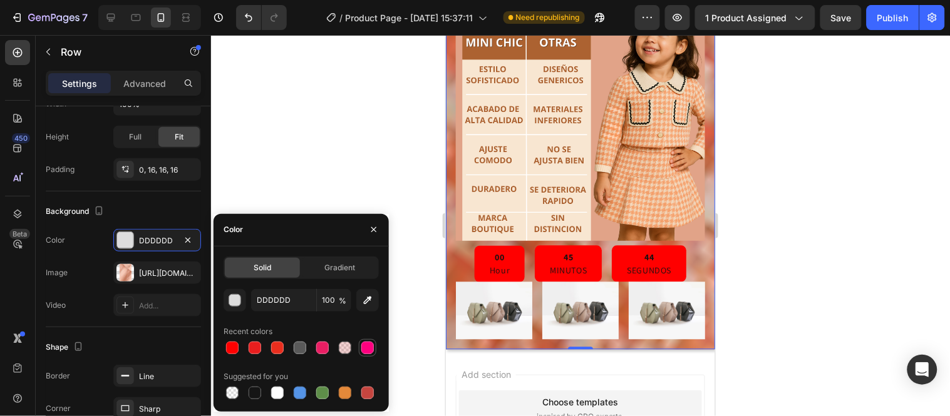
click at [370, 349] on div at bounding box center [367, 348] width 13 height 13
click at [278, 391] on div at bounding box center [277, 393] width 13 height 13
click at [347, 389] on div at bounding box center [345, 393] width 13 height 13
type input "E4893A"
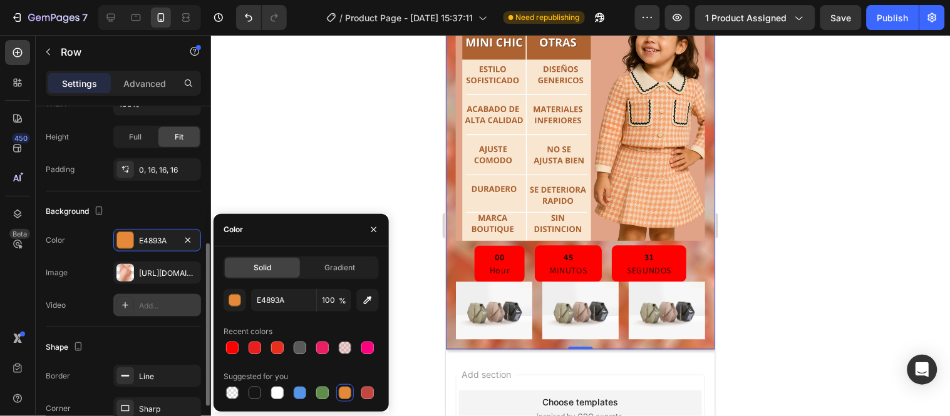
click at [164, 309] on div "Add..." at bounding box center [168, 306] width 59 height 11
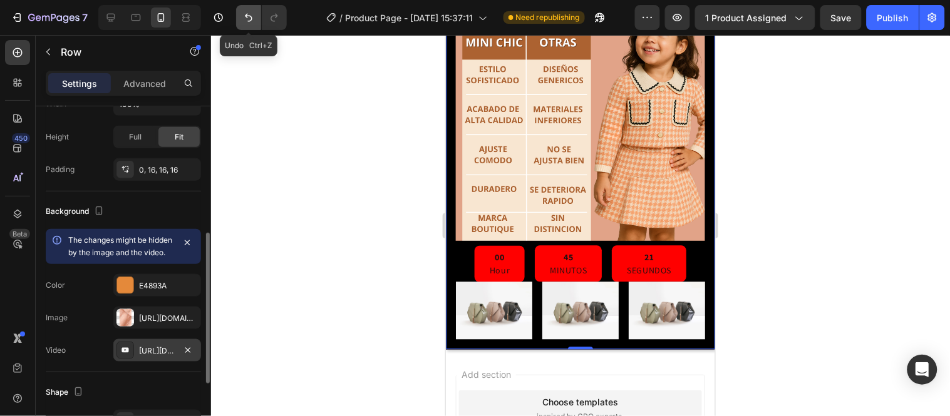
click at [249, 16] on icon "Undo/Redo" at bounding box center [249, 18] width 8 height 8
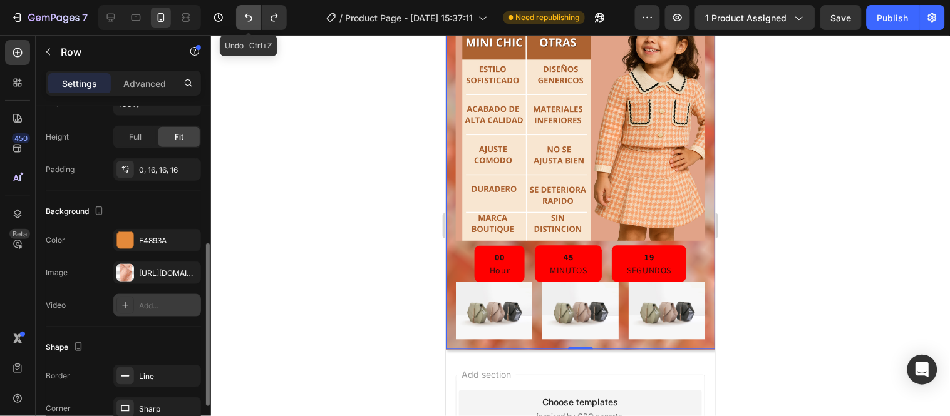
click at [249, 16] on icon "Undo/Redo" at bounding box center [249, 18] width 8 height 8
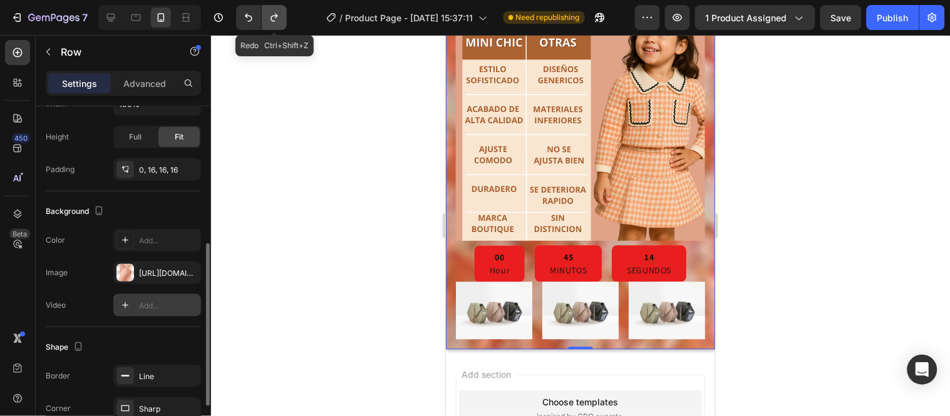
click at [272, 18] on icon "Undo/Redo" at bounding box center [274, 17] width 13 height 13
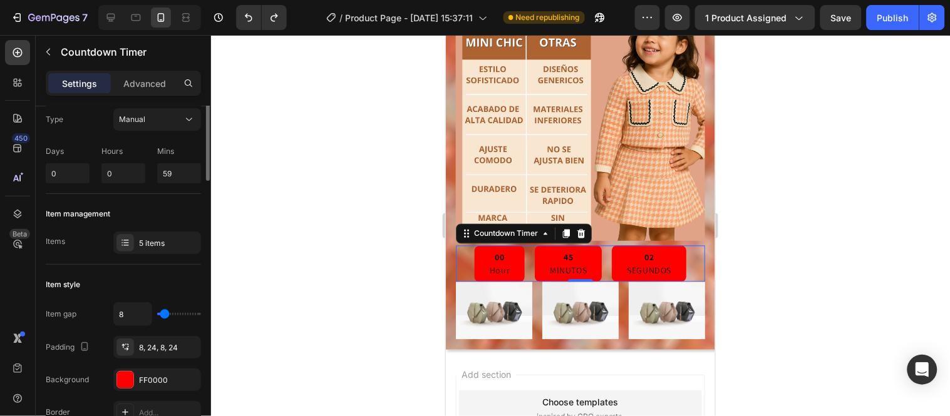
scroll to position [0, 0]
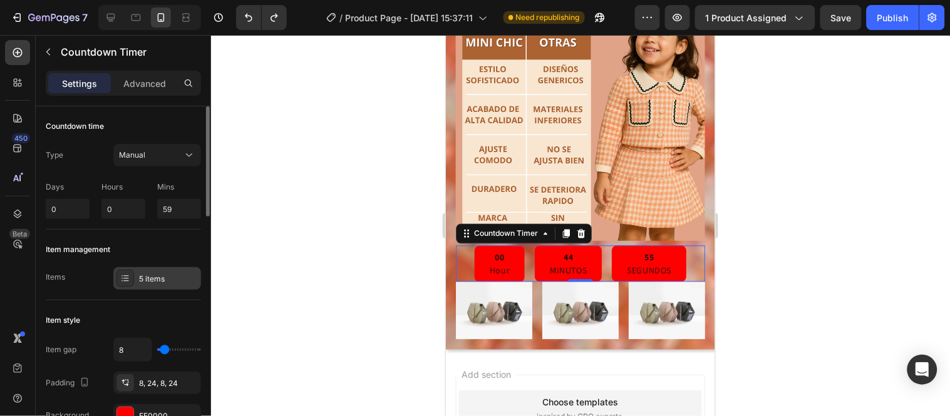
click at [168, 272] on div "5 items" at bounding box center [157, 278] width 88 height 23
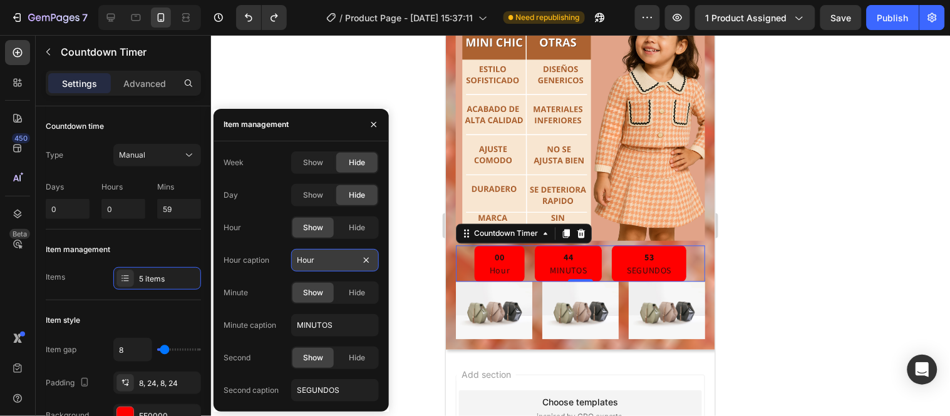
click at [334, 261] on input "Hour" at bounding box center [335, 260] width 88 height 23
type input "HORAS"
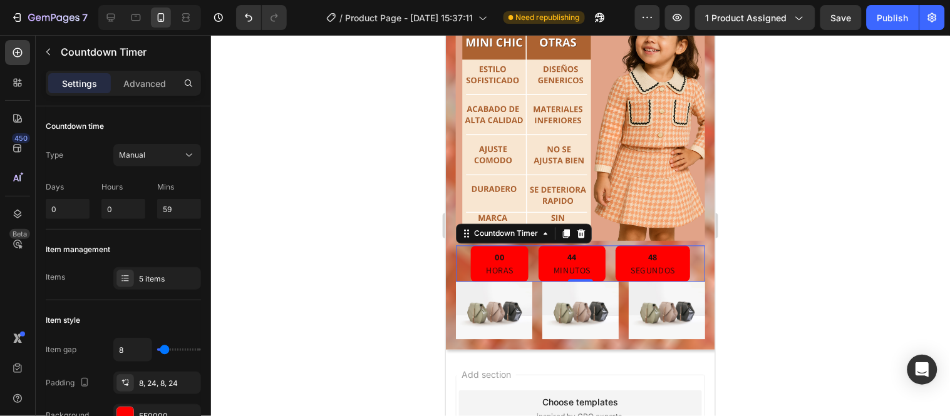
click at [414, 272] on div at bounding box center [580, 225] width 739 height 381
click at [505, 265] on p "HORAS" at bounding box center [499, 271] width 28 height 13
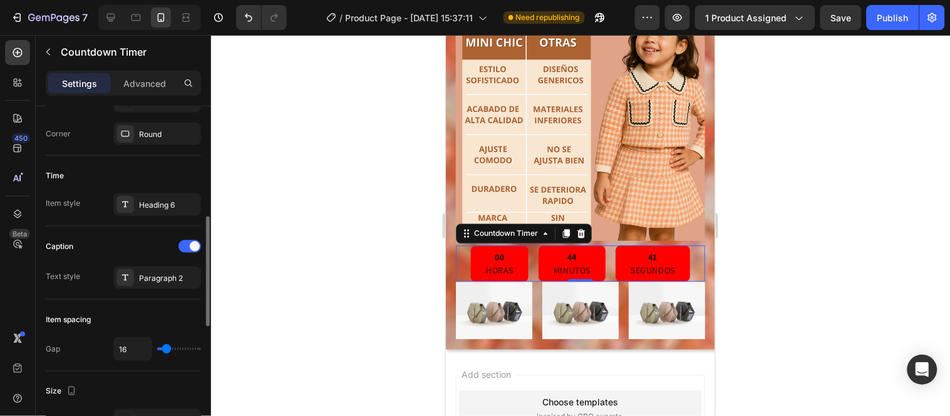
scroll to position [346, 0]
click at [141, 282] on div "Paragraph 2" at bounding box center [168, 279] width 59 height 11
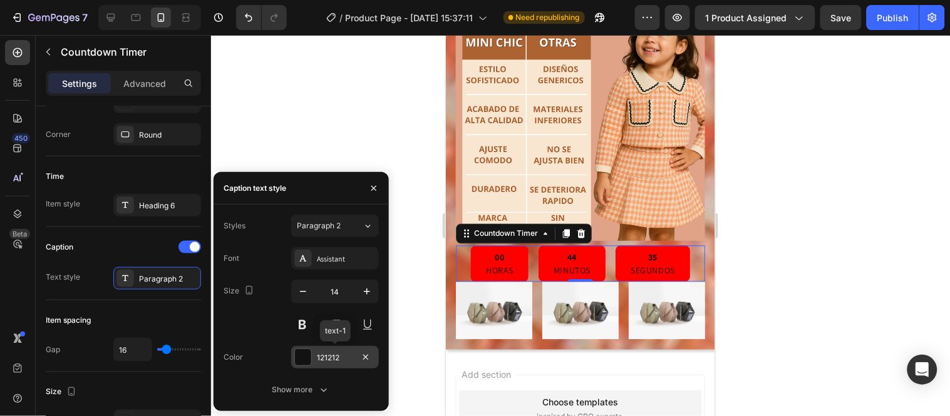
click at [322, 357] on div "121212" at bounding box center [335, 357] width 36 height 11
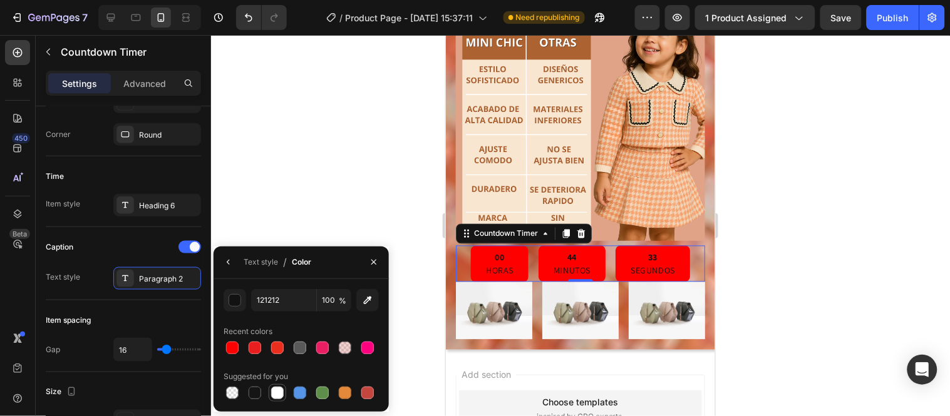
click at [277, 392] on div at bounding box center [277, 393] width 13 height 13
type input "FFFFFF"
click at [227, 264] on icon "button" at bounding box center [229, 262] width 10 height 10
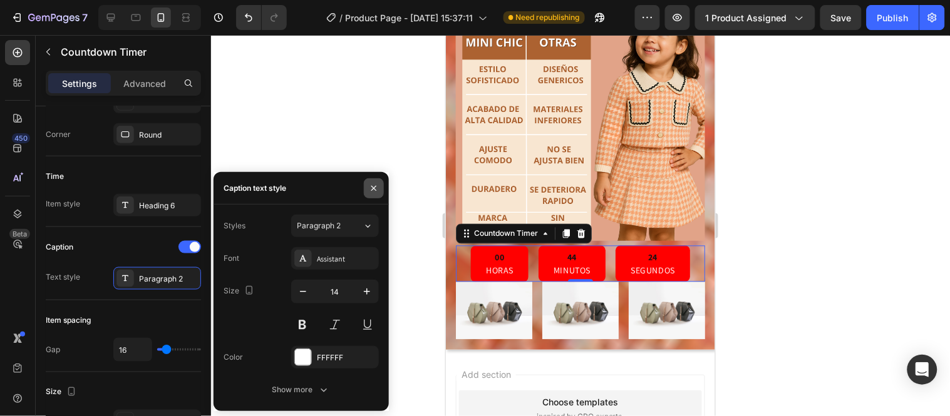
click at [372, 192] on icon "button" at bounding box center [374, 188] width 10 height 10
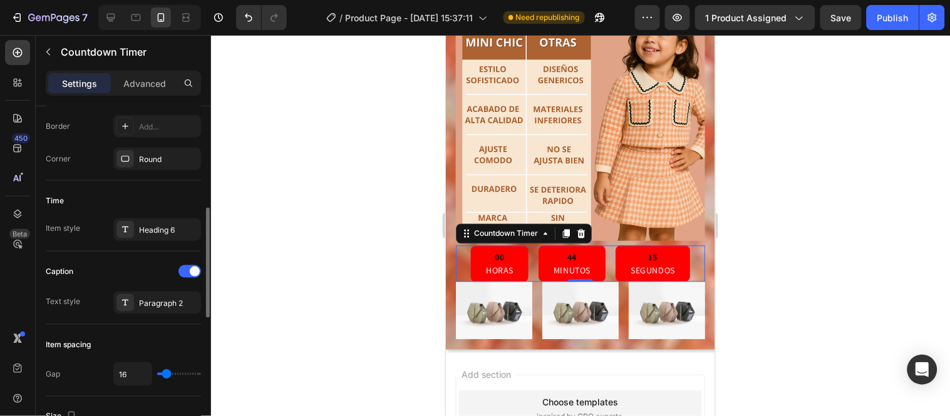
scroll to position [321, 0]
click at [160, 232] on div "Heading 6" at bounding box center [168, 230] width 59 height 11
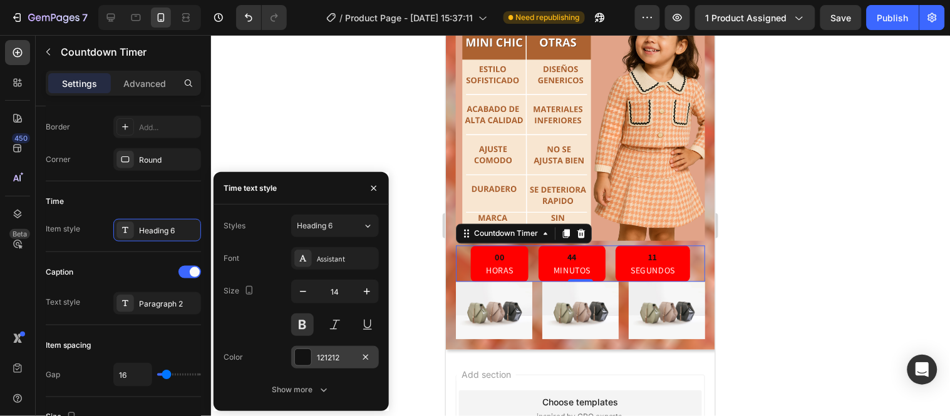
click at [319, 356] on div "121212" at bounding box center [335, 357] width 36 height 11
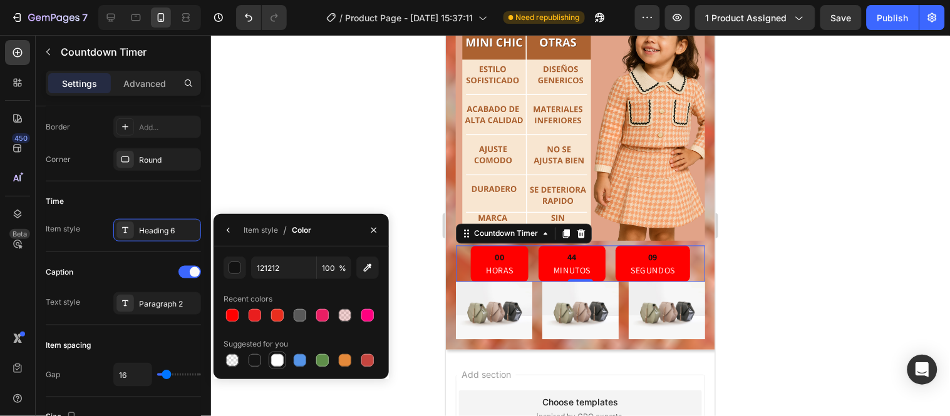
click at [277, 361] on div at bounding box center [277, 360] width 13 height 13
type input "FFFFFF"
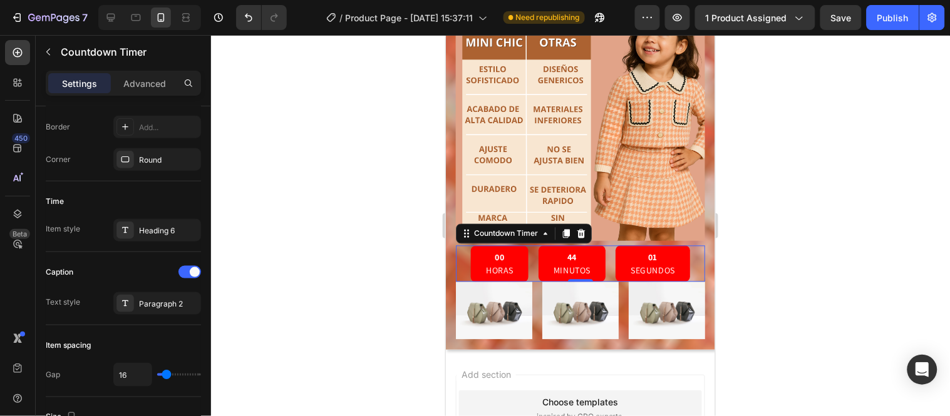
click at [292, 188] on div at bounding box center [580, 225] width 739 height 381
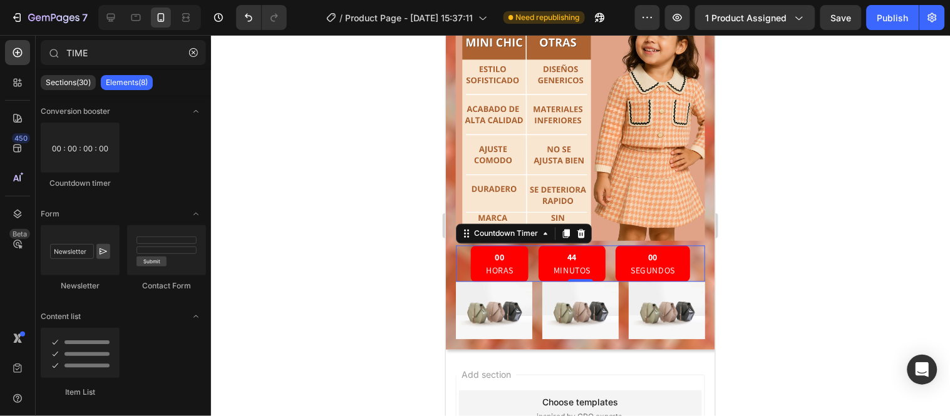
click at [520, 245] on div "00 HORAS" at bounding box center [499, 263] width 58 height 36
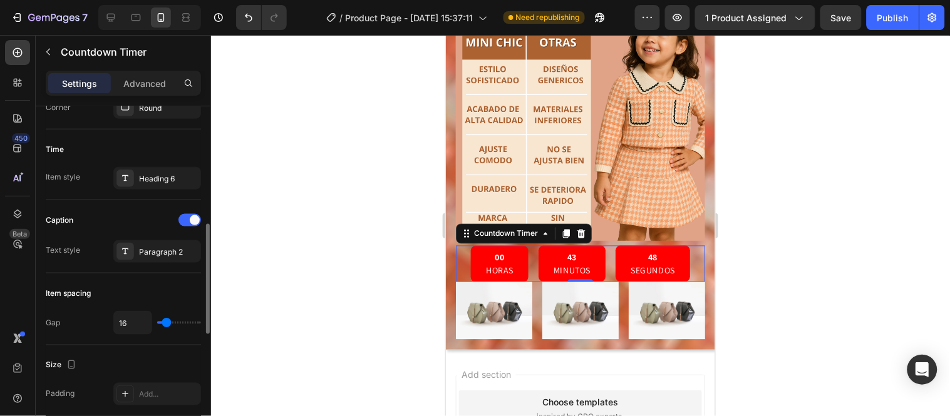
scroll to position [374, 0]
click at [154, 255] on div "Paragraph 2" at bounding box center [168, 251] width 59 height 11
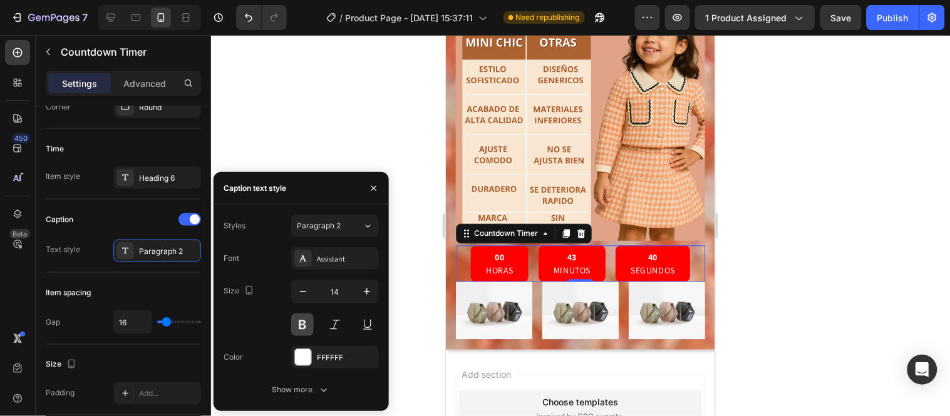
click at [306, 327] on button at bounding box center [302, 325] width 23 height 23
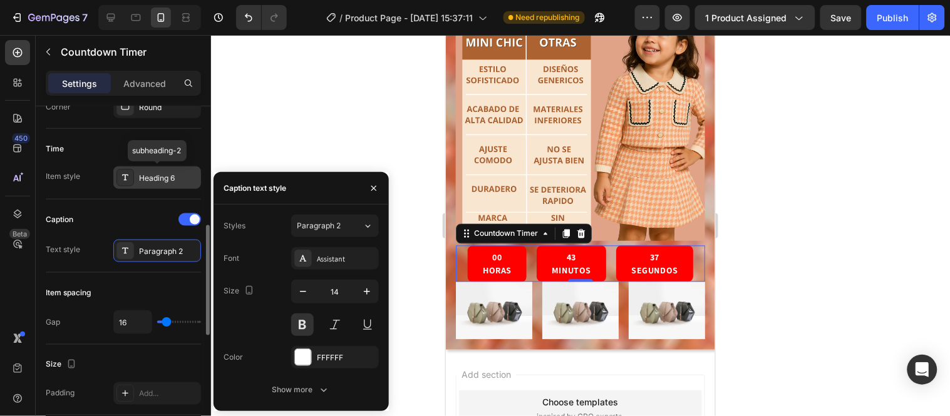
click at [172, 183] on div "Heading 6" at bounding box center [168, 178] width 59 height 11
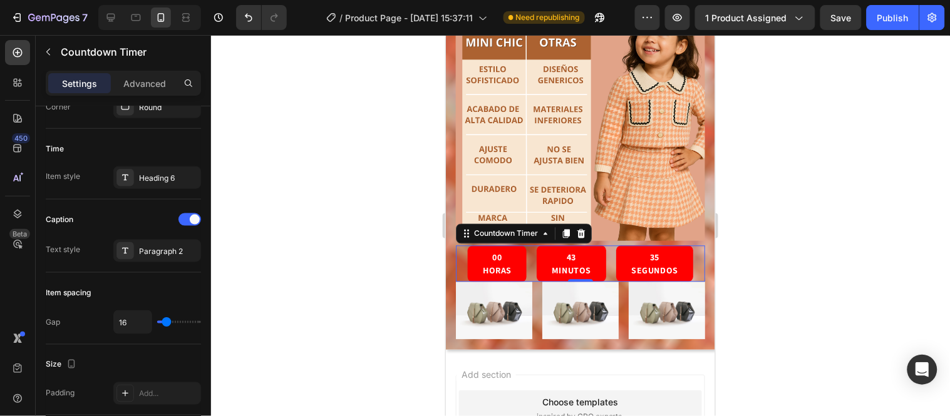
click at [421, 244] on div at bounding box center [580, 225] width 739 height 381
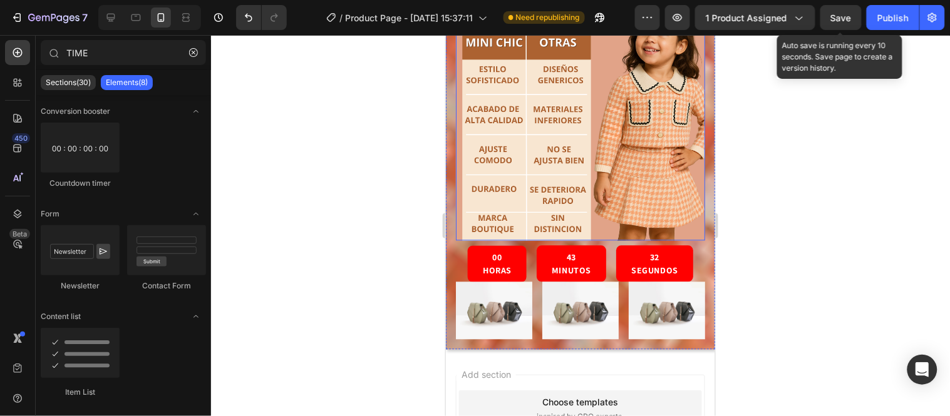
click at [850, 20] on span "Save" at bounding box center [841, 18] width 21 height 11
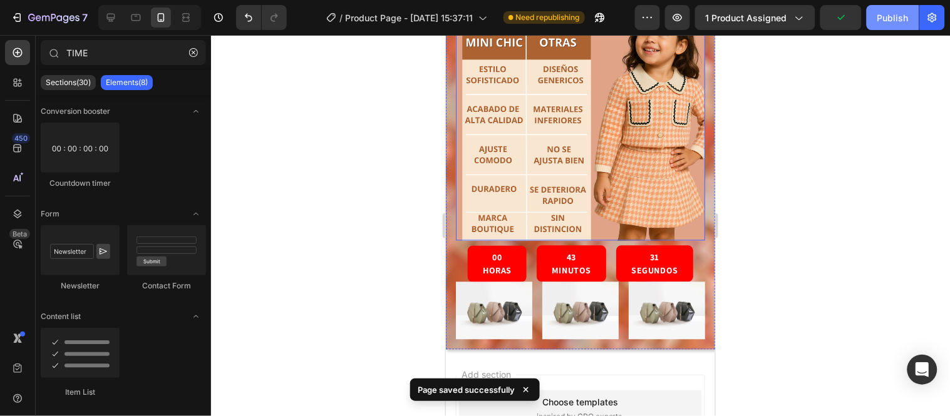
click at [886, 15] on div "Publish" at bounding box center [892, 17] width 31 height 13
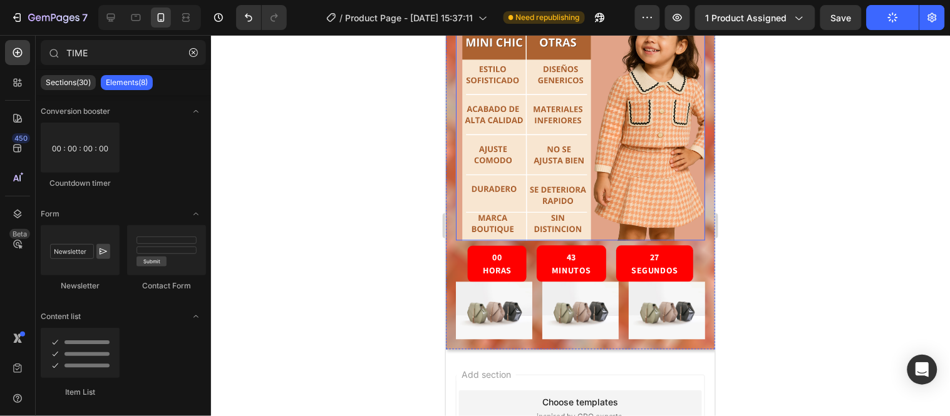
click at [886, 15] on button "Publish" at bounding box center [892, 17] width 53 height 25
drag, startPoint x: 886, startPoint y: 15, endPoint x: 386, endPoint y: 213, distance: 538.5
click at [386, 213] on div at bounding box center [580, 225] width 739 height 381
click at [360, 157] on div at bounding box center [580, 225] width 739 height 381
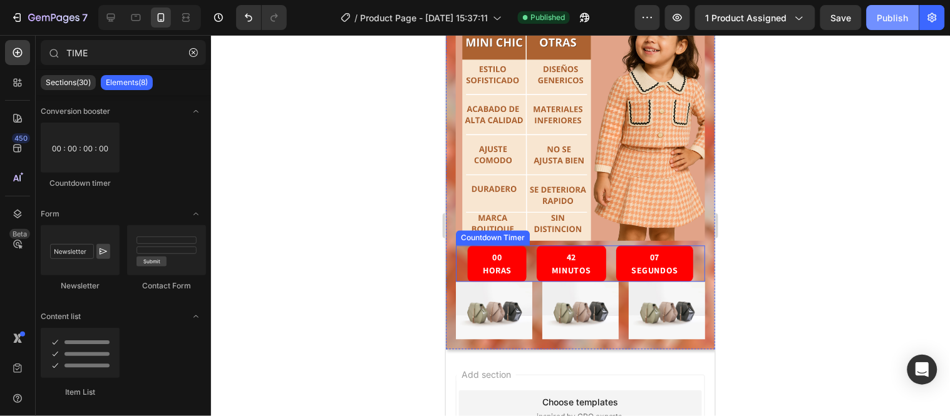
click at [503, 265] on p "HORAS" at bounding box center [496, 271] width 29 height 13
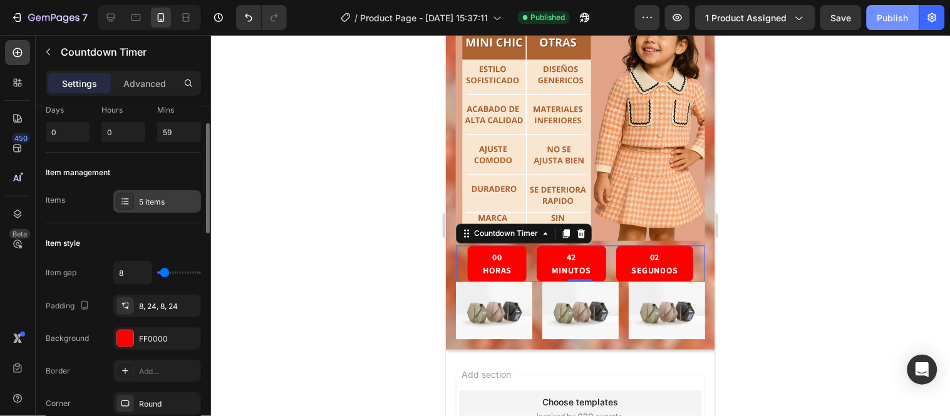
scroll to position [78, 0]
click at [162, 308] on div "8, 24, 8, 24" at bounding box center [157, 306] width 36 height 11
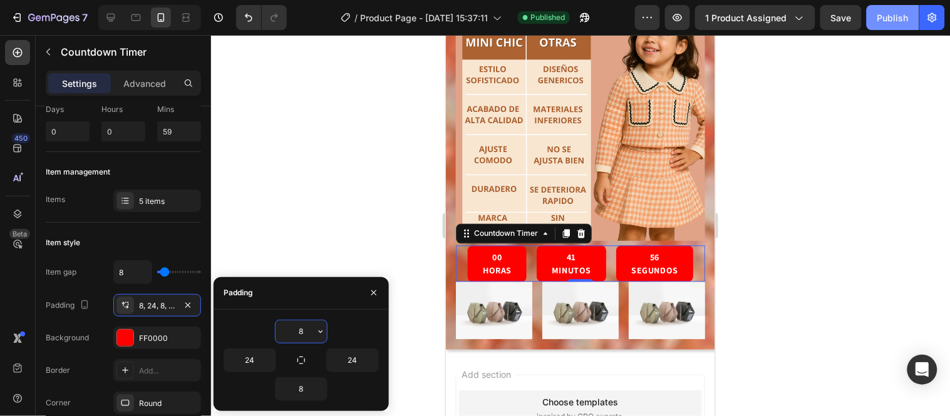
click at [307, 329] on input "8" at bounding box center [300, 332] width 51 height 23
click at [254, 354] on input "24" at bounding box center [249, 360] width 51 height 23
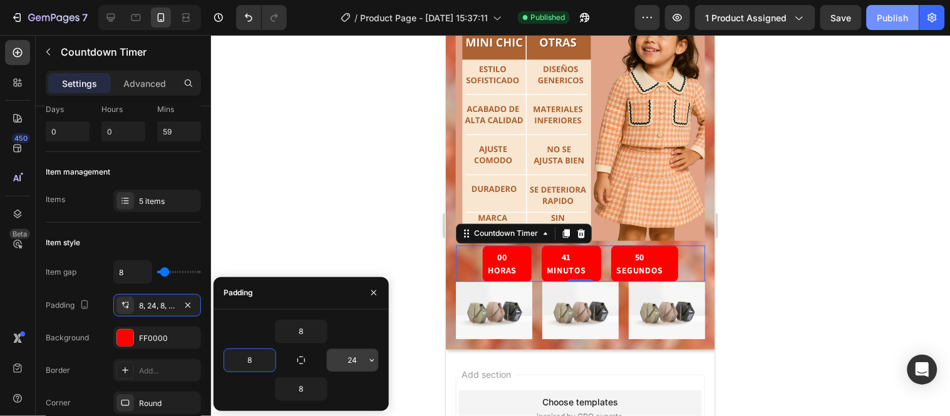
type input "8"
click at [361, 361] on input "24" at bounding box center [352, 360] width 51 height 23
type input "8"
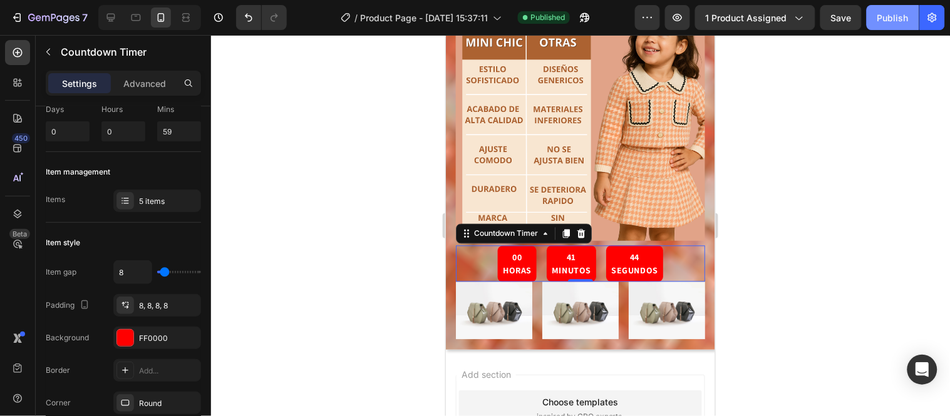
click at [359, 241] on div at bounding box center [580, 225] width 739 height 381
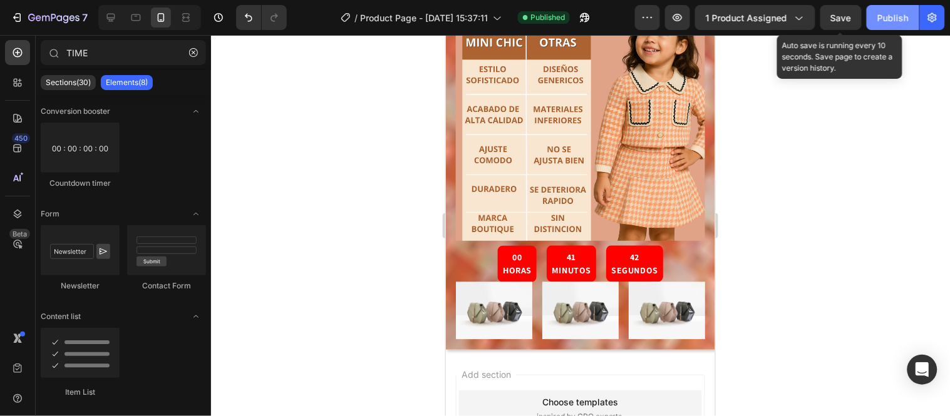
click at [835, 23] on div "Save" at bounding box center [841, 17] width 21 height 13
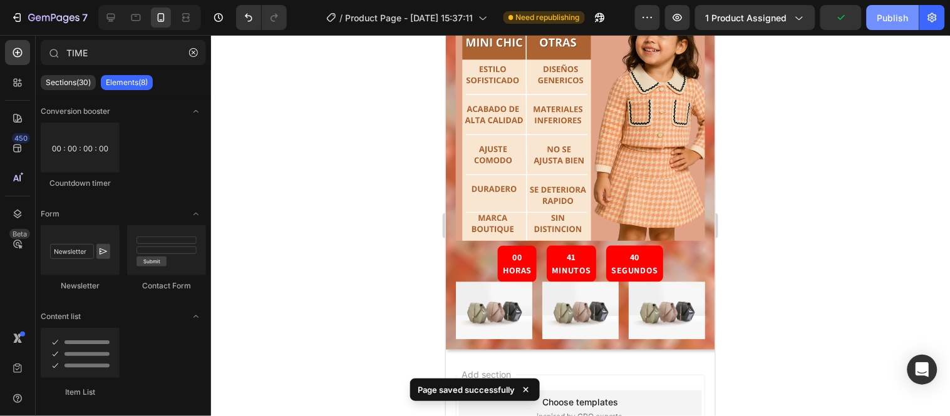
click at [903, 16] on div "Publish" at bounding box center [892, 17] width 31 height 13
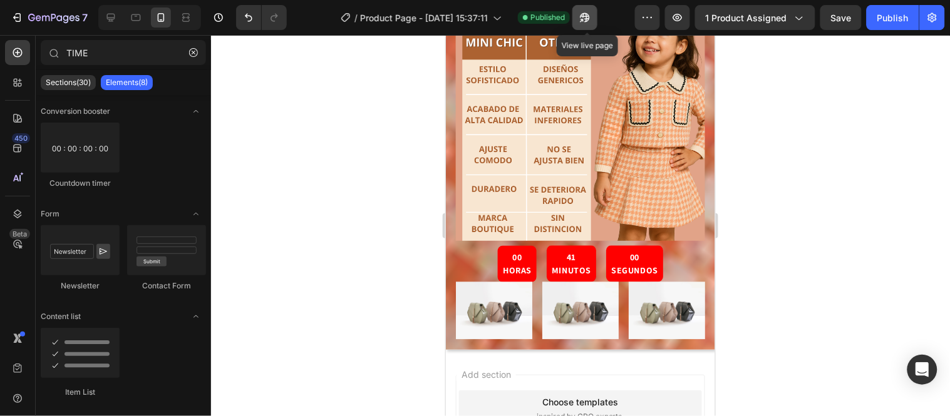
click at [591, 21] on icon "button" at bounding box center [584, 17] width 13 height 13
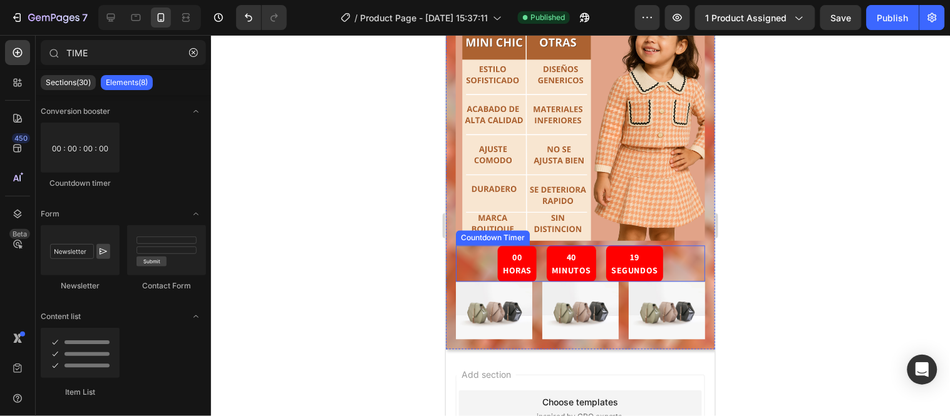
click at [551, 250] on div "40" at bounding box center [570, 257] width 39 height 14
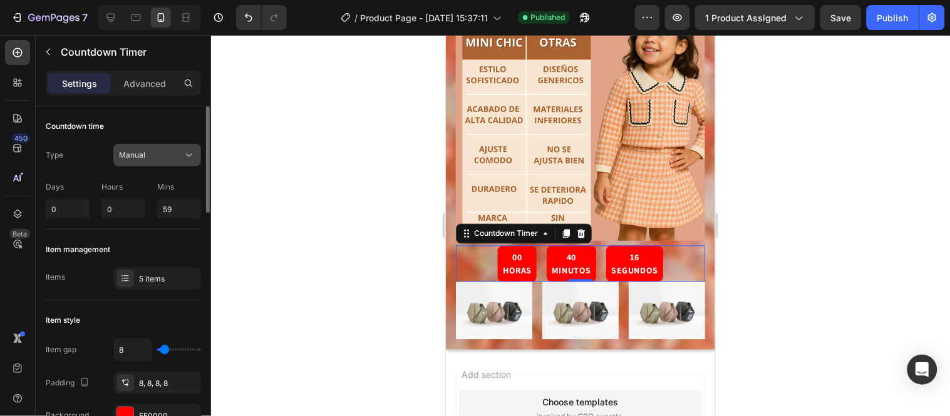
click at [186, 155] on icon at bounding box center [189, 155] width 13 height 13
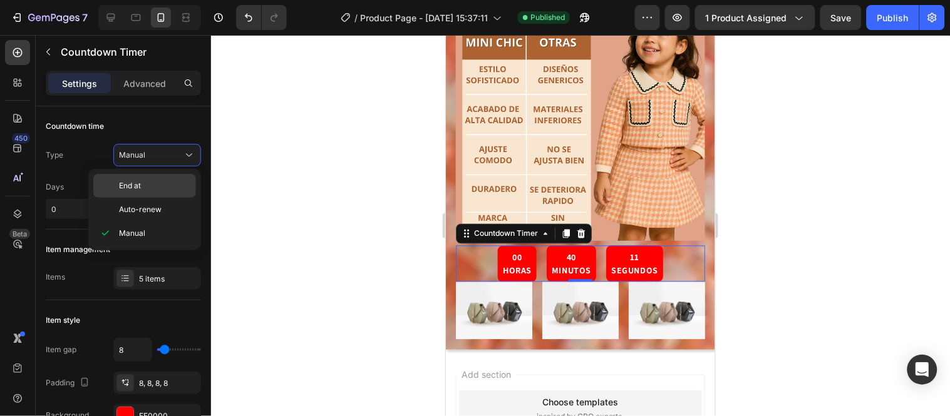
click at [174, 188] on p "End at" at bounding box center [154, 185] width 71 height 11
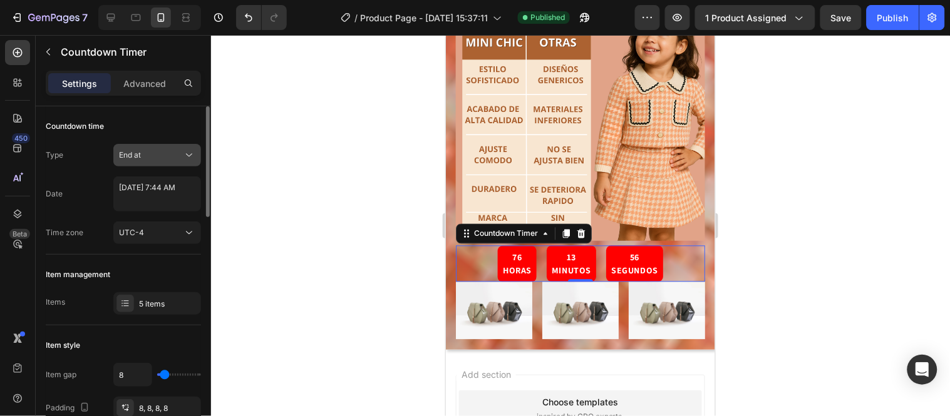
click at [182, 153] on div "End at" at bounding box center [151, 155] width 64 height 11
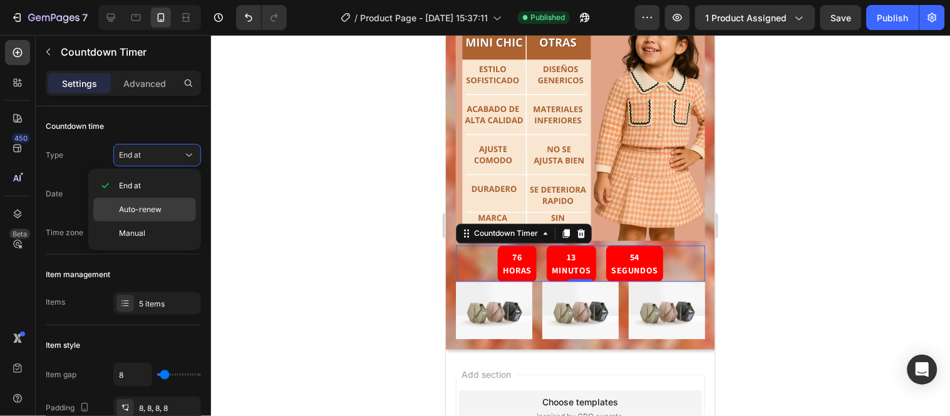
click at [167, 205] on p "Auto-renew" at bounding box center [154, 209] width 71 height 11
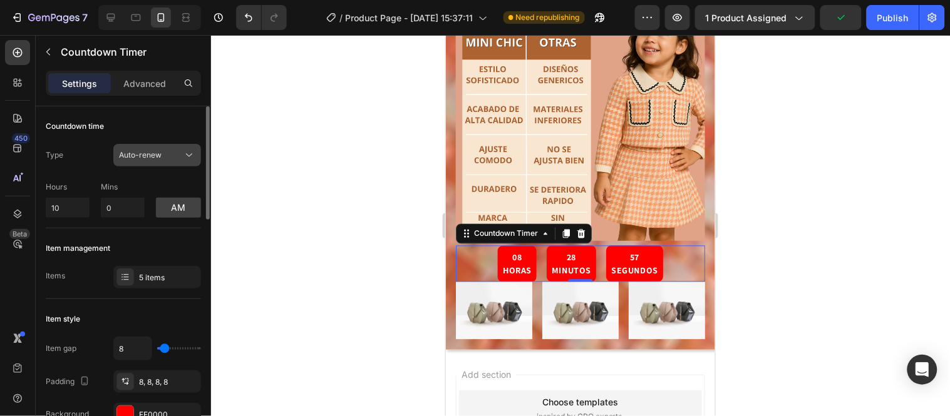
click at [184, 153] on icon at bounding box center [189, 155] width 13 height 13
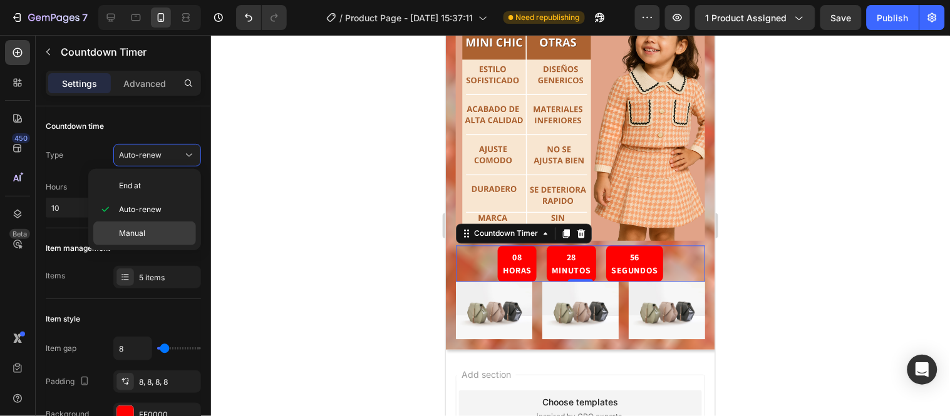
click at [155, 227] on div "Manual" at bounding box center [144, 234] width 103 height 24
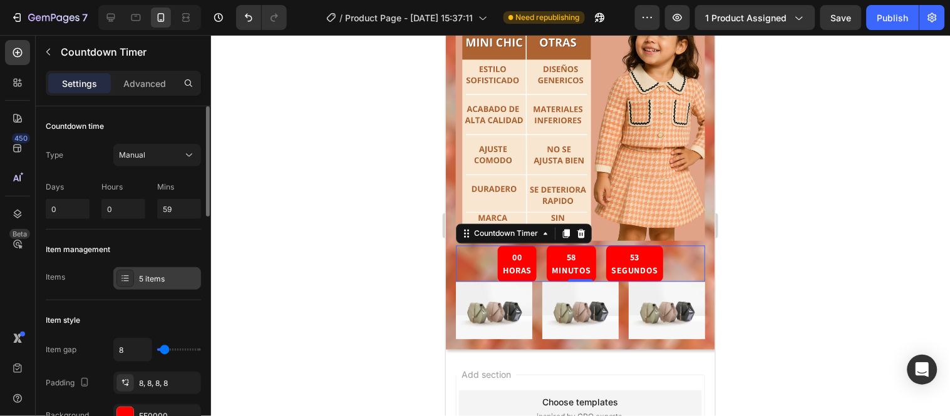
click at [151, 284] on div "5 items" at bounding box center [157, 278] width 88 height 23
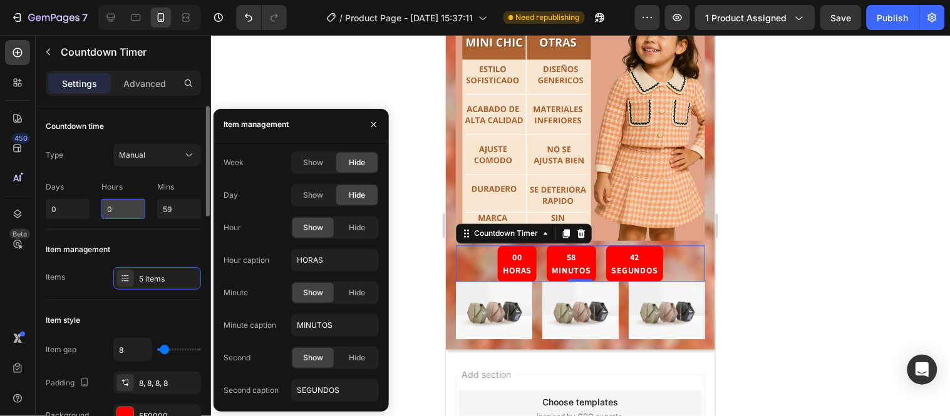
click at [133, 207] on input "0" at bounding box center [123, 209] width 44 height 20
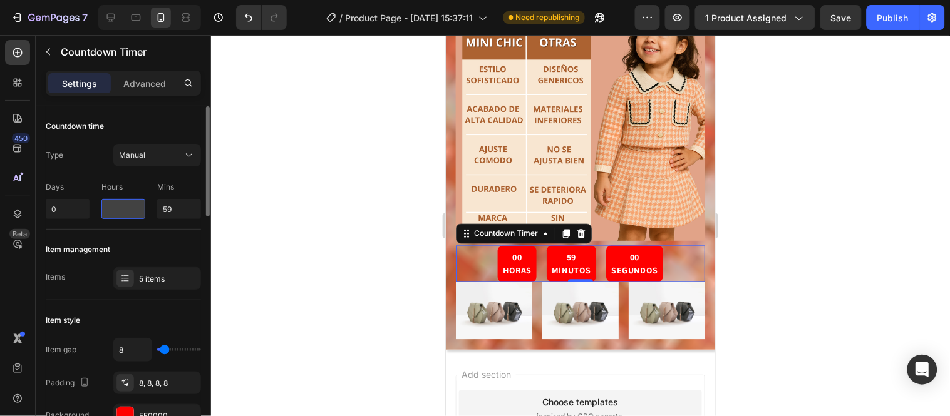
type input "1"
click at [251, 190] on div at bounding box center [580, 225] width 739 height 381
click at [116, 208] on input "1" at bounding box center [123, 209] width 44 height 20
type input "1"
type input "0"
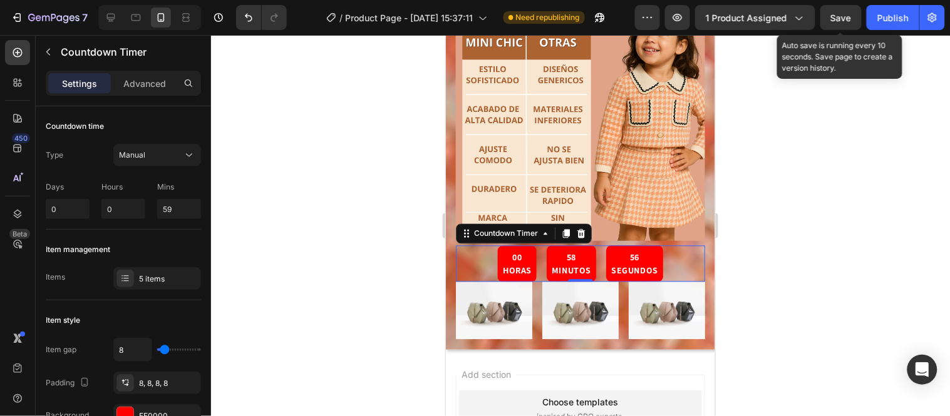
click at [843, 13] on span "Save" at bounding box center [841, 18] width 21 height 11
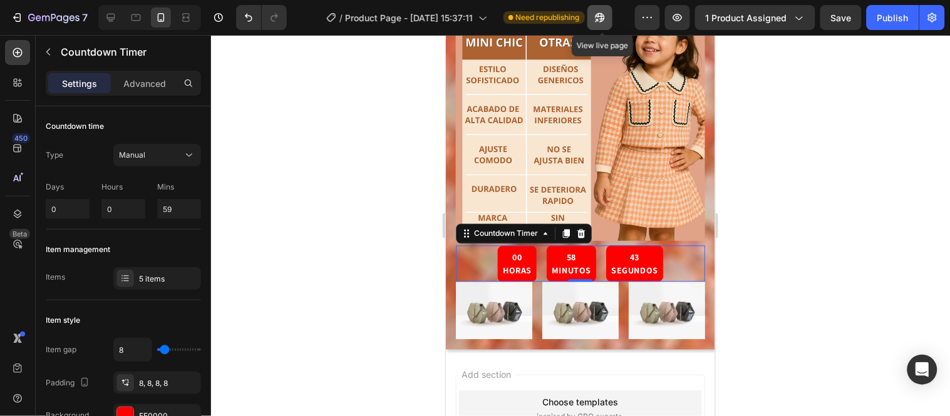
click at [605, 17] on icon "button" at bounding box center [600, 17] width 13 height 13
click at [605, 165] on img at bounding box center [579, 115] width 249 height 249
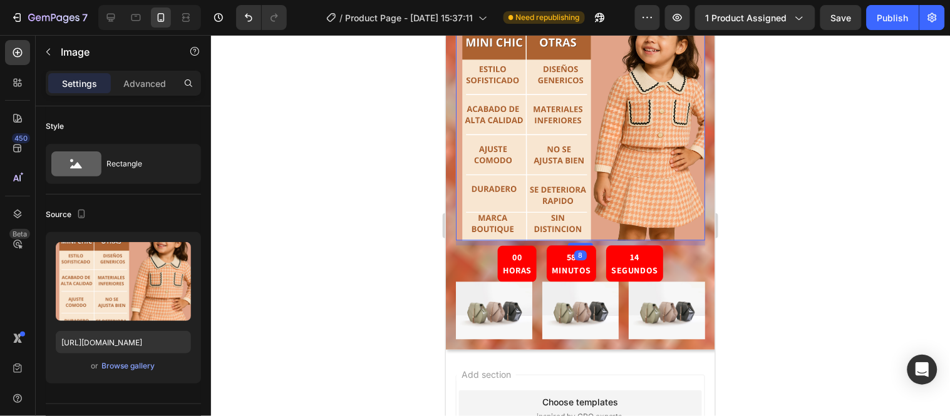
click at [326, 201] on div at bounding box center [580, 225] width 739 height 381
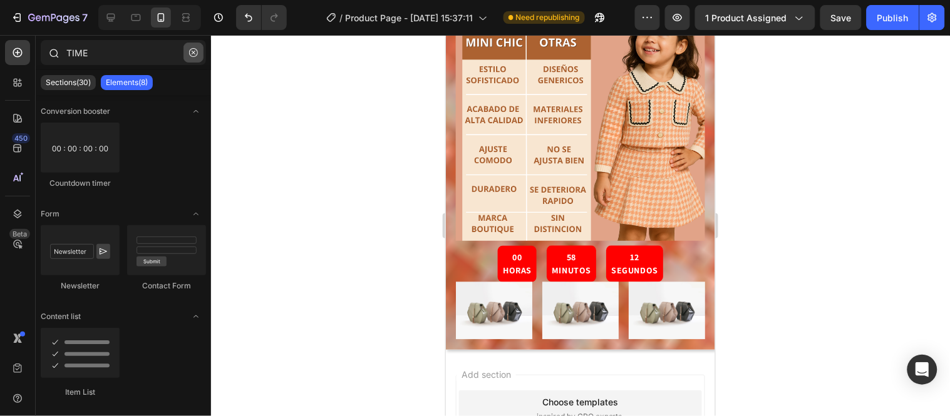
click at [190, 54] on icon "button" at bounding box center [193, 52] width 9 height 9
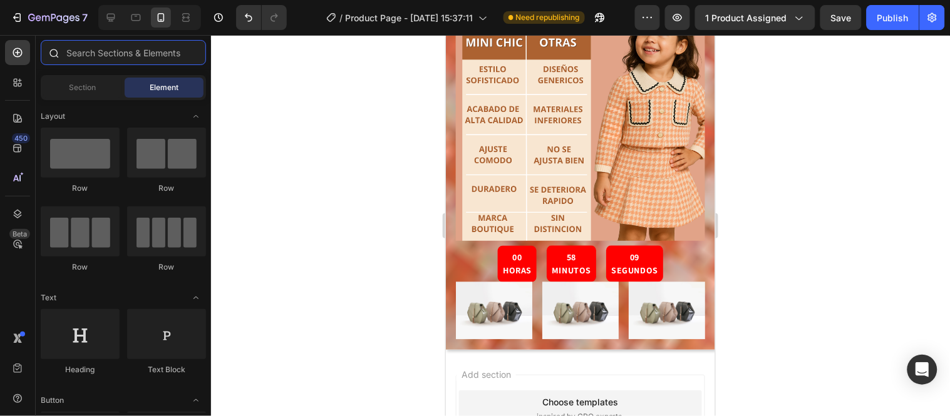
click at [163, 58] on input "text" at bounding box center [123, 52] width 165 height 25
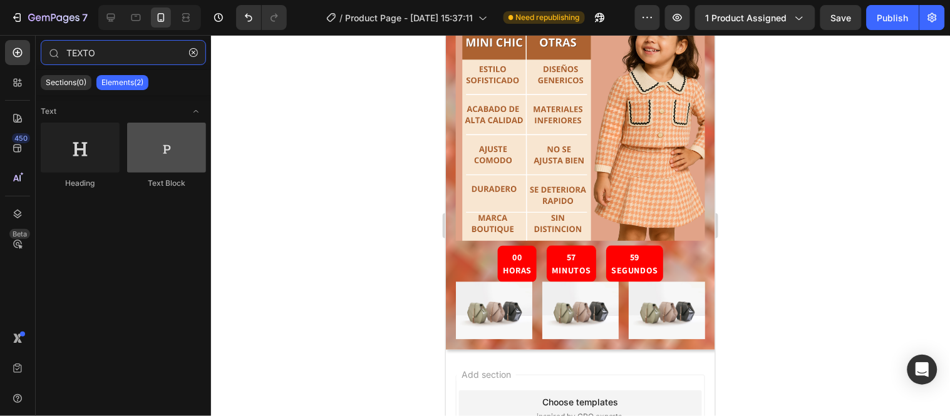
type input "TEXTO"
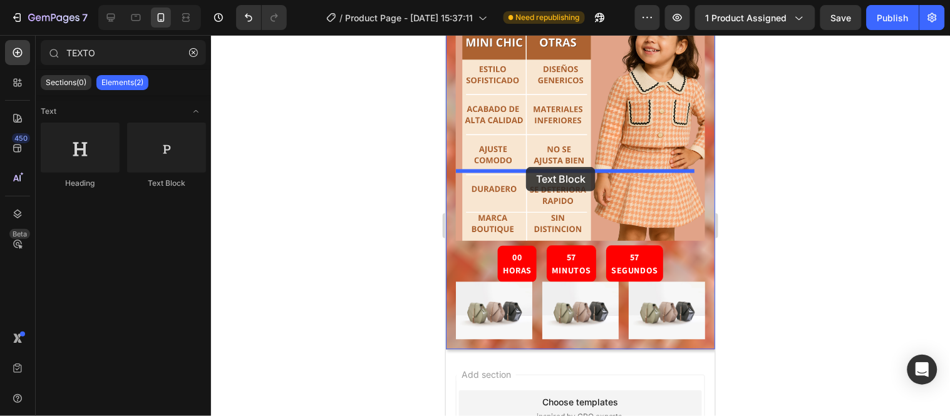
drag, startPoint x: 622, startPoint y: 193, endPoint x: 525, endPoint y: 167, distance: 100.1
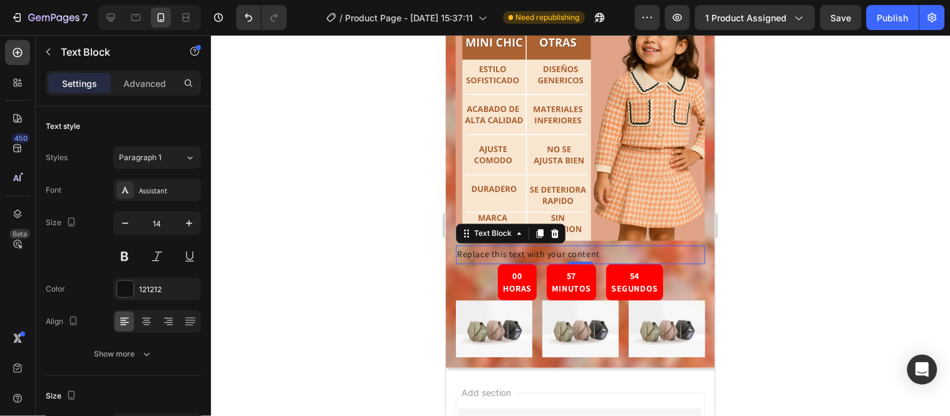
click at [592, 247] on p "Replace this text with your content" at bounding box center [579, 255] width 247 height 16
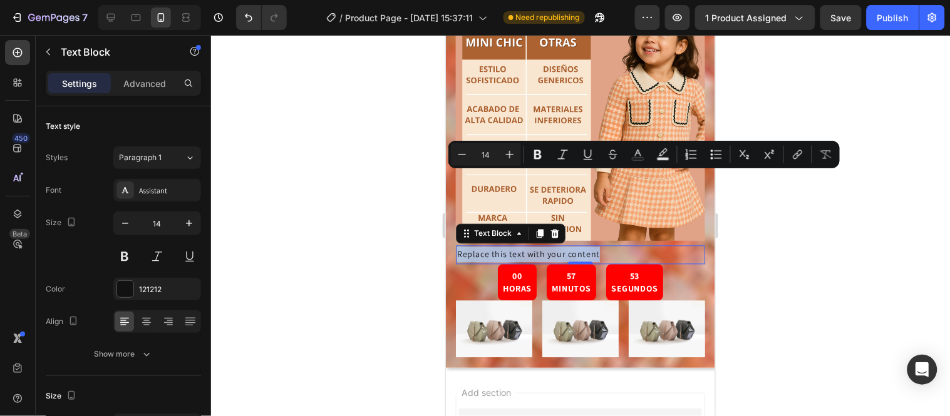
click at [592, 247] on p "Replace this text with your content" at bounding box center [579, 255] width 247 height 16
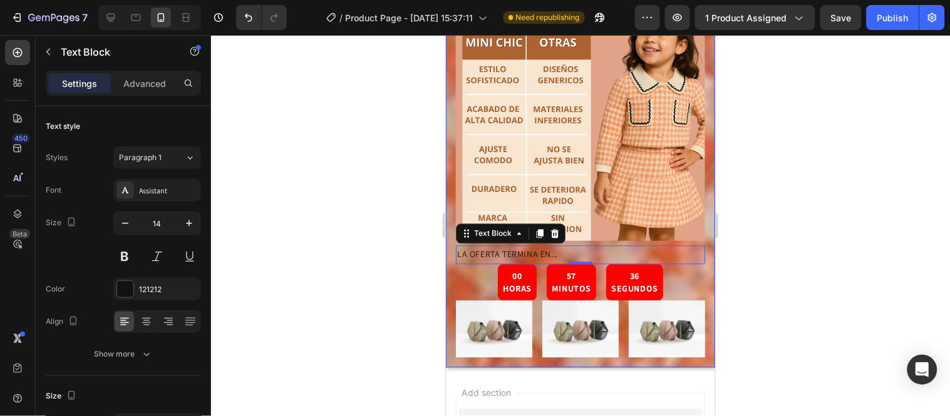
click at [401, 178] on div at bounding box center [580, 225] width 739 height 381
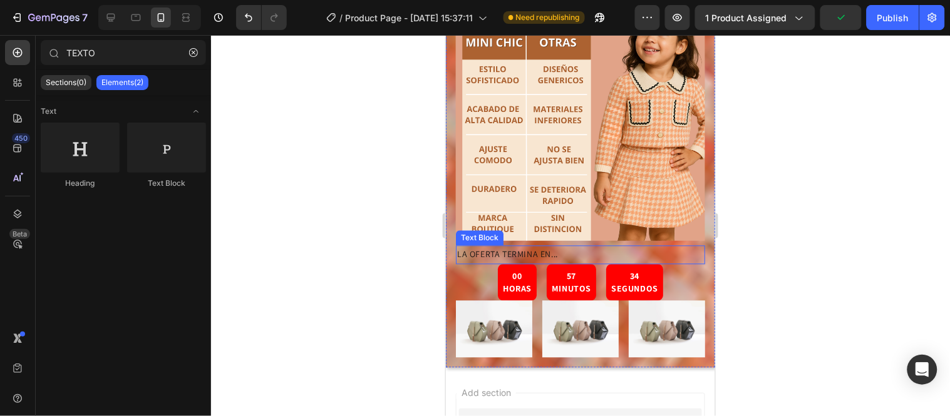
click at [490, 247] on p "LA OFERTA TERMINA EN..." at bounding box center [579, 255] width 247 height 16
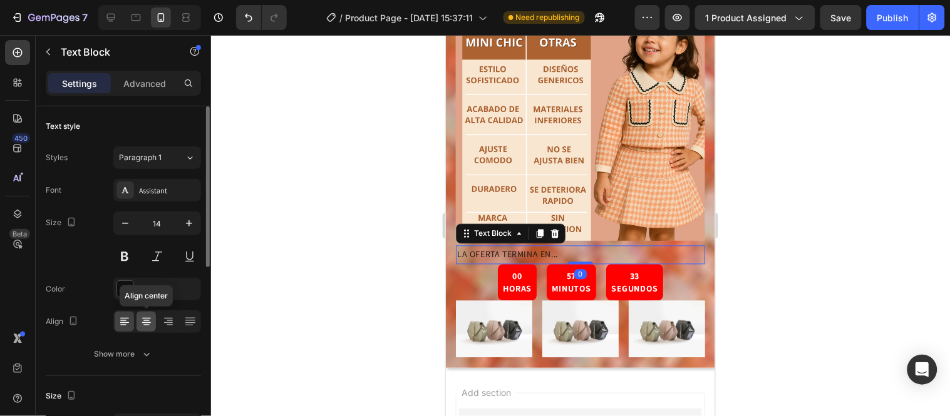
click at [145, 324] on icon at bounding box center [146, 322] width 13 height 13
click at [133, 287] on div at bounding box center [125, 289] width 18 height 18
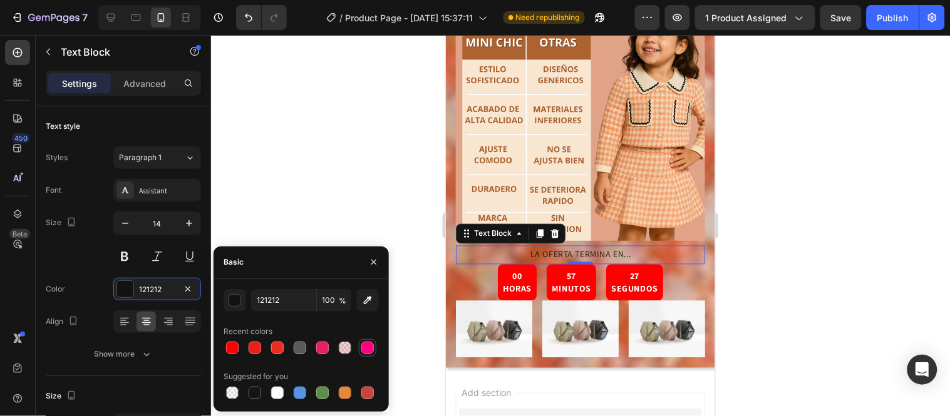
click at [369, 347] on div at bounding box center [367, 348] width 13 height 13
click at [275, 388] on div at bounding box center [277, 393] width 13 height 13
type input "FFFFFF"
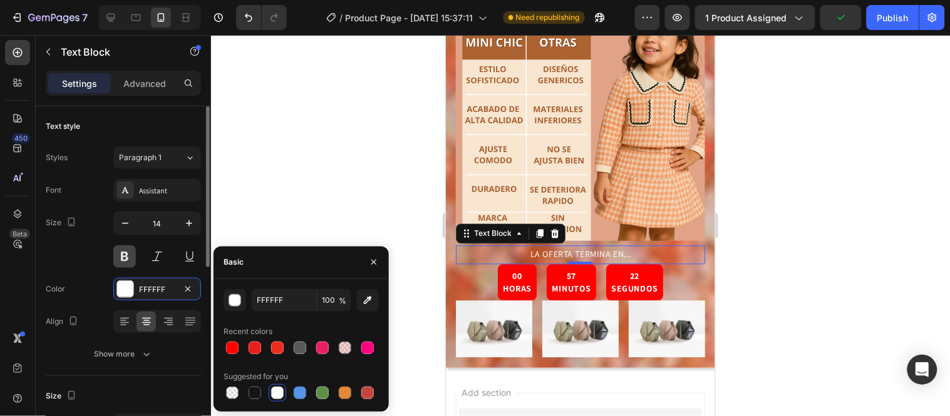
click at [129, 251] on button at bounding box center [124, 256] width 23 height 23
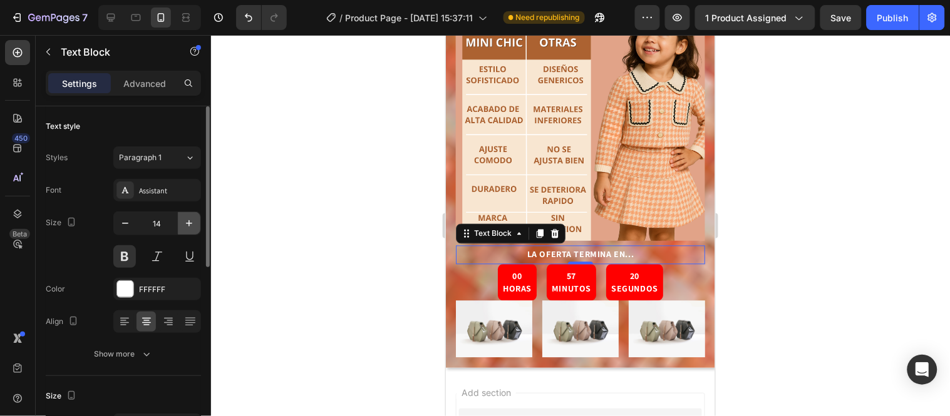
click at [189, 226] on icon "button" at bounding box center [189, 223] width 6 height 6
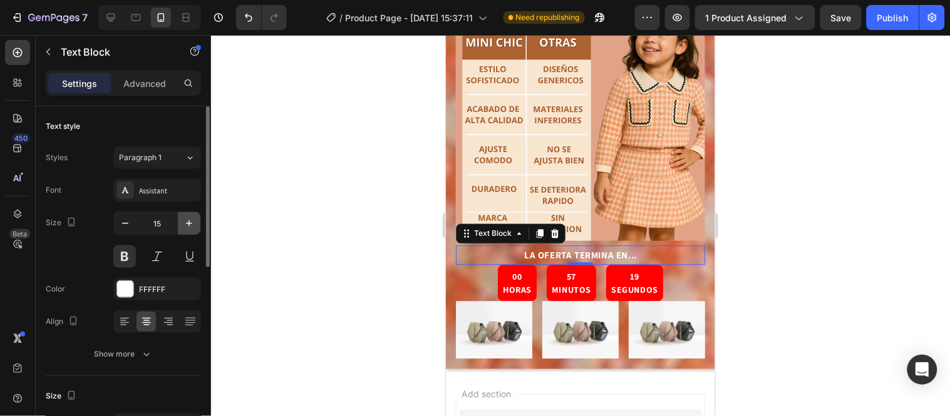
click at [189, 226] on icon "button" at bounding box center [189, 223] width 6 height 6
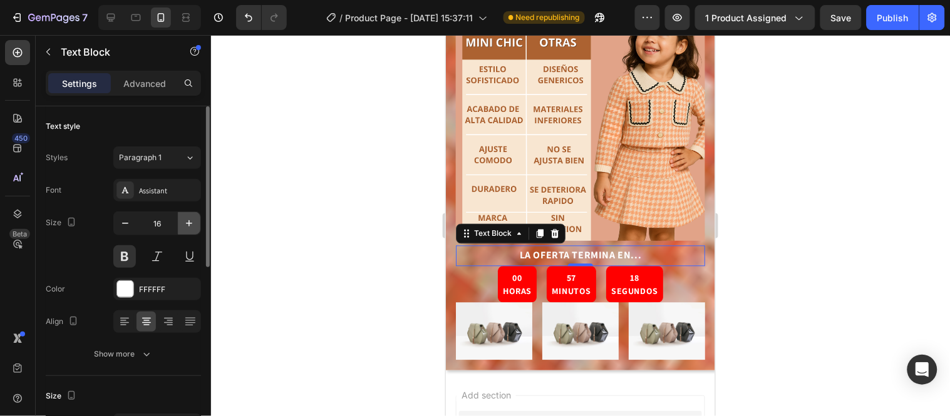
click at [189, 226] on icon "button" at bounding box center [189, 223] width 6 height 6
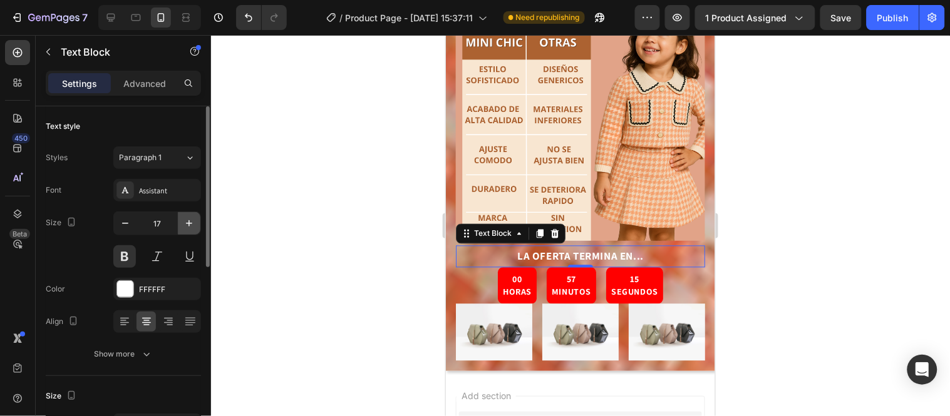
click at [189, 226] on icon "button" at bounding box center [189, 223] width 6 height 6
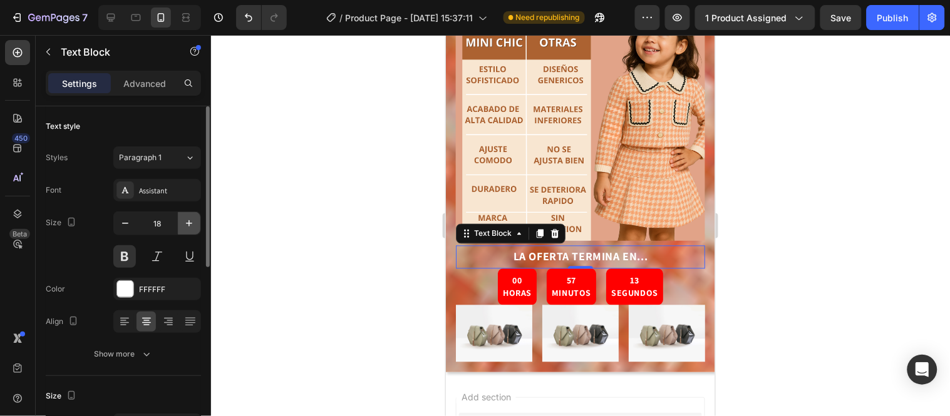
click at [190, 228] on icon "button" at bounding box center [189, 223] width 13 height 13
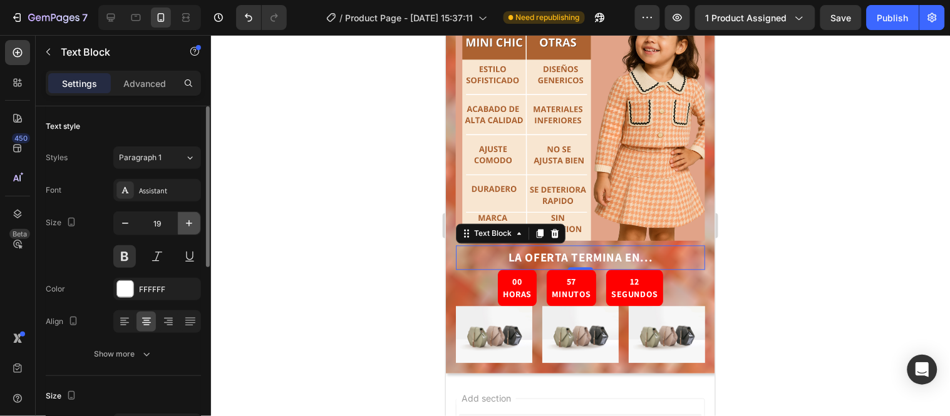
click at [190, 228] on icon "button" at bounding box center [189, 223] width 13 height 13
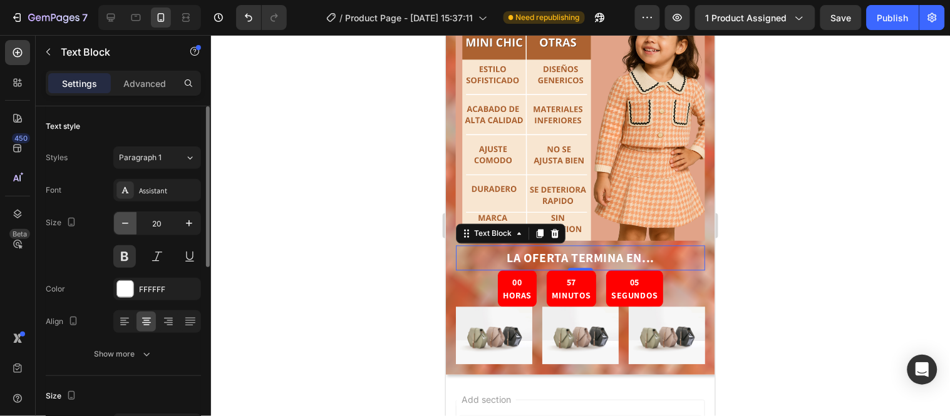
click at [123, 224] on icon "button" at bounding box center [125, 223] width 6 height 1
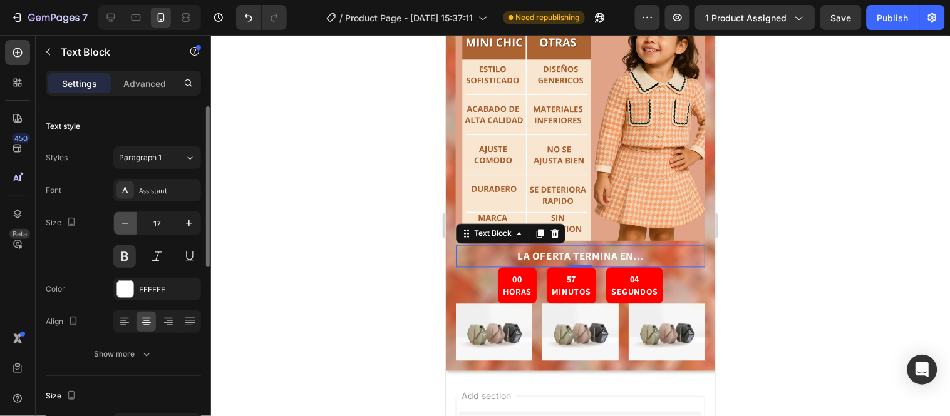
click at [123, 224] on icon "button" at bounding box center [125, 223] width 6 height 1
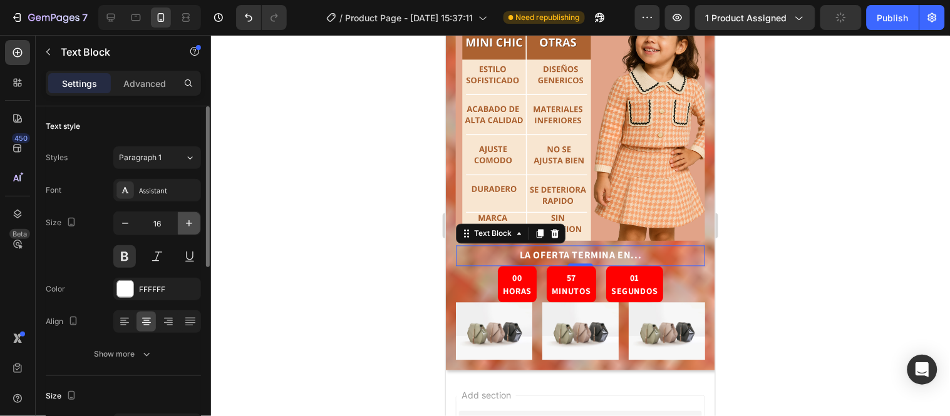
click at [185, 224] on icon "button" at bounding box center [189, 223] width 13 height 13
type input "17"
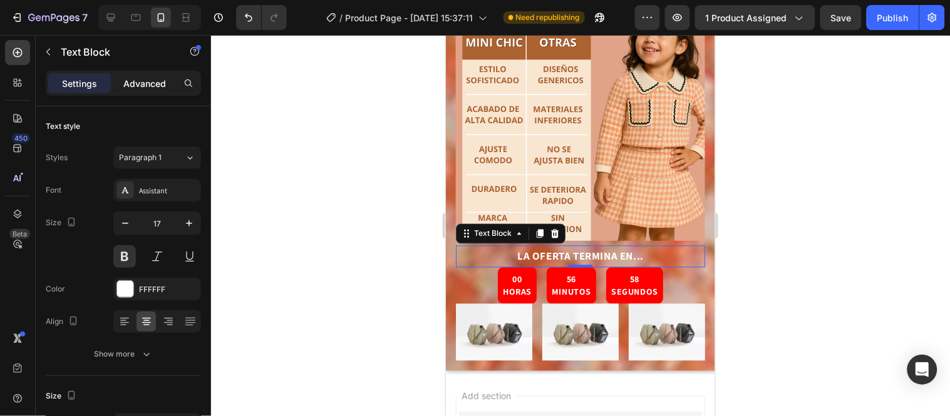
click at [157, 90] on div "Advanced" at bounding box center [144, 83] width 63 height 20
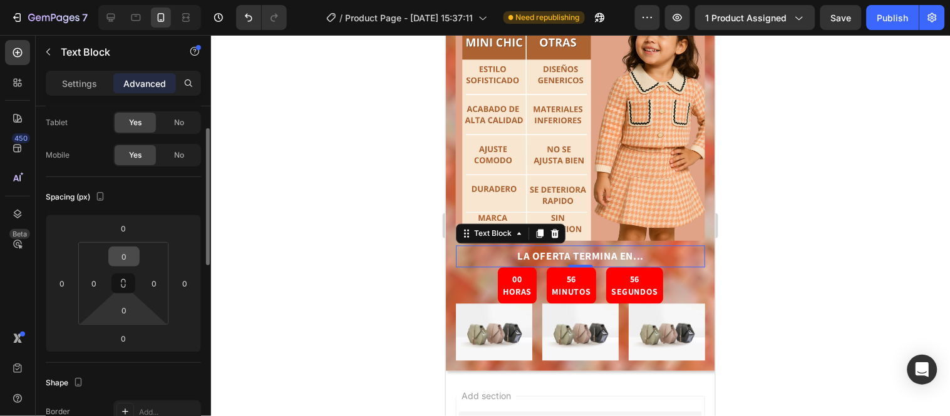
scroll to position [66, 0]
click at [417, 210] on div at bounding box center [580, 225] width 739 height 381
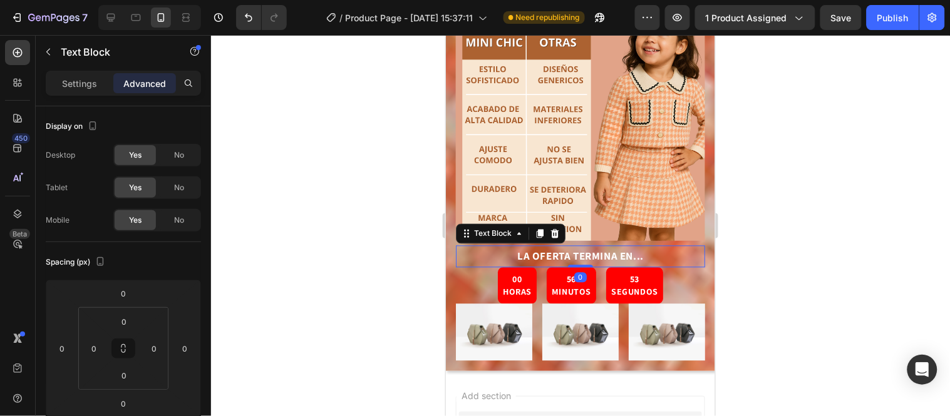
click at [483, 247] on p "LA OFERTA TERMINA EN..." at bounding box center [579, 256] width 247 height 19
click at [744, 152] on div at bounding box center [580, 225] width 739 height 381
click at [542, 230] on icon at bounding box center [539, 234] width 7 height 9
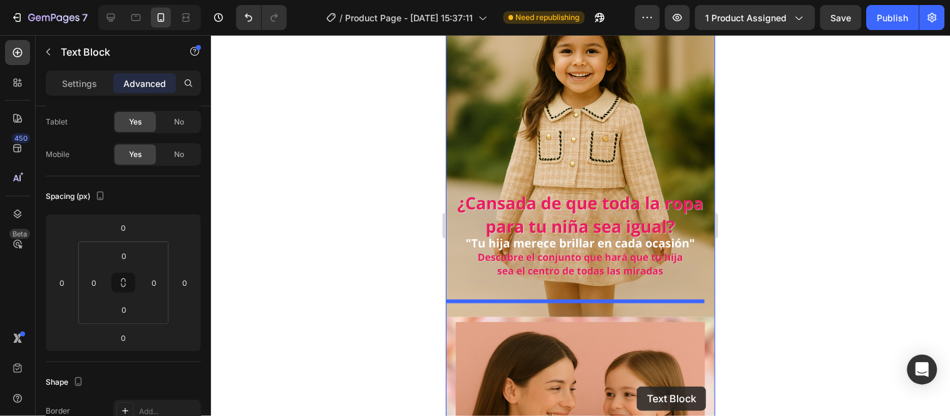
scroll to position [184, 0]
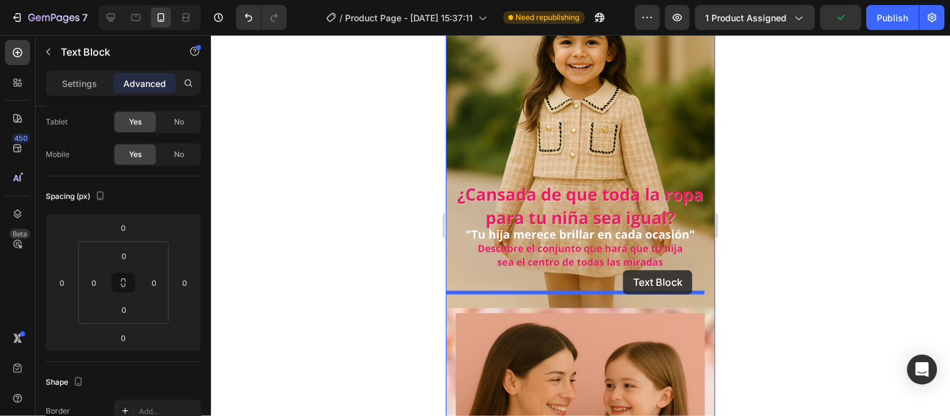
drag, startPoint x: 651, startPoint y: 207, endPoint x: 622, endPoint y: 270, distance: 69.5
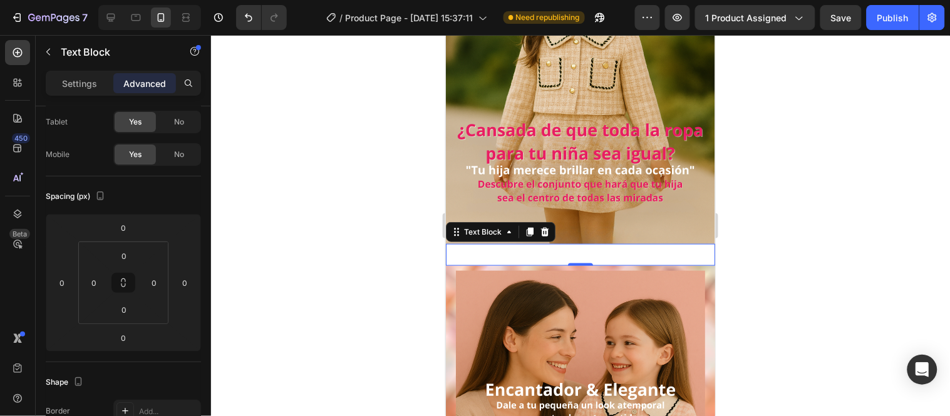
scroll to position [285, 0]
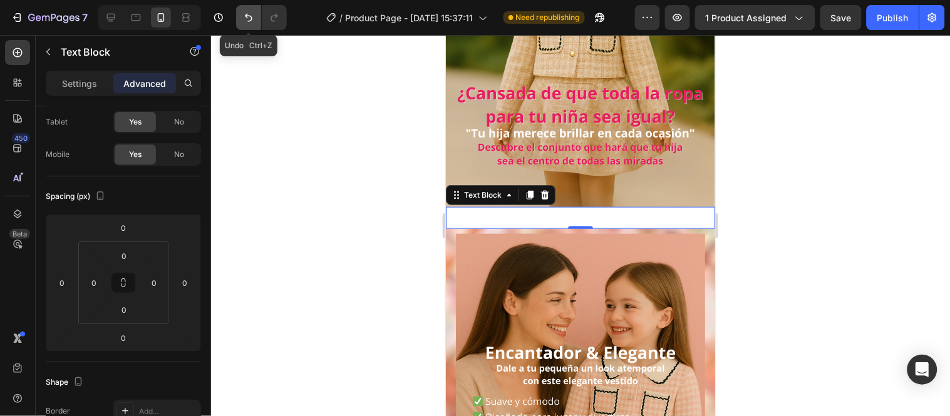
click at [252, 25] on button "Undo/Redo" at bounding box center [248, 17] width 25 height 25
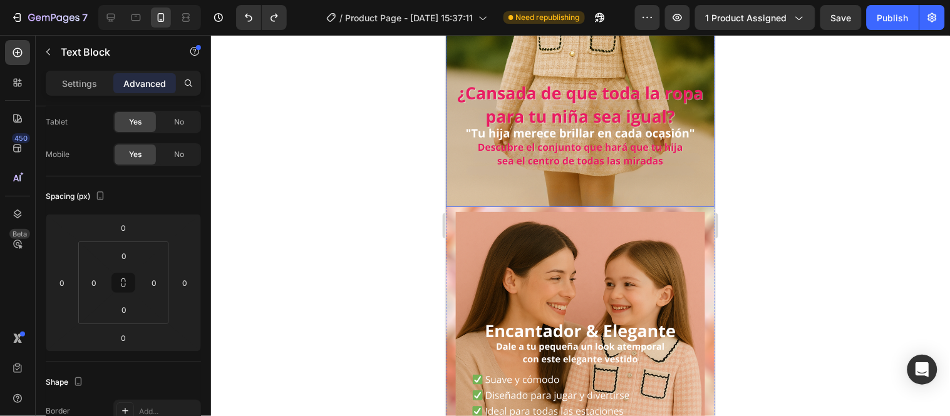
click at [496, 156] on img at bounding box center [579, 5] width 269 height 404
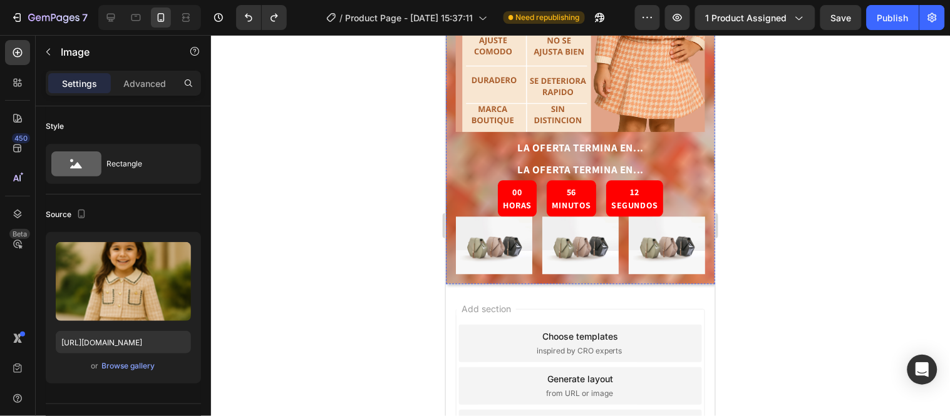
scroll to position [1901, 0]
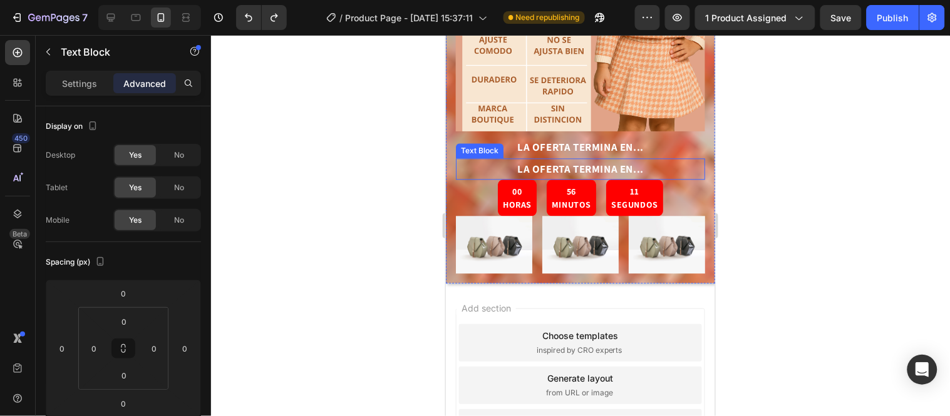
click at [548, 159] on p "LA OFERTA TERMINA EN..." at bounding box center [579, 168] width 247 height 19
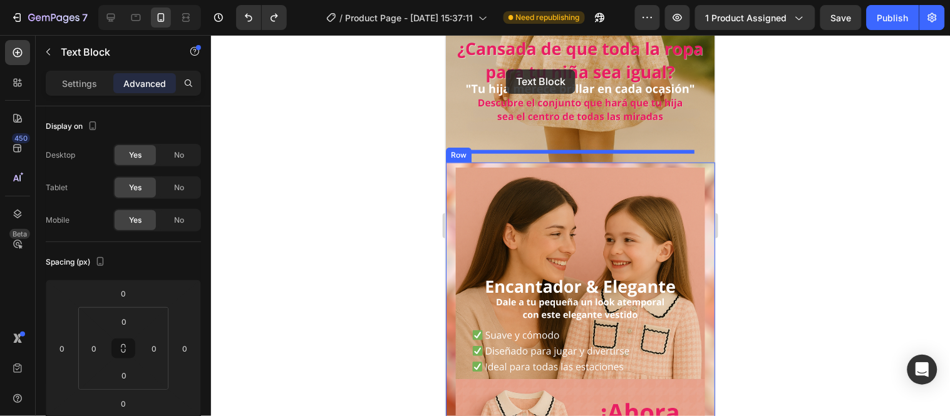
scroll to position [242, 0]
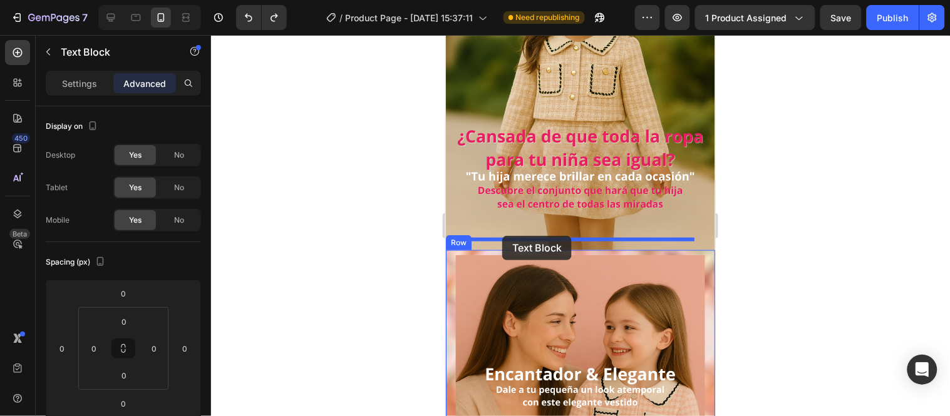
drag, startPoint x: 499, startPoint y: 94, endPoint x: 501, endPoint y: 235, distance: 141.5
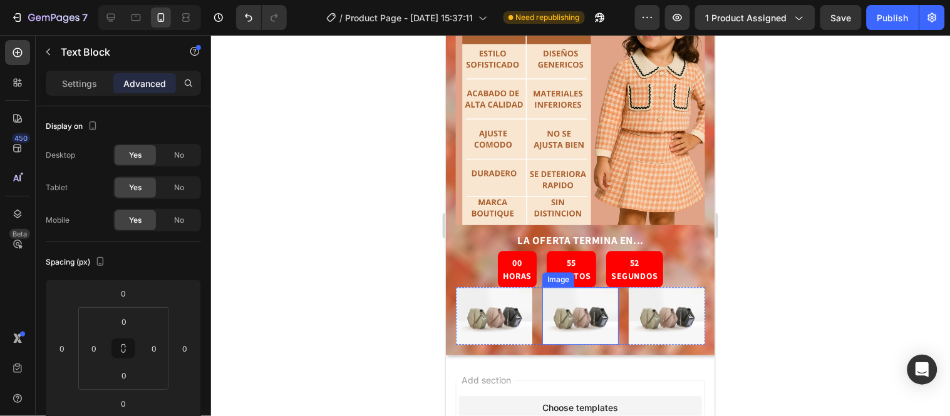
scroll to position [1830, 0]
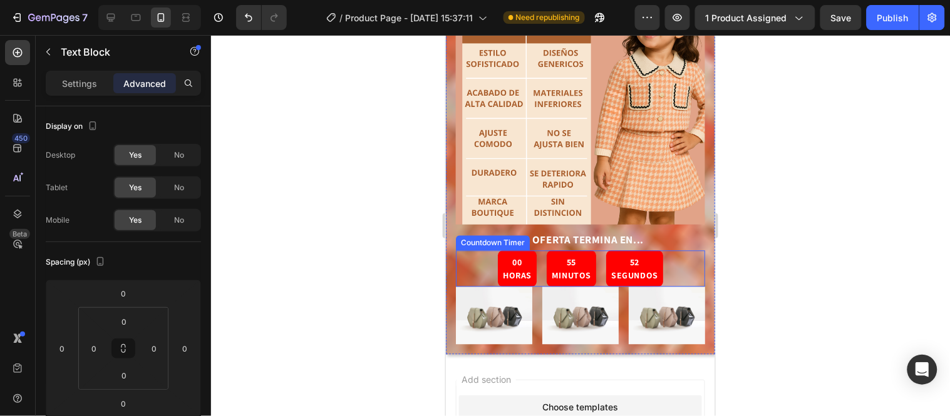
click at [629, 255] on div "52" at bounding box center [633, 262] width 47 height 14
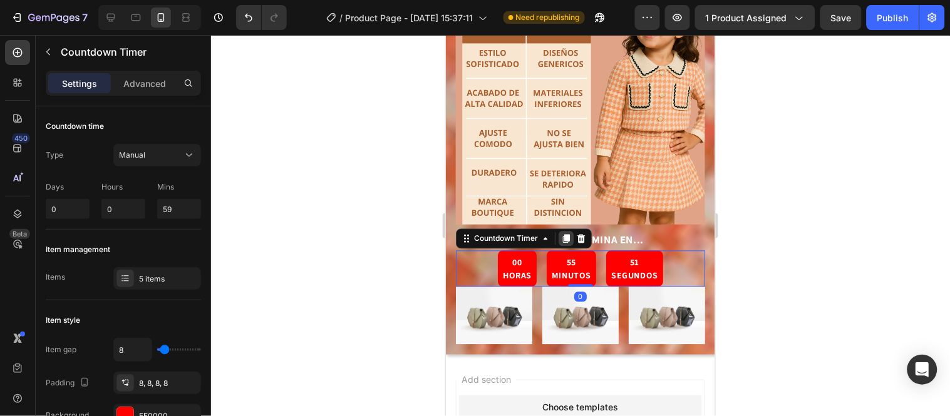
click at [565, 235] on icon at bounding box center [565, 239] width 7 height 9
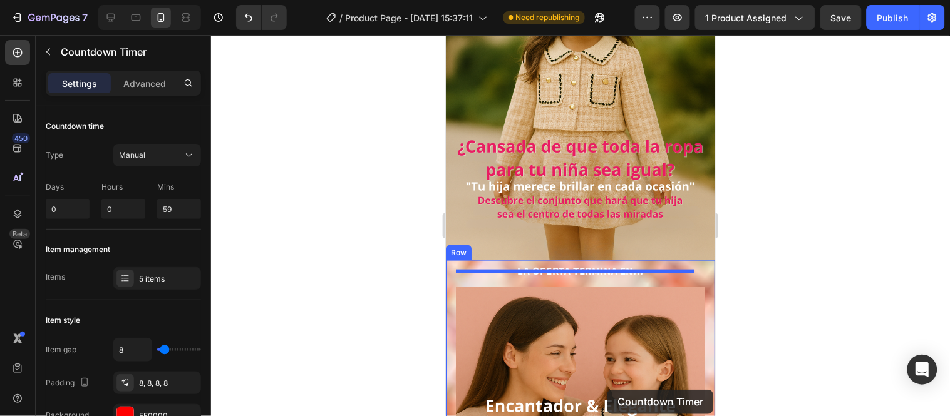
scroll to position [264, 0]
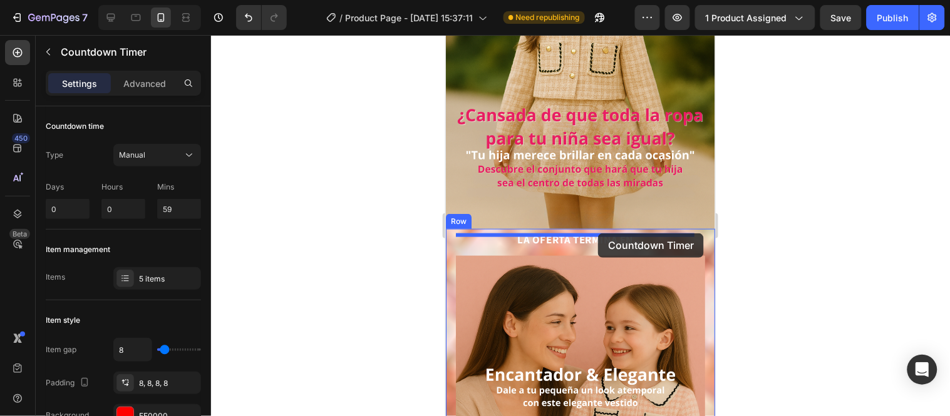
drag, startPoint x: 669, startPoint y: 229, endPoint x: 597, endPoint y: 233, distance: 71.5
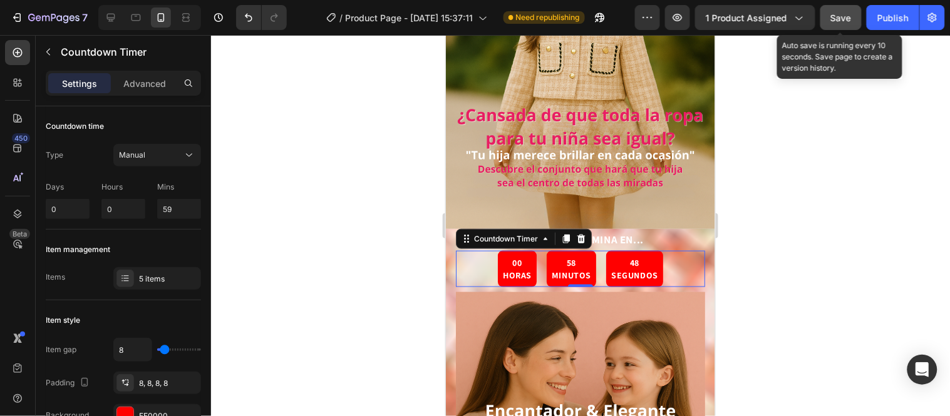
click at [842, 26] on button "Save" at bounding box center [840, 17] width 41 height 25
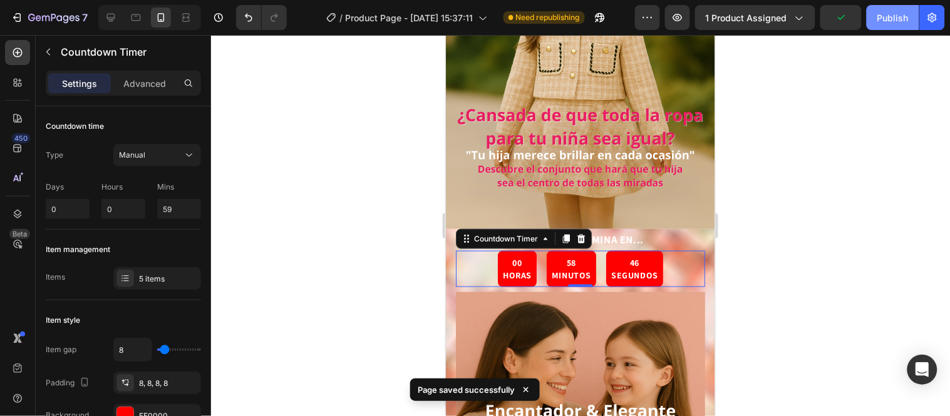
click at [883, 23] on div "Publish" at bounding box center [892, 17] width 31 height 13
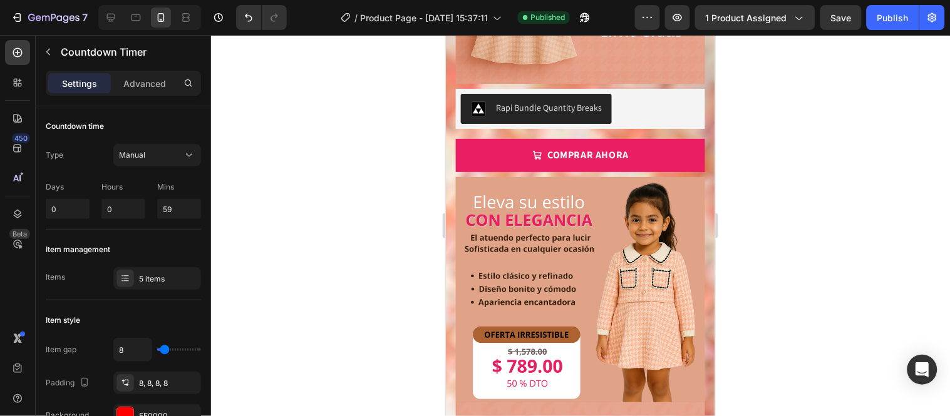
scroll to position [848, 0]
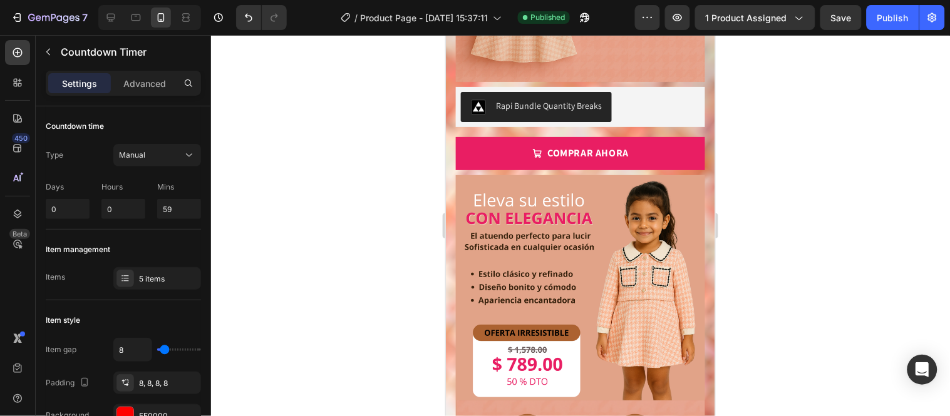
click at [377, 141] on div at bounding box center [580, 225] width 739 height 381
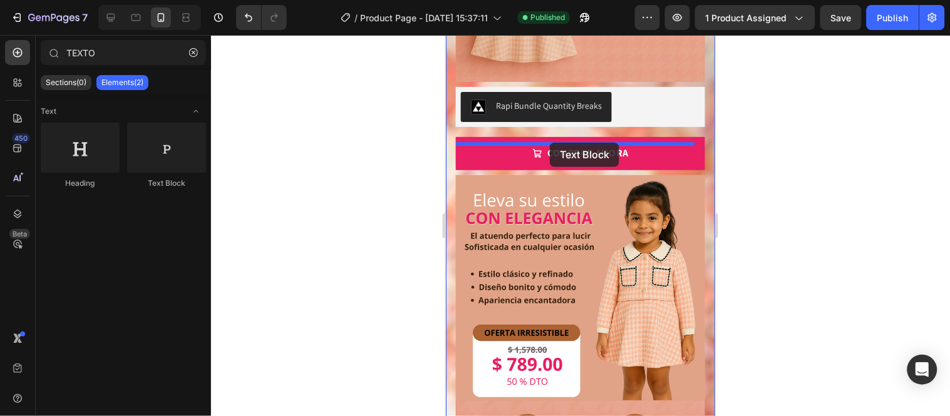
drag, startPoint x: 621, startPoint y: 181, endPoint x: 549, endPoint y: 142, distance: 81.8
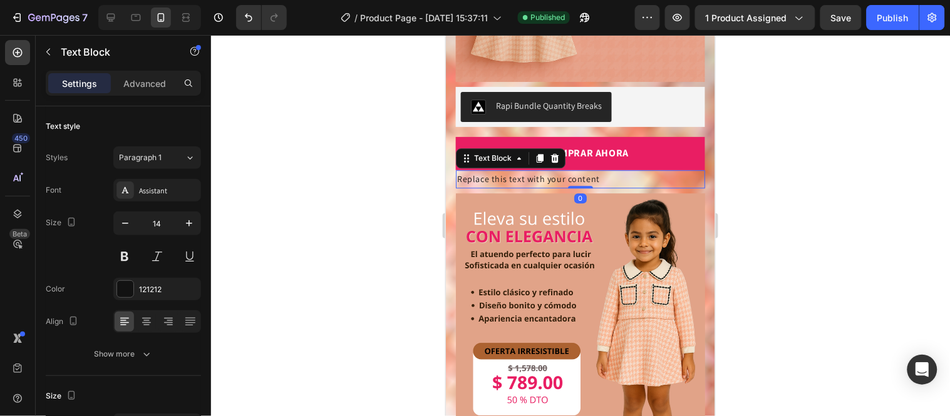
click at [592, 170] on div "Replace this text with your content" at bounding box center [579, 179] width 249 height 18
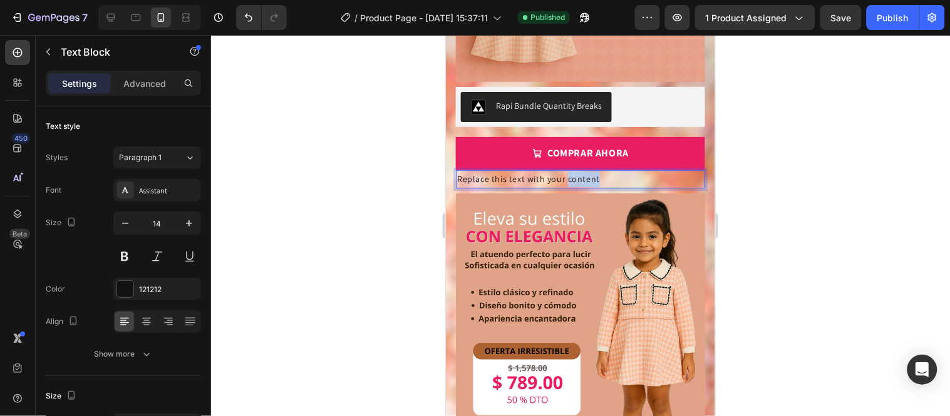
click at [592, 171] on p "Replace this text with your content" at bounding box center [579, 179] width 247 height 16
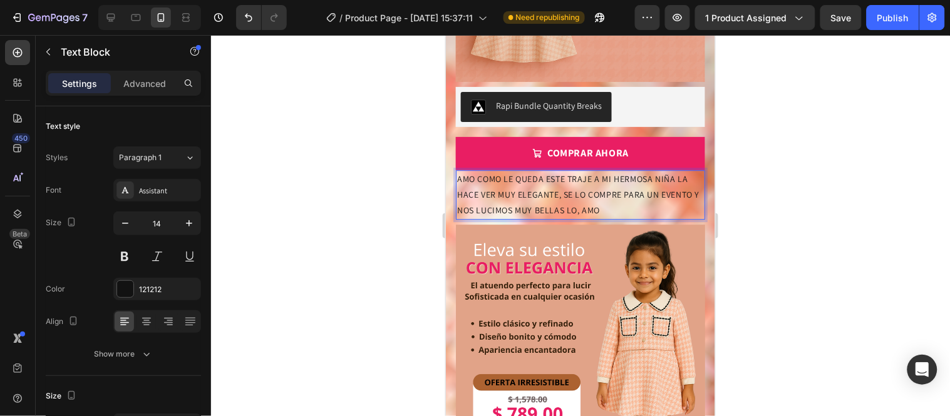
click at [620, 176] on p "AMO COMO LE QUEDA ESTE TRAJE A MI HERMOSA NIÑA LA HACE VER MUY ELEGANTE, SE LO …" at bounding box center [579, 195] width 247 height 48
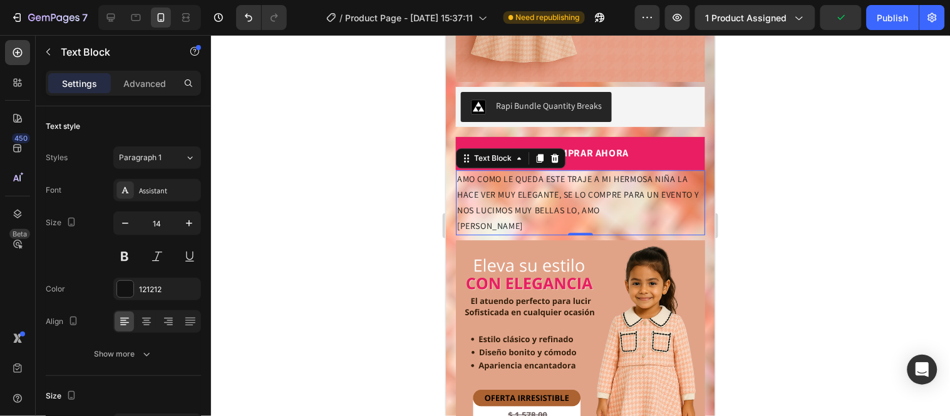
click at [273, 98] on div at bounding box center [580, 225] width 739 height 381
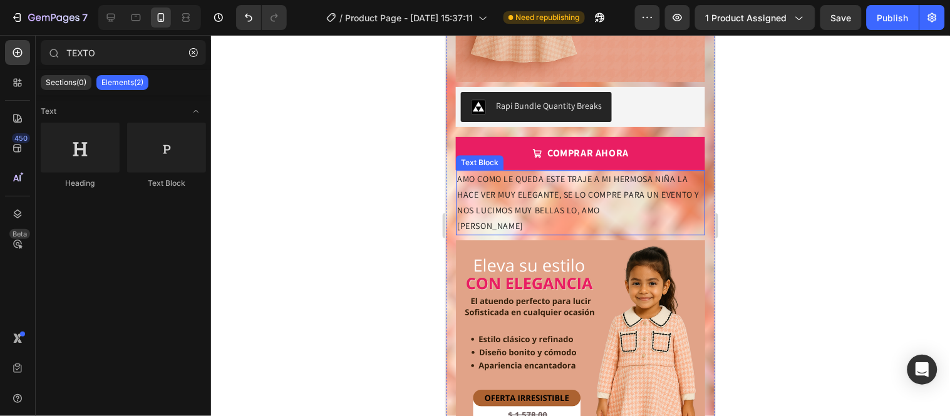
click at [522, 218] on p "[PERSON_NAME]" at bounding box center [579, 226] width 247 height 16
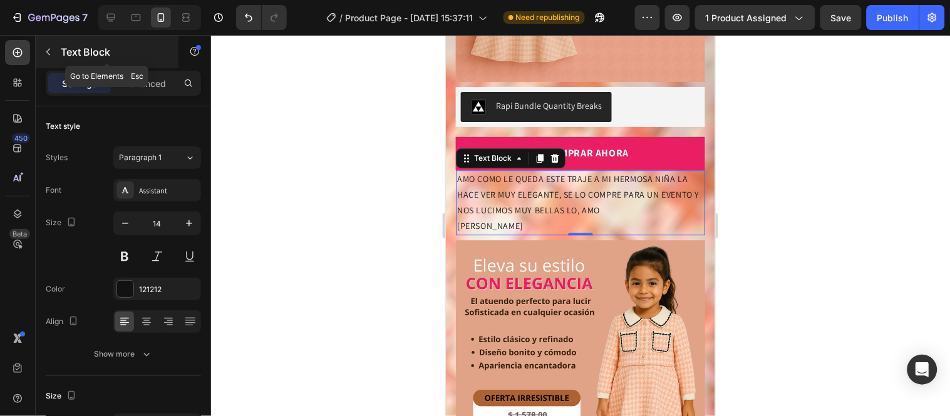
click at [53, 53] on icon "button" at bounding box center [48, 52] width 10 height 10
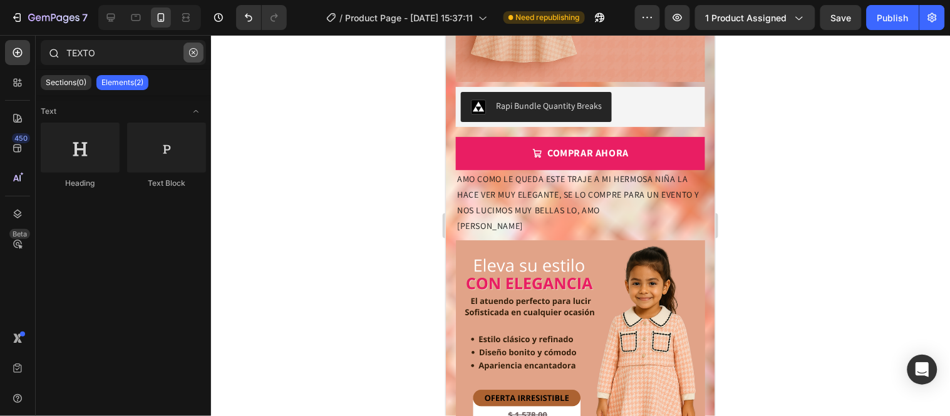
click at [193, 55] on icon "button" at bounding box center [193, 52] width 9 height 9
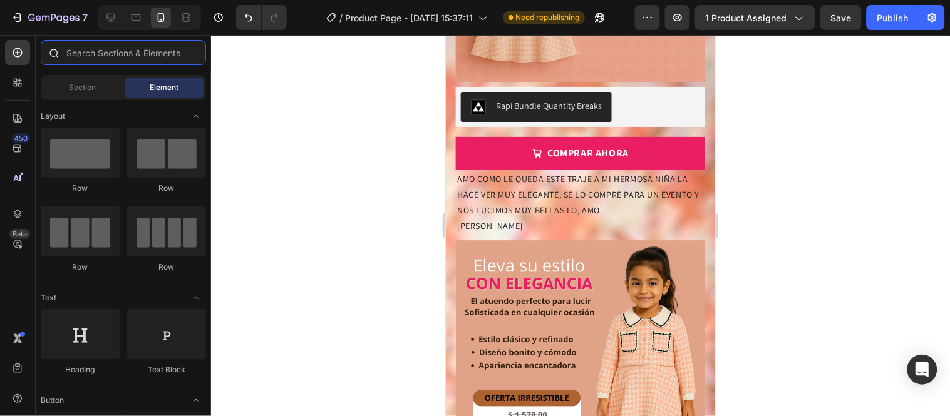
click at [193, 55] on input "text" at bounding box center [123, 52] width 165 height 25
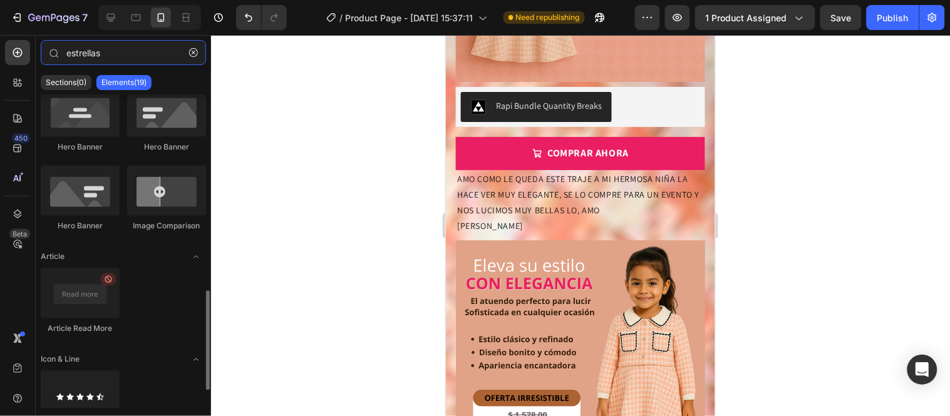
scroll to position [671, 0]
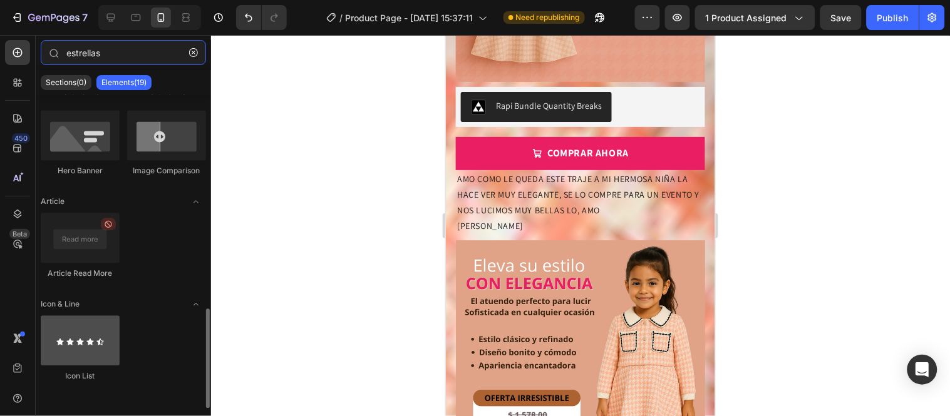
type input "estrellas"
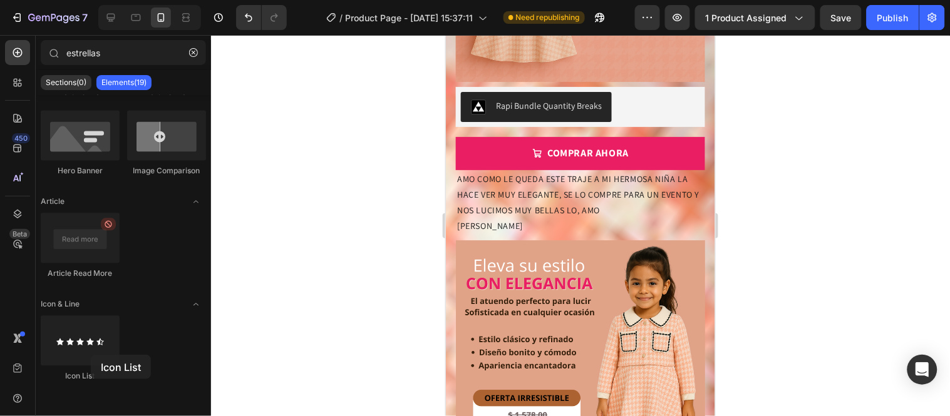
scroll to position [860, 0]
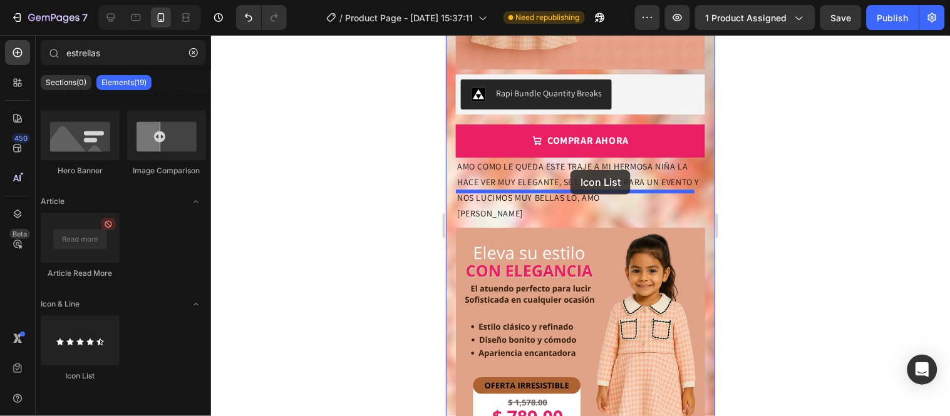
drag, startPoint x: 535, startPoint y: 392, endPoint x: 570, endPoint y: 170, distance: 225.0
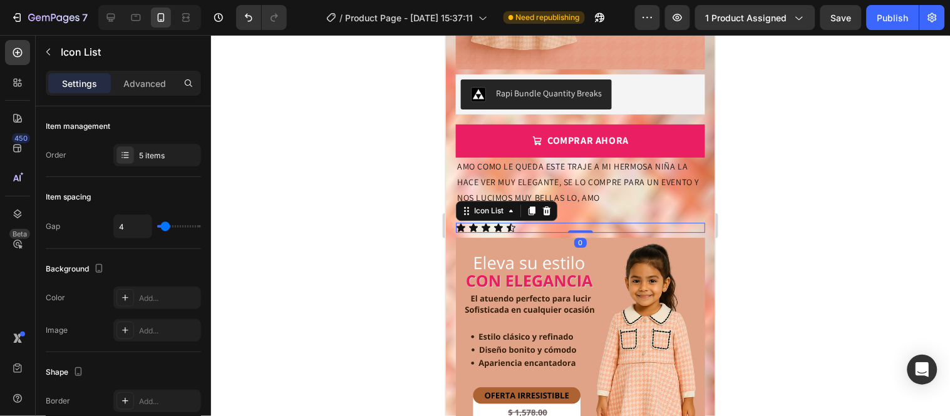
click at [347, 185] on div at bounding box center [580, 225] width 739 height 381
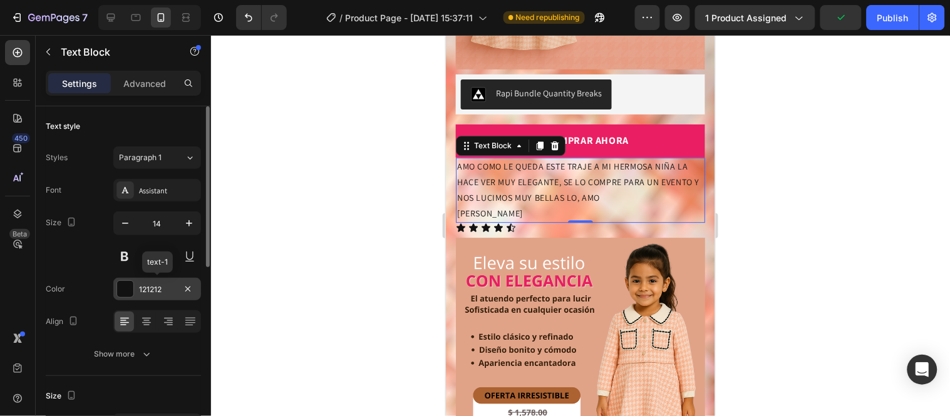
click at [160, 290] on div "121212" at bounding box center [157, 289] width 36 height 11
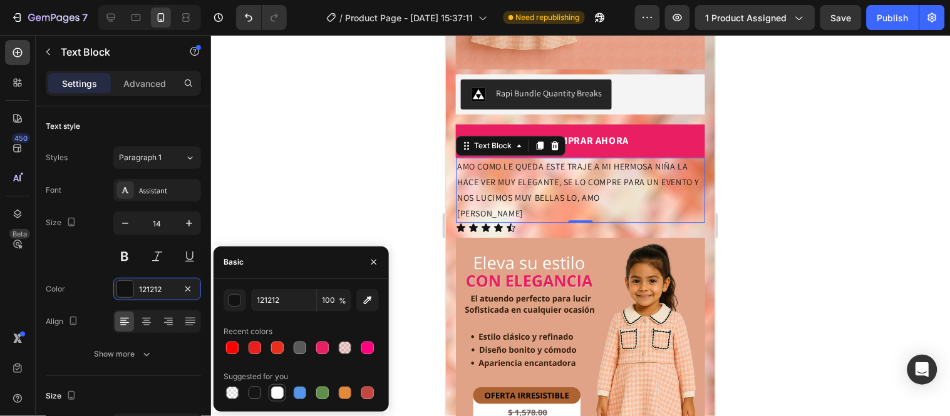
click at [280, 391] on div at bounding box center [277, 393] width 13 height 13
type input "FFFFFF"
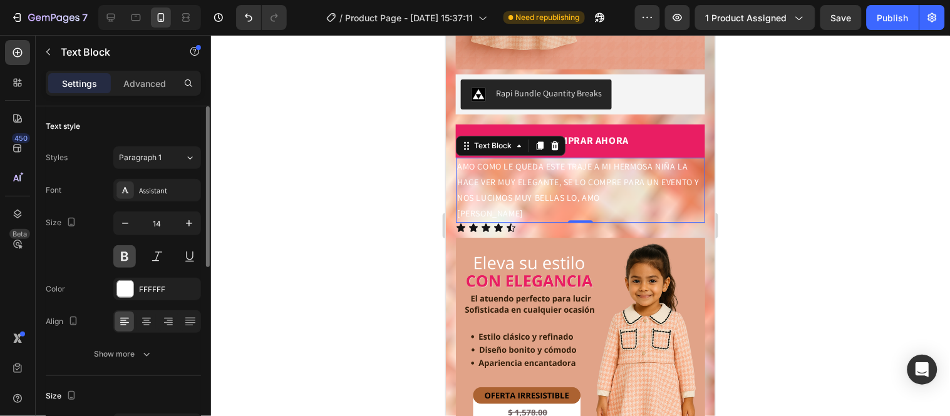
click at [116, 259] on button at bounding box center [124, 256] width 23 height 23
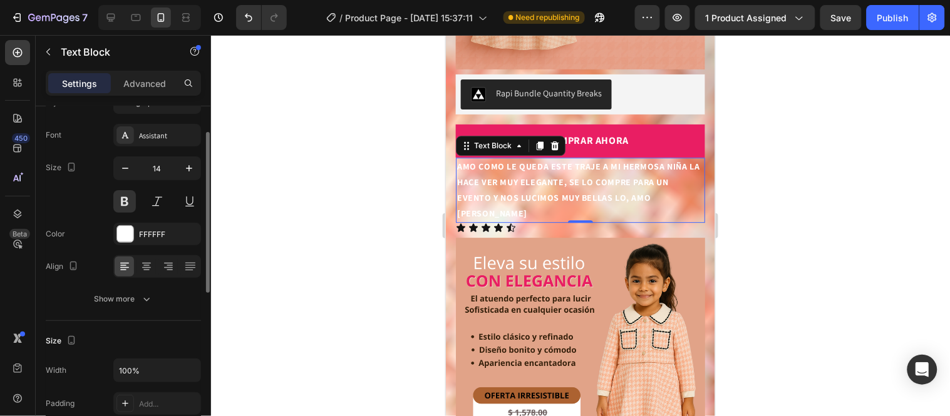
scroll to position [0, 0]
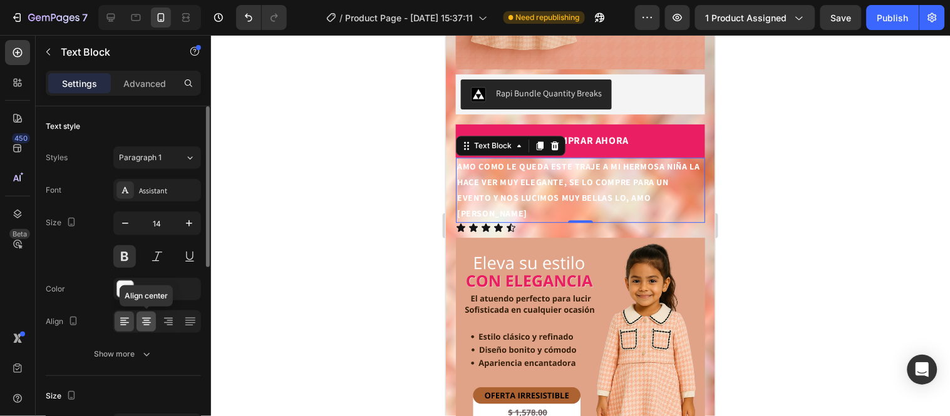
click at [145, 322] on icon at bounding box center [146, 322] width 9 height 1
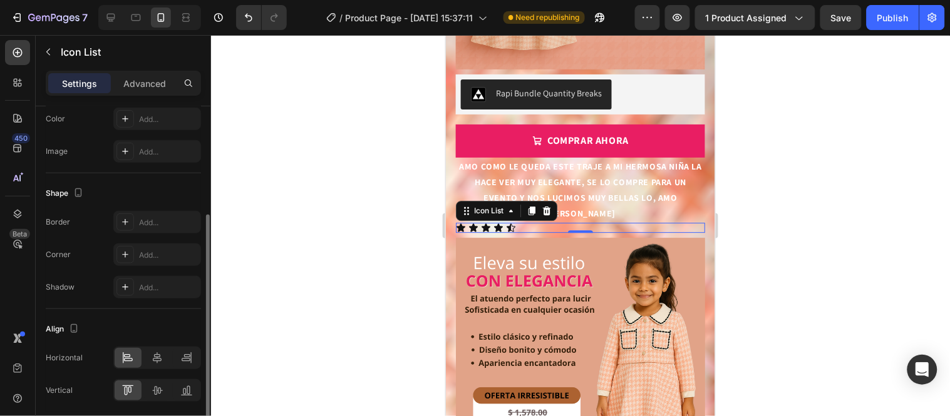
scroll to position [224, 0]
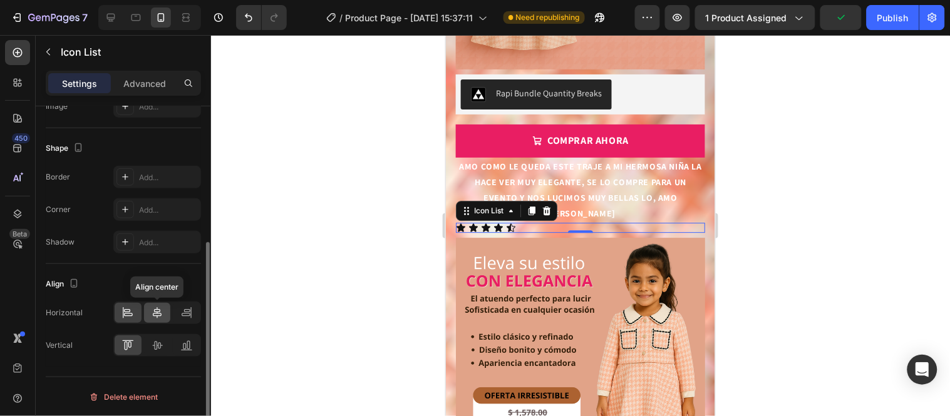
click at [155, 311] on icon at bounding box center [157, 313] width 13 height 13
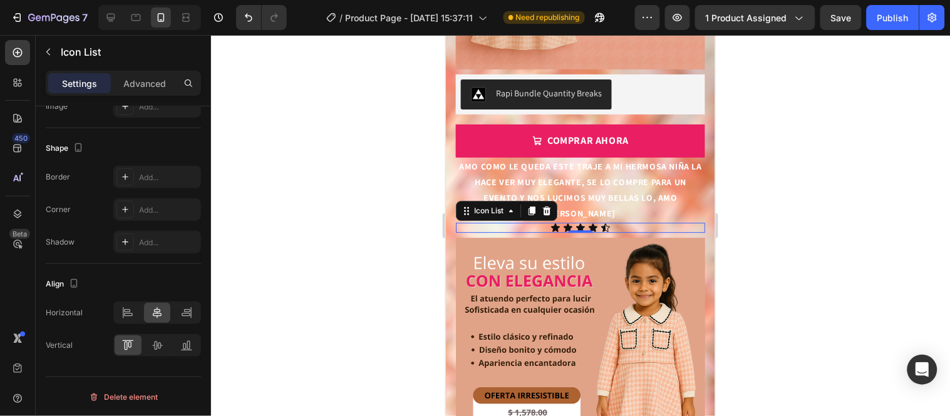
click at [307, 208] on div at bounding box center [580, 225] width 739 height 381
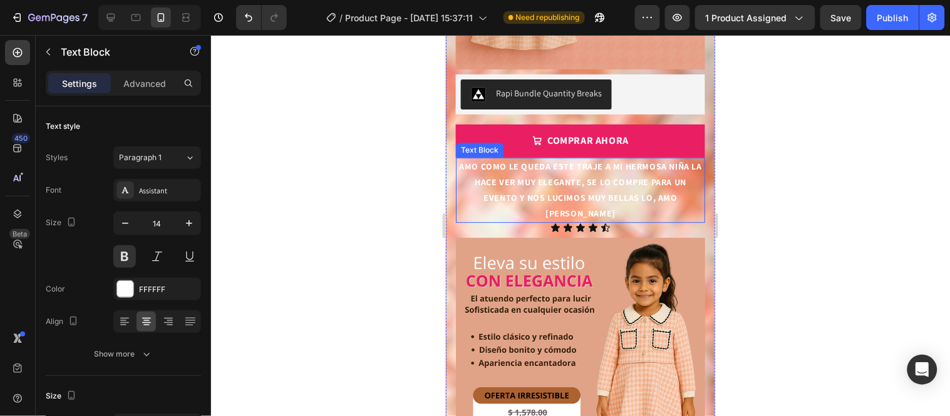
click at [498, 165] on p "AMO COMO LE QUEDA ESTE TRAJE A MI HERMOSA NIÑA LA HACE VER MUY ELEGANTE, SE LO …" at bounding box center [579, 182] width 247 height 48
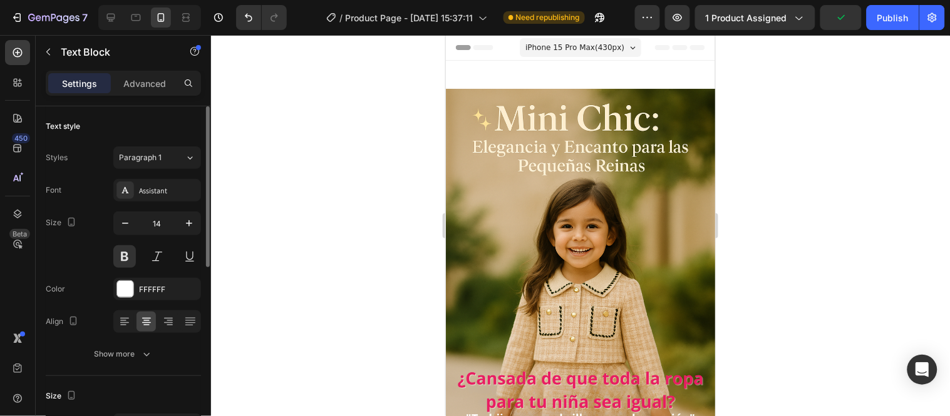
scroll to position [860, 0]
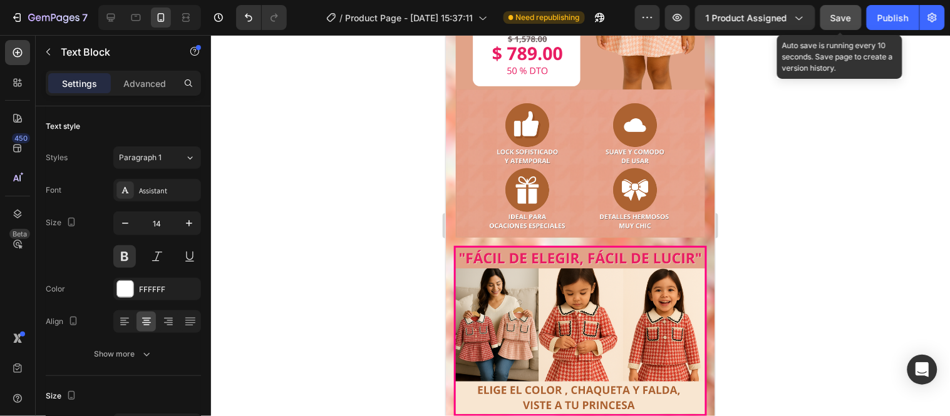
click at [837, 18] on span "Save" at bounding box center [841, 18] width 21 height 11
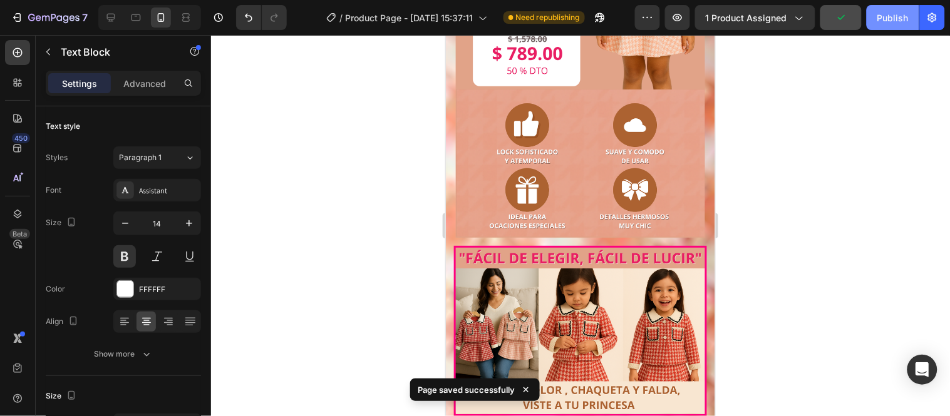
click at [908, 24] on button "Publish" at bounding box center [892, 17] width 53 height 25
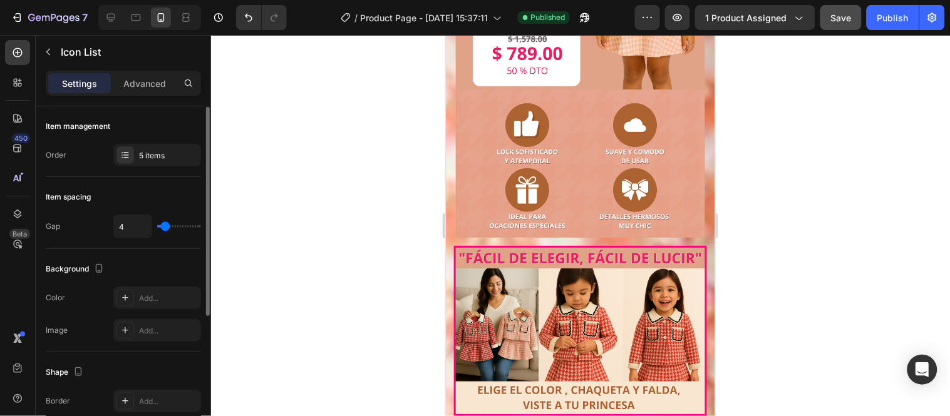
scroll to position [1, 0]
click at [136, 90] on div "Advanced" at bounding box center [144, 83] width 63 height 20
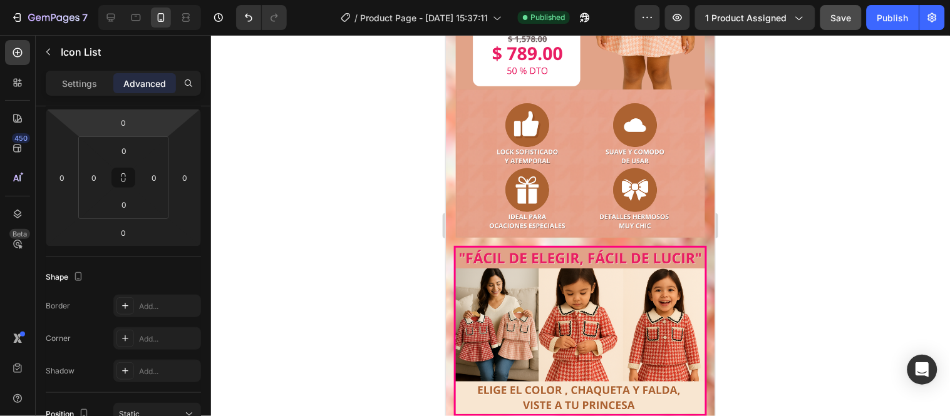
scroll to position [0, 0]
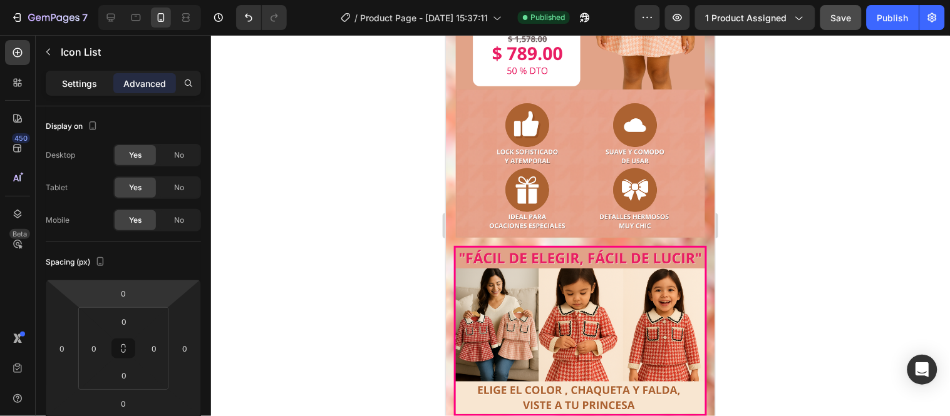
click at [76, 83] on p "Settings" at bounding box center [79, 83] width 35 height 13
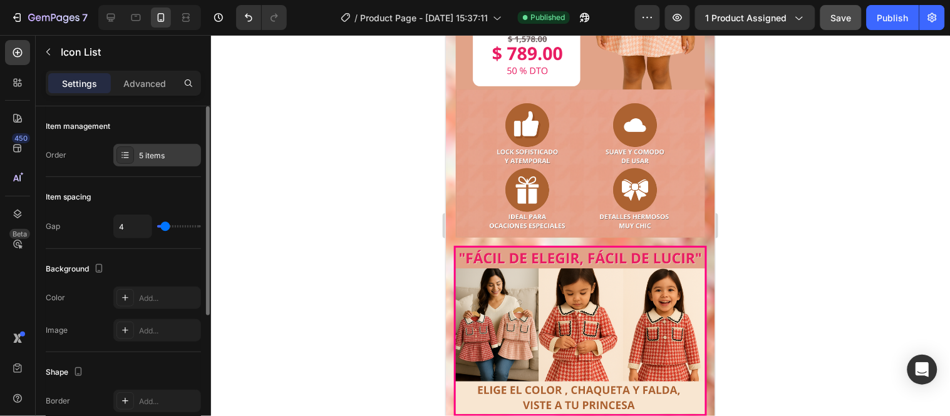
click at [155, 160] on div "5 items" at bounding box center [168, 155] width 59 height 11
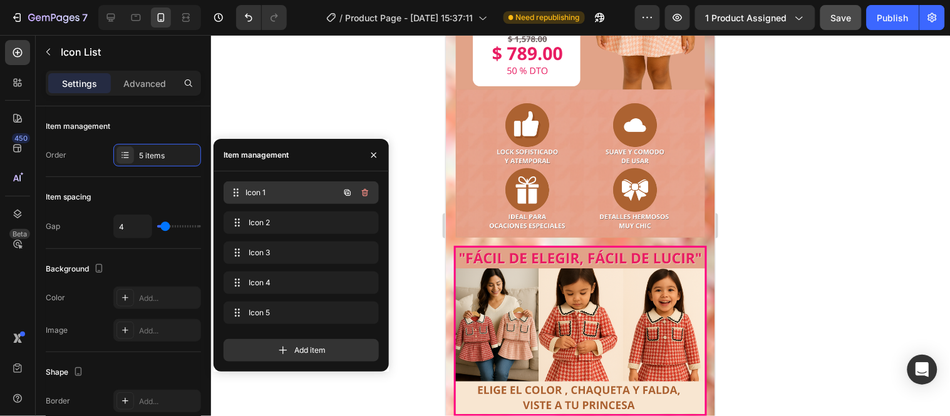
click at [282, 197] on span "Icon 1" at bounding box center [292, 192] width 93 height 11
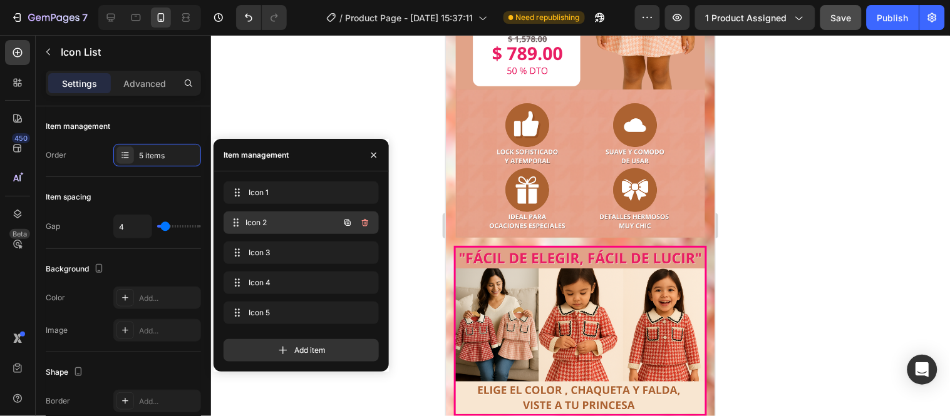
click at [282, 221] on span "Icon 2" at bounding box center [292, 222] width 93 height 11
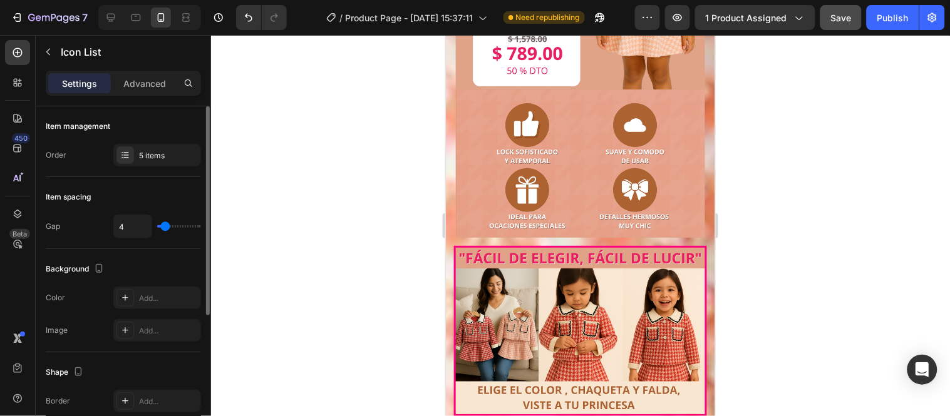
click at [136, 257] on div "Background The changes might be hidden by the video. Color Add... Image Add..." at bounding box center [123, 300] width 155 height 103
click at [152, 301] on div "Add..." at bounding box center [168, 298] width 59 height 11
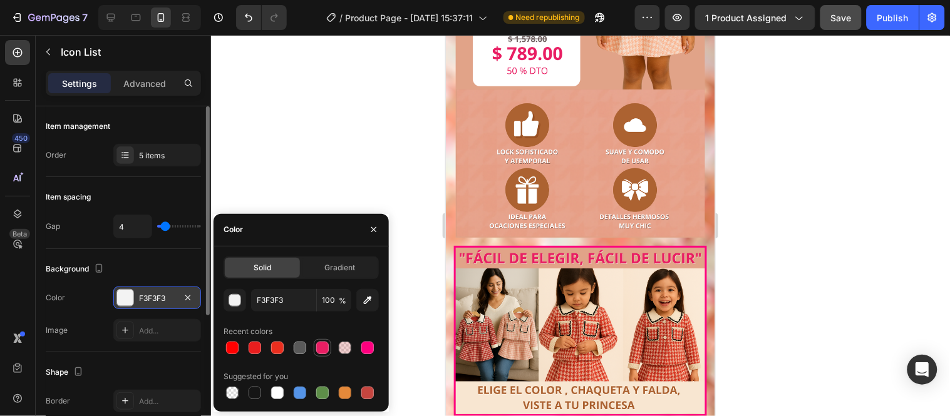
click at [327, 341] on div at bounding box center [322, 348] width 15 height 15
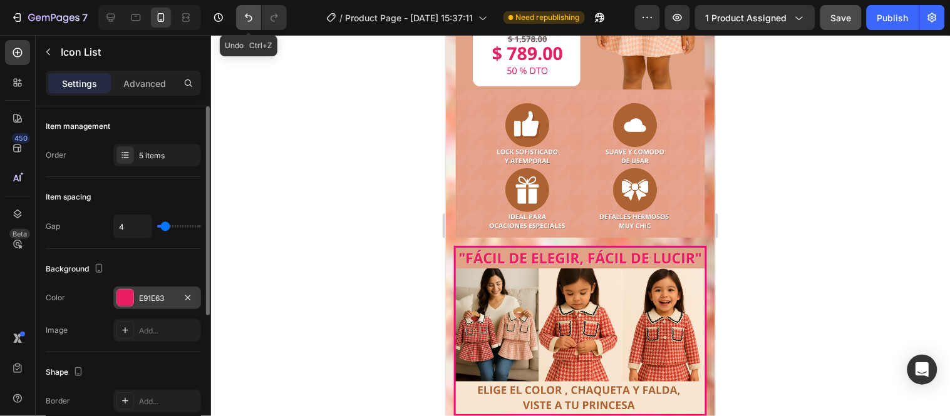
click at [249, 16] on icon "Undo/Redo" at bounding box center [248, 17] width 13 height 13
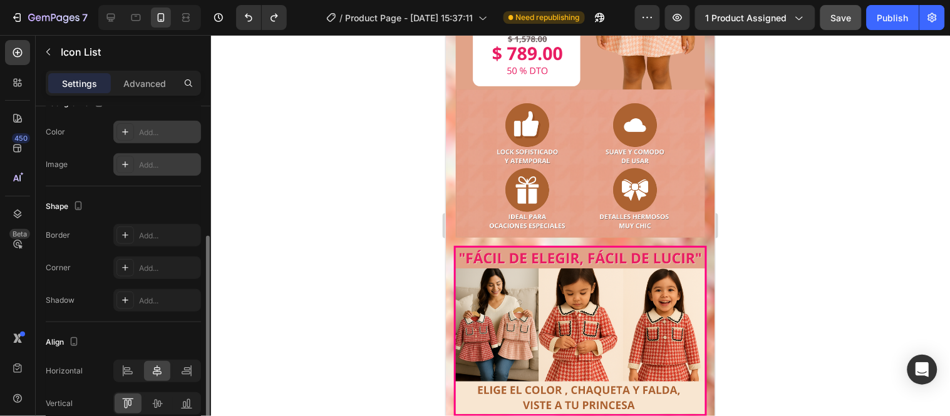
scroll to position [224, 0]
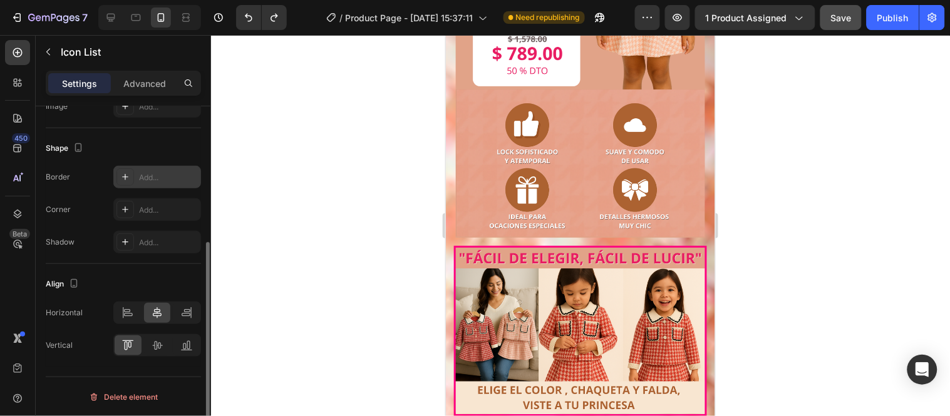
click at [157, 182] on div "Add..." at bounding box center [168, 177] width 59 height 11
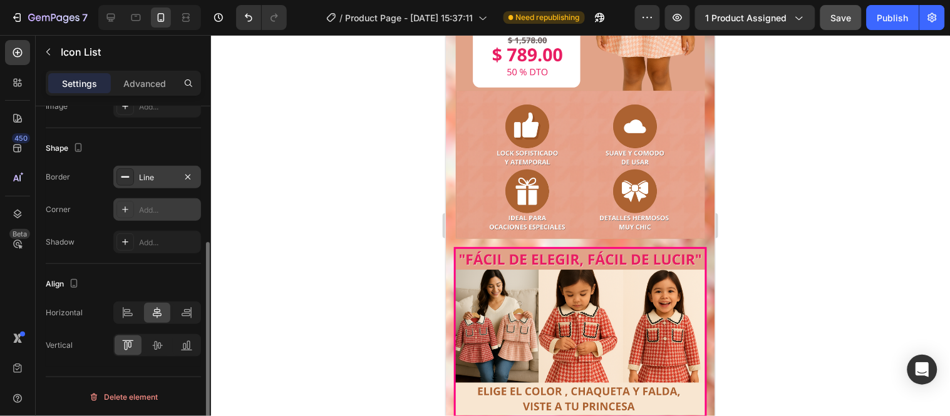
click at [154, 209] on div "Add..." at bounding box center [168, 210] width 59 height 11
click at [151, 238] on div "Add..." at bounding box center [168, 242] width 59 height 11
click at [247, 11] on icon "Undo/Redo" at bounding box center [248, 17] width 13 height 13
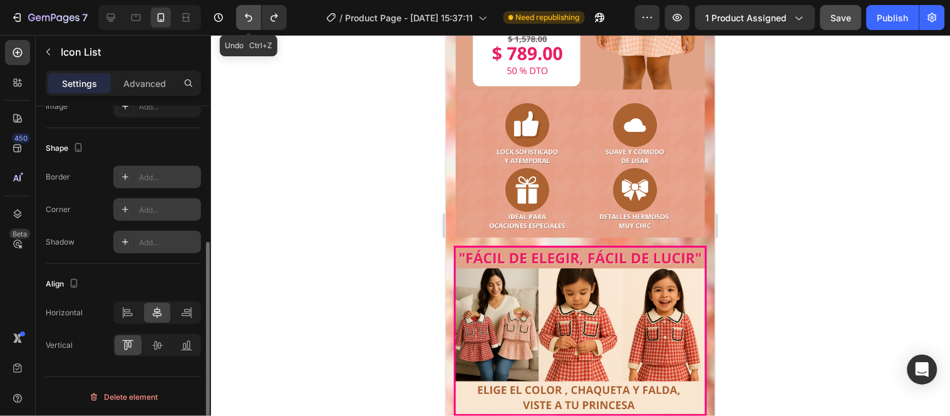
click at [247, 11] on icon "Undo/Redo" at bounding box center [248, 17] width 13 height 13
click at [247, 16] on icon "Undo/Redo" at bounding box center [249, 18] width 8 height 8
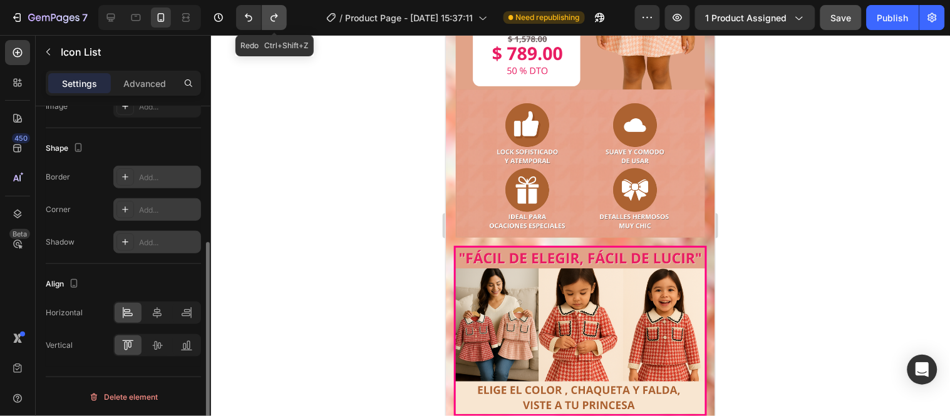
click at [273, 18] on icon "Undo/Redo" at bounding box center [274, 17] width 13 height 13
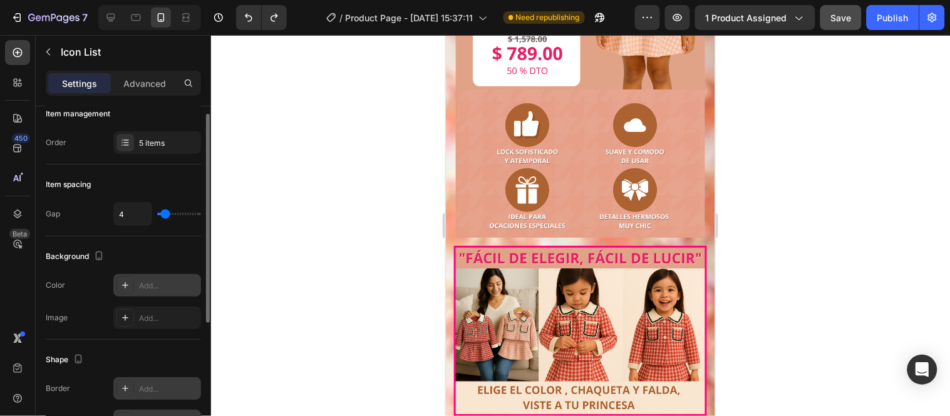
scroll to position [0, 0]
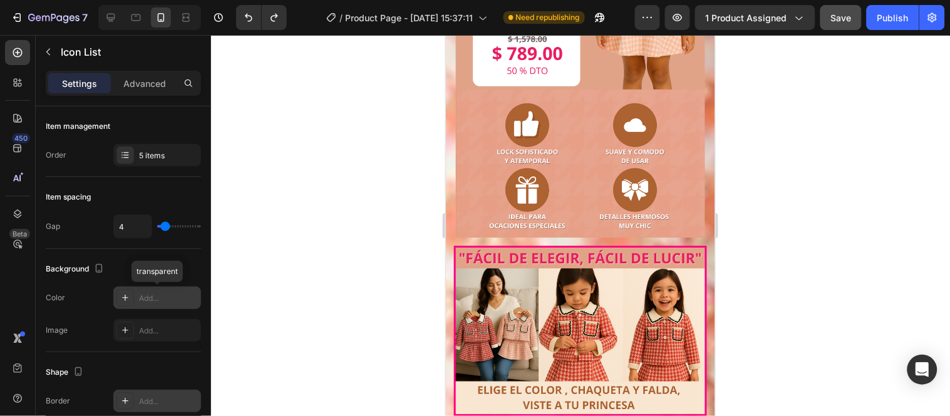
click at [160, 298] on div "Add..." at bounding box center [168, 298] width 59 height 11
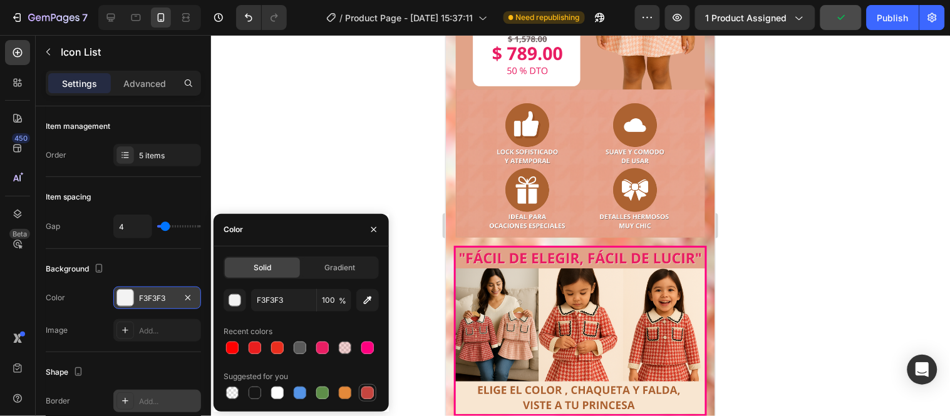
click at [367, 394] on div at bounding box center [367, 393] width 13 height 13
click at [364, 347] on div at bounding box center [367, 348] width 13 height 13
type input "FF007F"
click at [347, 272] on span "Gradient" at bounding box center [339, 267] width 31 height 11
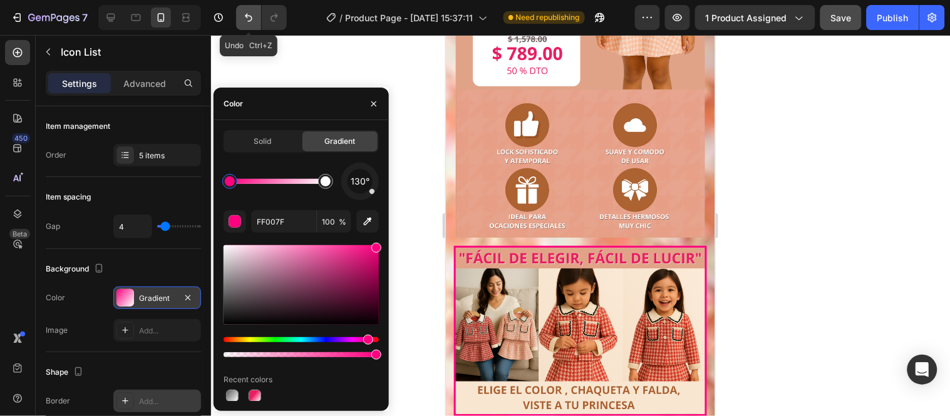
click at [250, 23] on icon "Undo/Redo" at bounding box center [248, 17] width 13 height 13
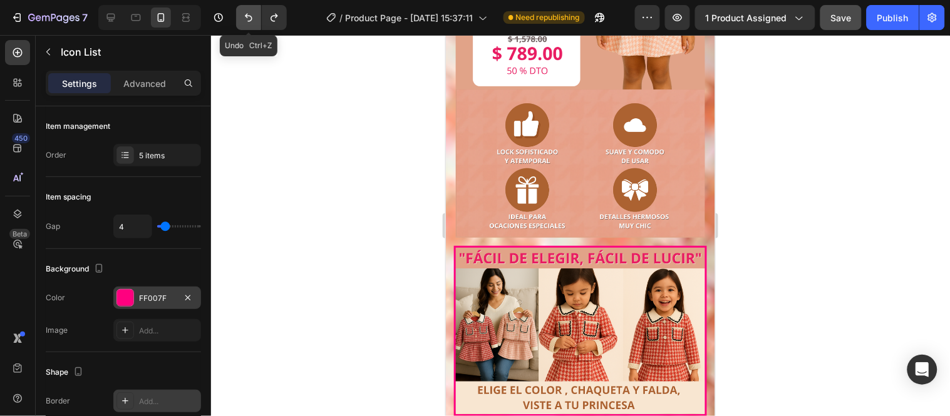
click at [250, 23] on icon "Undo/Redo" at bounding box center [248, 17] width 13 height 13
click at [283, 20] on button "Undo/Redo" at bounding box center [274, 17] width 25 height 25
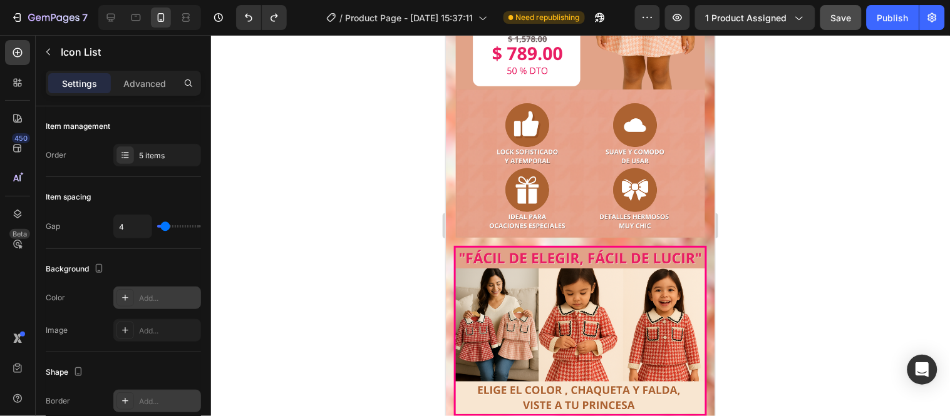
click at [359, 197] on div at bounding box center [580, 225] width 739 height 381
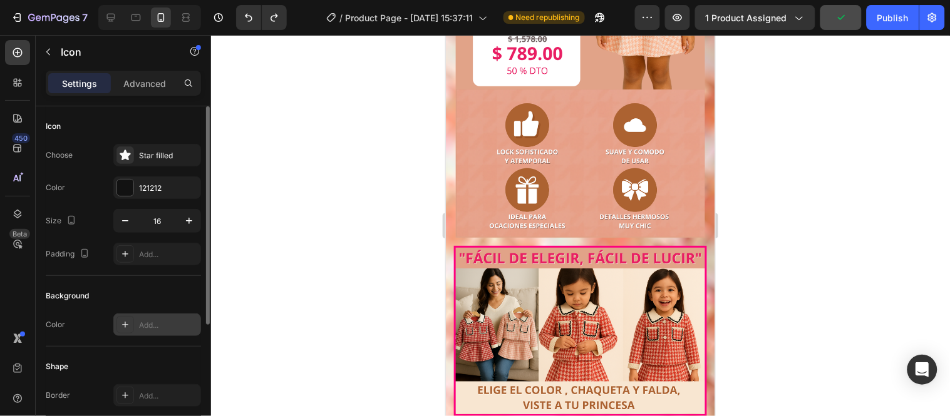
click at [148, 324] on div "Add..." at bounding box center [168, 325] width 59 height 11
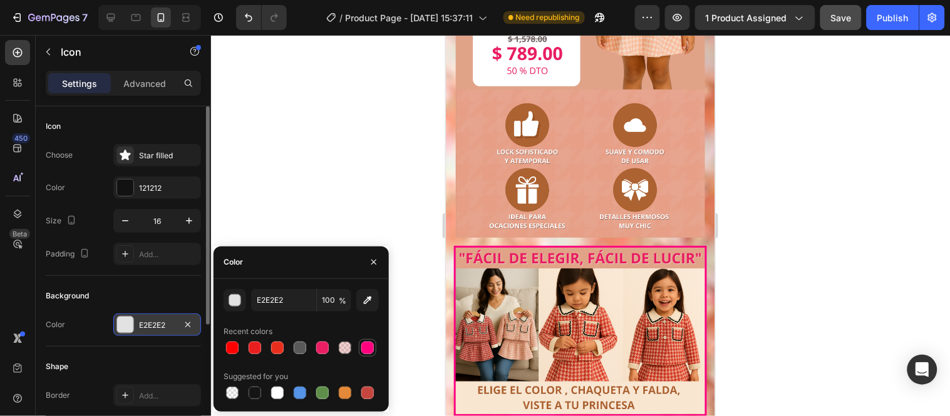
click at [370, 347] on div at bounding box center [367, 348] width 13 height 13
type input "FF007F"
click at [370, 347] on div at bounding box center [367, 348] width 13 height 13
click at [251, 10] on button "Undo/Redo" at bounding box center [248, 17] width 25 height 25
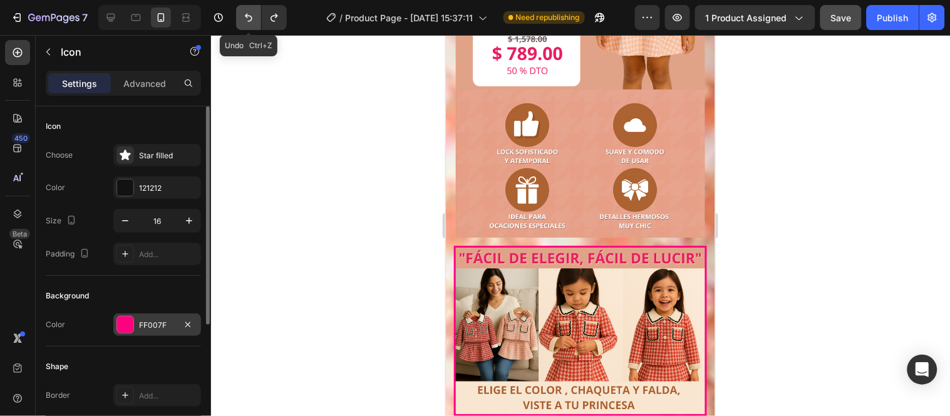
click at [251, 10] on button "Undo/Redo" at bounding box center [248, 17] width 25 height 25
click at [148, 185] on div "121212" at bounding box center [157, 188] width 36 height 11
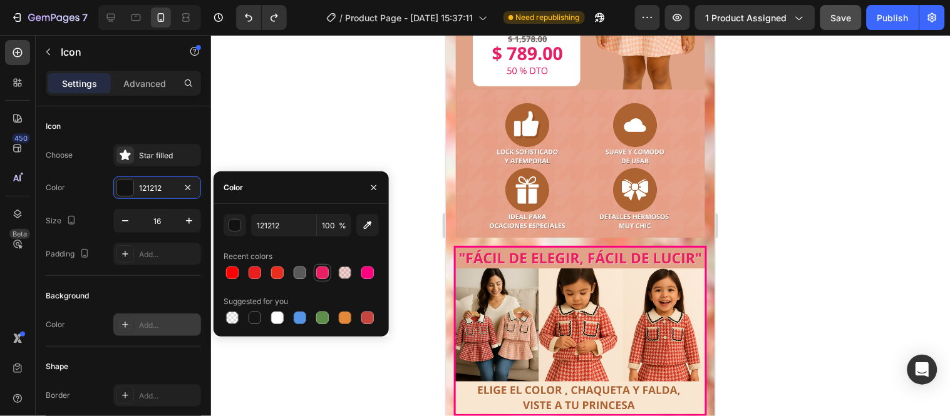
click at [321, 276] on div at bounding box center [322, 273] width 13 height 13
click at [287, 232] on input "E91E63" at bounding box center [283, 225] width 65 height 23
paste input "#e91e"
type input "#e91e63"
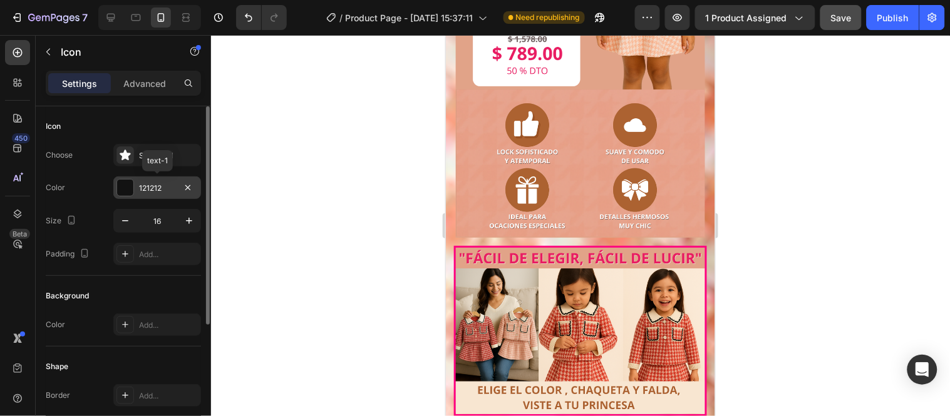
click at [170, 178] on div "121212" at bounding box center [157, 188] width 88 height 23
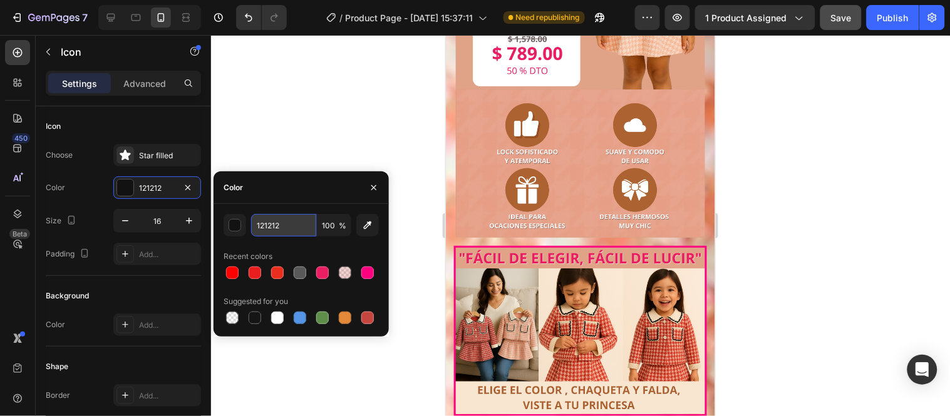
click at [290, 221] on input "121212" at bounding box center [283, 225] width 65 height 23
paste input "#e91e63"
type input "#e91e63"
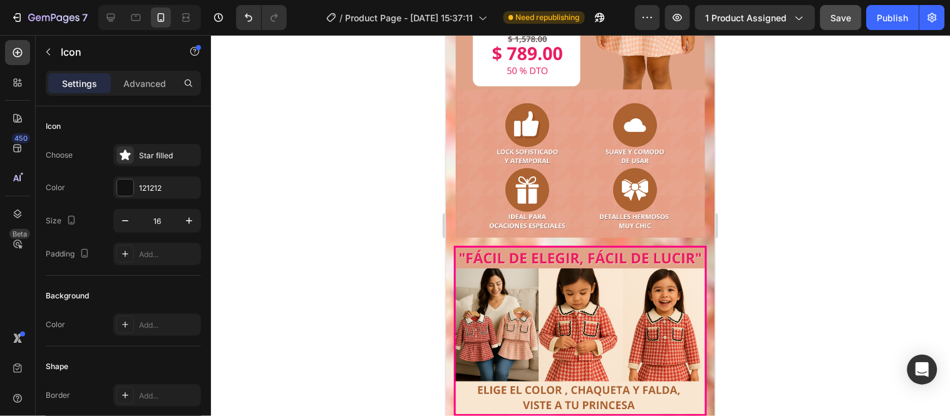
click at [152, 192] on div "121212" at bounding box center [157, 188] width 36 height 11
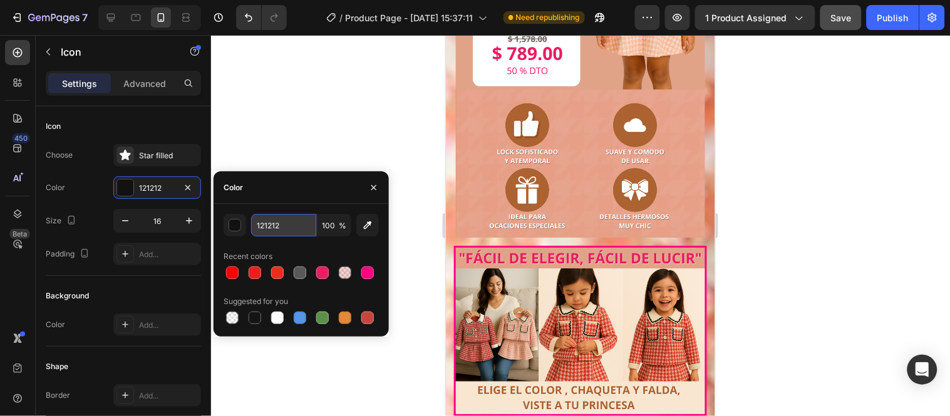
click at [289, 219] on input "121212" at bounding box center [283, 225] width 65 height 23
paste input "#e91e63"
type input "#e91e63"
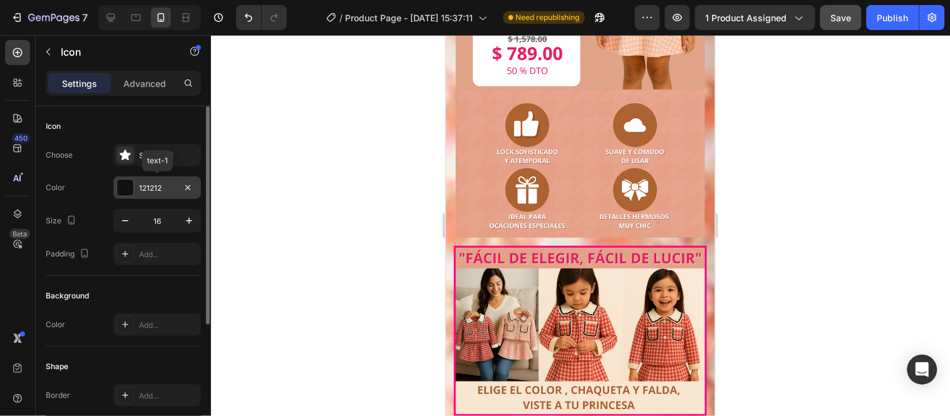
click at [167, 183] on div "121212" at bounding box center [157, 188] width 36 height 11
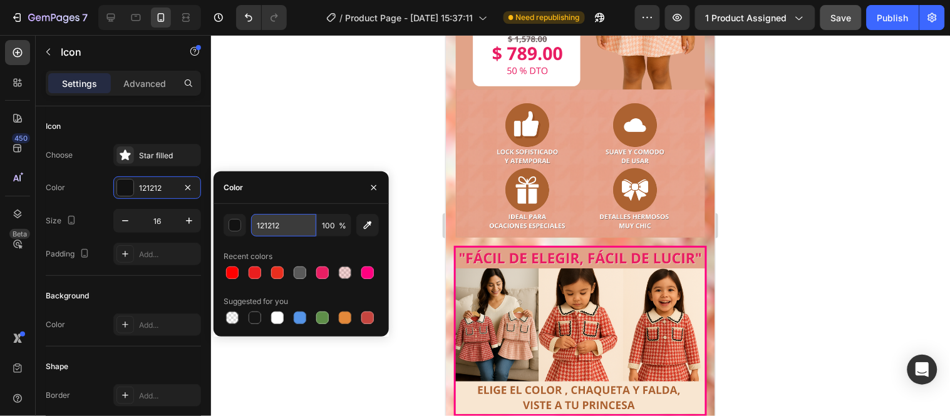
click at [292, 222] on input "121212" at bounding box center [283, 225] width 65 height 23
paste input "#e91e63"
type input "#e91e63"
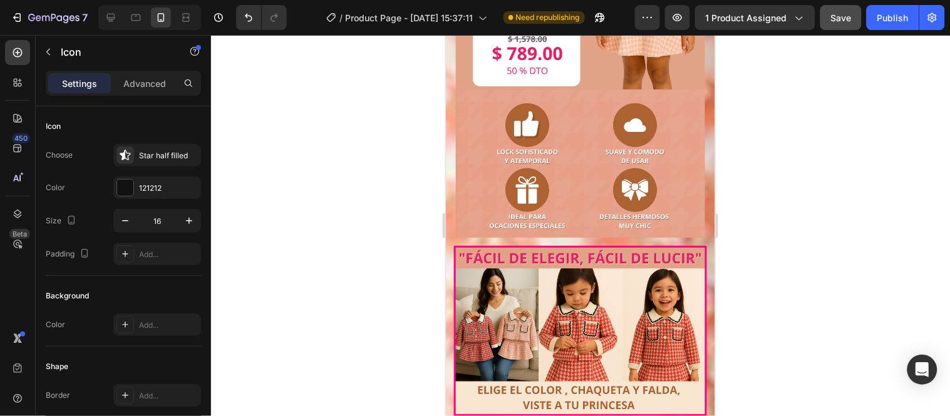
click at [175, 188] on div "121212" at bounding box center [157, 188] width 88 height 23
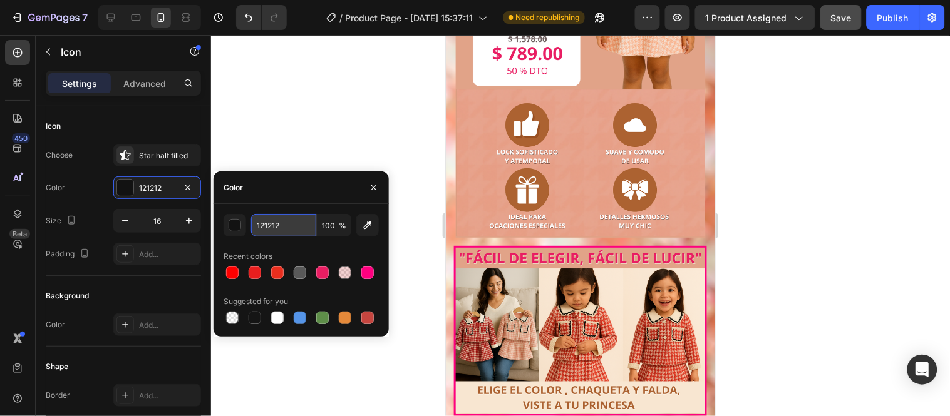
click at [284, 230] on input "121212" at bounding box center [283, 225] width 65 height 23
paste input "#e91e63"
type input "#e91e63"
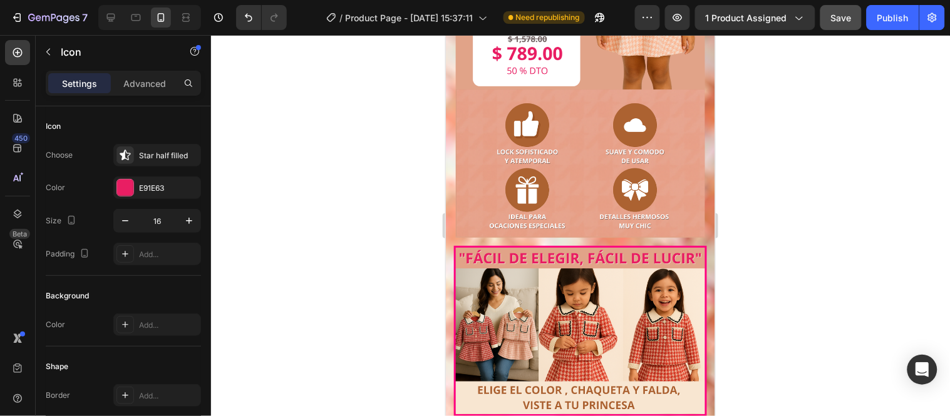
click at [437, 197] on div at bounding box center [580, 225] width 739 height 381
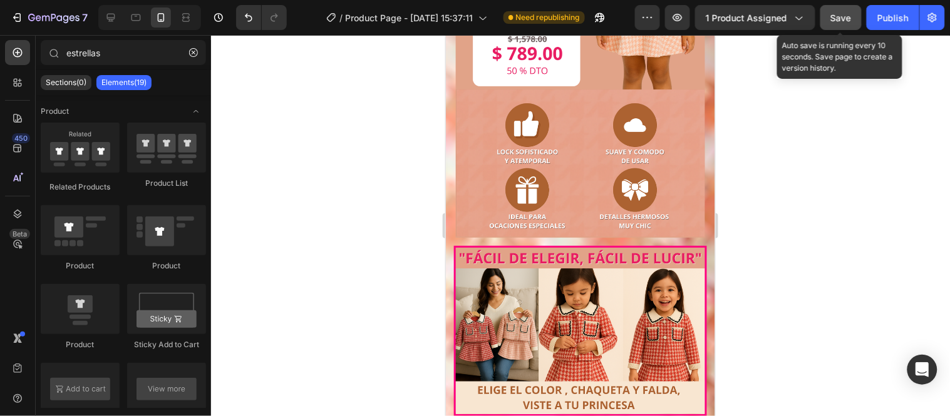
click at [839, 11] on div "Save" at bounding box center [841, 17] width 21 height 13
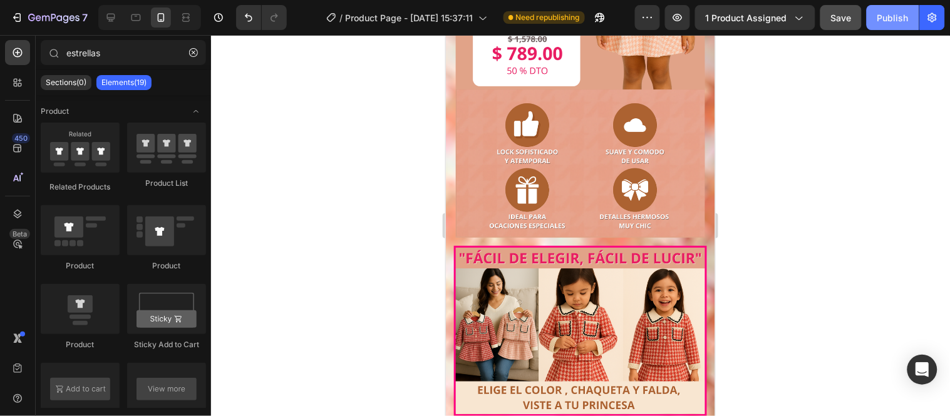
click at [890, 18] on div "Publish" at bounding box center [892, 17] width 31 height 13
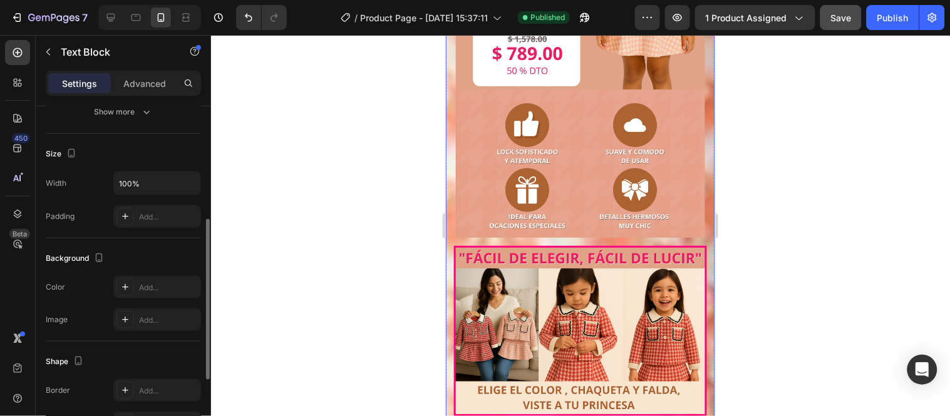
scroll to position [243, 0]
click at [152, 319] on div "Add..." at bounding box center [168, 319] width 59 height 11
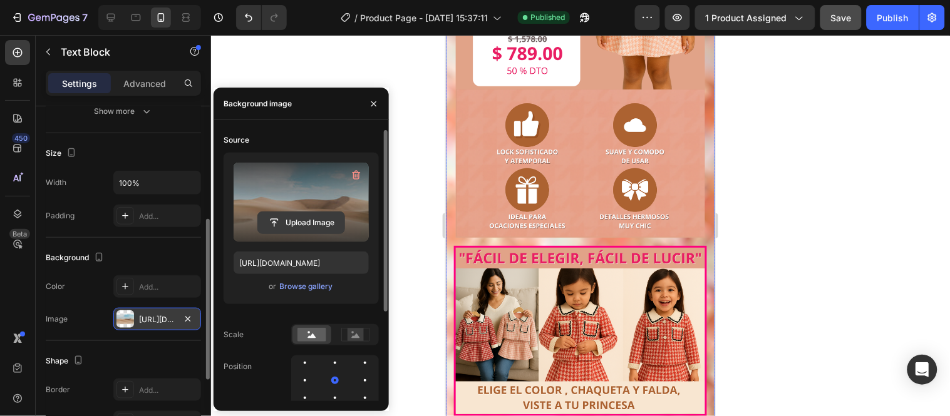
click at [322, 221] on input "file" at bounding box center [301, 222] width 86 height 21
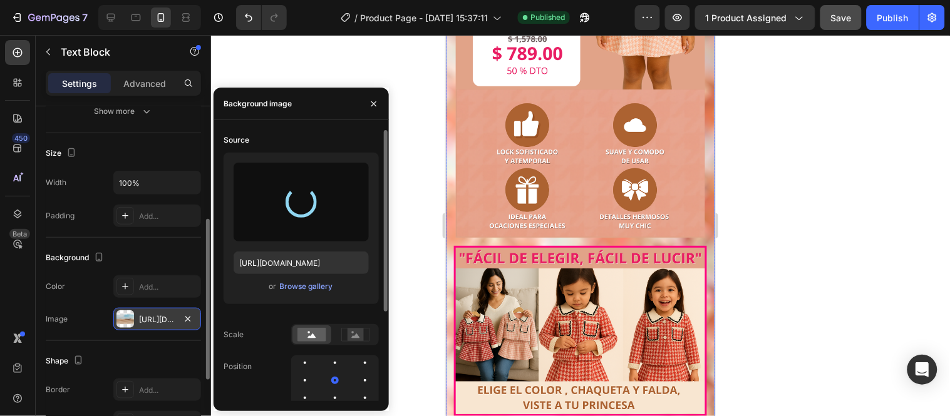
type input "[URL][DOMAIN_NAME]"
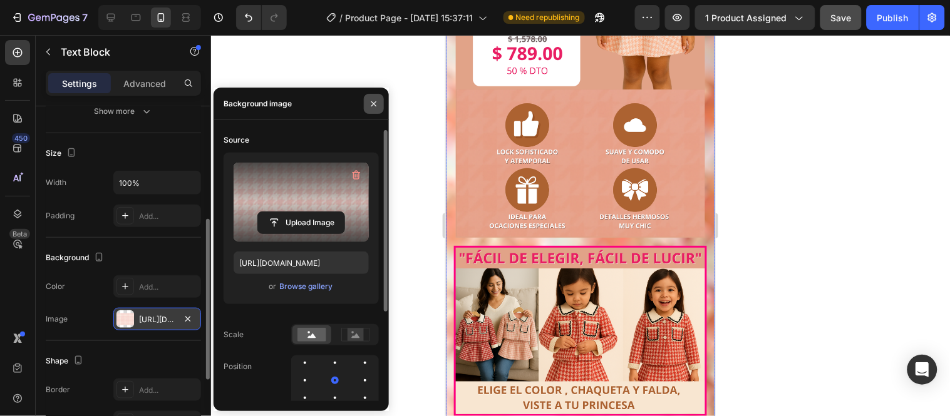
click at [373, 106] on icon "button" at bounding box center [374, 104] width 10 height 10
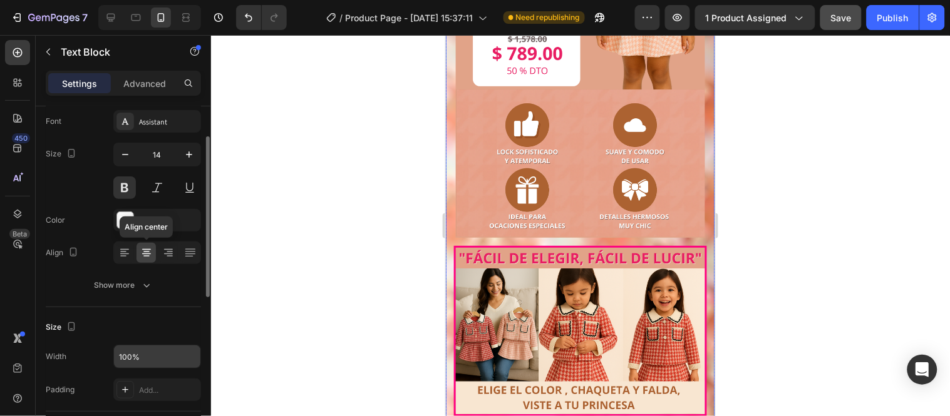
scroll to position [68, 0]
click at [160, 220] on div "FFFFFF" at bounding box center [157, 222] width 36 height 11
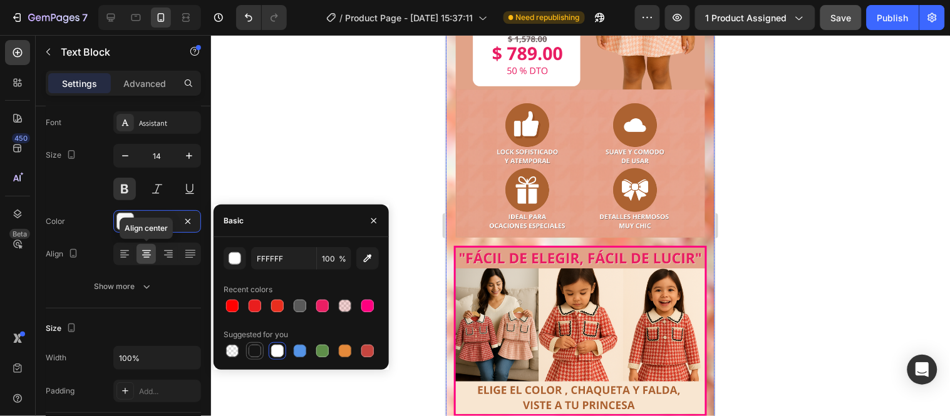
click at [254, 347] on div at bounding box center [255, 351] width 13 height 13
type input "151515"
click at [401, 249] on div at bounding box center [580, 225] width 739 height 381
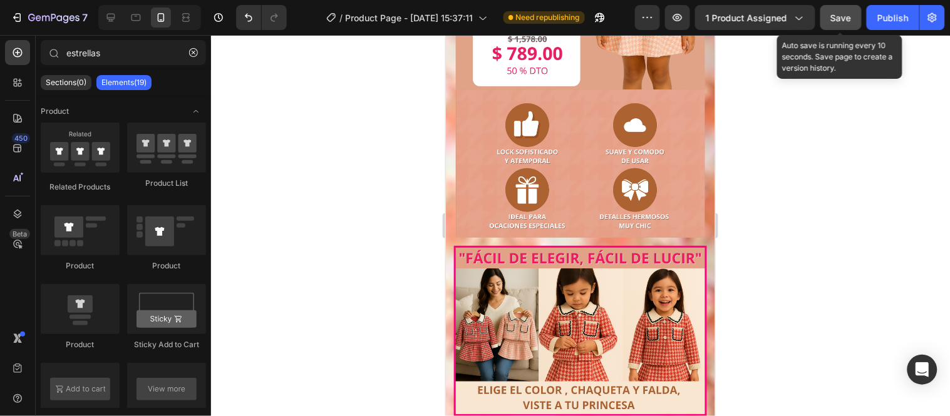
click at [843, 15] on span "Save" at bounding box center [841, 18] width 21 height 11
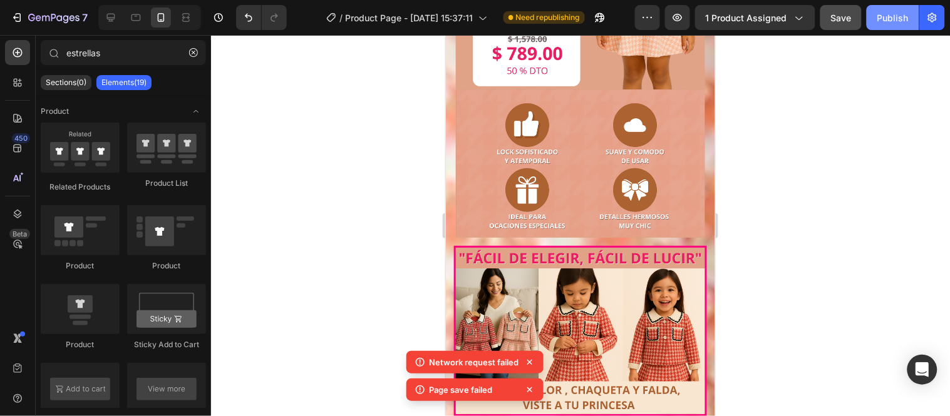
click at [880, 17] on div "Publish" at bounding box center [892, 17] width 31 height 13
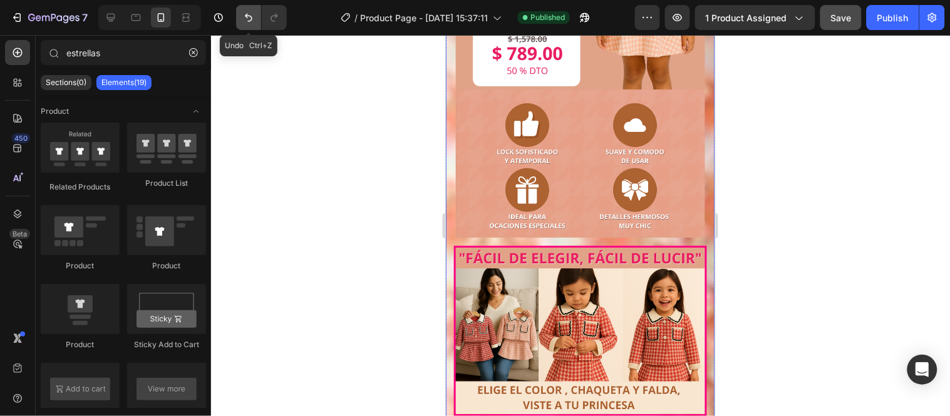
click at [246, 17] on icon "Undo/Redo" at bounding box center [248, 17] width 13 height 13
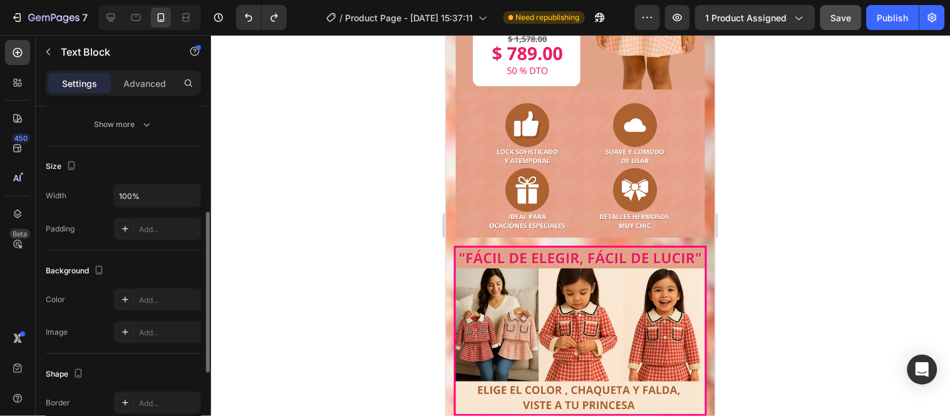
scroll to position [230, 0]
click at [153, 294] on div "Add..." at bounding box center [168, 299] width 59 height 11
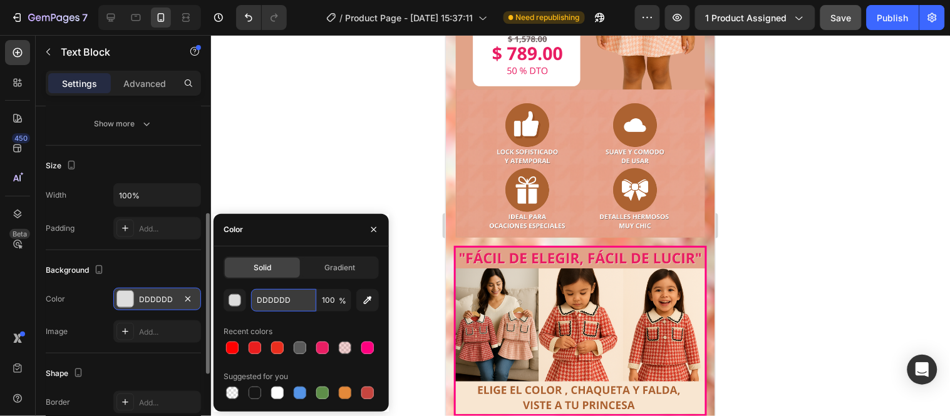
click at [297, 299] on input "DDDDDD" at bounding box center [283, 300] width 65 height 23
paste input "#e1a388"
type input "#e1a388"
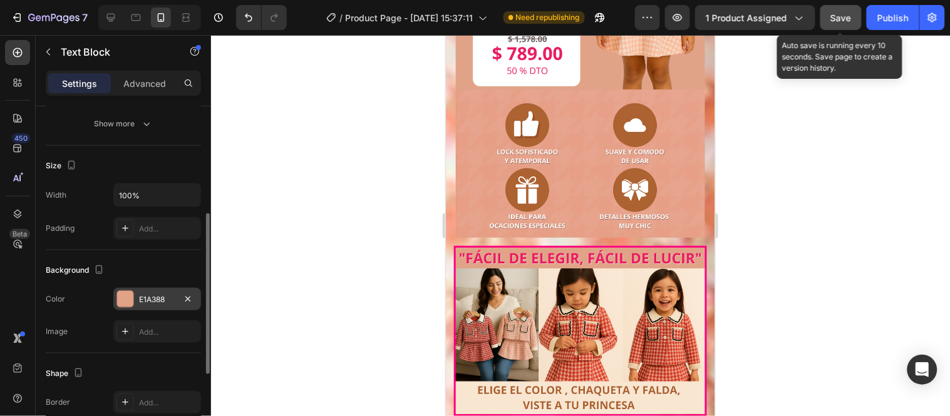
click at [836, 27] on button "Save" at bounding box center [840, 17] width 41 height 25
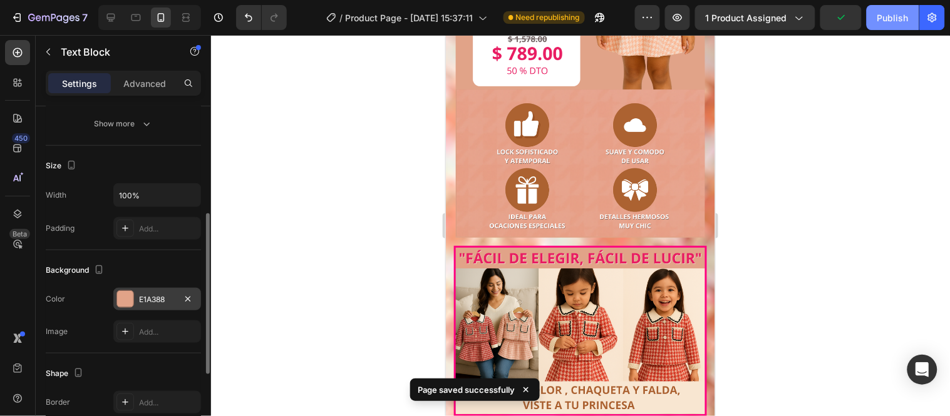
click at [879, 23] on div "Publish" at bounding box center [892, 17] width 31 height 13
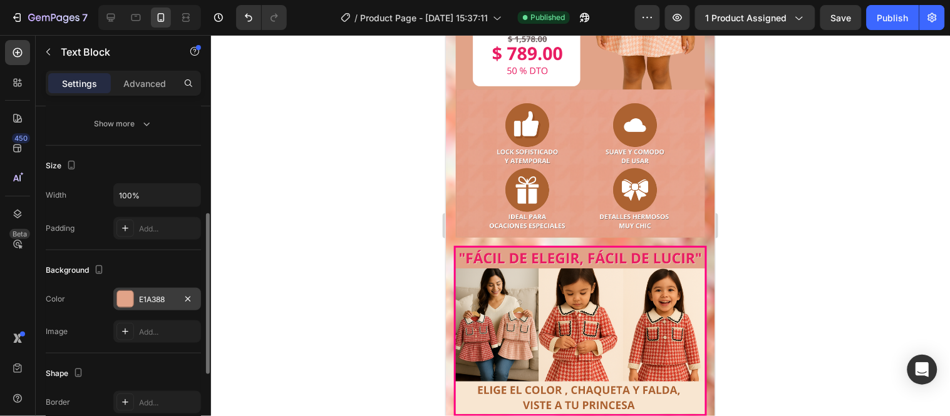
click at [155, 86] on p "Advanced" at bounding box center [144, 83] width 43 height 13
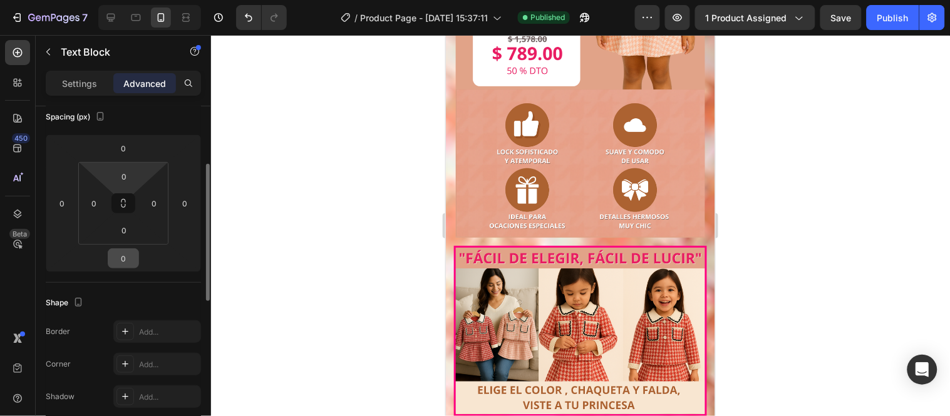
scroll to position [145, 0]
click at [127, 143] on input "0" at bounding box center [123, 149] width 25 height 19
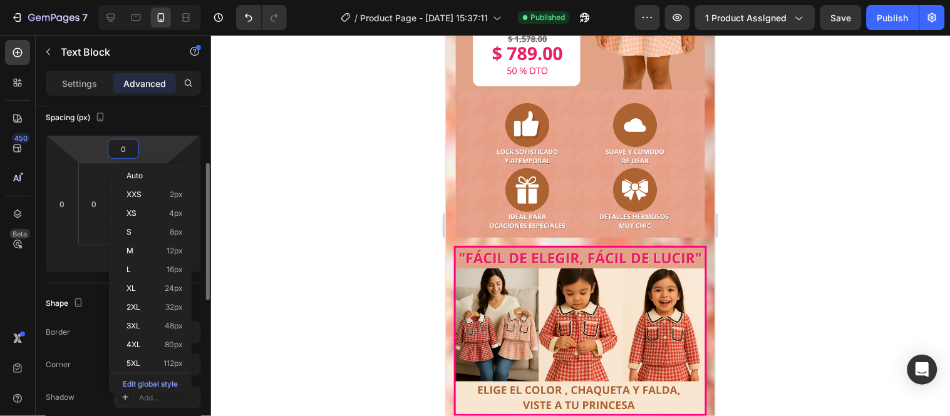
type input "8"
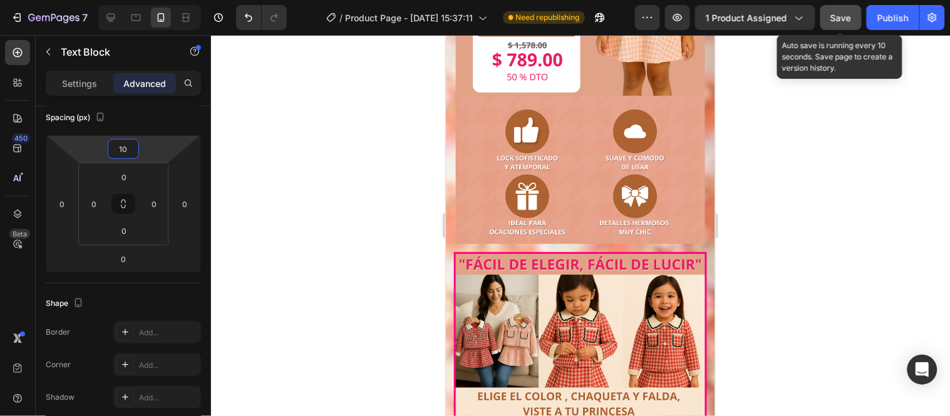
type input "10"
click at [833, 28] on button "Save" at bounding box center [840, 17] width 41 height 25
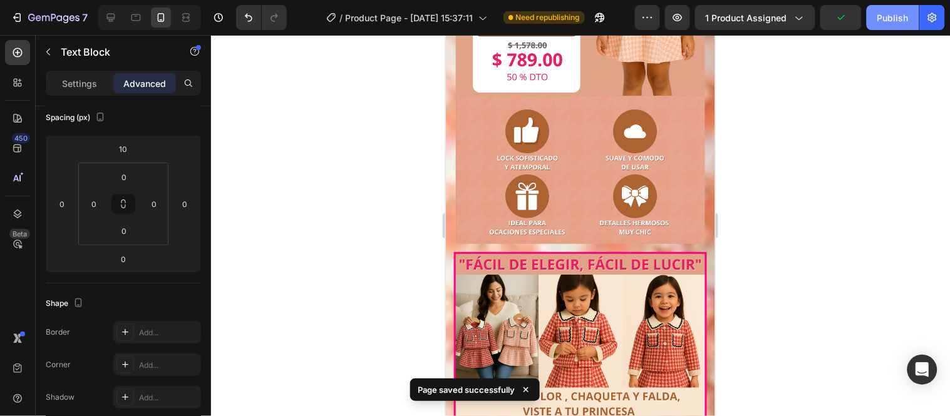
click at [883, 22] on div "Publish" at bounding box center [892, 17] width 31 height 13
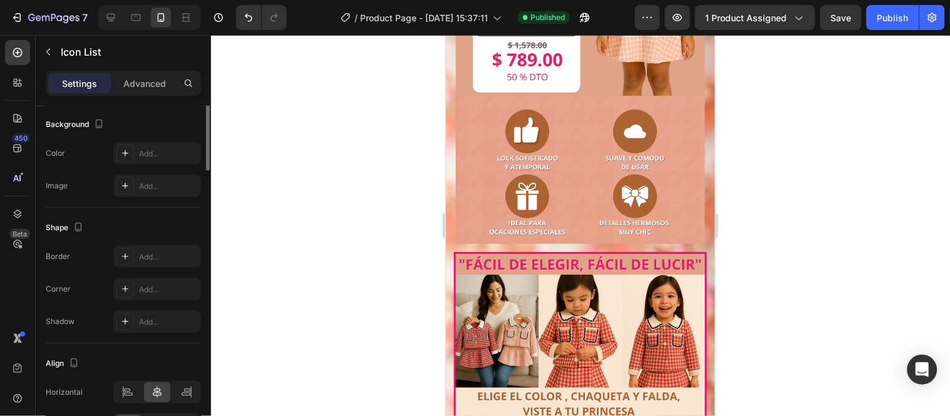
scroll to position [0, 0]
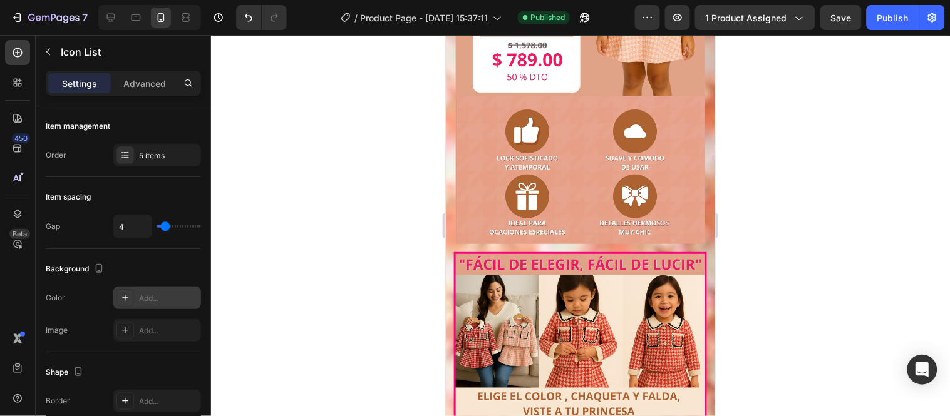
click at [148, 295] on div "Add..." at bounding box center [168, 298] width 59 height 11
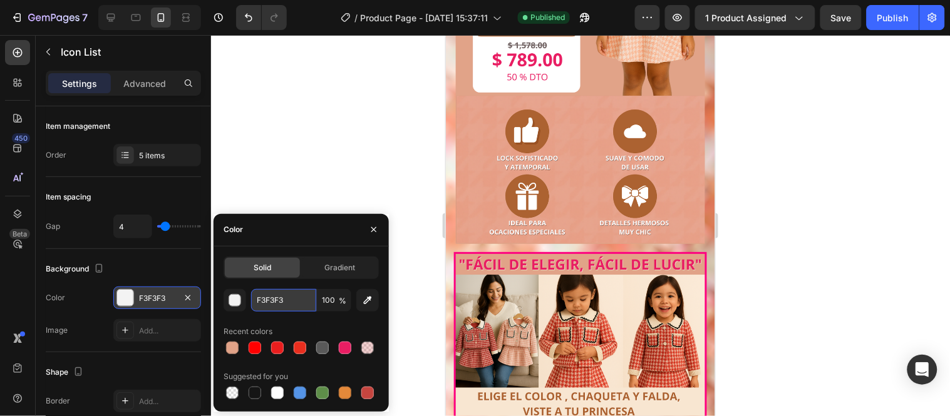
click at [296, 302] on input "F3F3F3" at bounding box center [283, 300] width 65 height 23
paste input "#e1a388"
type input "#e1a388"
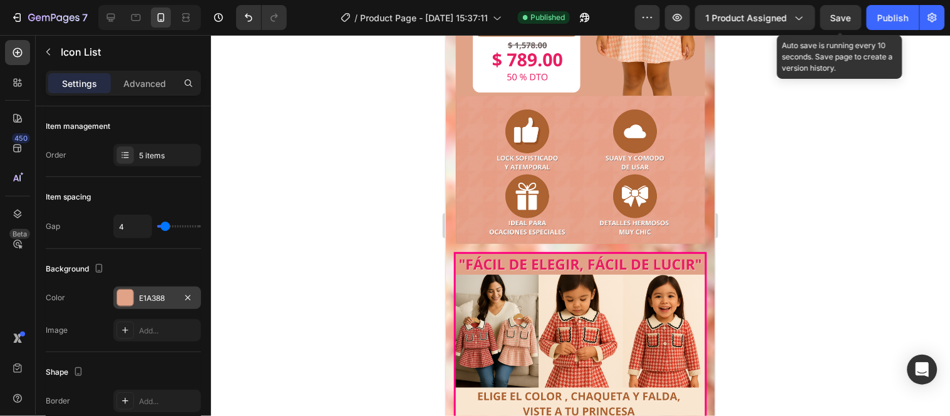
click at [836, 23] on div "Save" at bounding box center [841, 17] width 21 height 13
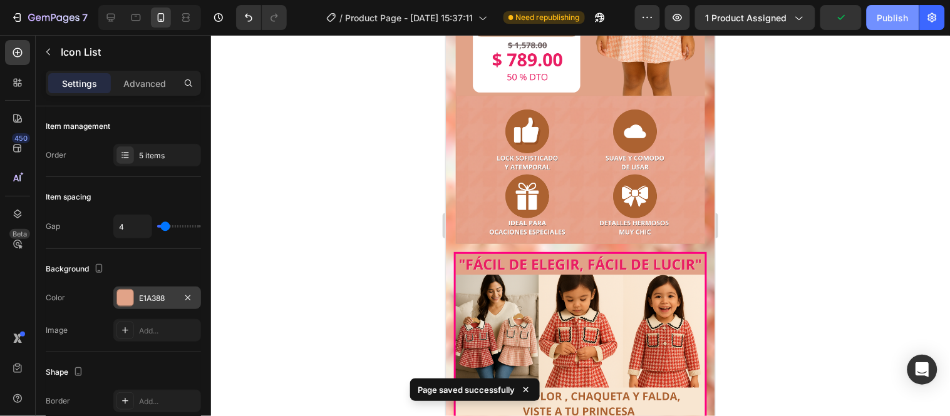
click at [880, 23] on div "Publish" at bounding box center [892, 17] width 31 height 13
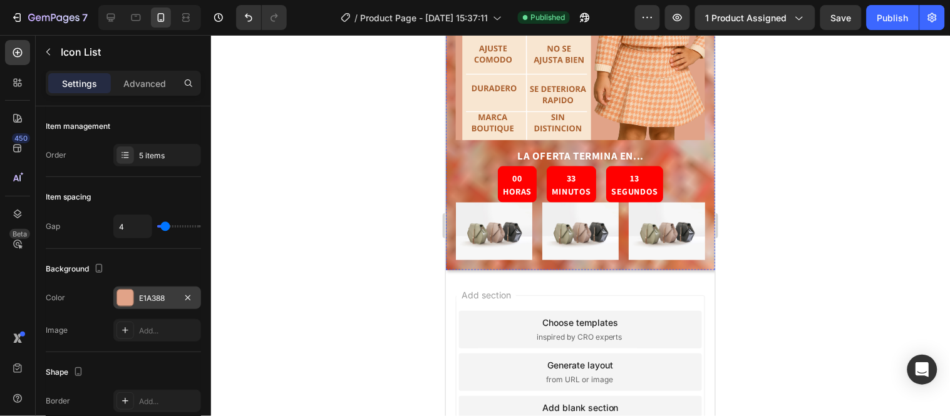
scroll to position [1658, 0]
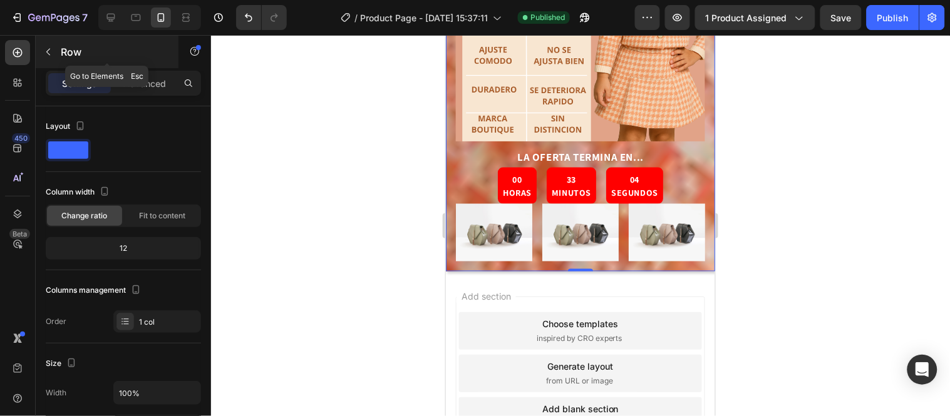
click at [48, 50] on icon "button" at bounding box center [48, 52] width 4 height 7
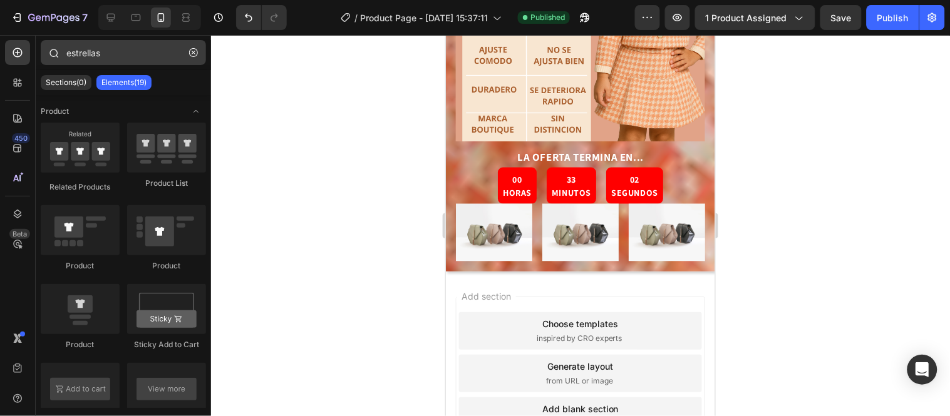
click at [192, 53] on icon "button" at bounding box center [193, 52] width 9 height 9
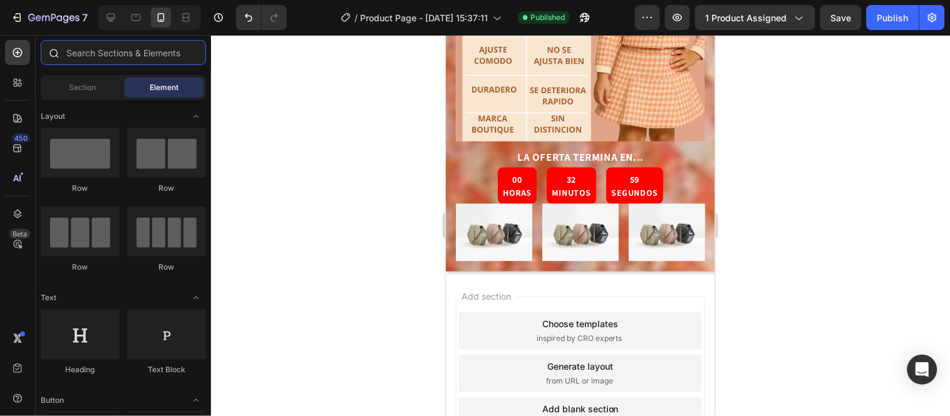
click at [177, 52] on input "text" at bounding box center [123, 52] width 165 height 25
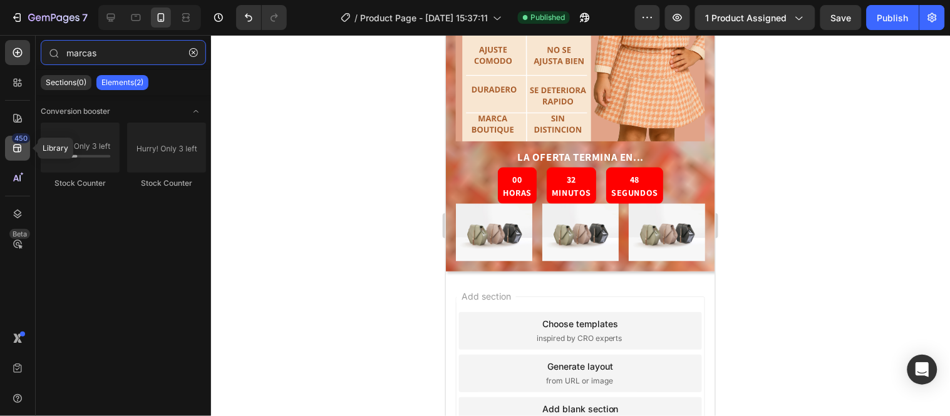
type input "marcas"
click at [18, 142] on div "450" at bounding box center [21, 138] width 18 height 10
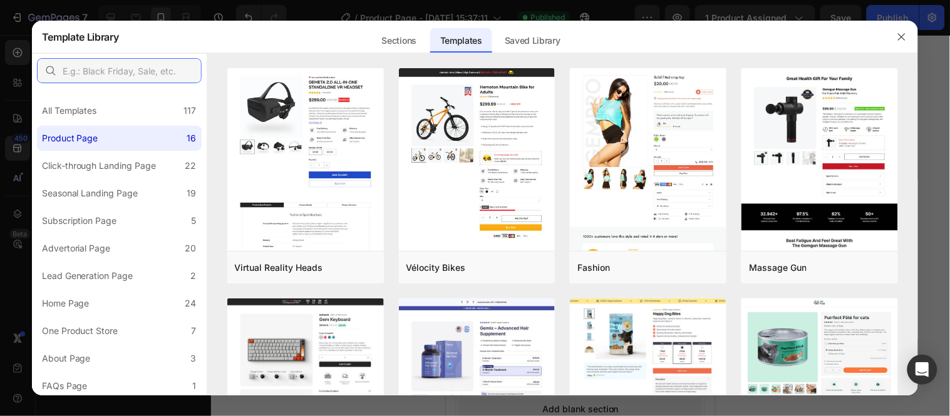
click at [140, 69] on input "text" at bounding box center [119, 70] width 165 height 25
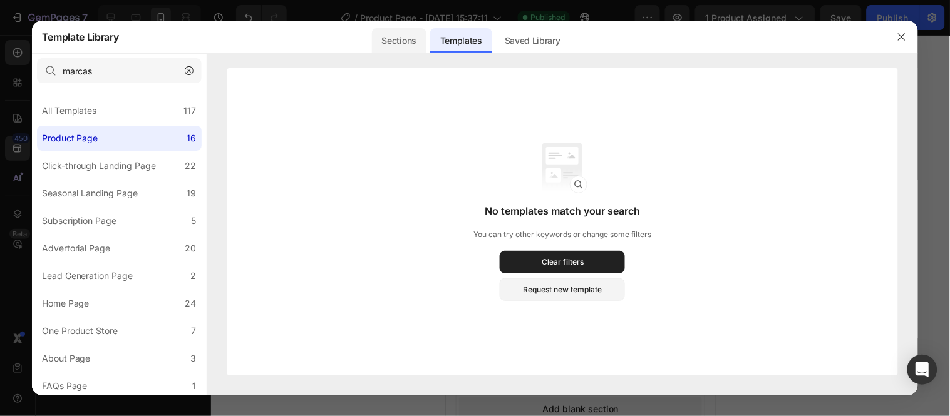
click at [395, 39] on div "Sections" at bounding box center [399, 40] width 54 height 25
type input "marcas"
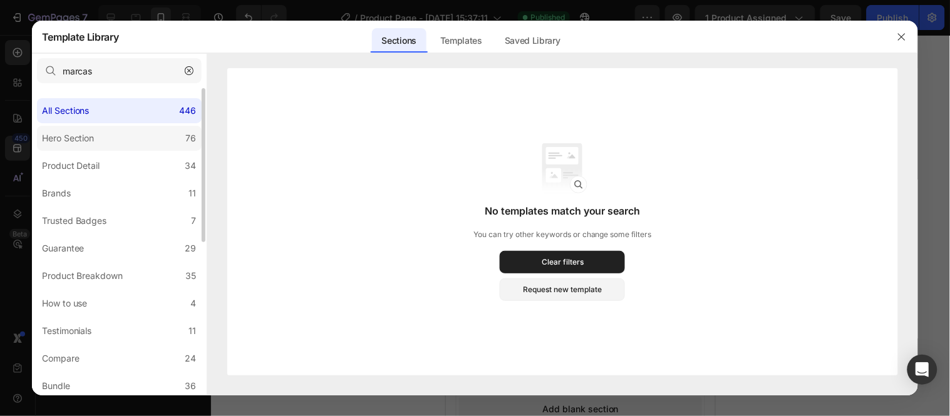
click at [108, 134] on label "Hero Section 76" at bounding box center [119, 138] width 165 height 25
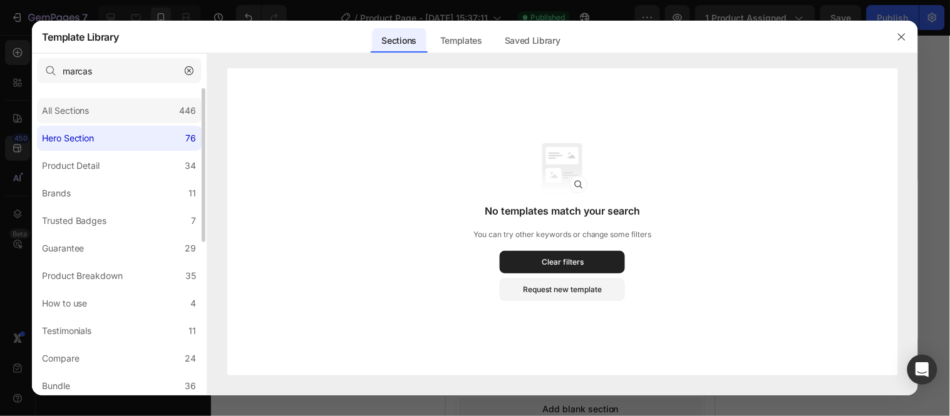
click at [110, 110] on div "All Sections 446" at bounding box center [119, 110] width 165 height 25
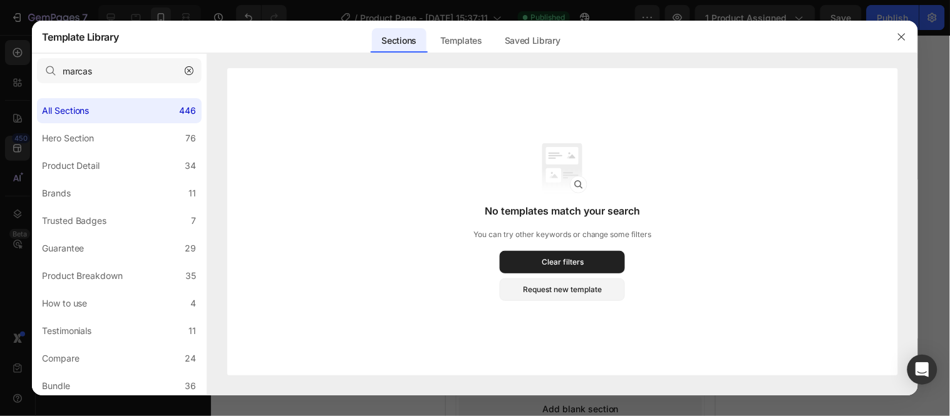
click at [190, 69] on icon "button" at bounding box center [189, 70] width 9 height 9
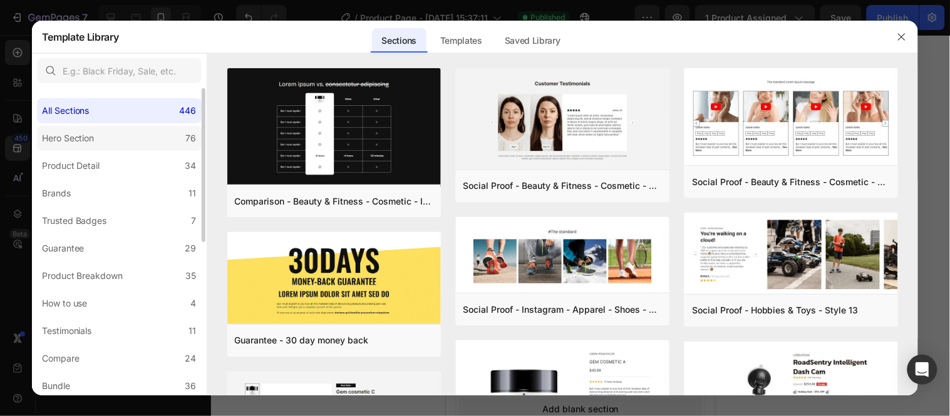
click at [101, 140] on label "Hero Section 76" at bounding box center [119, 138] width 165 height 25
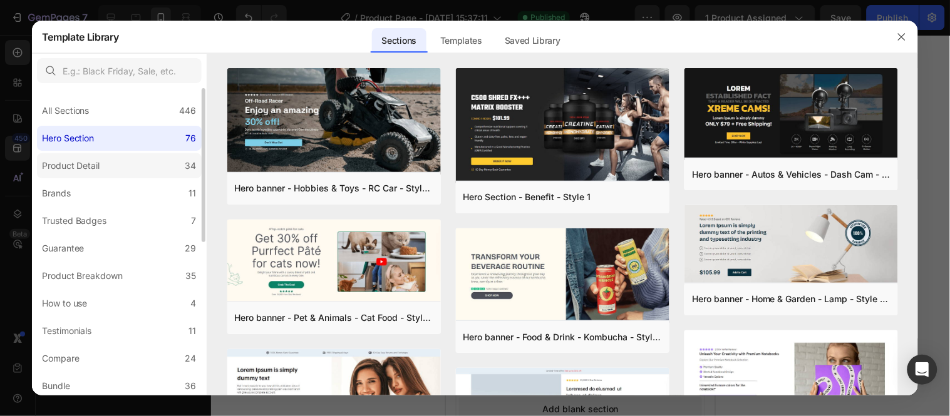
click at [97, 166] on div "Product Detail" at bounding box center [71, 165] width 58 height 15
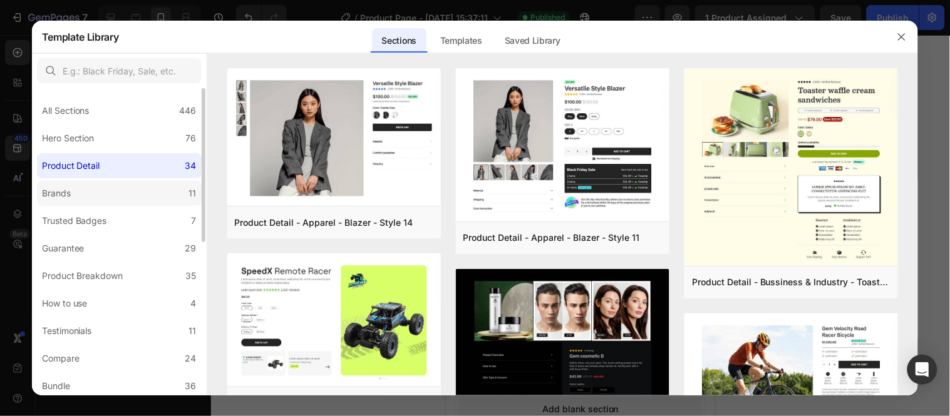
click at [94, 191] on label "Brands 11" at bounding box center [119, 193] width 165 height 25
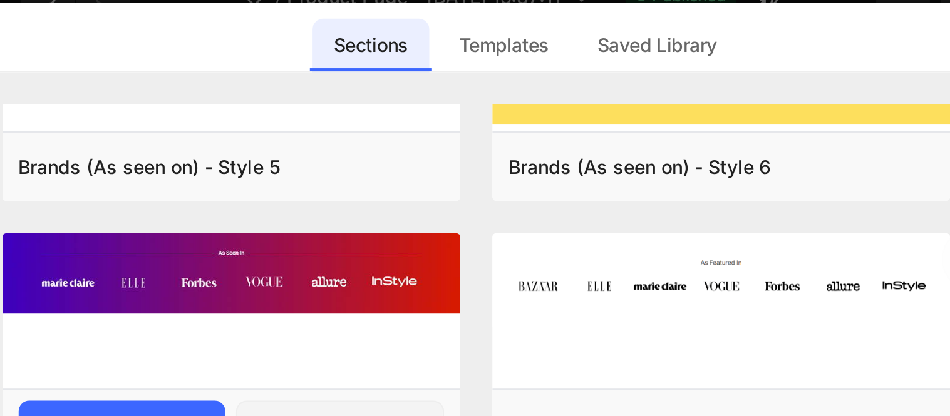
scroll to position [90, 0]
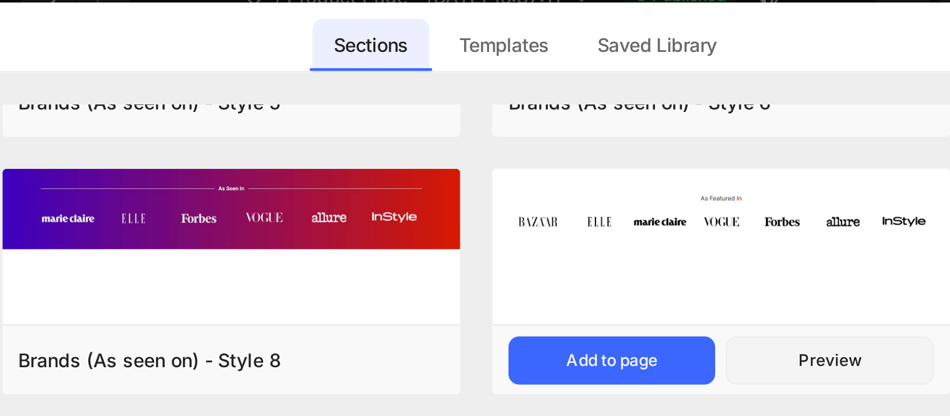
click at [582, 141] on img at bounding box center [562, 120] width 213 height 44
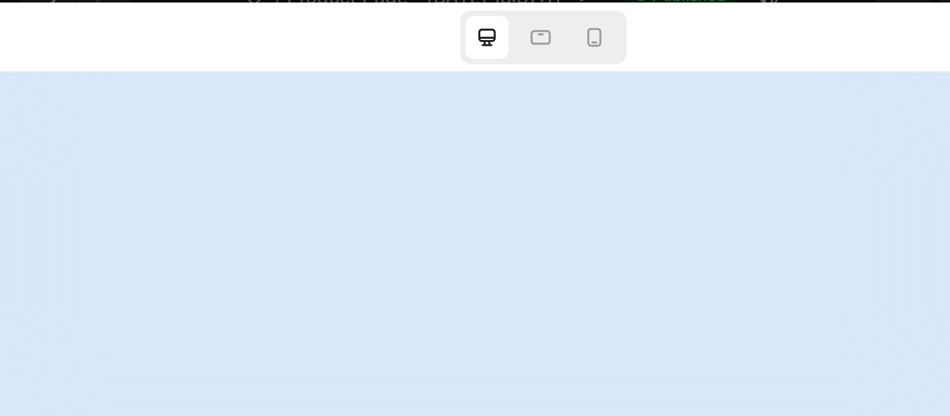
click at [582, 141] on div at bounding box center [475, 224] width 886 height 342
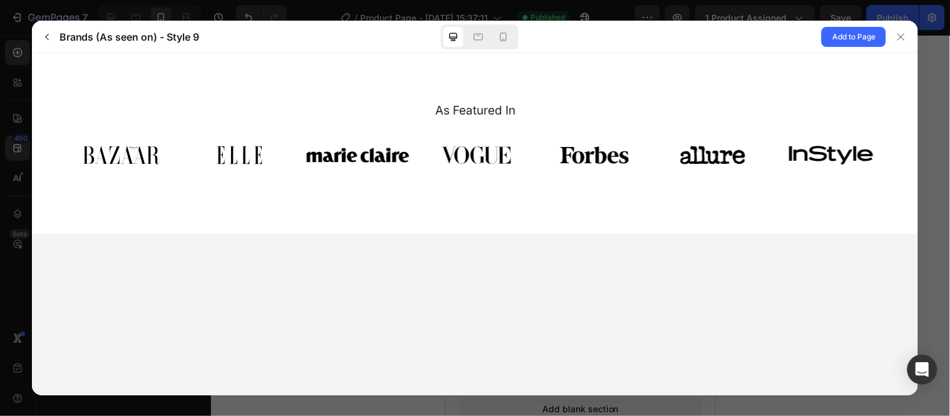
scroll to position [0, 0]
click at [897, 41] on icon at bounding box center [901, 37] width 10 height 10
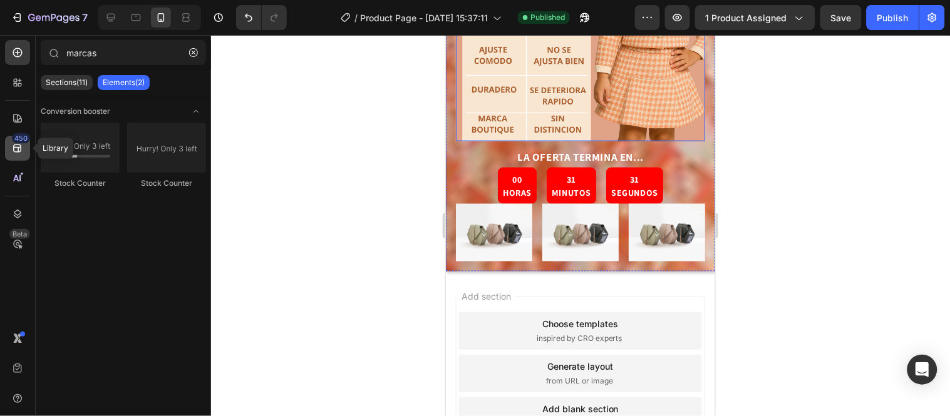
click at [24, 152] on div "450" at bounding box center [17, 148] width 25 height 25
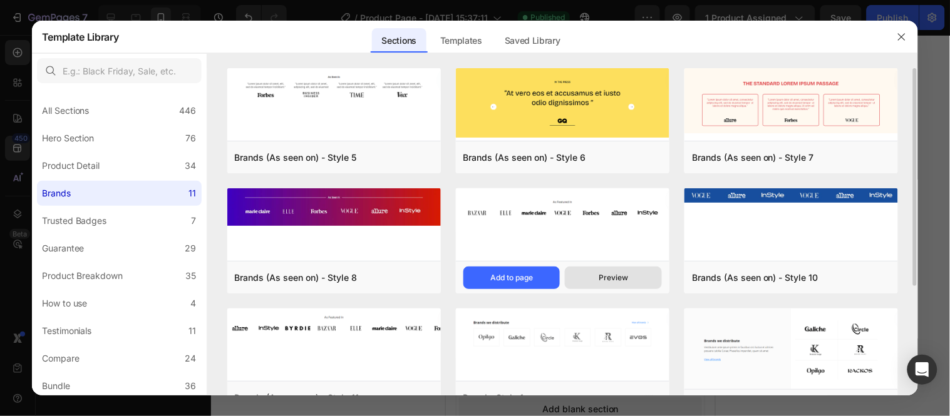
click at [620, 273] on div "Preview" at bounding box center [613, 277] width 29 height 11
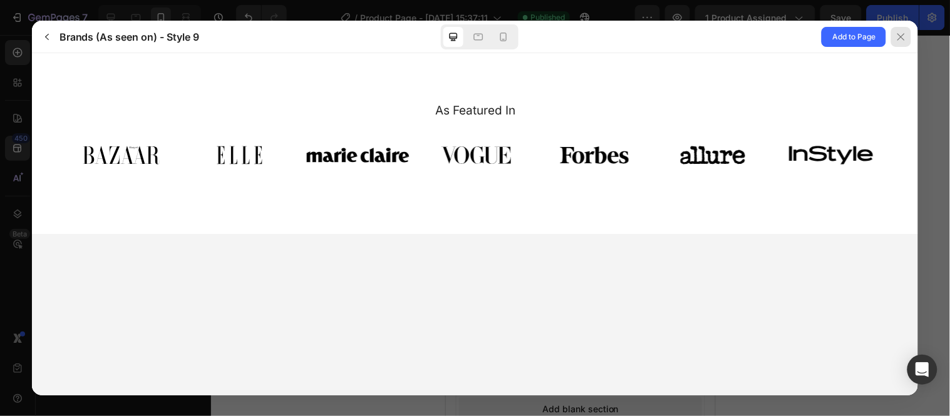
click at [903, 38] on icon at bounding box center [901, 36] width 7 height 7
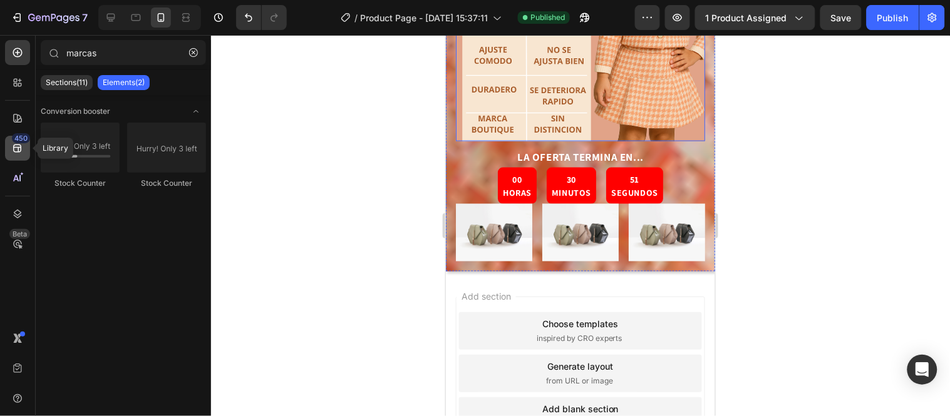
click at [21, 151] on icon at bounding box center [17, 149] width 8 height 8
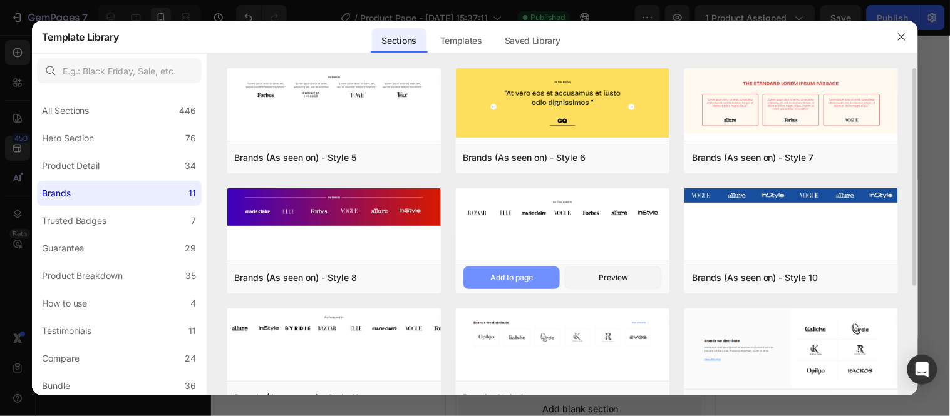
click at [540, 277] on button "Add to page" at bounding box center [511, 278] width 97 height 23
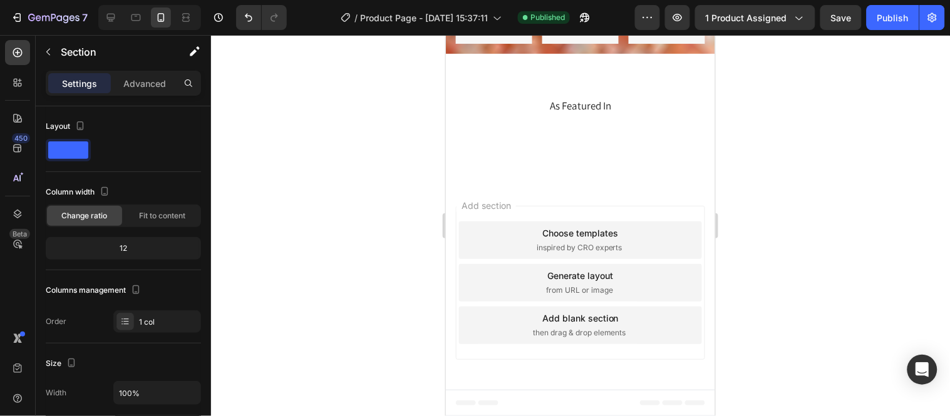
scroll to position [2171, 0]
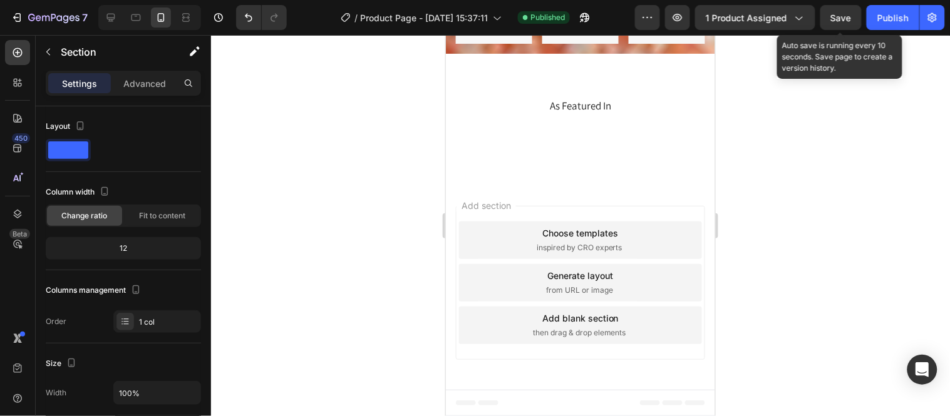
click at [836, 21] on span "Save" at bounding box center [841, 18] width 21 height 11
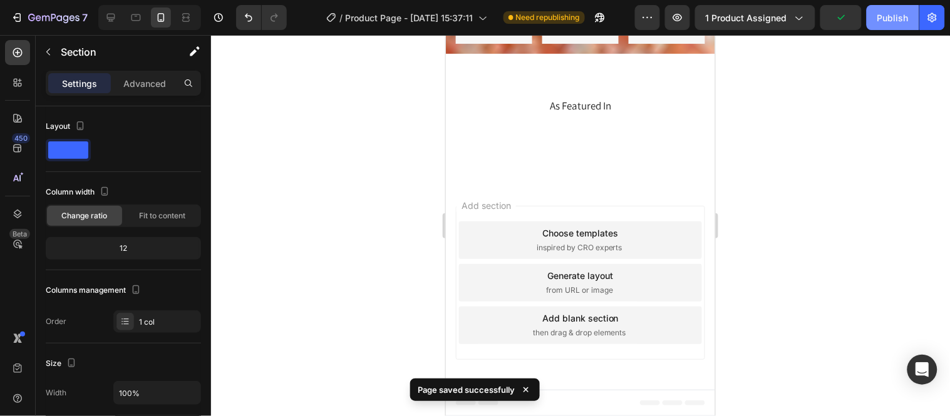
click at [892, 14] on div "Publish" at bounding box center [892, 17] width 31 height 13
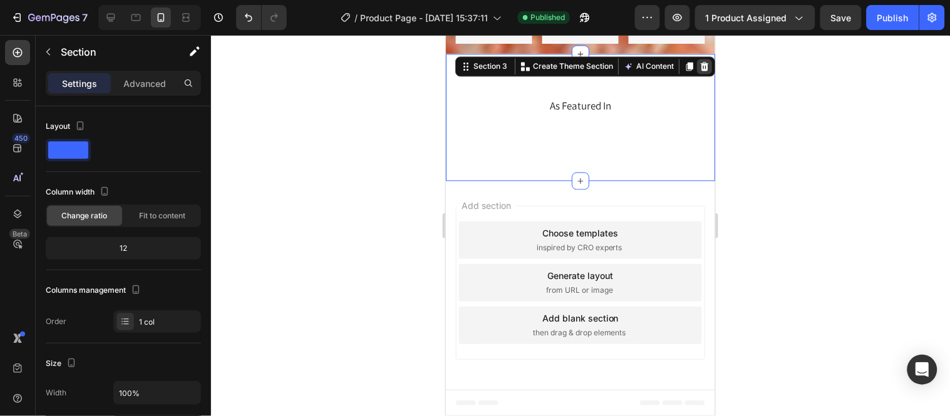
click at [699, 66] on icon at bounding box center [704, 66] width 10 height 10
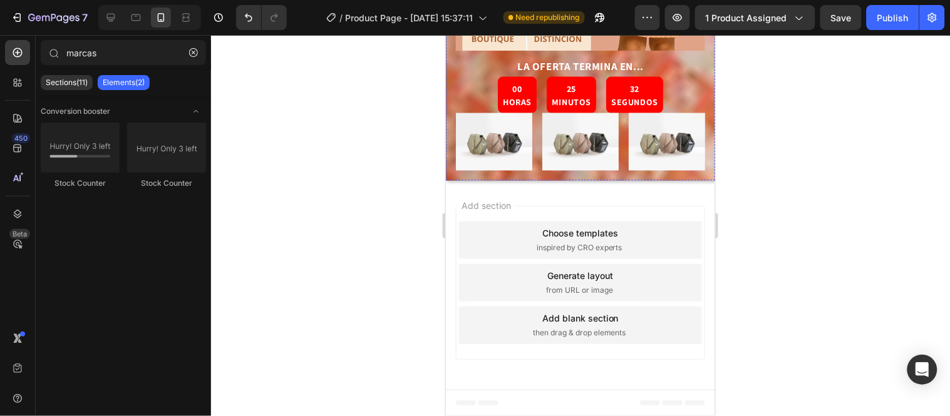
scroll to position [2044, 0]
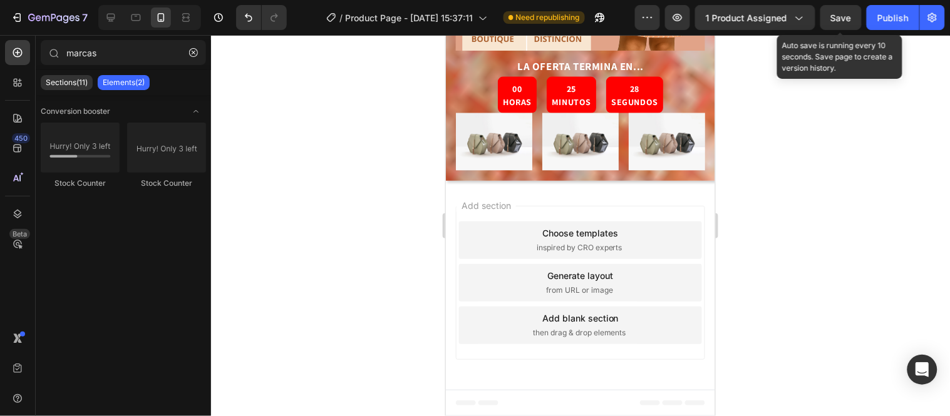
click at [843, 19] on span "Save" at bounding box center [841, 18] width 21 height 11
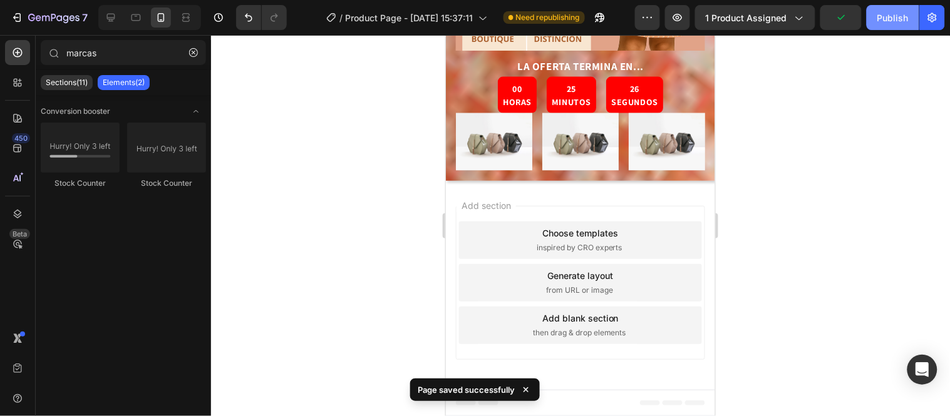
click at [892, 14] on div "Publish" at bounding box center [892, 17] width 31 height 13
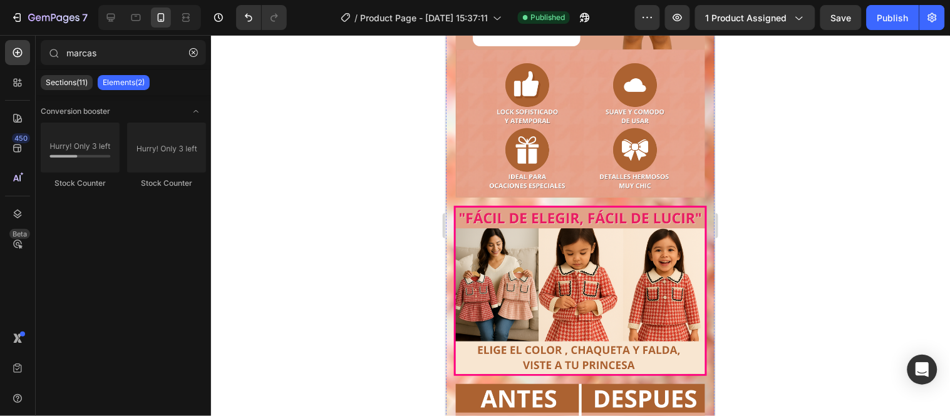
scroll to position [908, 0]
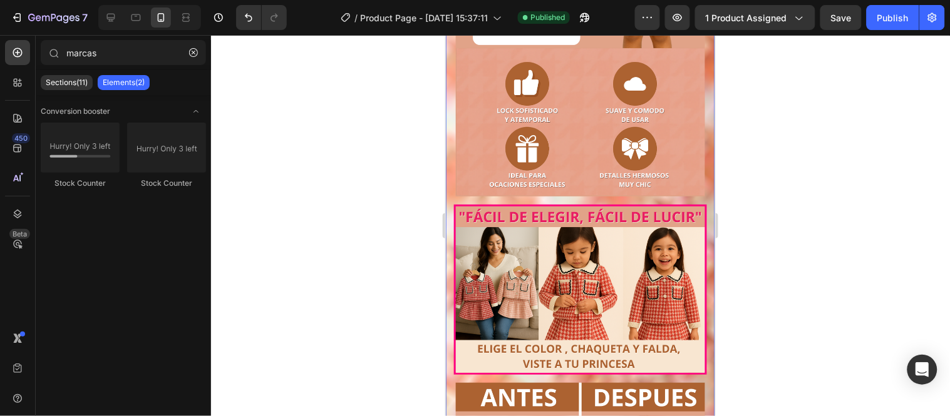
click at [447, 160] on div "LA OFERTA TERMINA EN... Text Block 00 HORAS 16 MINUTOS 30 SEGUNDOS Countdown Ti…" at bounding box center [579, 302] width 269 height 1437
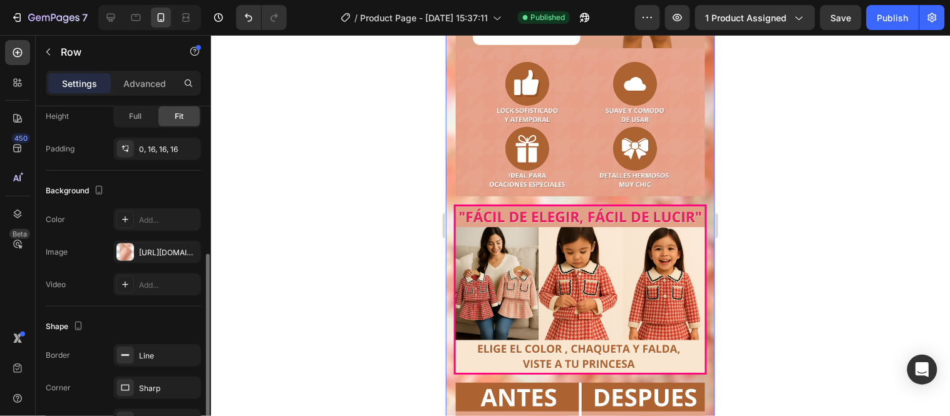
scroll to position [311, 0]
click at [163, 251] on div "[URL][DOMAIN_NAME]" at bounding box center [157, 251] width 36 height 11
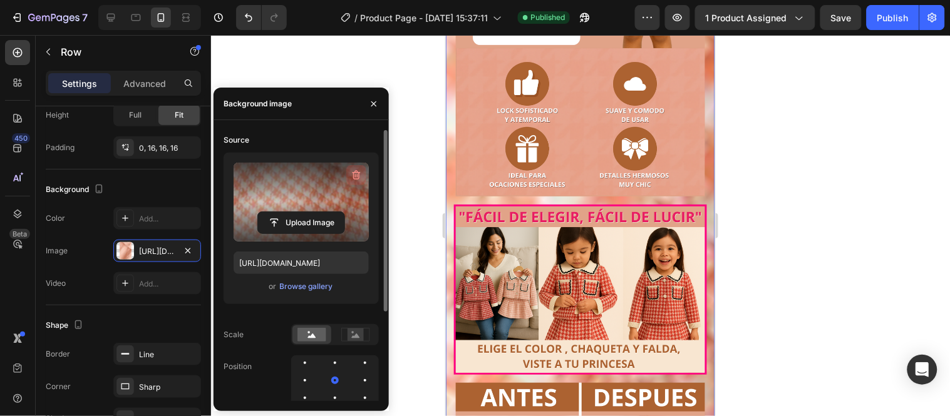
click at [354, 177] on icon "button" at bounding box center [356, 175] width 13 height 13
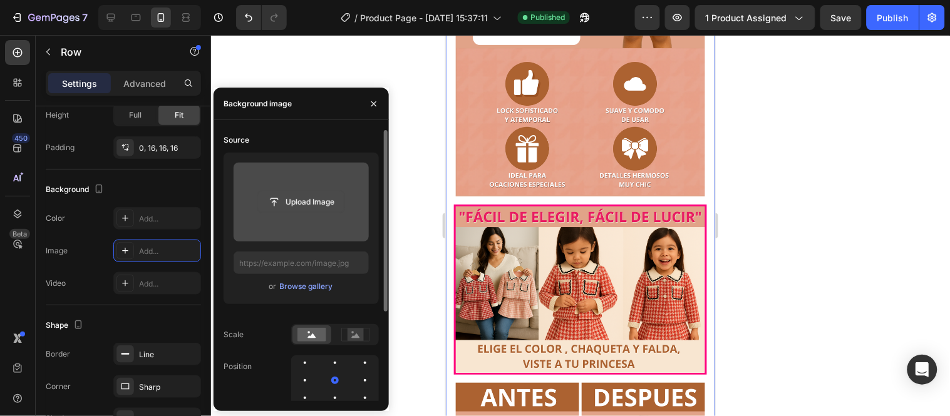
click at [316, 204] on input "file" at bounding box center [301, 202] width 86 height 21
click at [311, 207] on input "file" at bounding box center [301, 202] width 86 height 21
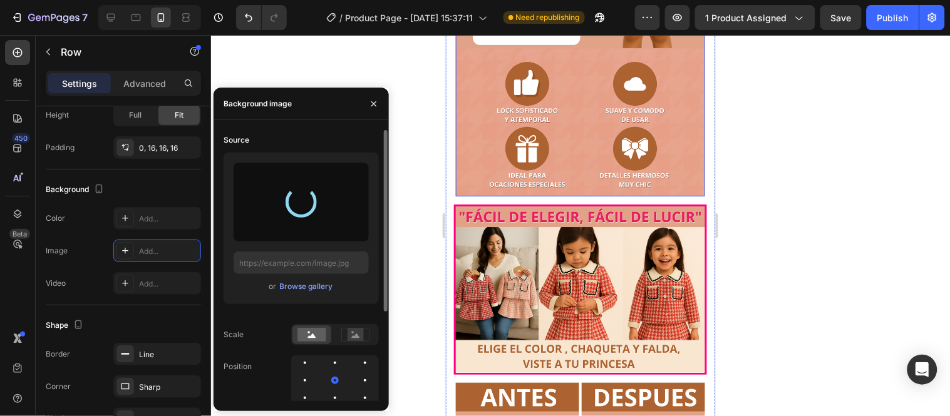
type input "[URL][DOMAIN_NAME]"
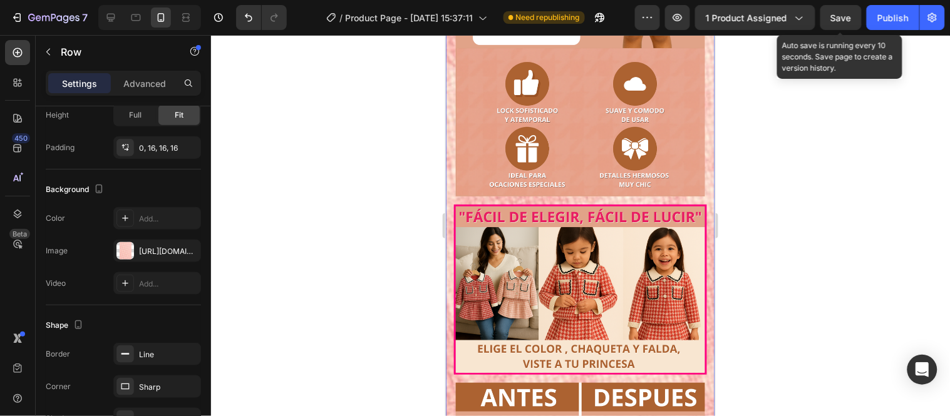
click at [836, 17] on span "Save" at bounding box center [841, 18] width 21 height 11
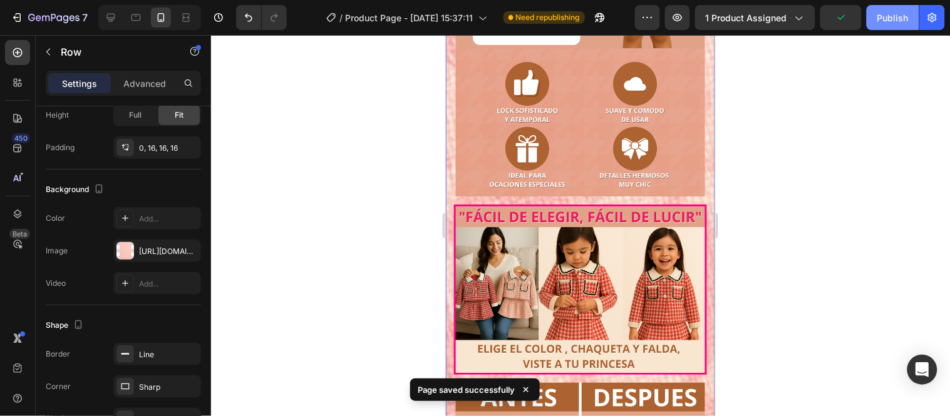
click at [890, 21] on div "Publish" at bounding box center [892, 17] width 31 height 13
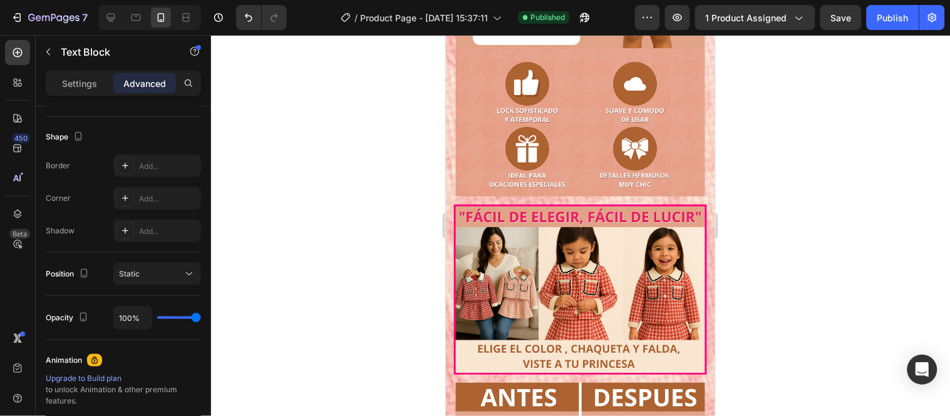
scroll to position [0, 0]
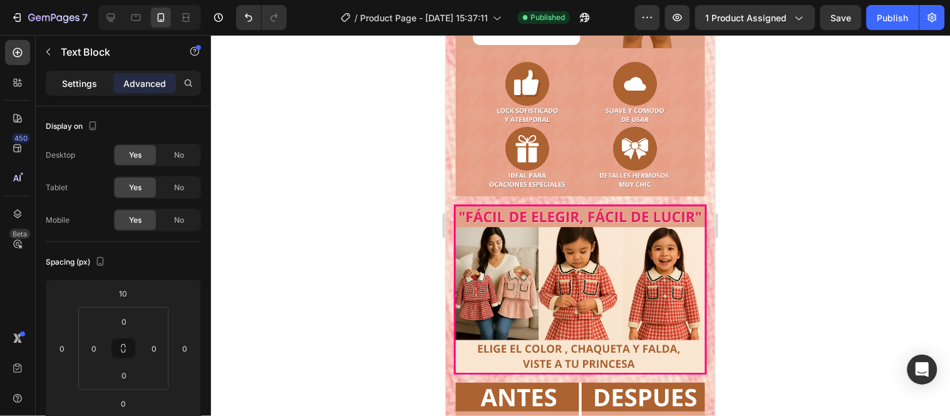
click at [93, 80] on p "Settings" at bounding box center [79, 83] width 35 height 13
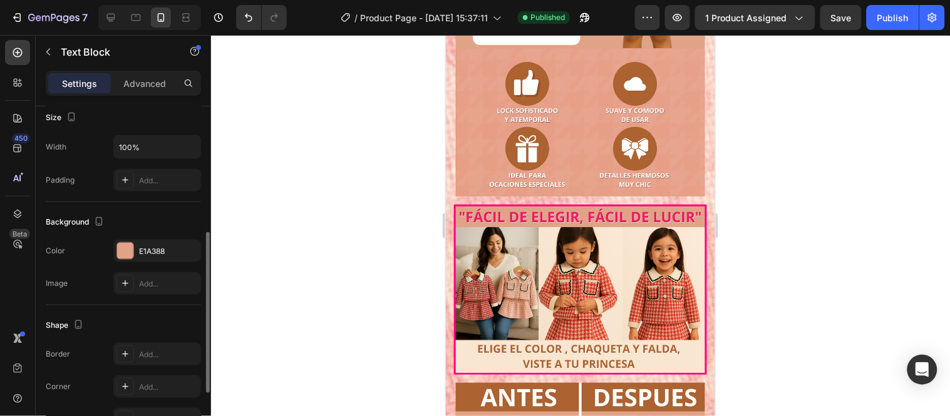
scroll to position [280, 0]
click at [146, 249] on div "E1A388" at bounding box center [157, 250] width 36 height 11
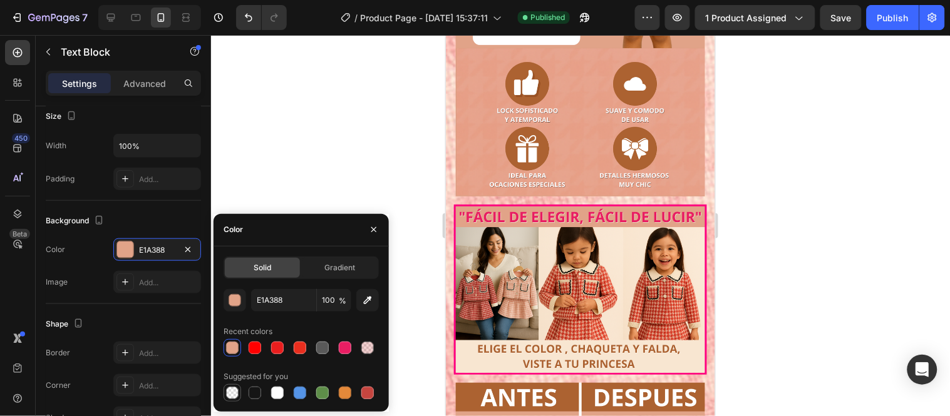
click at [236, 394] on div at bounding box center [232, 393] width 13 height 13
type input "000000"
type input "0"
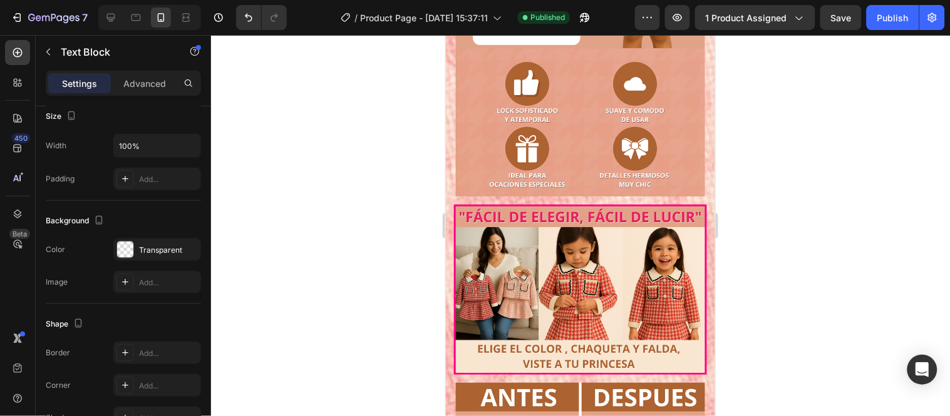
click at [268, 197] on div at bounding box center [580, 225] width 739 height 381
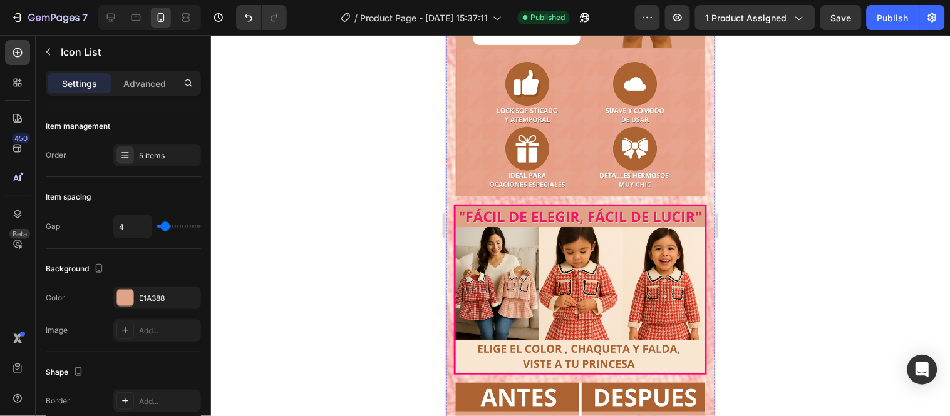
click at [153, 296] on div "E1A388" at bounding box center [157, 298] width 36 height 11
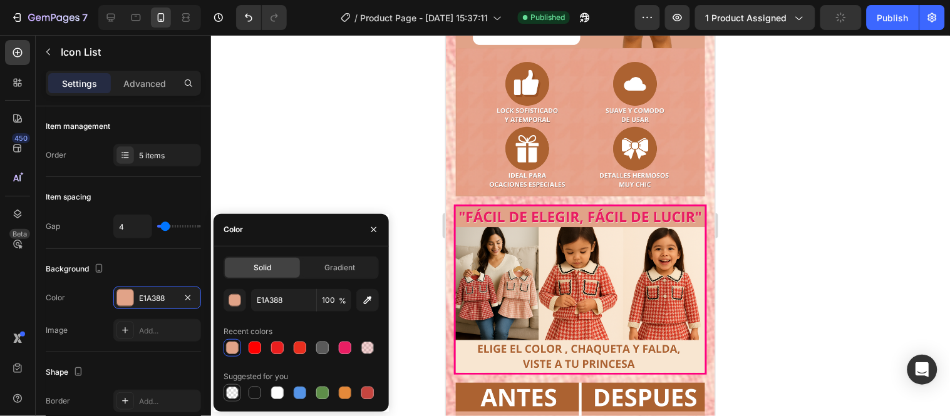
click at [235, 388] on div at bounding box center [232, 393] width 13 height 13
type input "000000"
type input "0"
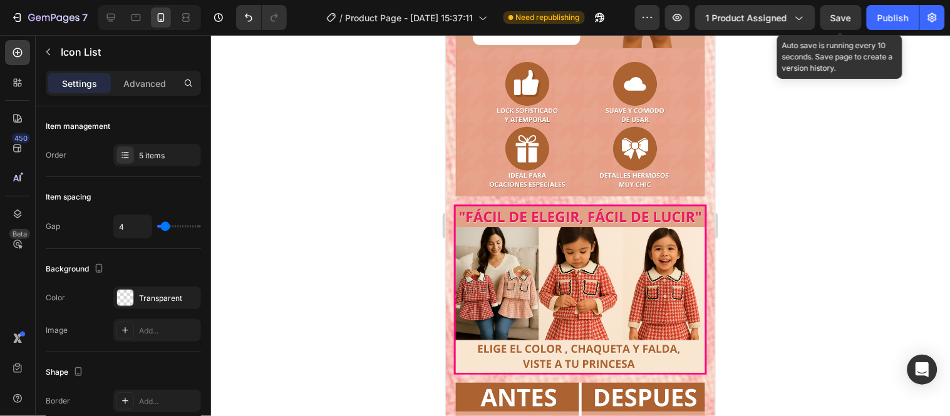
click at [849, 16] on span "Save" at bounding box center [841, 18] width 21 height 11
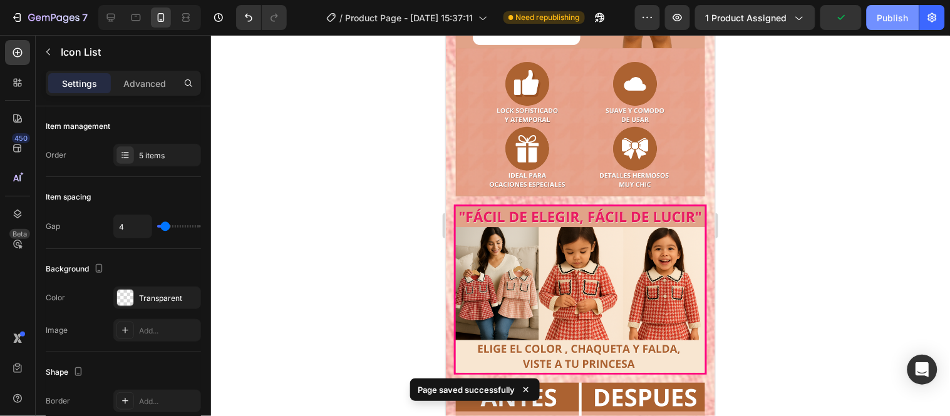
click at [885, 14] on div "Publish" at bounding box center [892, 17] width 31 height 13
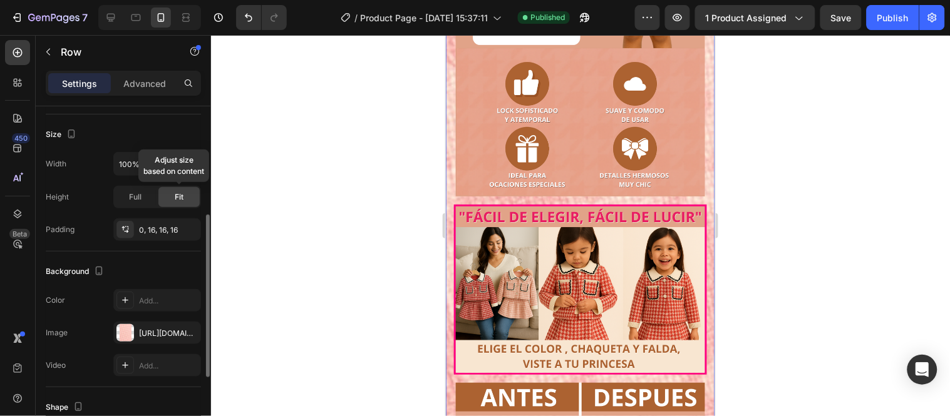
scroll to position [230, 0]
click at [158, 331] on div "[URL][DOMAIN_NAME]" at bounding box center [157, 332] width 36 height 11
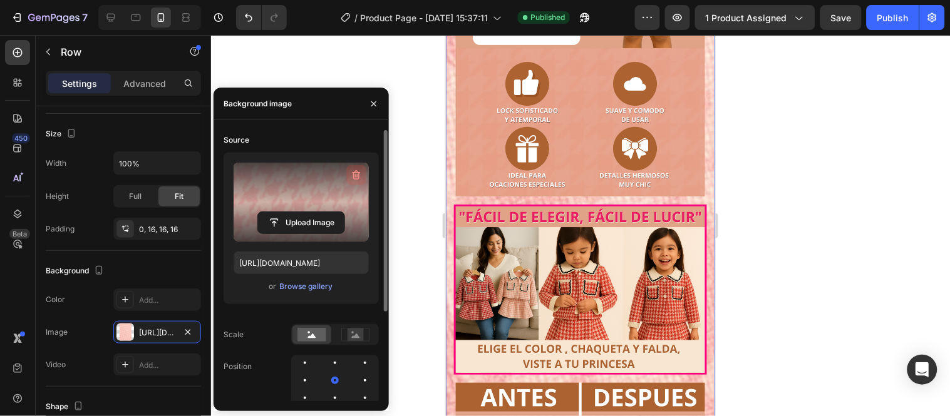
click at [357, 180] on icon "button" at bounding box center [356, 175] width 13 height 13
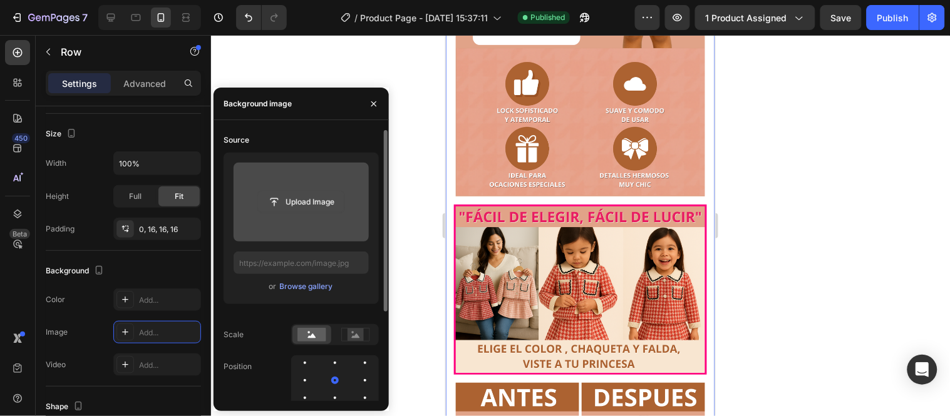
click at [321, 198] on input "file" at bounding box center [301, 202] width 86 height 21
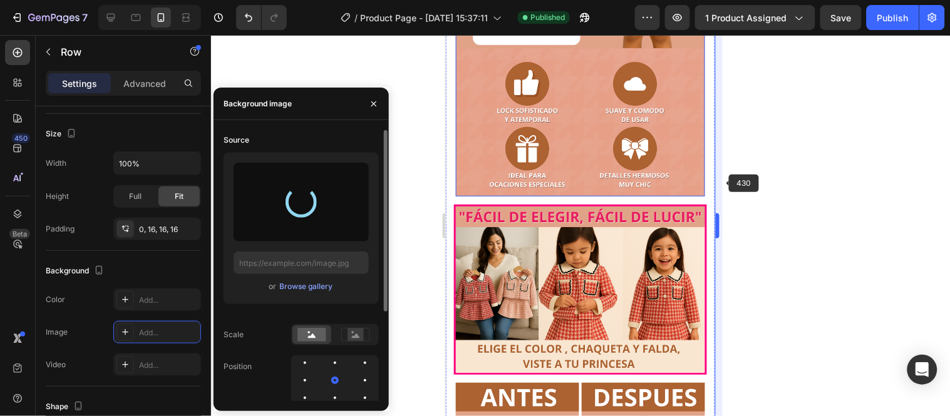
type input "[URL][DOMAIN_NAME]"
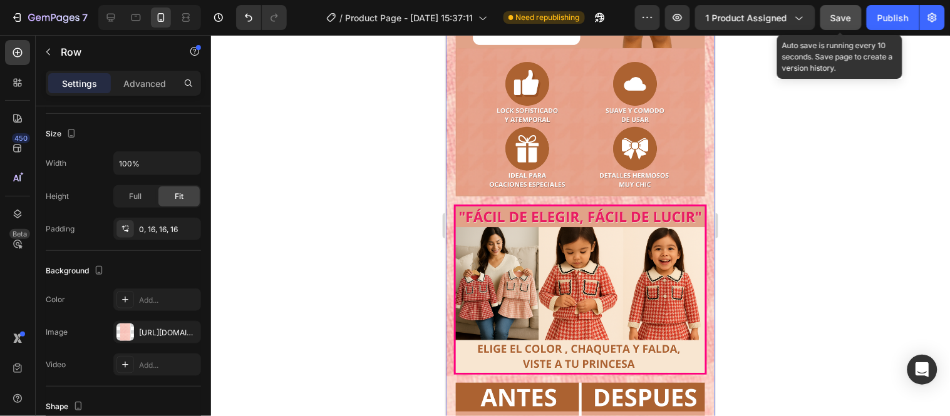
click at [845, 24] on button "Save" at bounding box center [840, 17] width 41 height 25
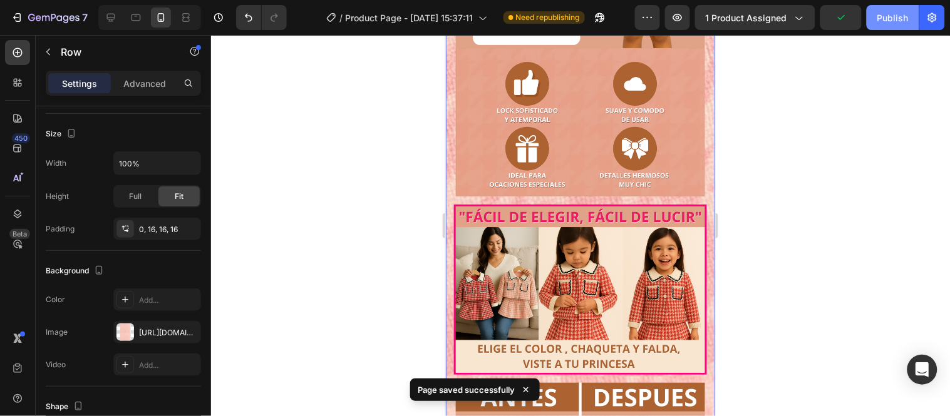
click at [875, 21] on button "Publish" at bounding box center [892, 17] width 53 height 25
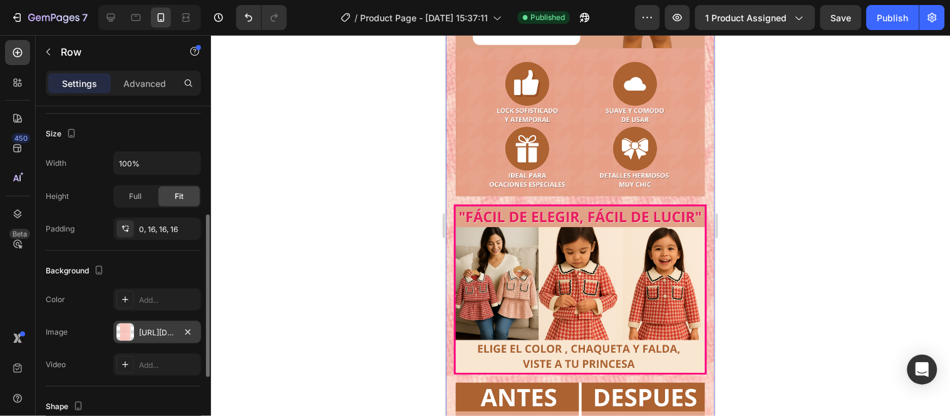
click at [165, 329] on div "[URL][DOMAIN_NAME]" at bounding box center [157, 332] width 36 height 11
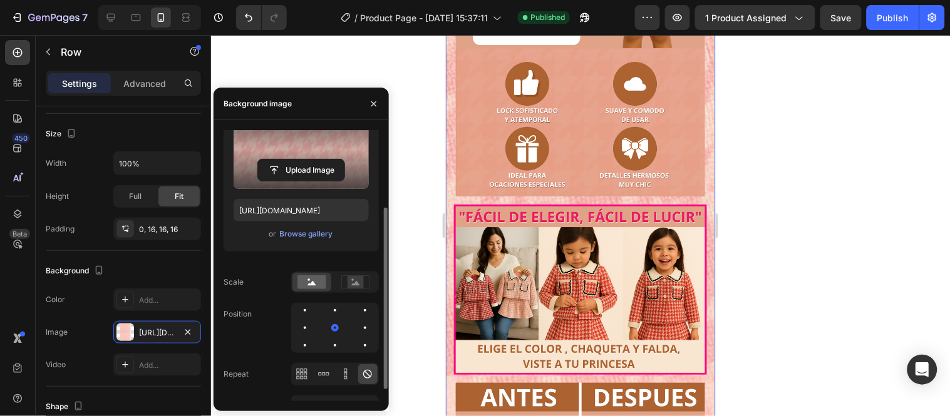
scroll to position [135, 0]
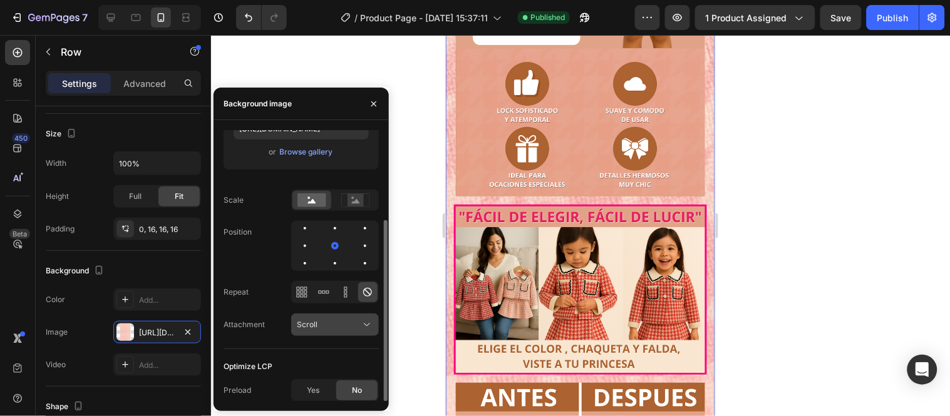
click at [365, 324] on icon at bounding box center [367, 325] width 13 height 13
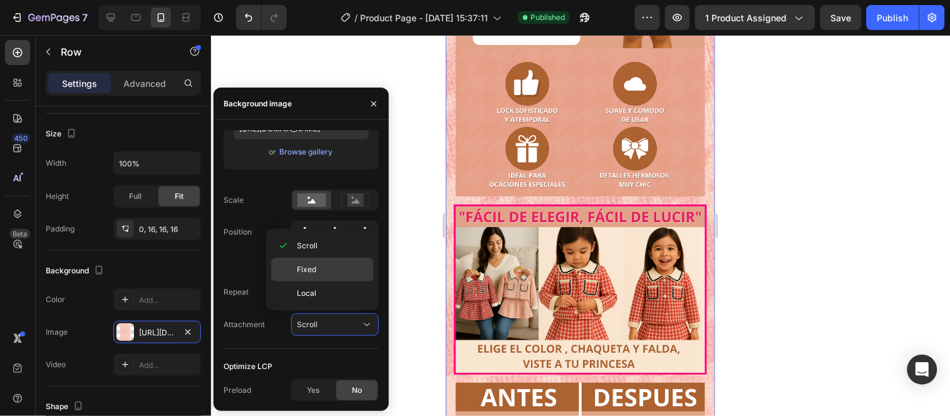
click at [348, 272] on p "Fixed" at bounding box center [332, 269] width 71 height 11
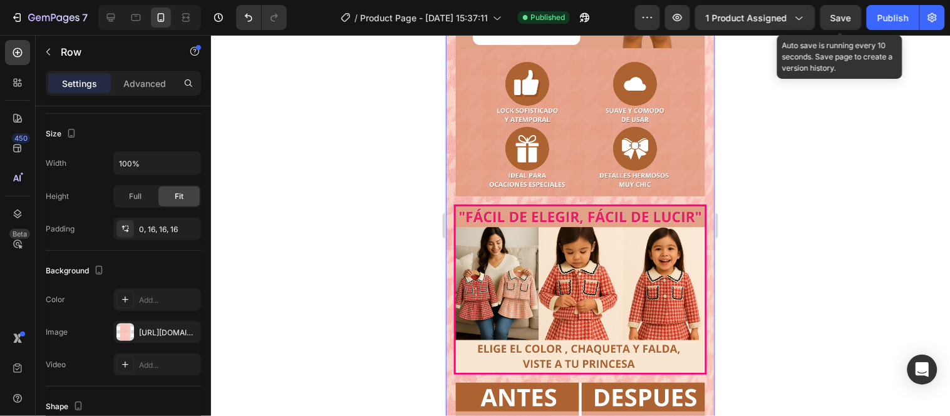
click at [843, 22] on span "Save" at bounding box center [841, 18] width 21 height 11
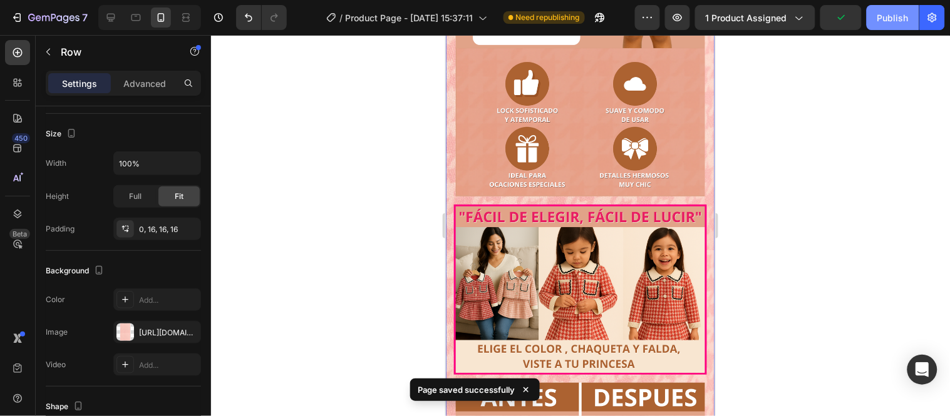
click at [886, 23] on div "Publish" at bounding box center [892, 17] width 31 height 13
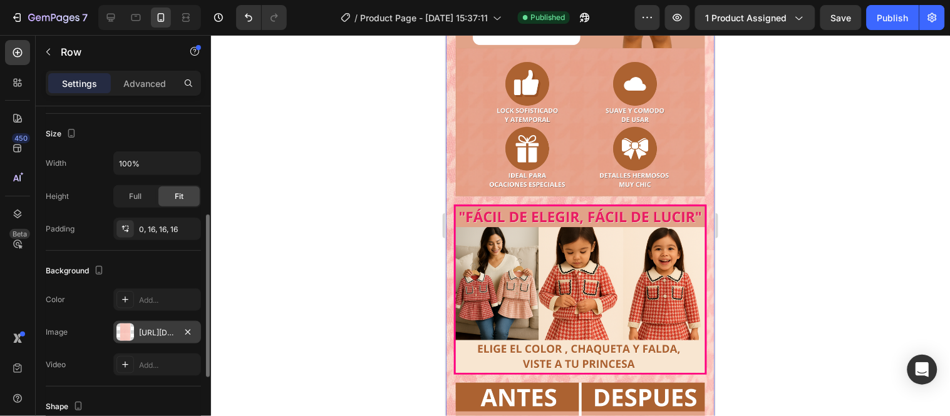
click at [167, 329] on div "[URL][DOMAIN_NAME]" at bounding box center [157, 332] width 36 height 11
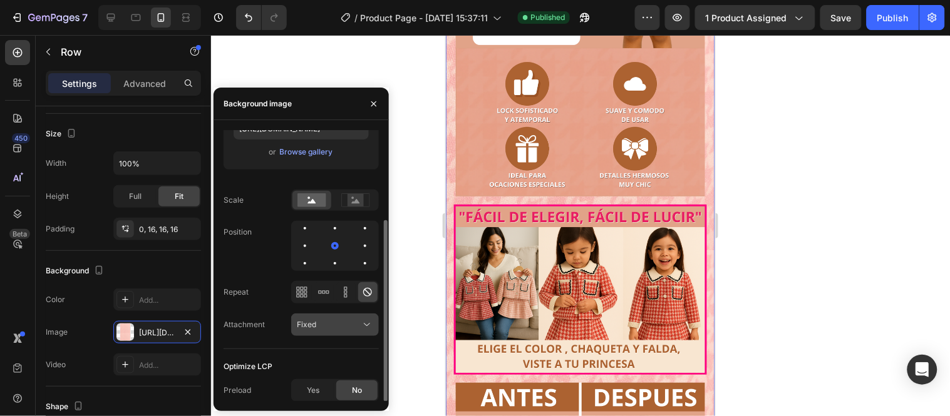
click at [362, 320] on icon at bounding box center [367, 325] width 13 height 13
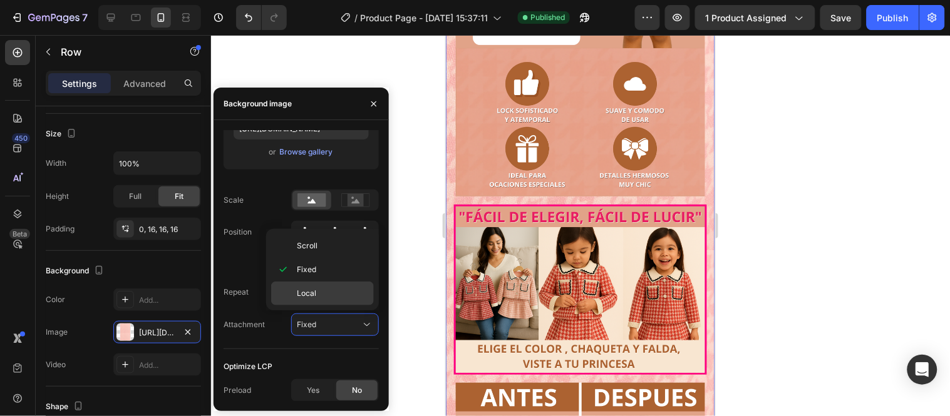
click at [326, 297] on p "Local" at bounding box center [332, 293] width 71 height 11
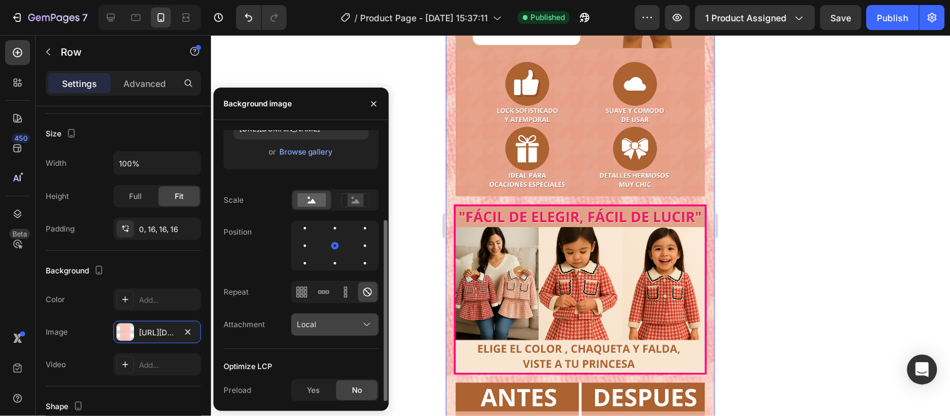
click at [356, 326] on div "Local" at bounding box center [329, 324] width 64 height 11
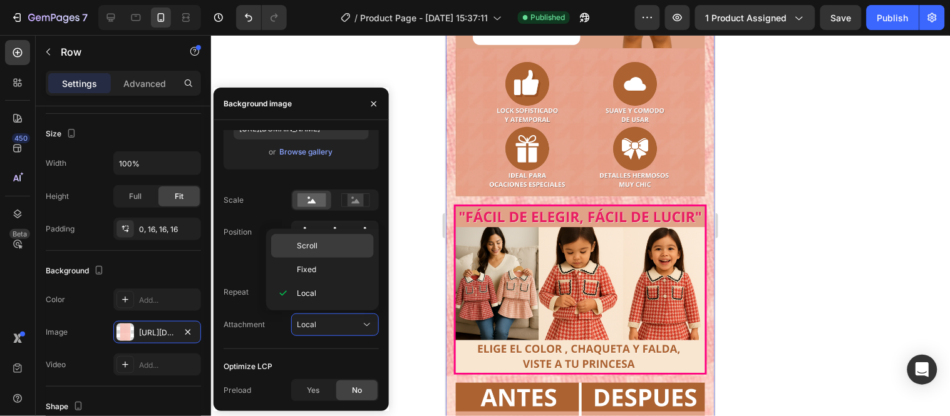
click at [330, 258] on div "Scroll" at bounding box center [322, 270] width 103 height 24
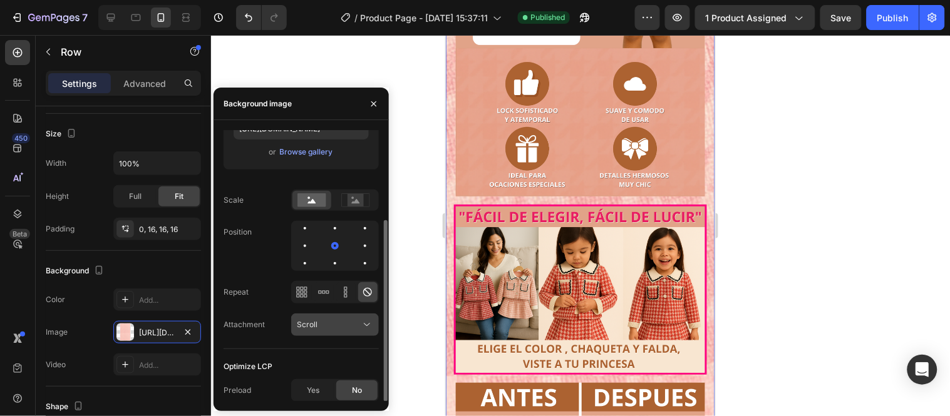
click at [357, 323] on div "Scroll" at bounding box center [329, 324] width 64 height 11
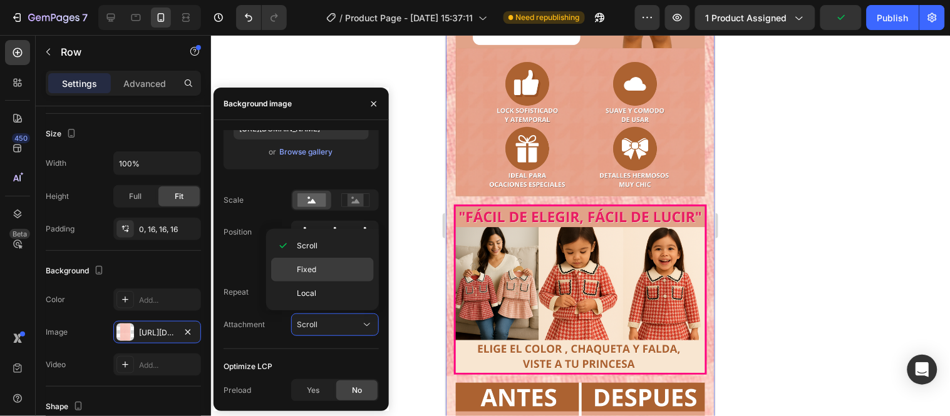
click at [326, 267] on p "Fixed" at bounding box center [332, 269] width 71 height 11
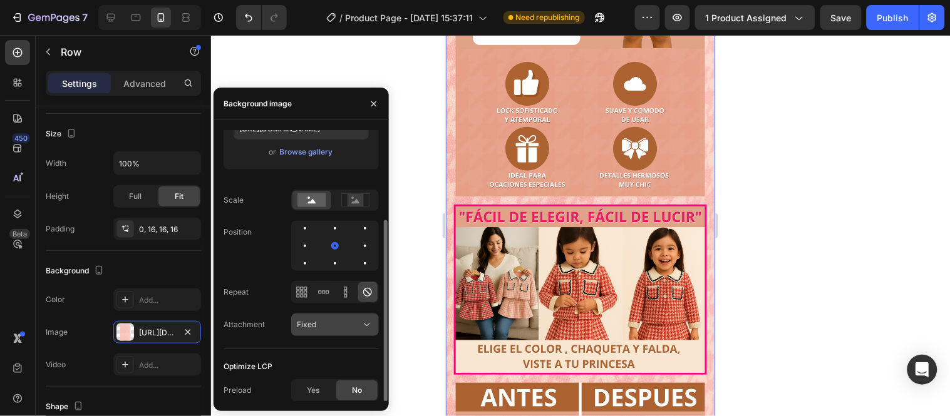
click at [355, 324] on div "Fixed" at bounding box center [329, 324] width 64 height 11
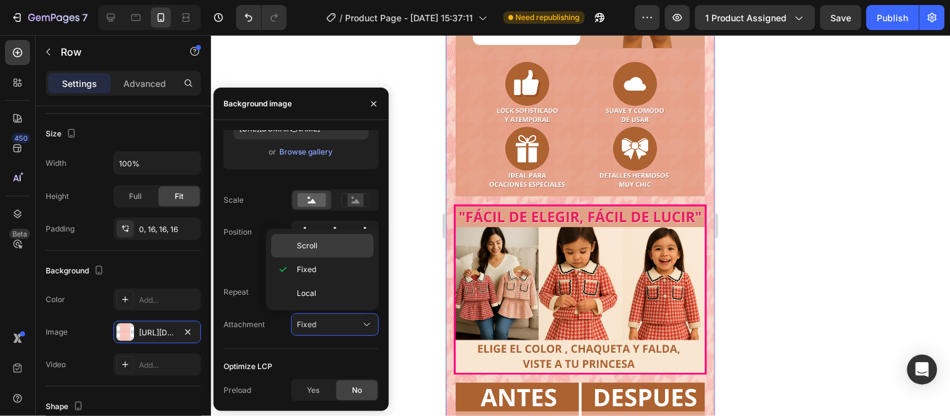
click at [330, 240] on p "Scroll" at bounding box center [332, 245] width 71 height 11
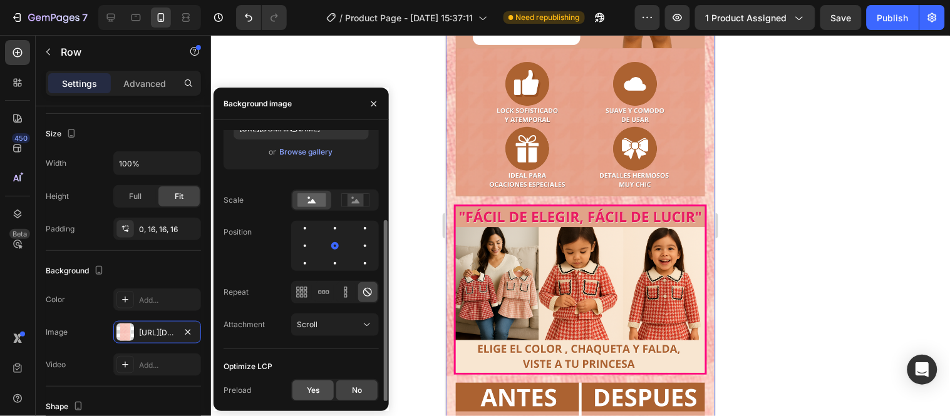
click at [317, 385] on span "Yes" at bounding box center [313, 390] width 13 height 11
click at [342, 387] on div "No" at bounding box center [356, 391] width 41 height 20
click at [356, 322] on div "Scroll" at bounding box center [329, 324] width 64 height 11
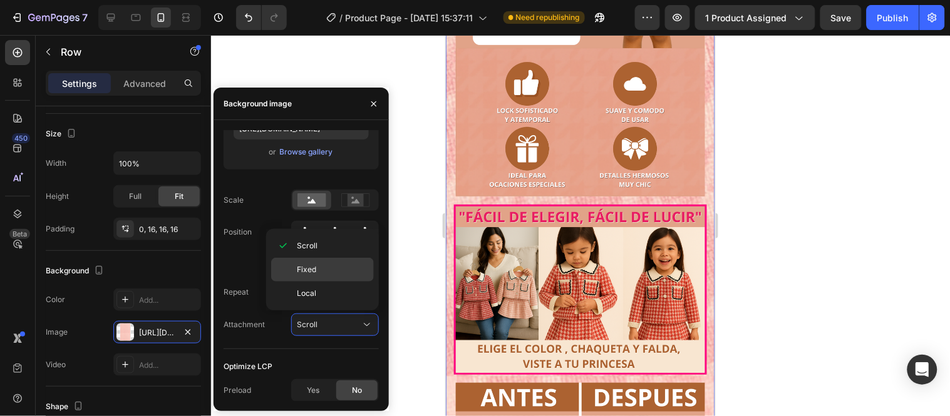
click at [340, 268] on p "Fixed" at bounding box center [332, 269] width 71 height 11
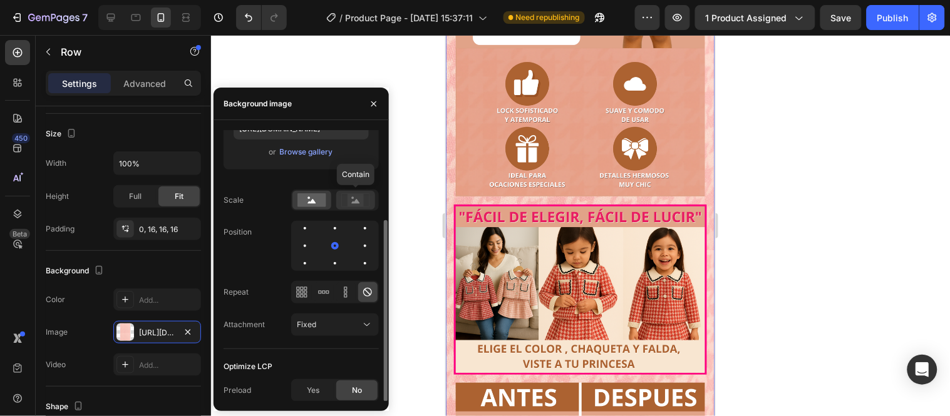
click at [359, 203] on rect at bounding box center [355, 200] width 16 height 13
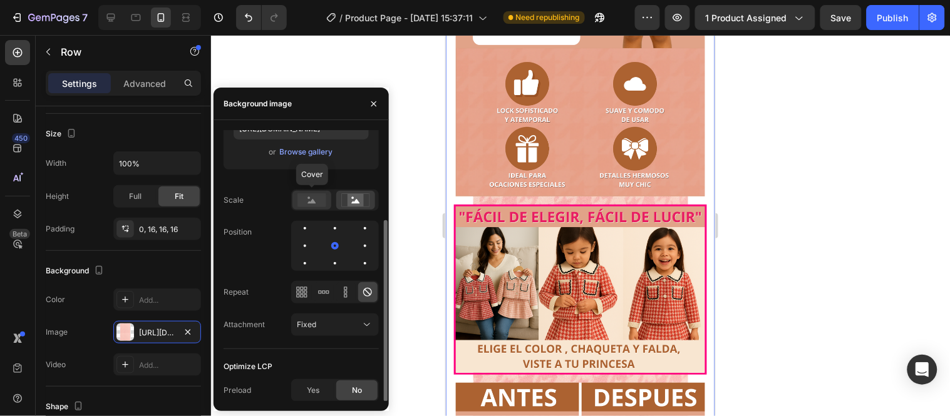
click at [317, 203] on rect at bounding box center [311, 200] width 29 height 14
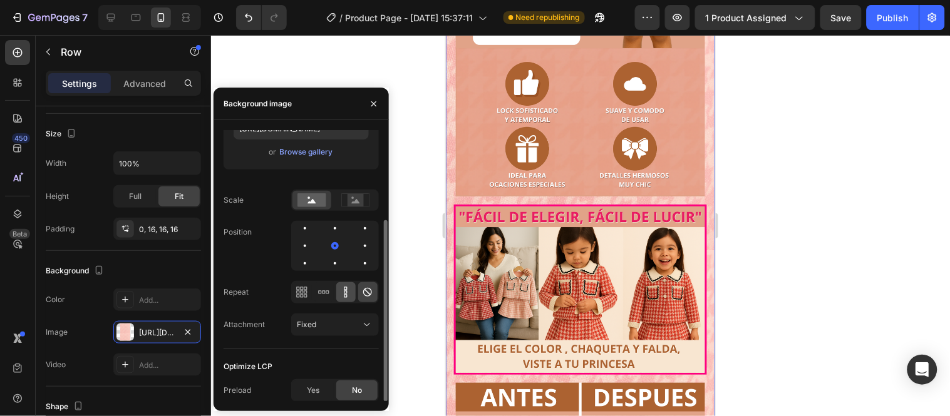
click at [346, 290] on icon at bounding box center [345, 292] width 13 height 13
click at [328, 294] on icon at bounding box center [323, 292] width 13 height 13
click at [307, 292] on icon at bounding box center [305, 291] width 3 height 3
click at [367, 321] on icon at bounding box center [367, 325] width 13 height 13
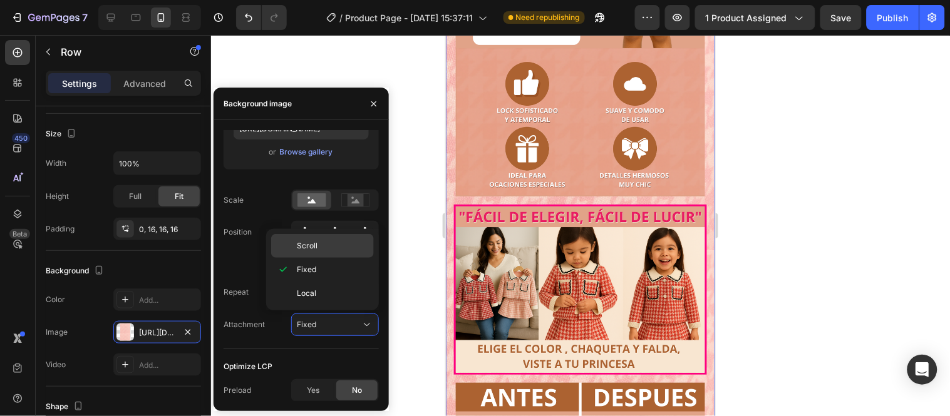
click at [323, 240] on p "Scroll" at bounding box center [332, 245] width 71 height 11
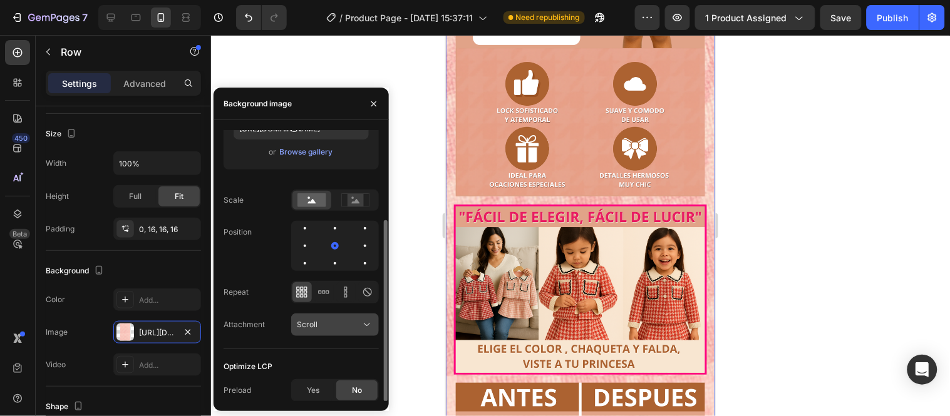
click at [355, 331] on button "Scroll" at bounding box center [335, 325] width 88 height 23
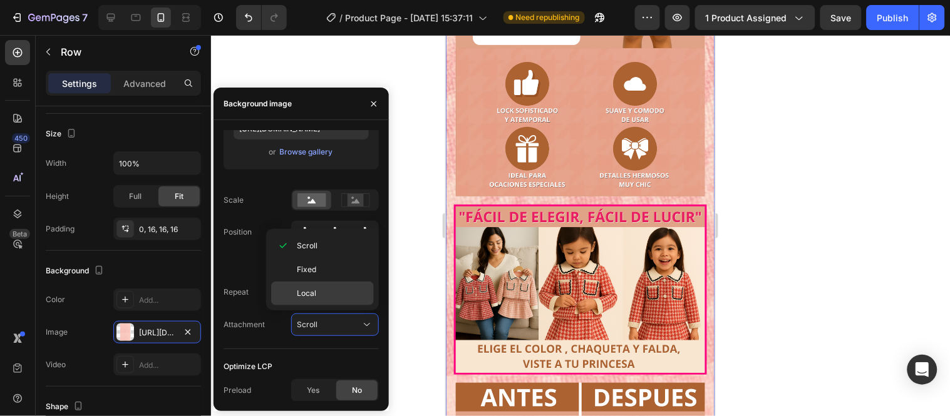
click at [338, 293] on p "Local" at bounding box center [332, 293] width 71 height 11
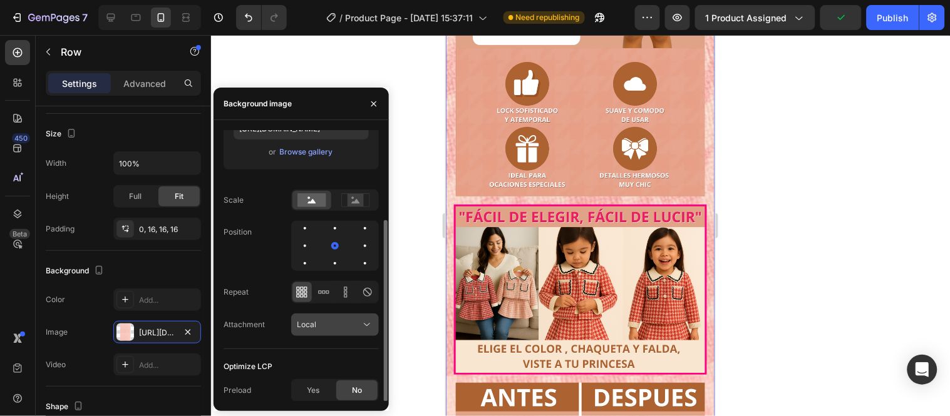
click at [357, 322] on div "Local" at bounding box center [329, 324] width 64 height 11
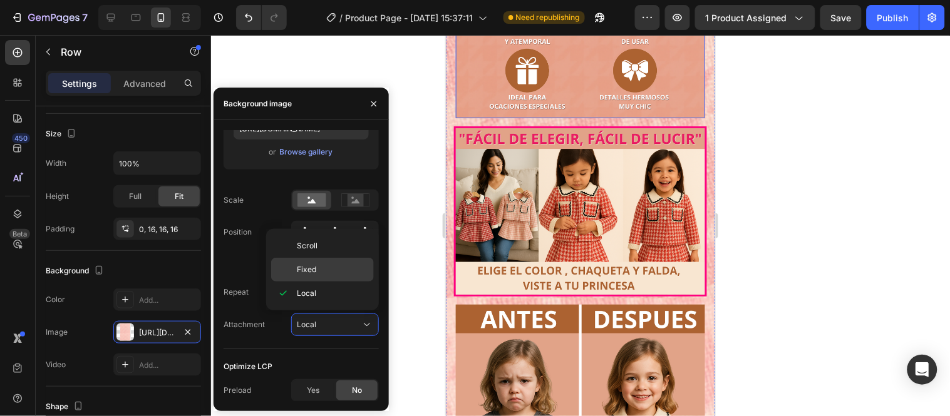
scroll to position [985, 0]
click at [347, 264] on p "Fixed" at bounding box center [332, 269] width 71 height 11
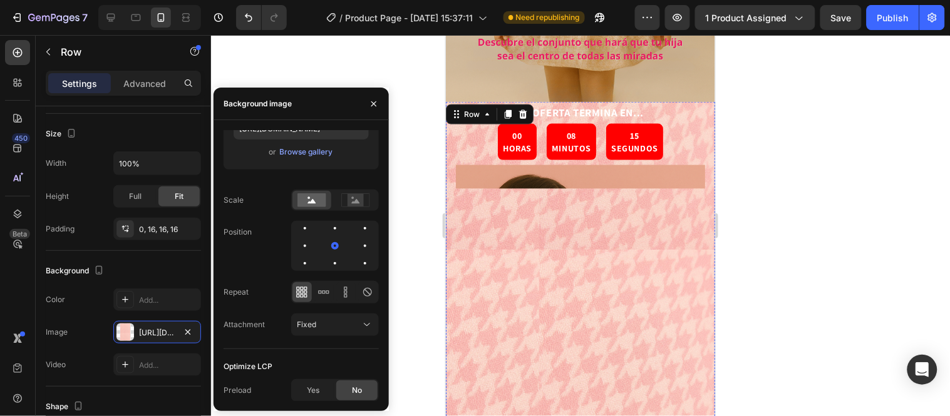
scroll to position [389, 0]
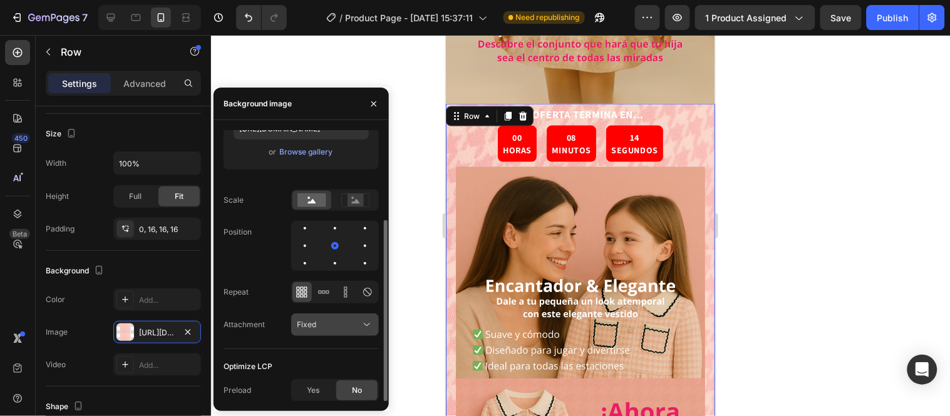
click at [327, 327] on div "Fixed" at bounding box center [329, 324] width 64 height 11
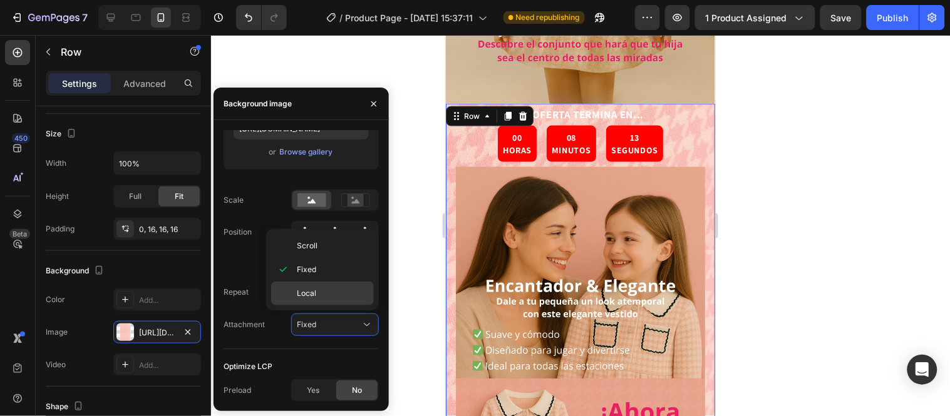
click at [330, 299] on p "Local" at bounding box center [332, 293] width 71 height 11
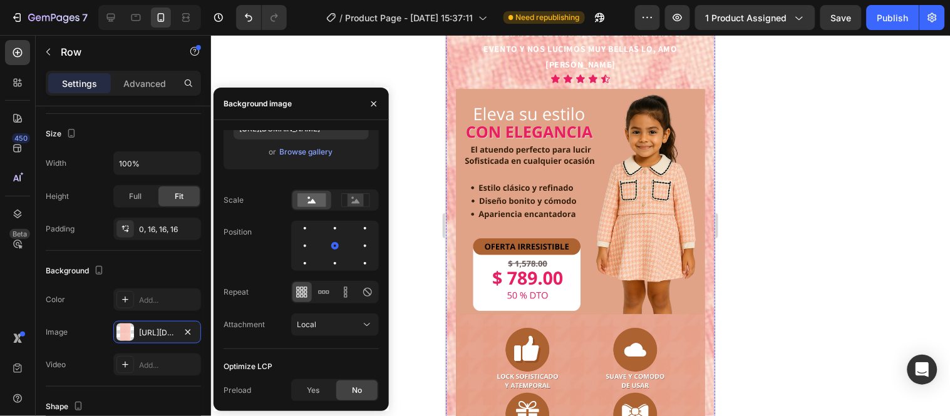
scroll to position [1016, 0]
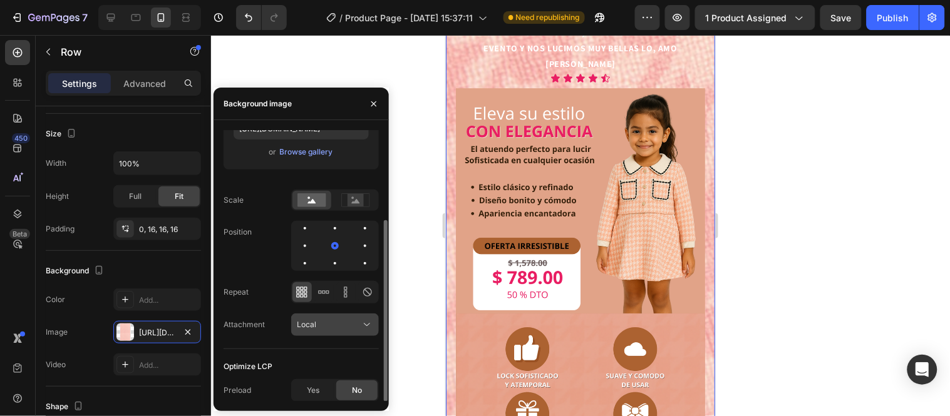
click at [349, 322] on div "Local" at bounding box center [329, 324] width 64 height 11
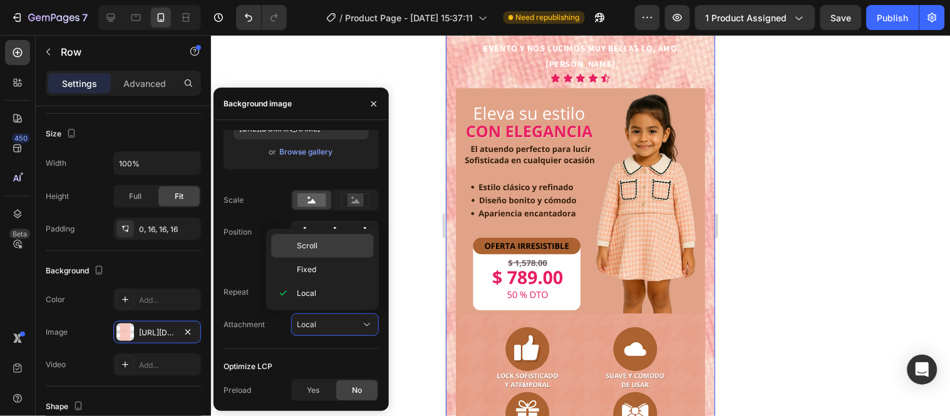
click at [339, 258] on div "Scroll" at bounding box center [322, 270] width 103 height 24
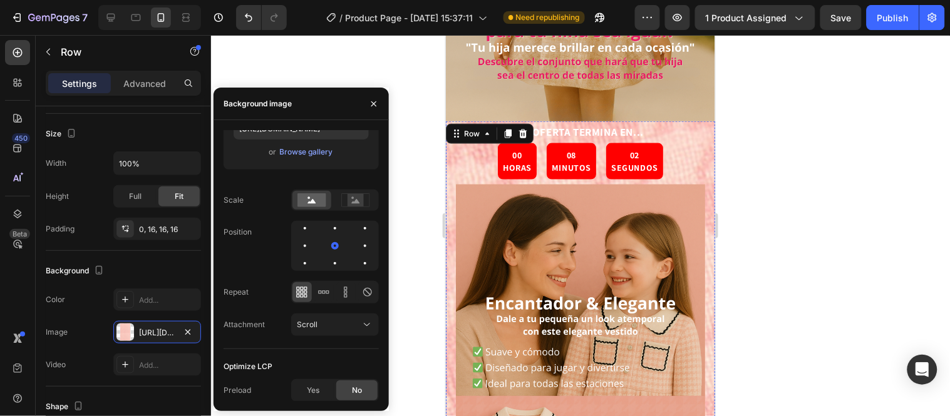
scroll to position [373, 0]
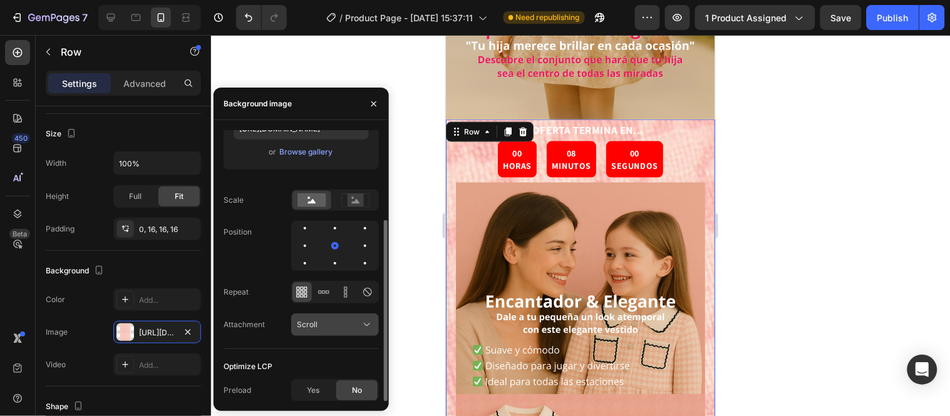
click at [345, 323] on div "Scroll" at bounding box center [329, 324] width 64 height 11
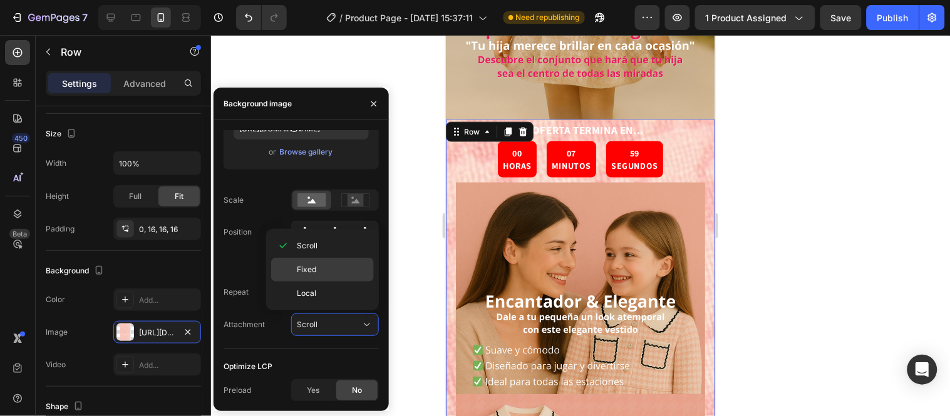
click at [345, 267] on p "Fixed" at bounding box center [332, 269] width 71 height 11
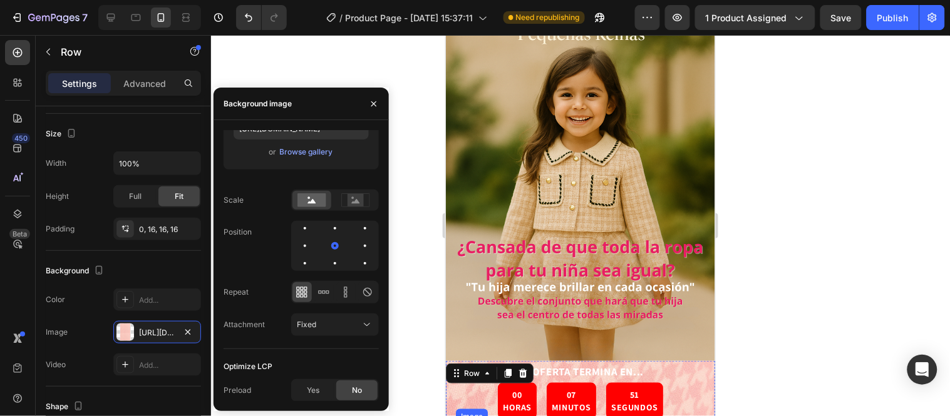
scroll to position [133, 0]
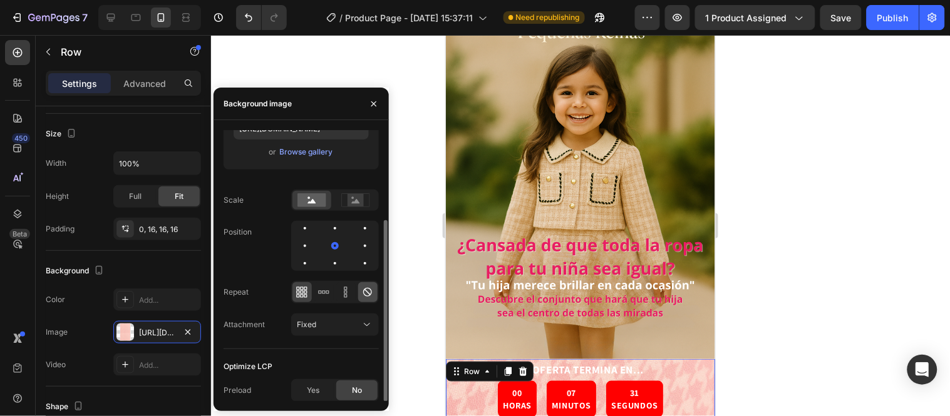
click at [365, 290] on icon at bounding box center [367, 292] width 13 height 13
click at [317, 387] on span "Yes" at bounding box center [313, 390] width 13 height 11
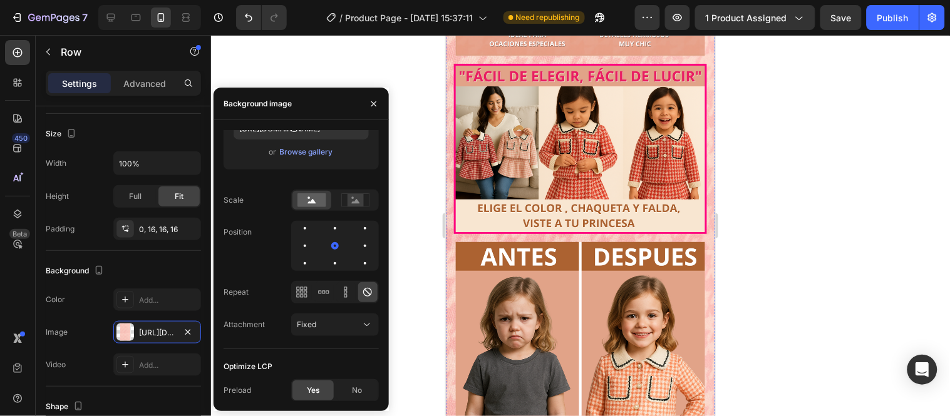
scroll to position [1423, 0]
click at [364, 390] on div "No" at bounding box center [356, 391] width 41 height 20
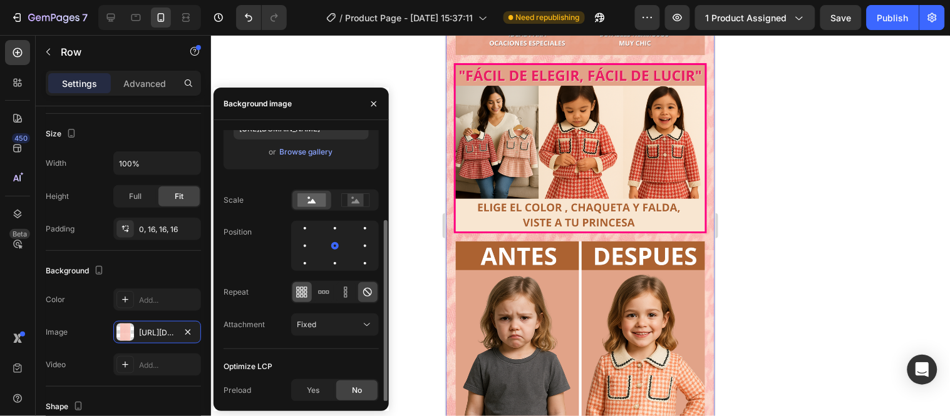
click at [301, 289] on icon at bounding box center [302, 288] width 3 height 3
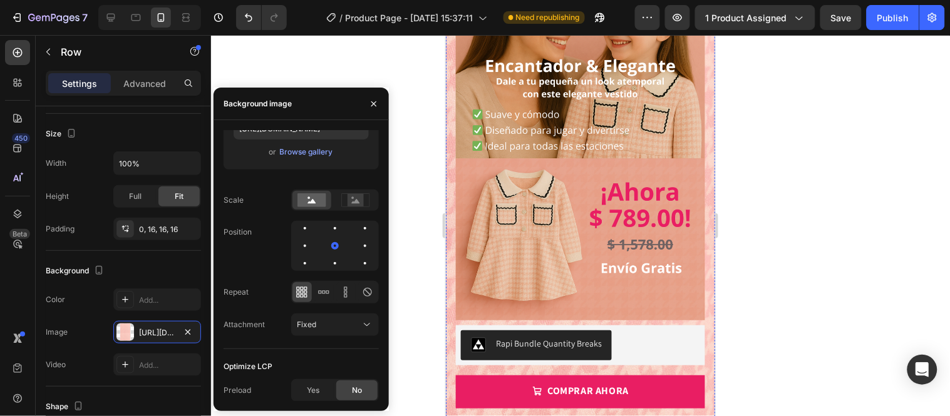
scroll to position [610, 0]
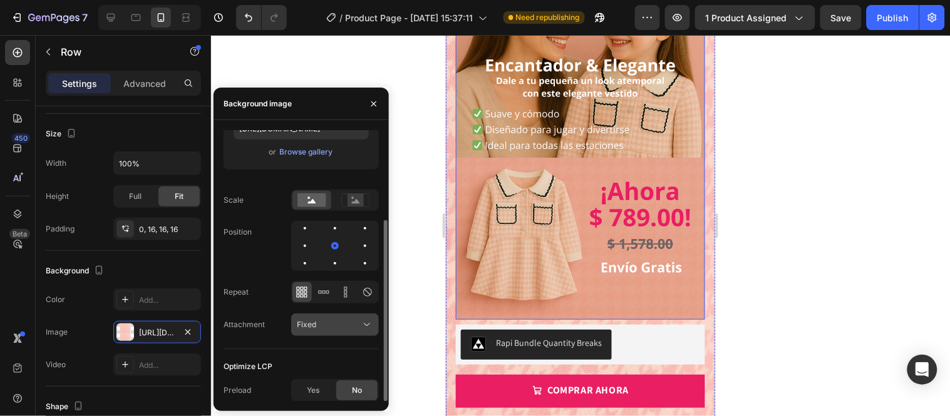
click at [364, 322] on icon at bounding box center [367, 325] width 13 height 13
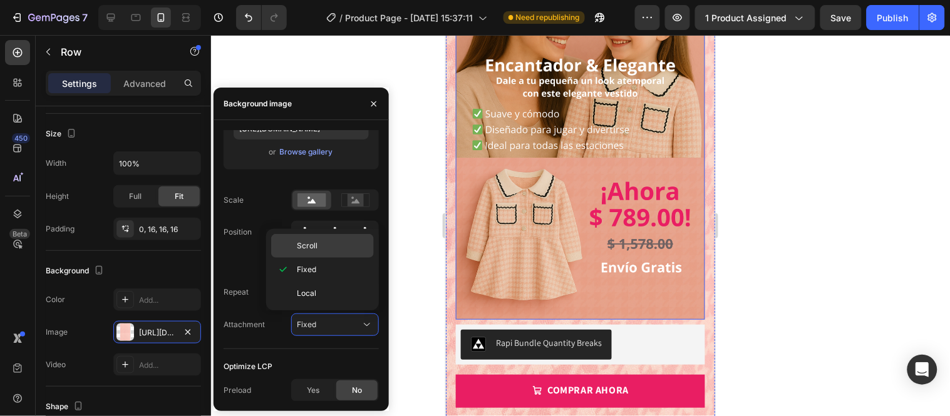
click at [349, 249] on p "Scroll" at bounding box center [332, 245] width 71 height 11
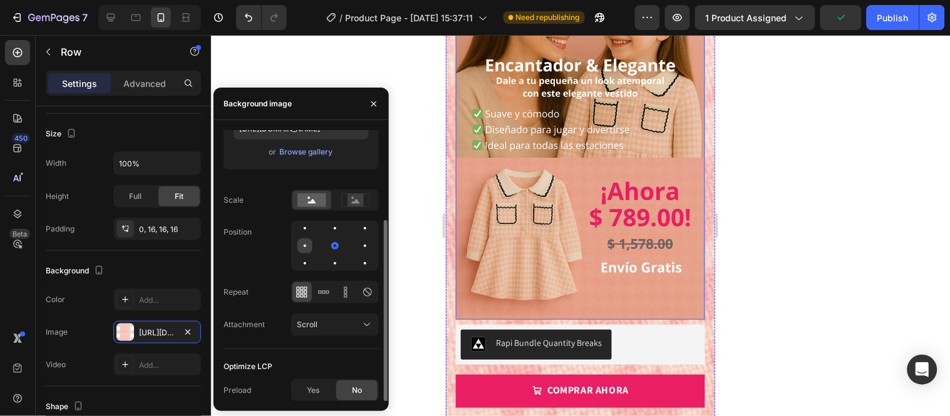
click at [327, 247] on div at bounding box center [334, 246] width 15 height 15
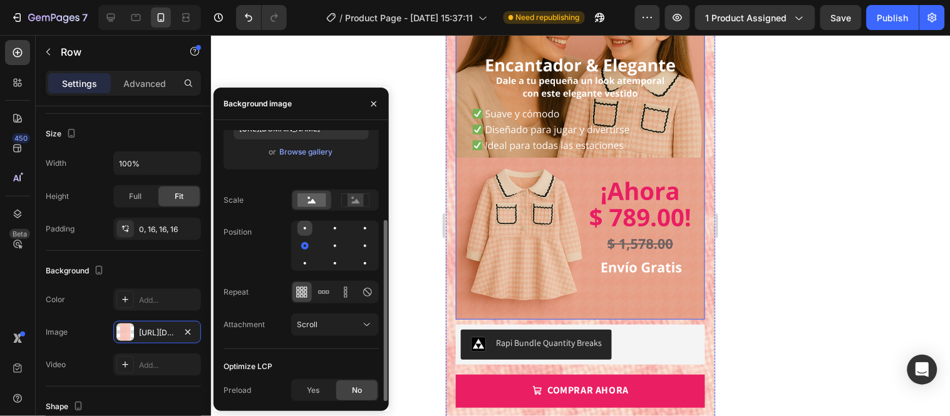
click at [327, 224] on div at bounding box center [334, 228] width 15 height 15
click at [357, 224] on div at bounding box center [364, 228] width 15 height 15
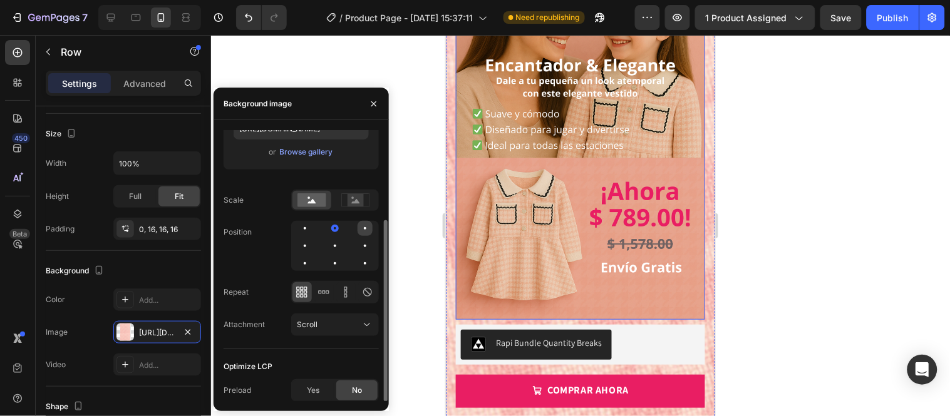
click at [312, 239] on div at bounding box center [304, 246] width 15 height 15
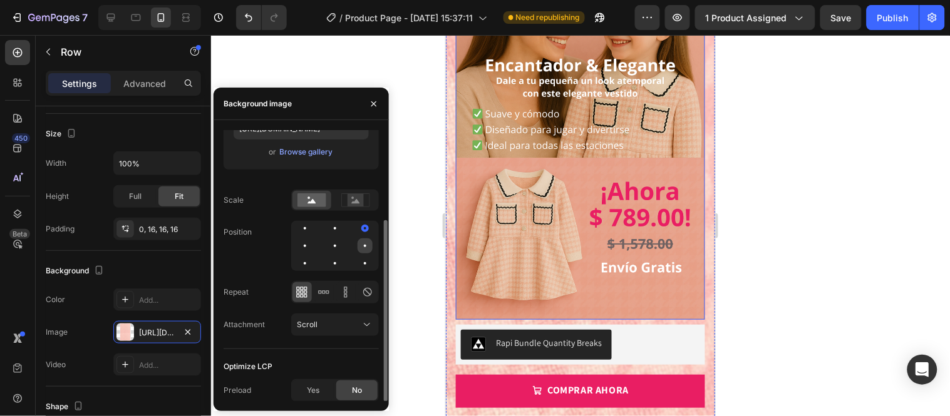
click at [312, 256] on div at bounding box center [304, 263] width 15 height 15
click at [357, 242] on div at bounding box center [364, 246] width 15 height 15
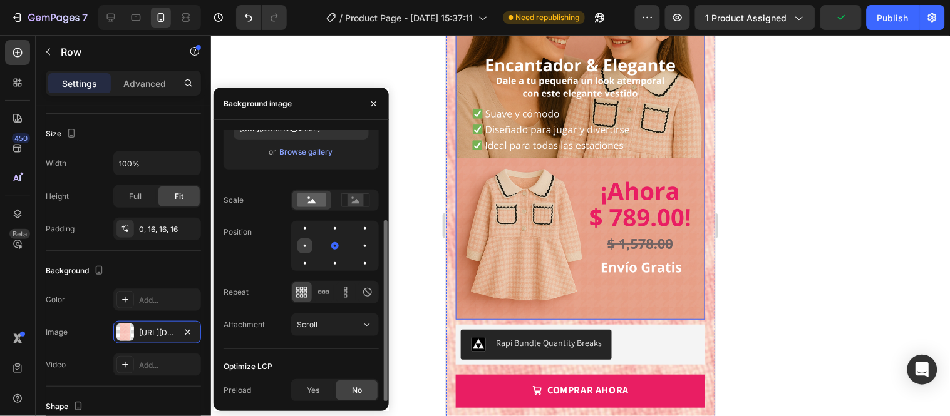
click at [327, 240] on div at bounding box center [334, 246] width 15 height 15
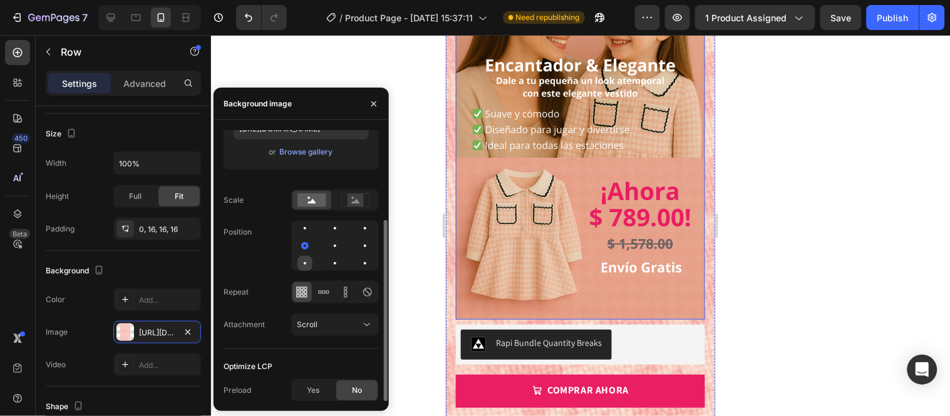
click at [327, 265] on div at bounding box center [334, 263] width 15 height 15
click at [357, 262] on div at bounding box center [364, 263] width 15 height 15
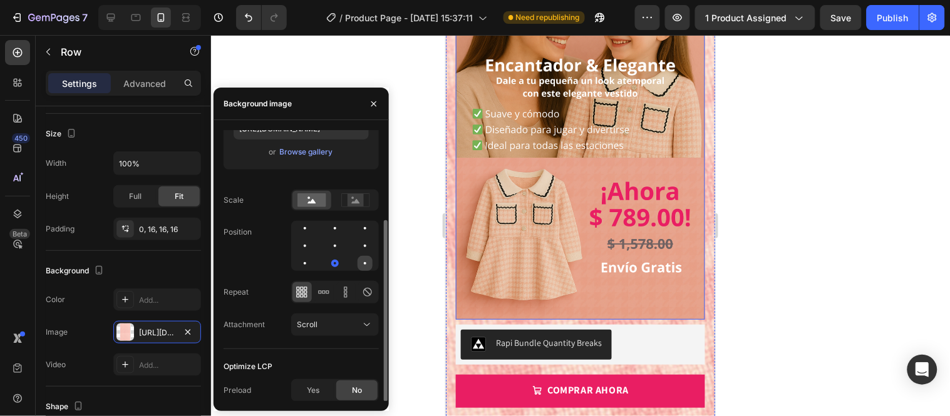
click at [361, 262] on div at bounding box center [364, 263] width 15 height 15
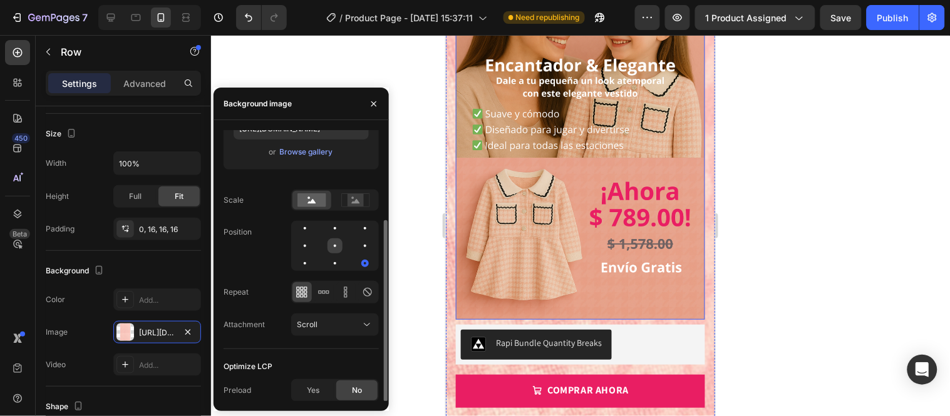
click at [357, 241] on div at bounding box center [364, 246] width 15 height 15
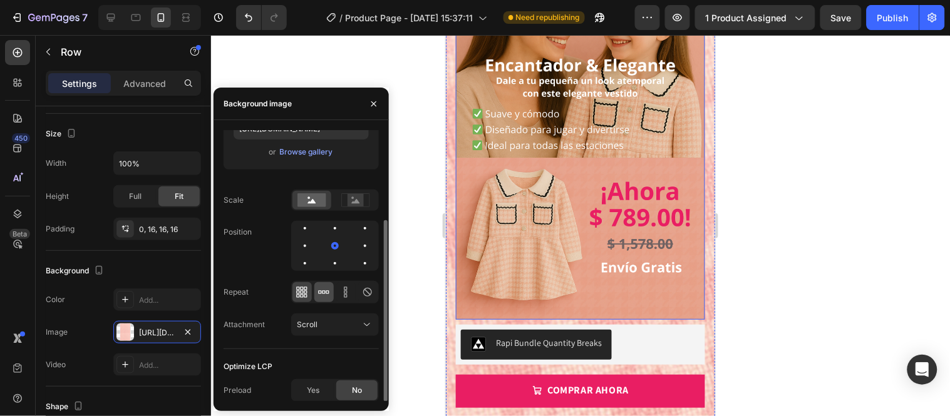
click at [322, 295] on icon at bounding box center [323, 292] width 13 height 13
drag, startPoint x: 248, startPoint y: 288, endPoint x: 221, endPoint y: 285, distance: 27.1
click at [221, 285] on div "Source Upload Image [URL][DOMAIN_NAME] or Browse gallery Scale Position Repeat …" at bounding box center [300, 199] width 175 height 406
copy div "Repeat"
click at [366, 290] on icon at bounding box center [367, 292] width 9 height 9
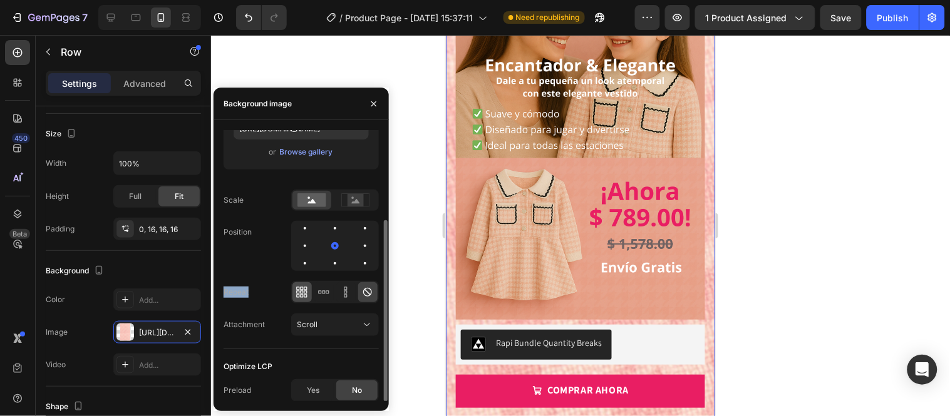
click at [309, 293] on div at bounding box center [301, 292] width 19 height 20
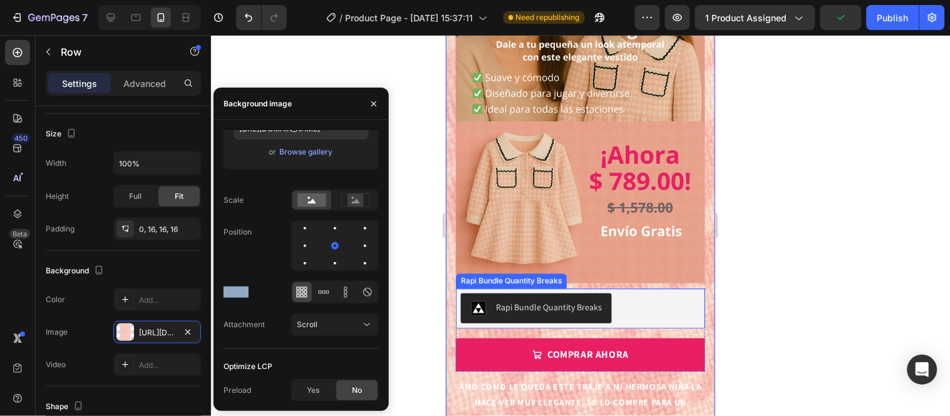
scroll to position [645, 0]
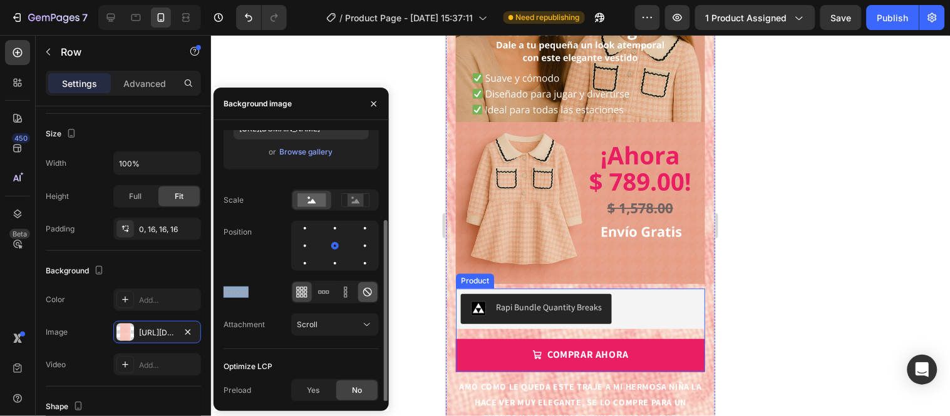
click at [360, 294] on div at bounding box center [367, 292] width 19 height 20
drag, startPoint x: 249, startPoint y: 389, endPoint x: 217, endPoint y: 383, distance: 32.5
click at [217, 383] on div "Source Upload Image [URL][DOMAIN_NAME] or Browse gallery Scale Position Repeat …" at bounding box center [300, 199] width 175 height 406
copy div "Preload"
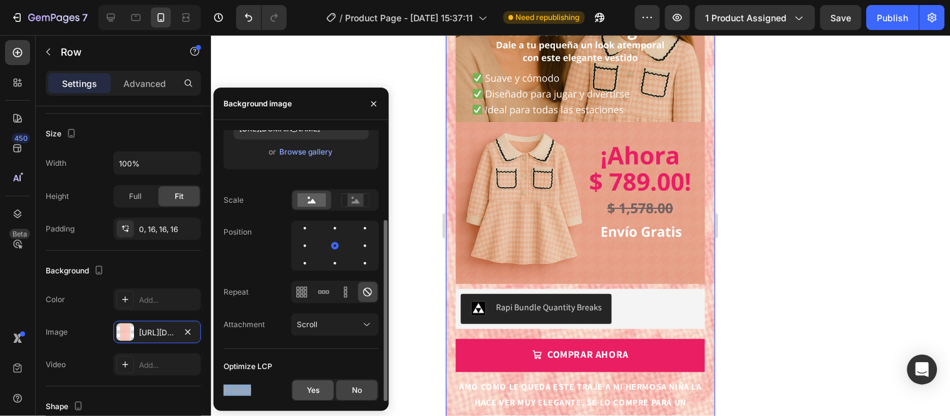
click at [309, 390] on span "Yes" at bounding box center [313, 390] width 13 height 11
click at [357, 319] on div "Scroll" at bounding box center [329, 324] width 64 height 11
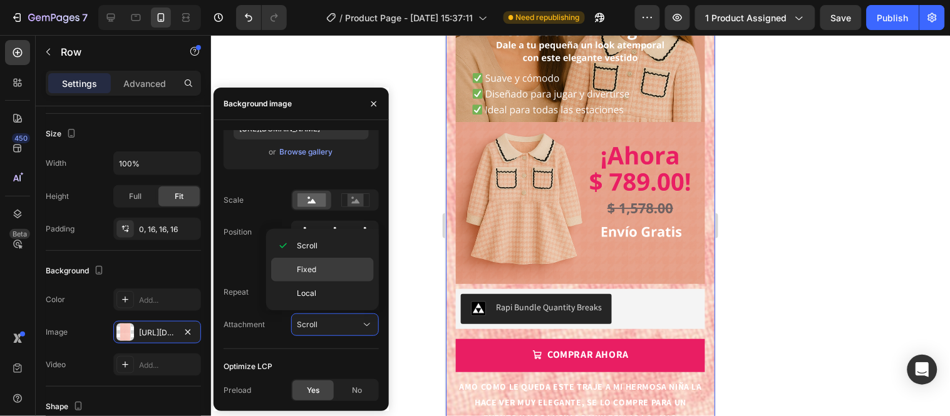
click at [334, 271] on p "Fixed" at bounding box center [332, 269] width 71 height 11
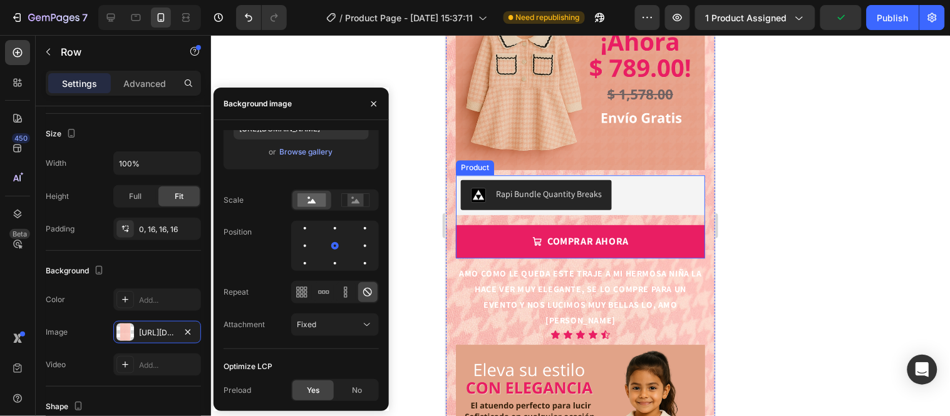
scroll to position [739, 0]
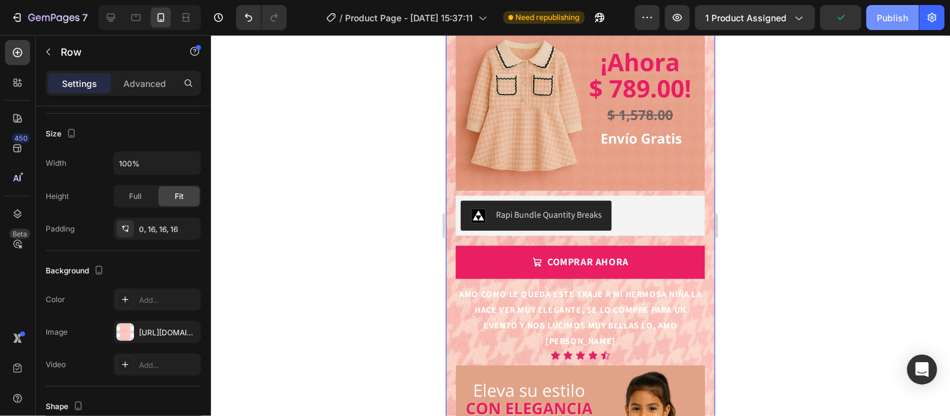
click at [885, 18] on div "Publish" at bounding box center [892, 17] width 31 height 13
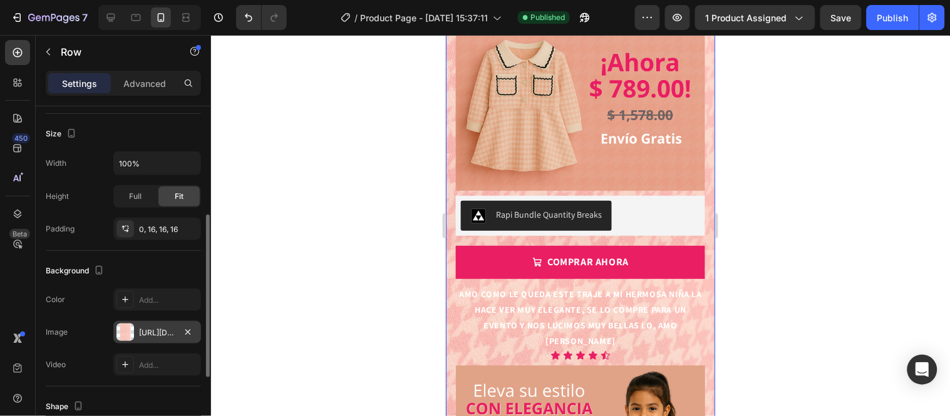
click at [166, 333] on div "[URL][DOMAIN_NAME]" at bounding box center [157, 332] width 36 height 11
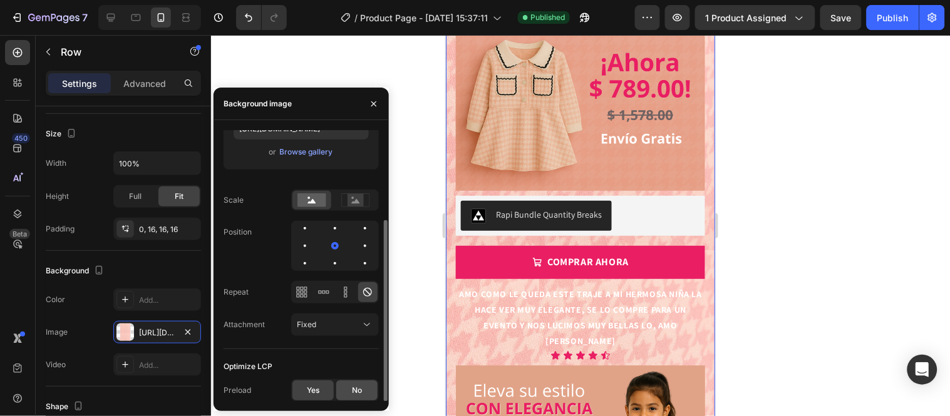
click at [348, 382] on div "No" at bounding box center [356, 391] width 41 height 20
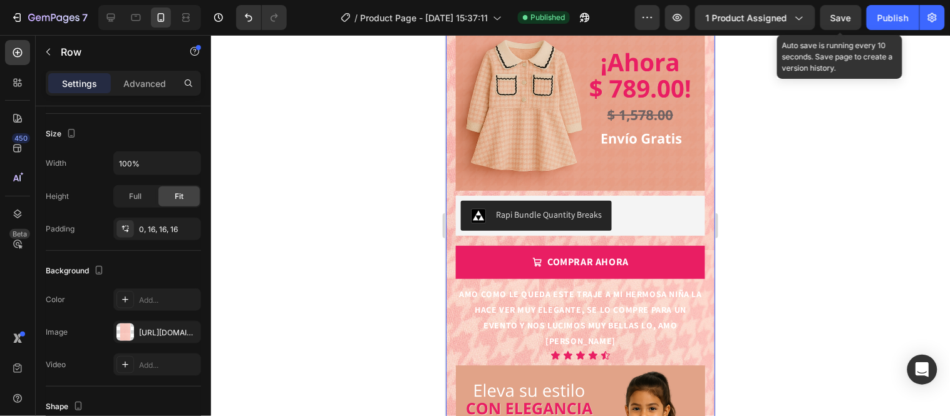
click at [835, 13] on span "Save" at bounding box center [841, 18] width 21 height 11
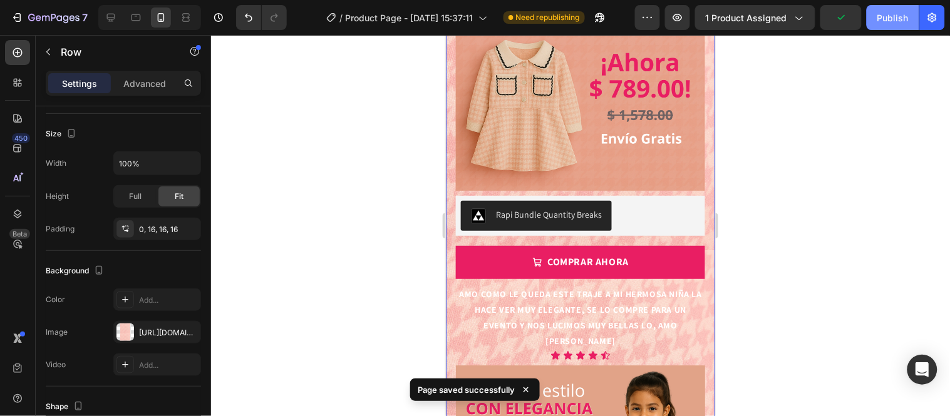
click at [893, 16] on div "Publish" at bounding box center [892, 17] width 31 height 13
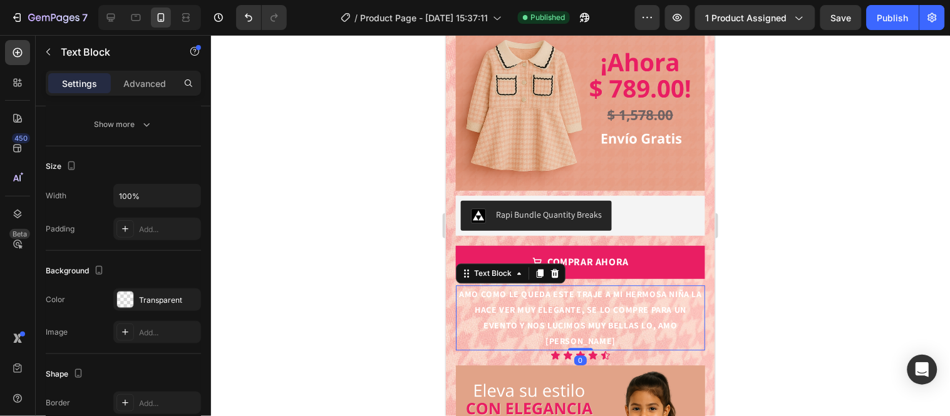
scroll to position [0, 0]
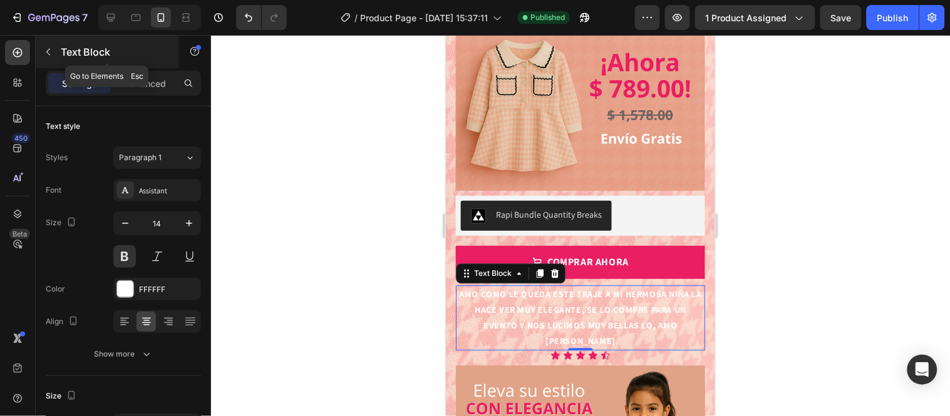
click at [56, 49] on button "button" at bounding box center [48, 52] width 20 height 20
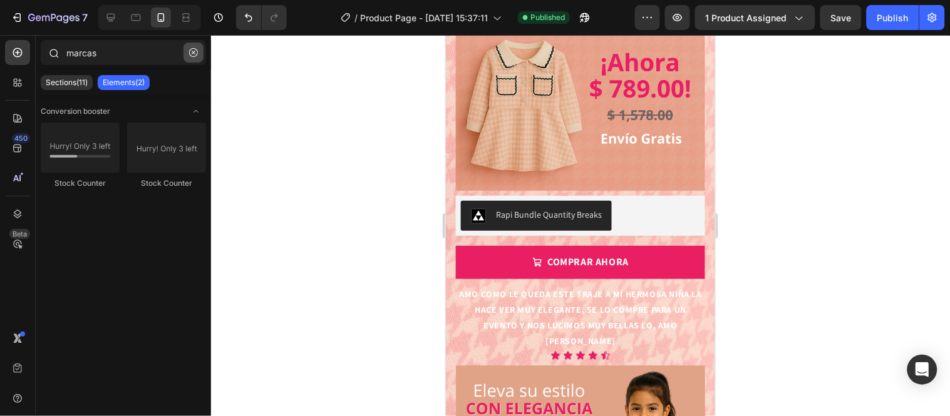
click at [189, 50] on icon "button" at bounding box center [193, 52] width 9 height 9
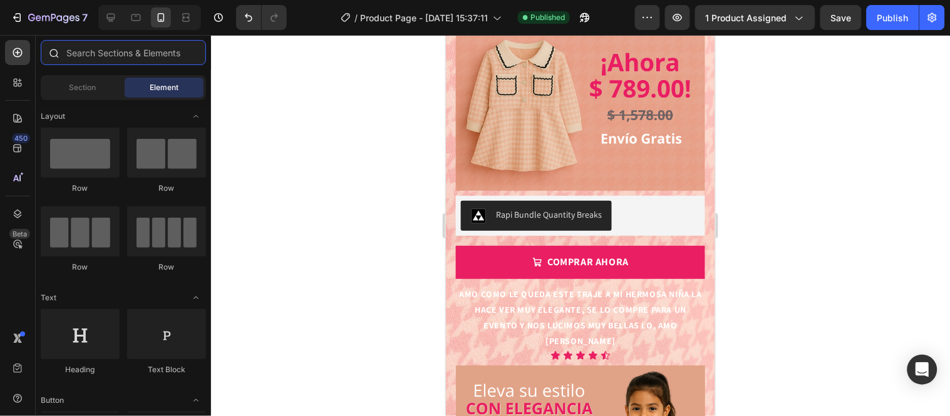
click at [189, 50] on input "text" at bounding box center [123, 52] width 165 height 25
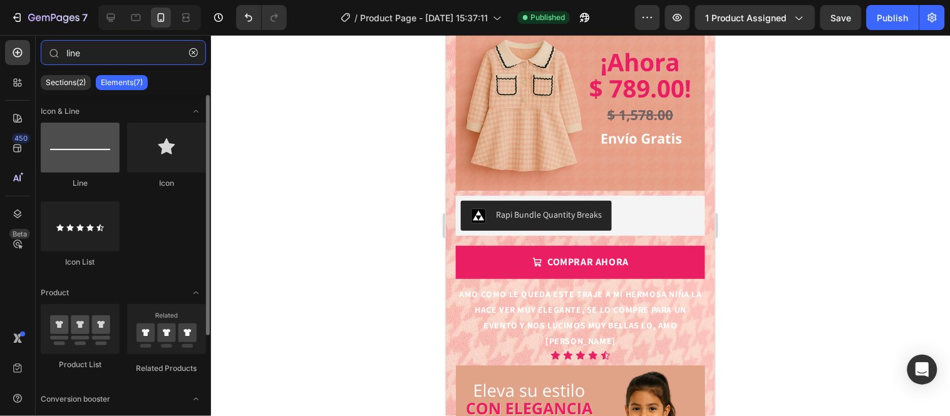
type input "line"
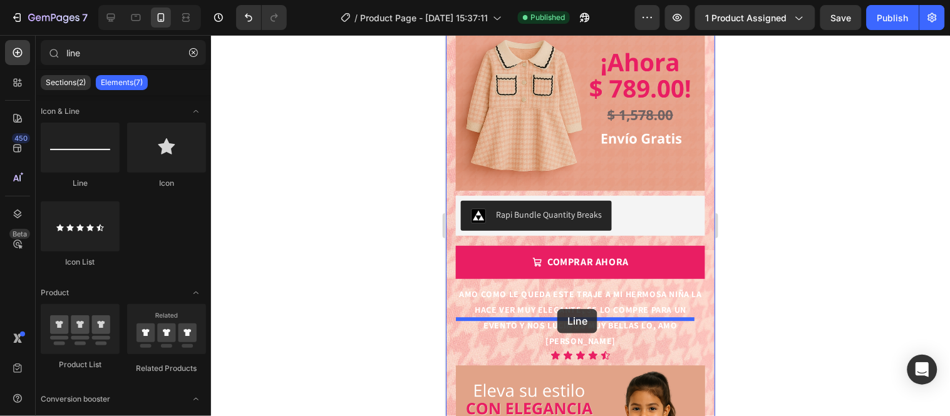
drag, startPoint x: 523, startPoint y: 191, endPoint x: 557, endPoint y: 309, distance: 122.5
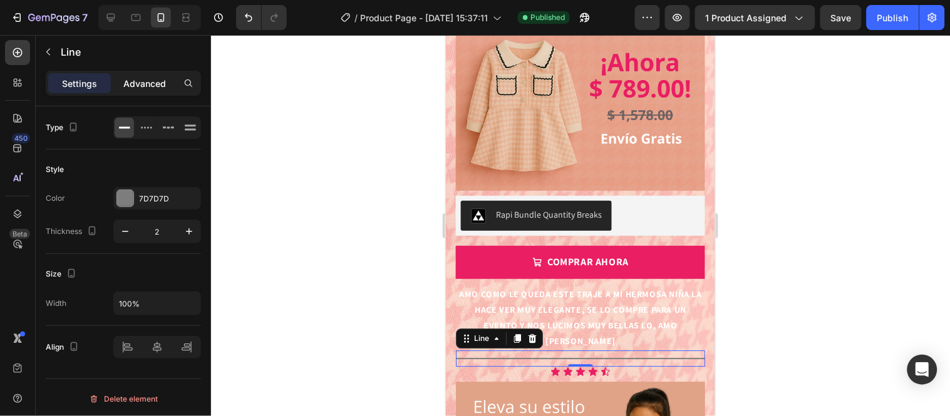
click at [147, 80] on p "Advanced" at bounding box center [144, 83] width 43 height 13
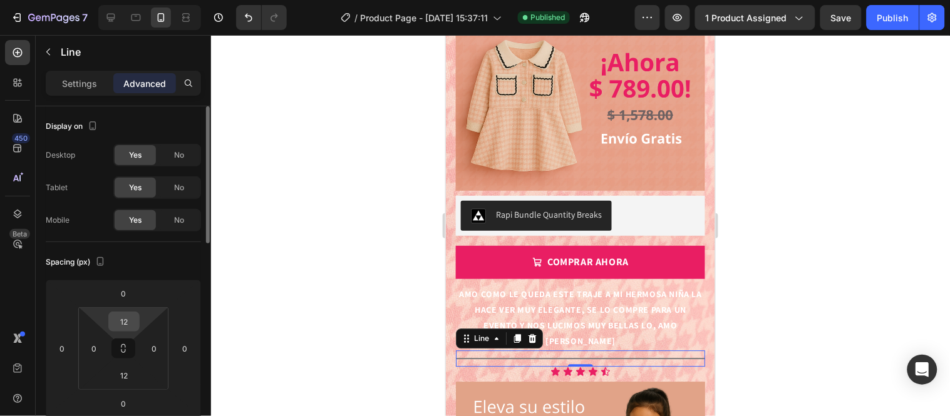
click at [136, 324] on div "12" at bounding box center [123, 322] width 31 height 20
click at [122, 319] on input "12" at bounding box center [123, 321] width 25 height 19
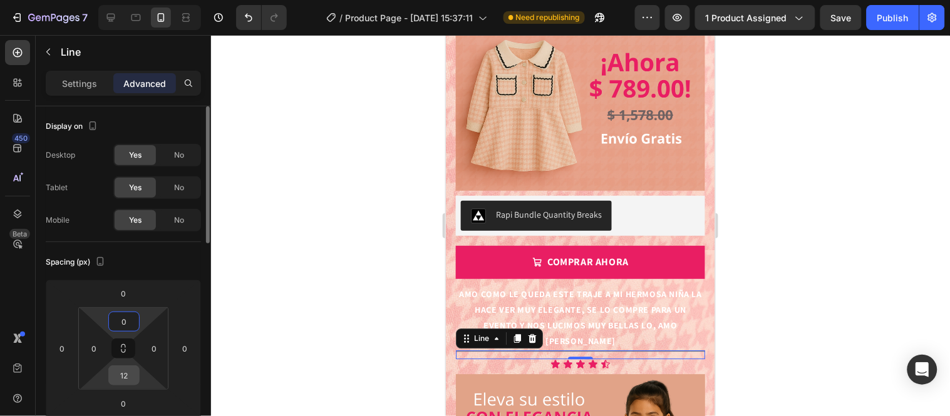
type input "0"
click at [127, 372] on input "12" at bounding box center [123, 375] width 25 height 19
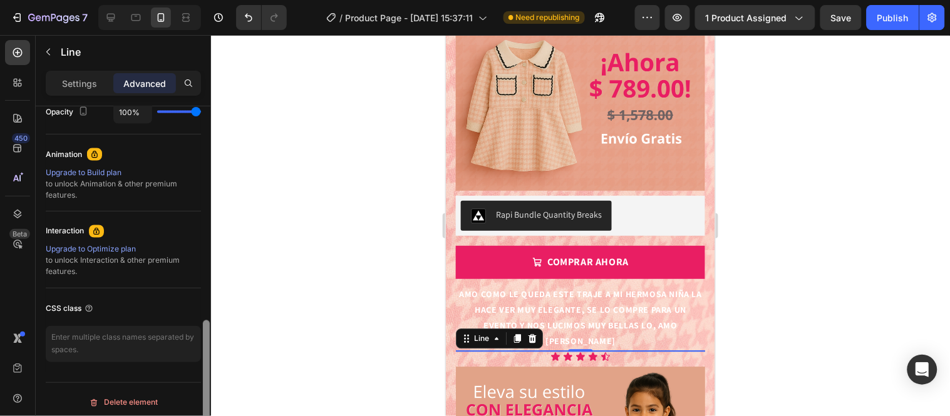
scroll to position [523, 0]
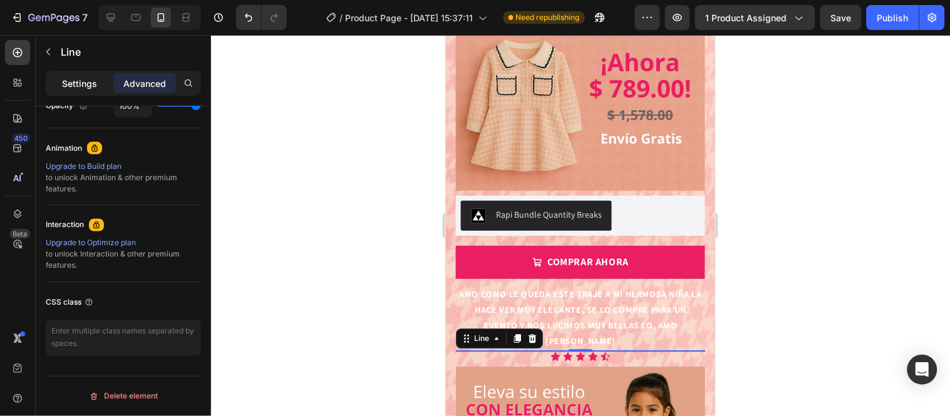
type input "0"
click at [64, 84] on p "Settings" at bounding box center [79, 83] width 35 height 13
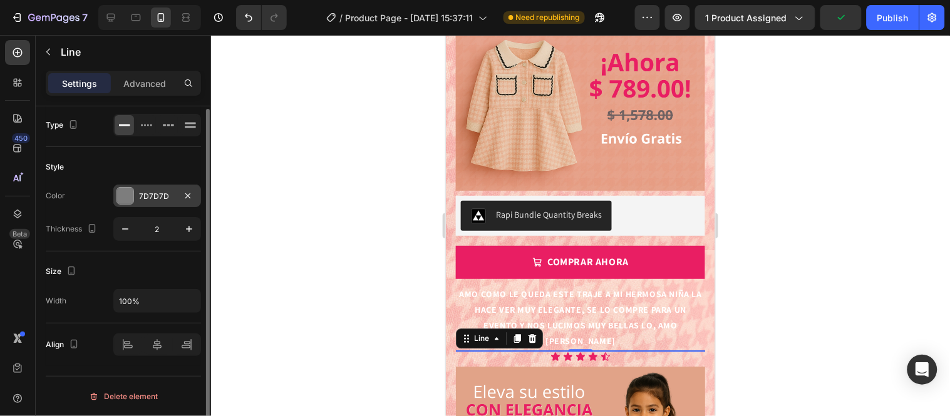
click at [152, 188] on div "7D7D7D" at bounding box center [157, 196] width 88 height 23
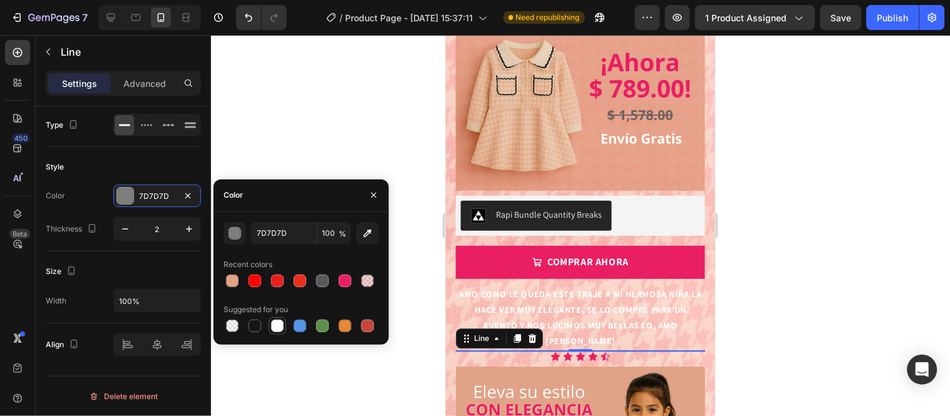
click at [277, 329] on div at bounding box center [277, 326] width 13 height 13
type input "FFFFFF"
click at [411, 221] on div at bounding box center [580, 225] width 739 height 381
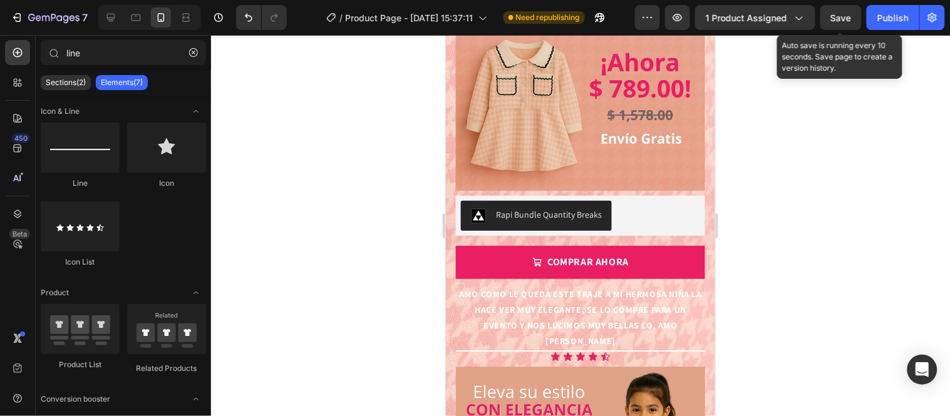
click at [847, 16] on span "Save" at bounding box center [841, 18] width 21 height 11
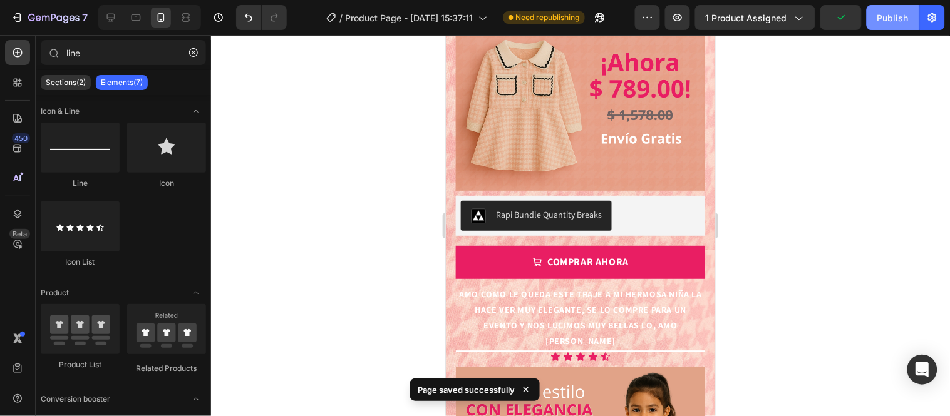
click at [888, 16] on div "Publish" at bounding box center [892, 17] width 31 height 13
